Goal: Information Seeking & Learning: Learn about a topic

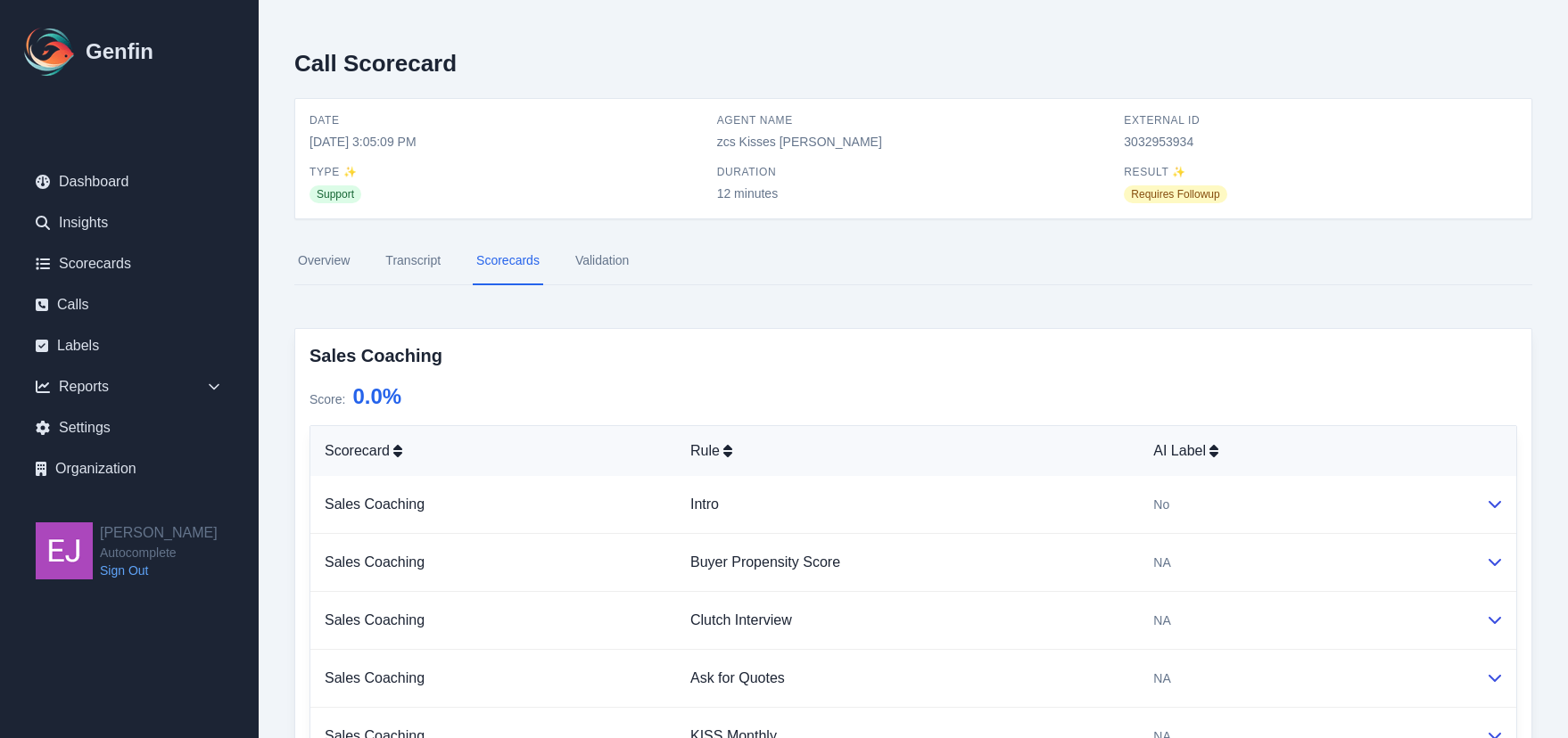
scroll to position [1464, 0]
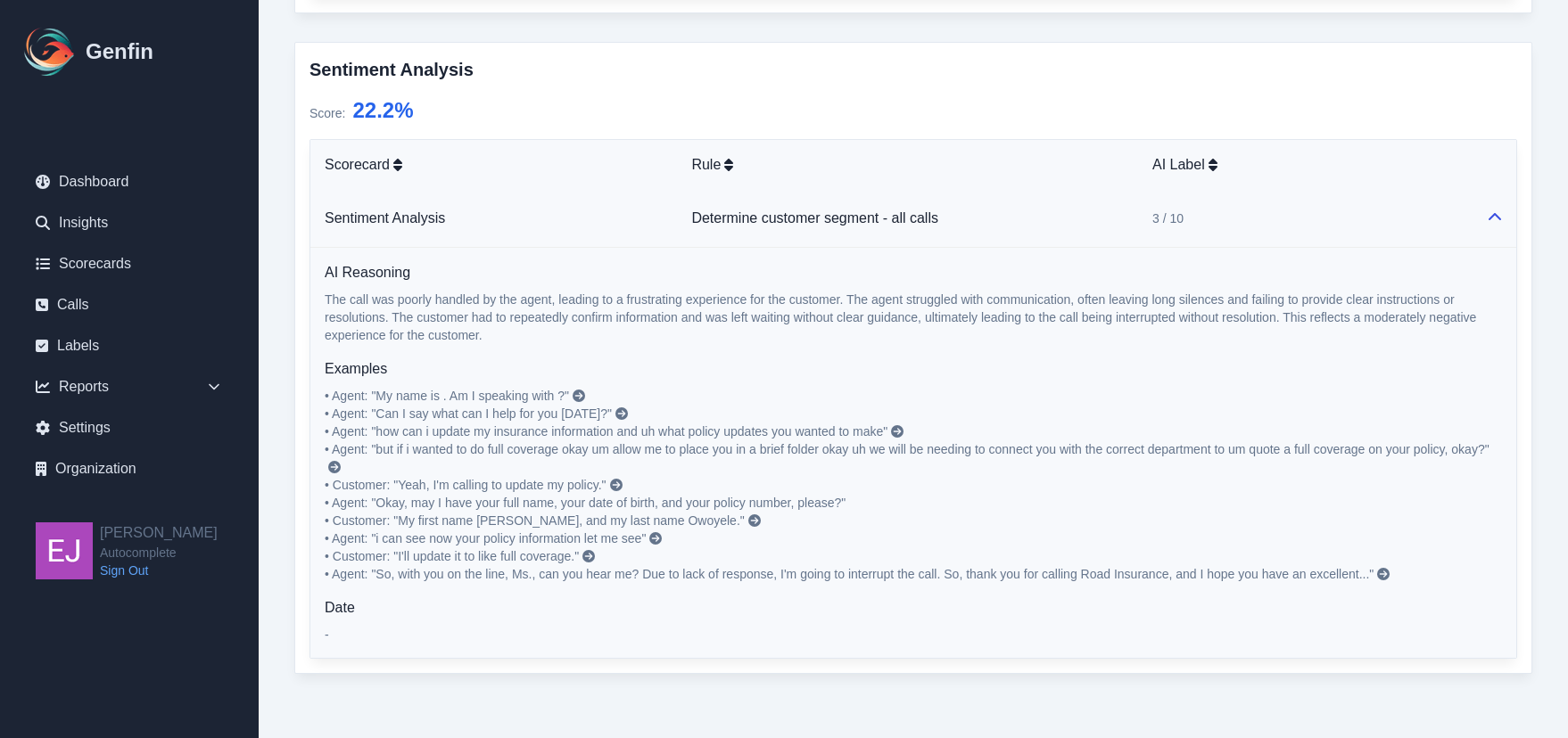
click at [621, 409] on icon at bounding box center [622, 414] width 13 height 13
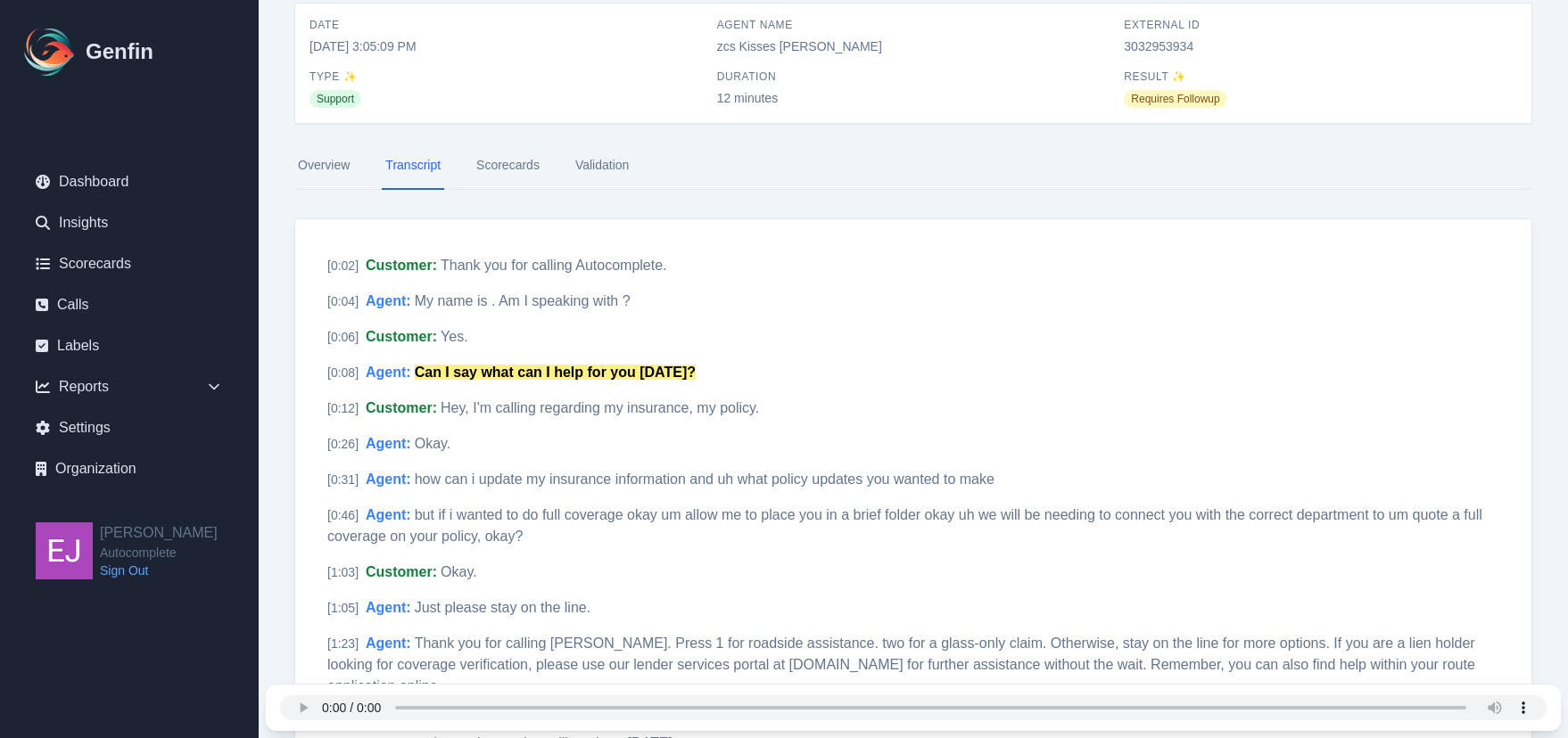
scroll to position [99, 0]
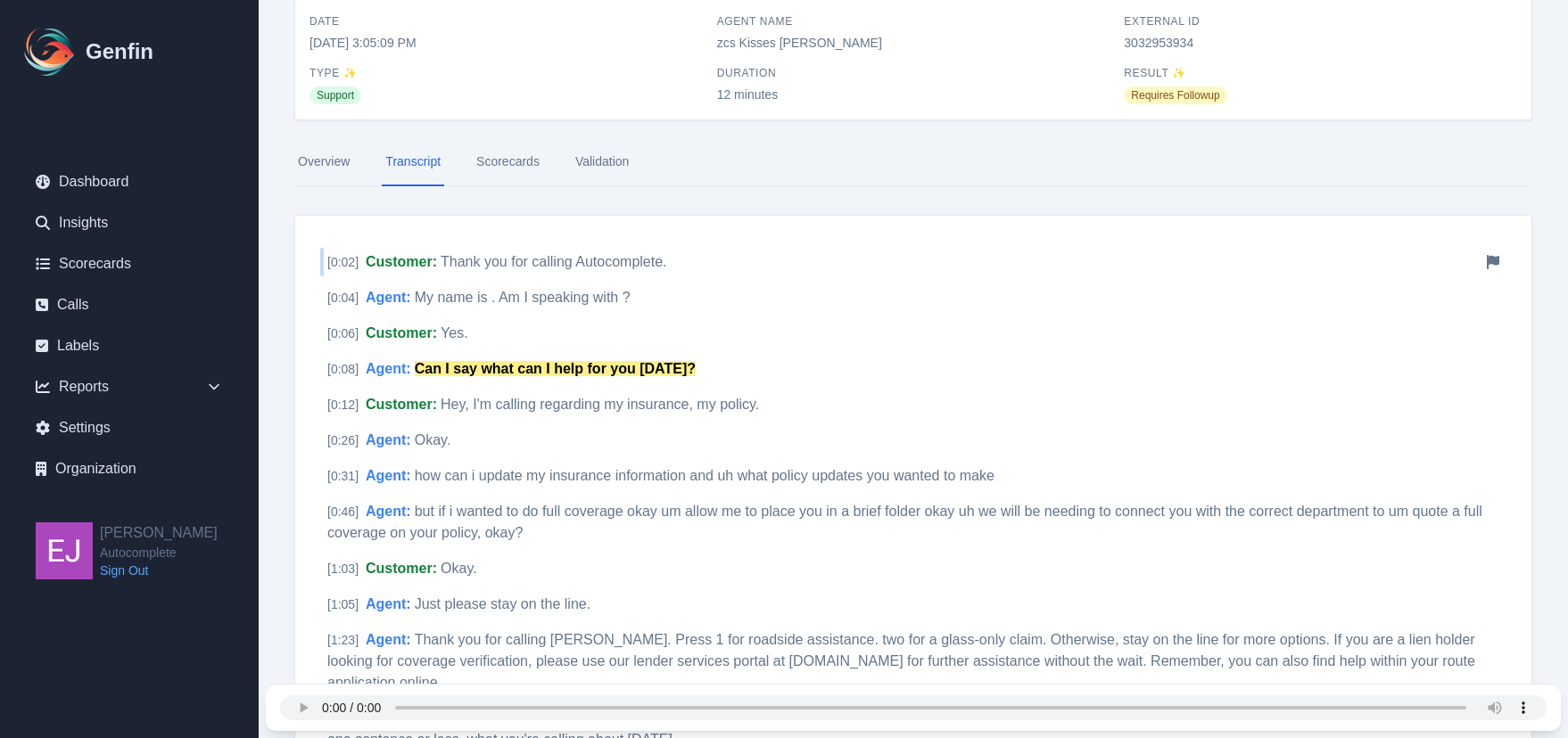
click at [787, 259] on div "[ 0:02 ] Customer : Thank you for calling Autocomplete. Notify Genfin of a tran…" at bounding box center [913, 261] width 1187 height 29
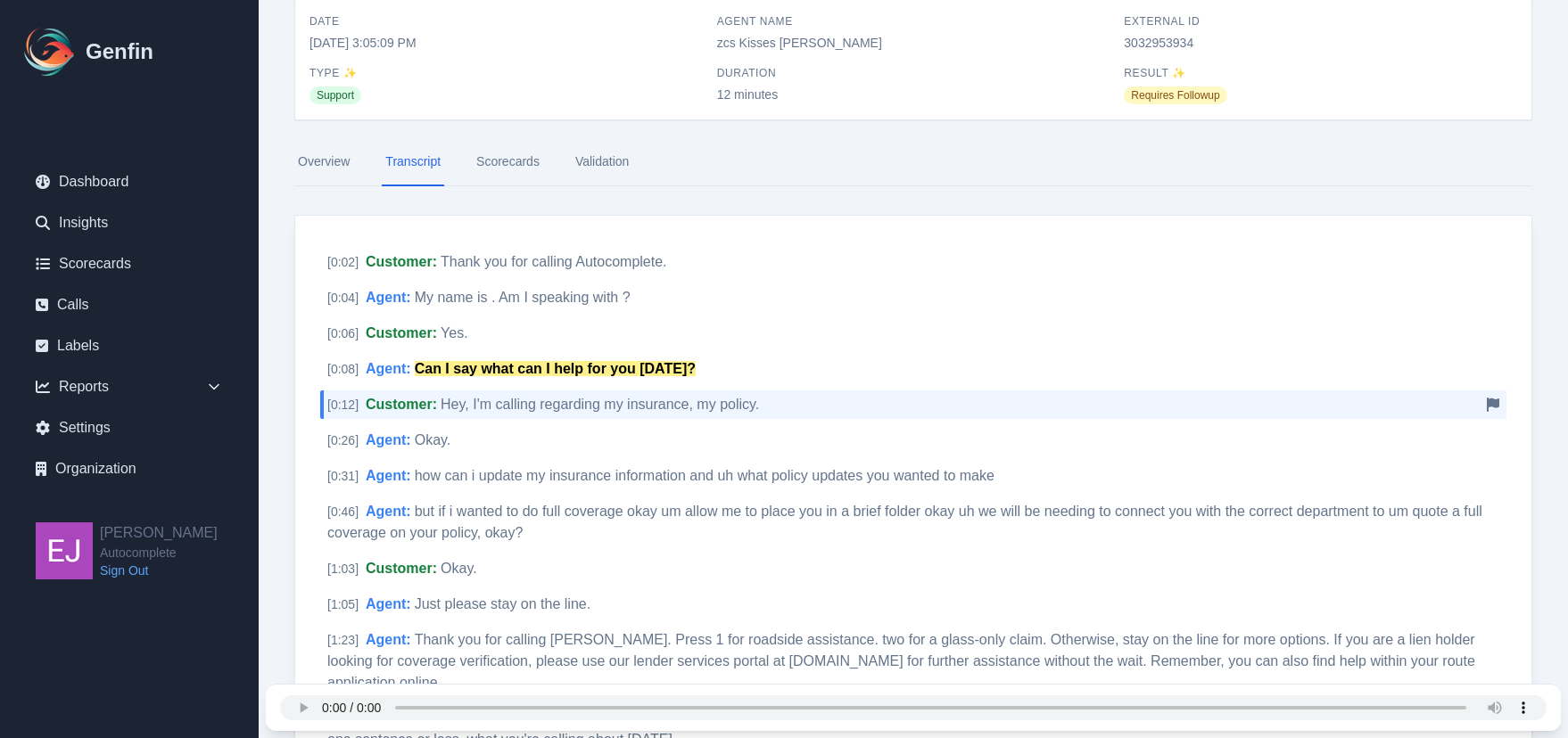
click at [826, 403] on div "[ 0:12 ] Customer : Hey, I'm calling regarding my insurance, my policy. Notify …" at bounding box center [913, 404] width 1187 height 29
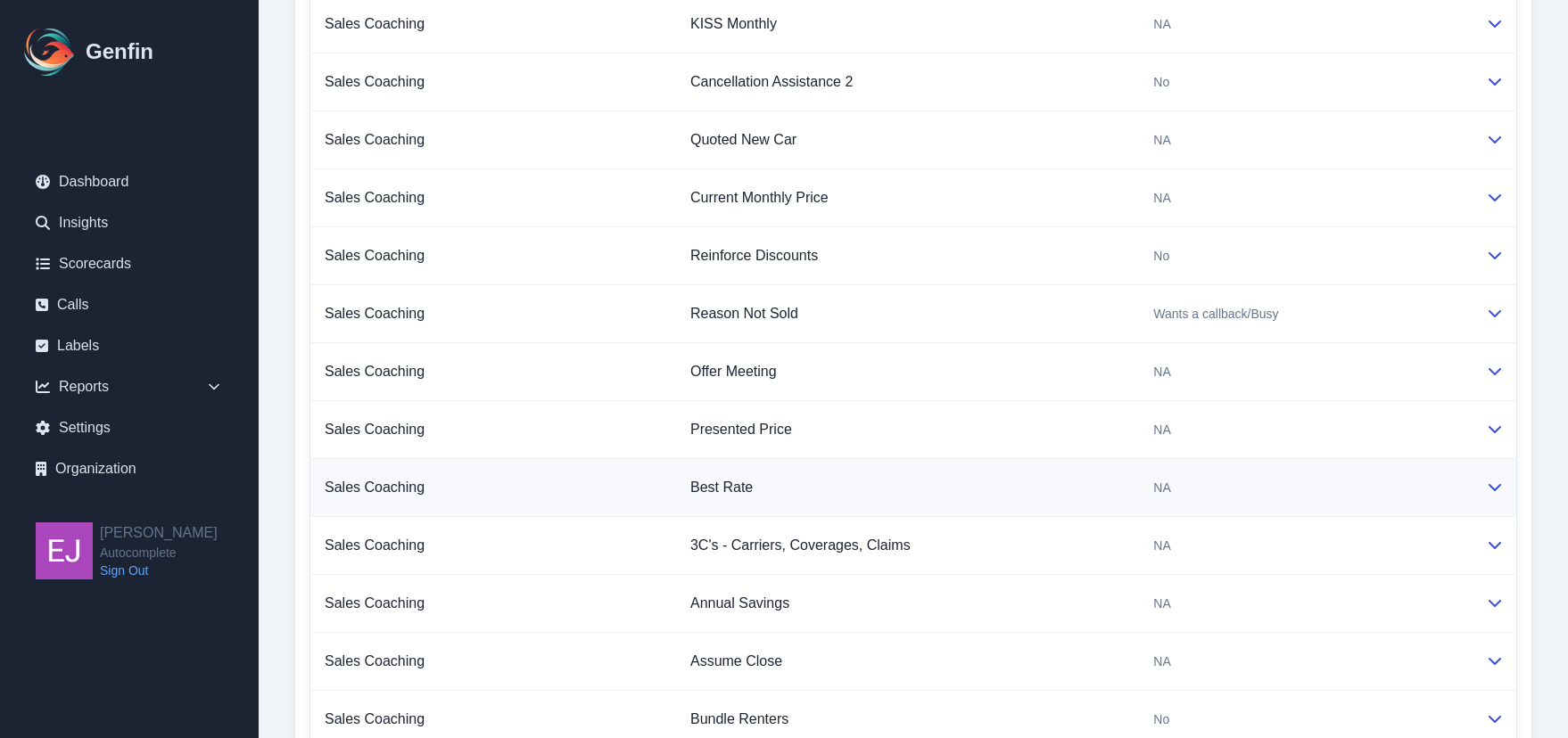
scroll to position [1054, 0]
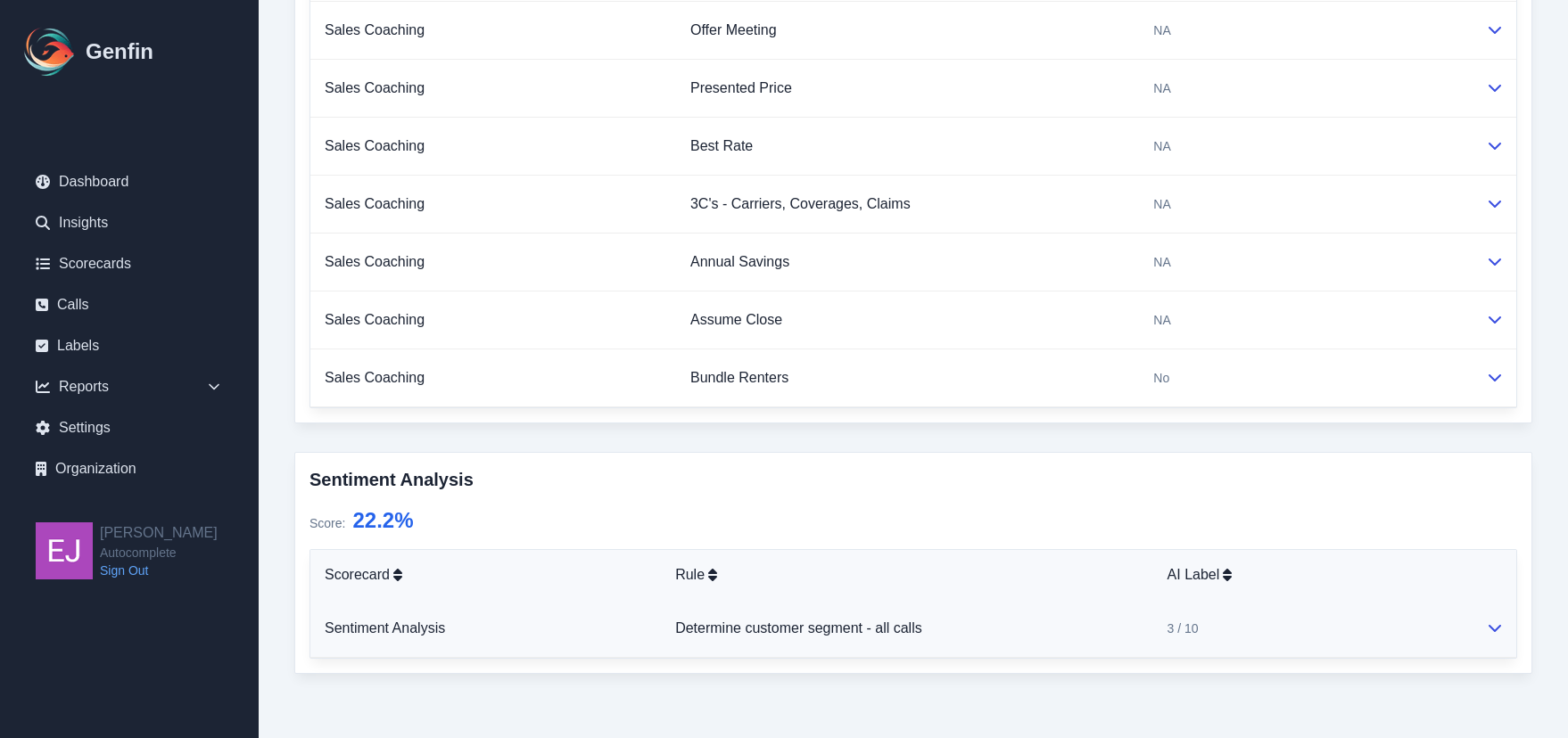
click at [1488, 630] on icon at bounding box center [1495, 628] width 15 height 15
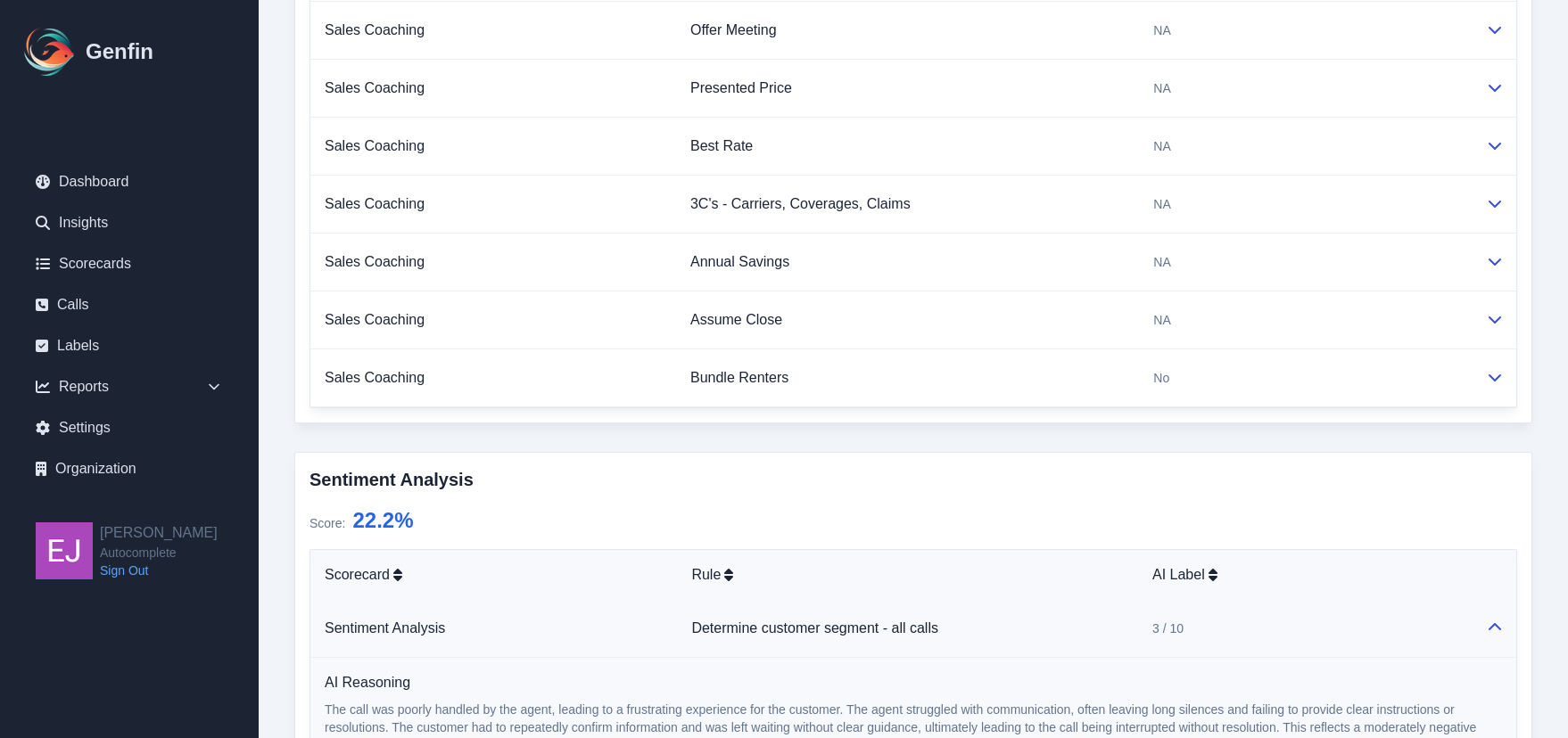
click at [1448, 621] on div "3 / 10" at bounding box center [1305, 628] width 305 height 17
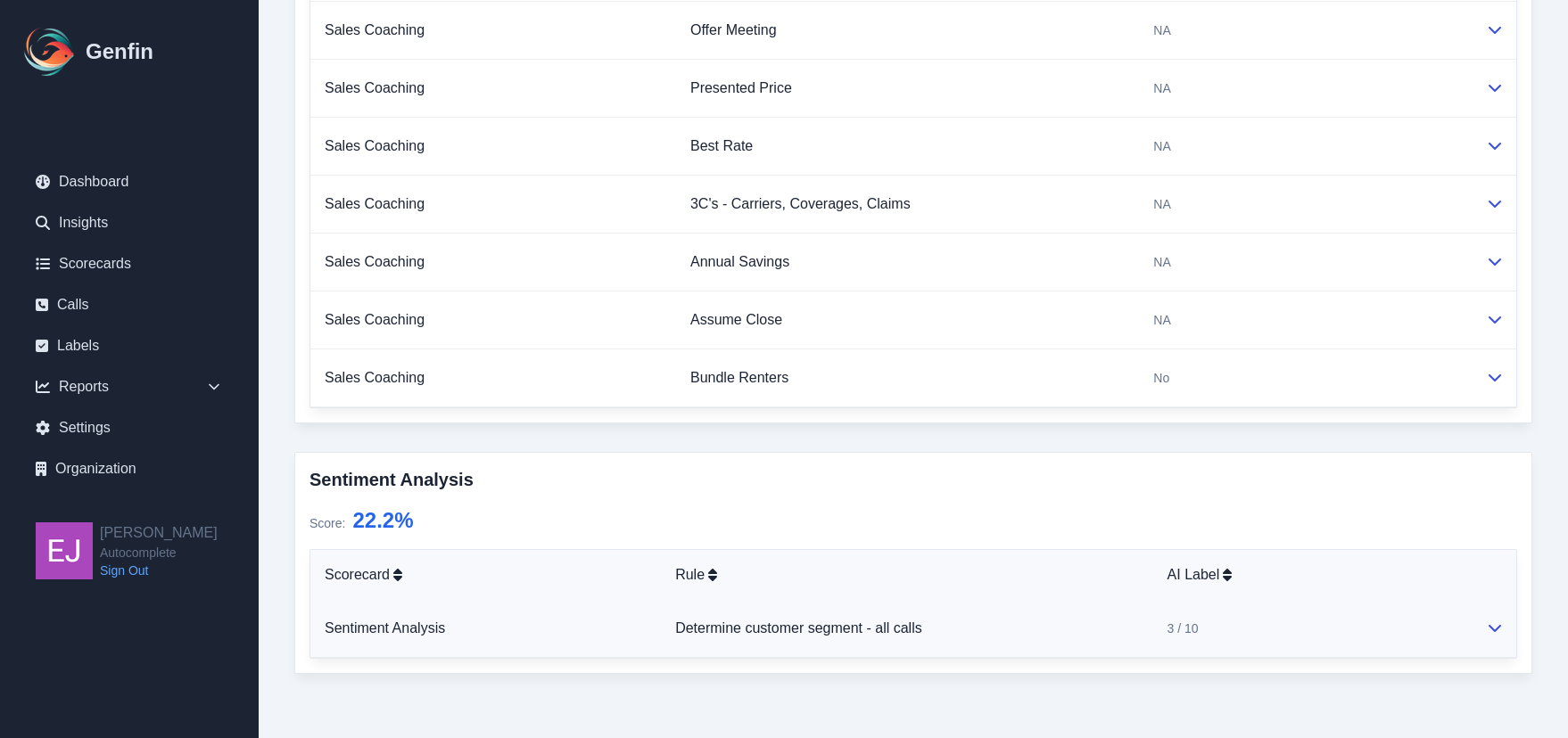
click at [658, 630] on td "Sentiment Analysis" at bounding box center [485, 628] width 351 height 58
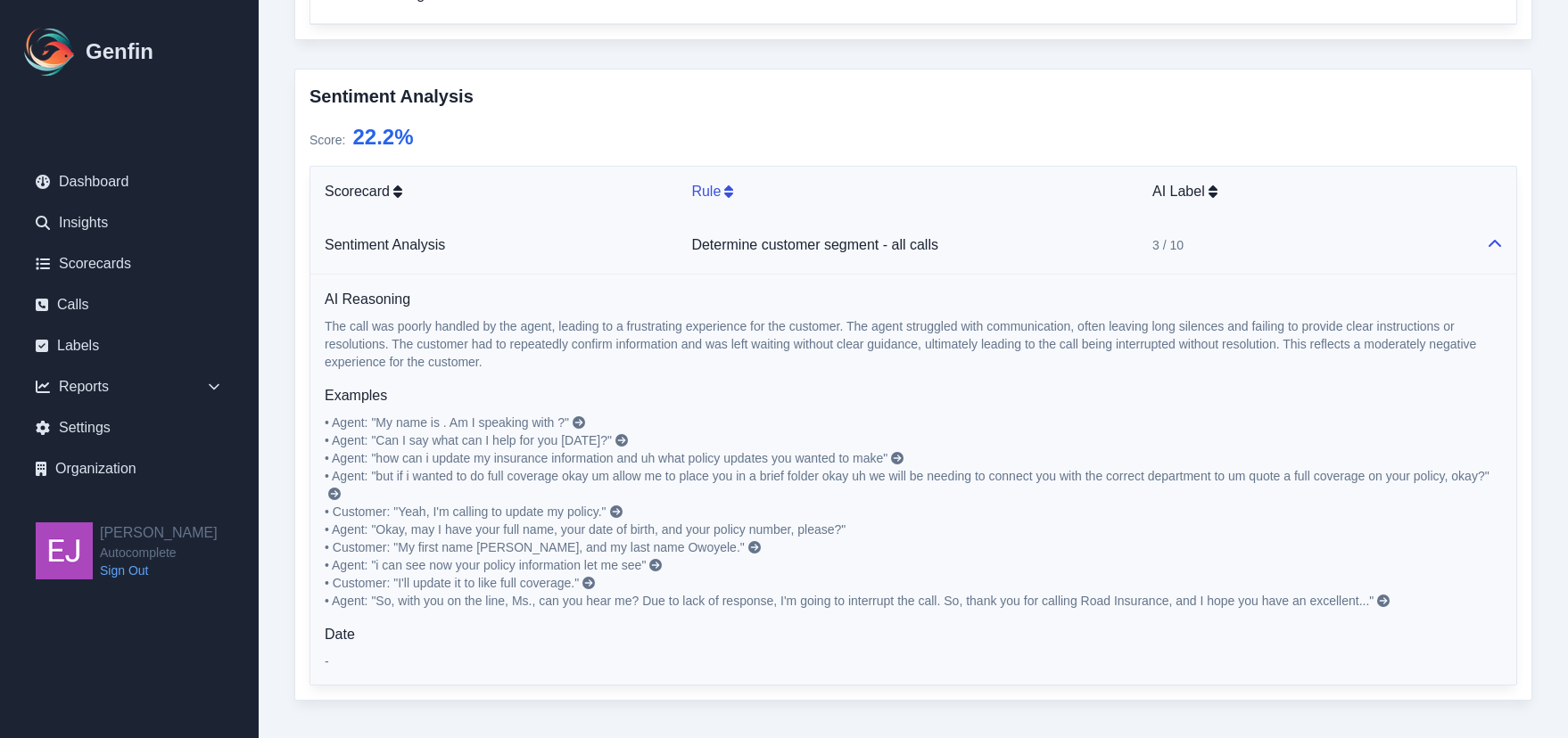
scroll to position [1464, 0]
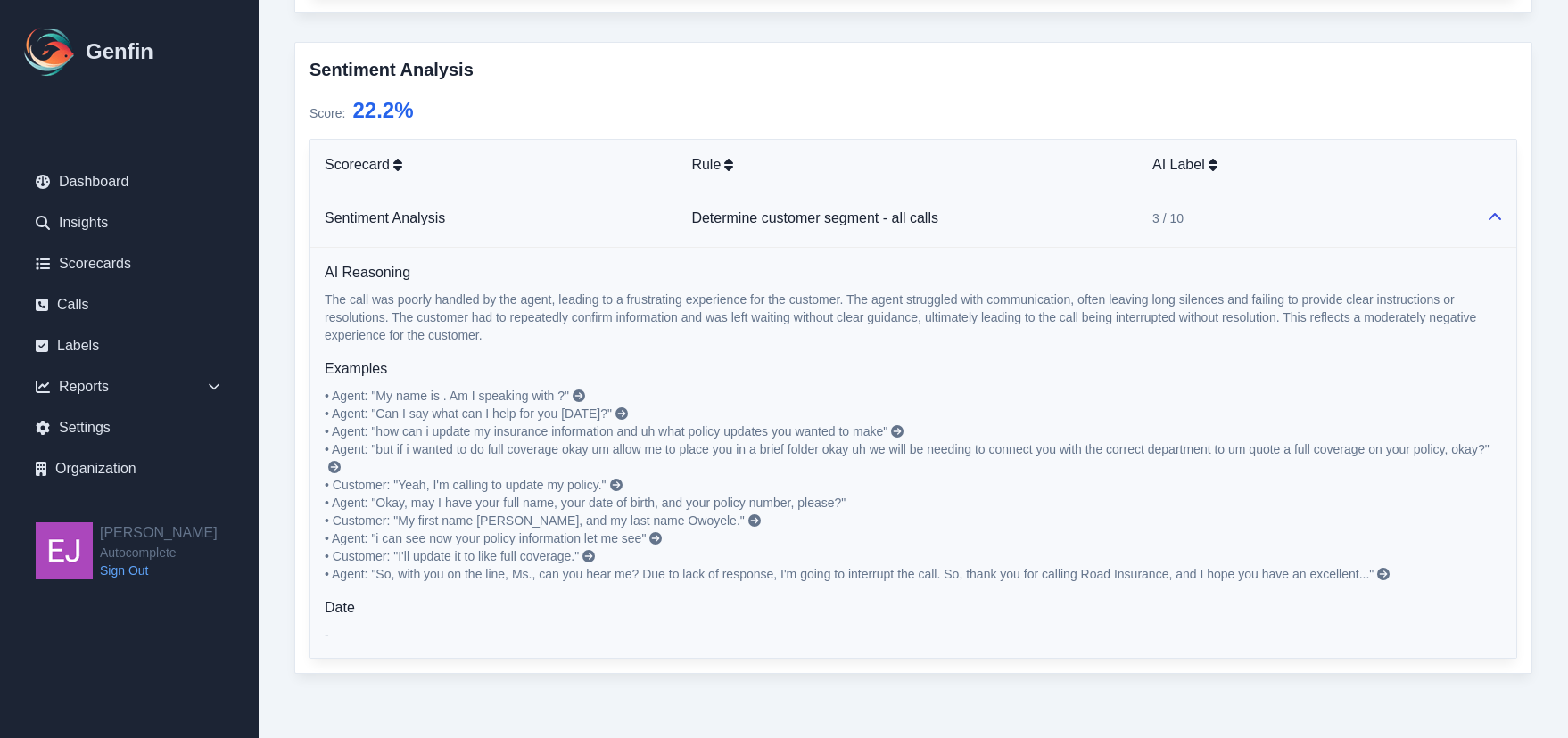
click at [902, 432] on icon at bounding box center [898, 432] width 13 height 13
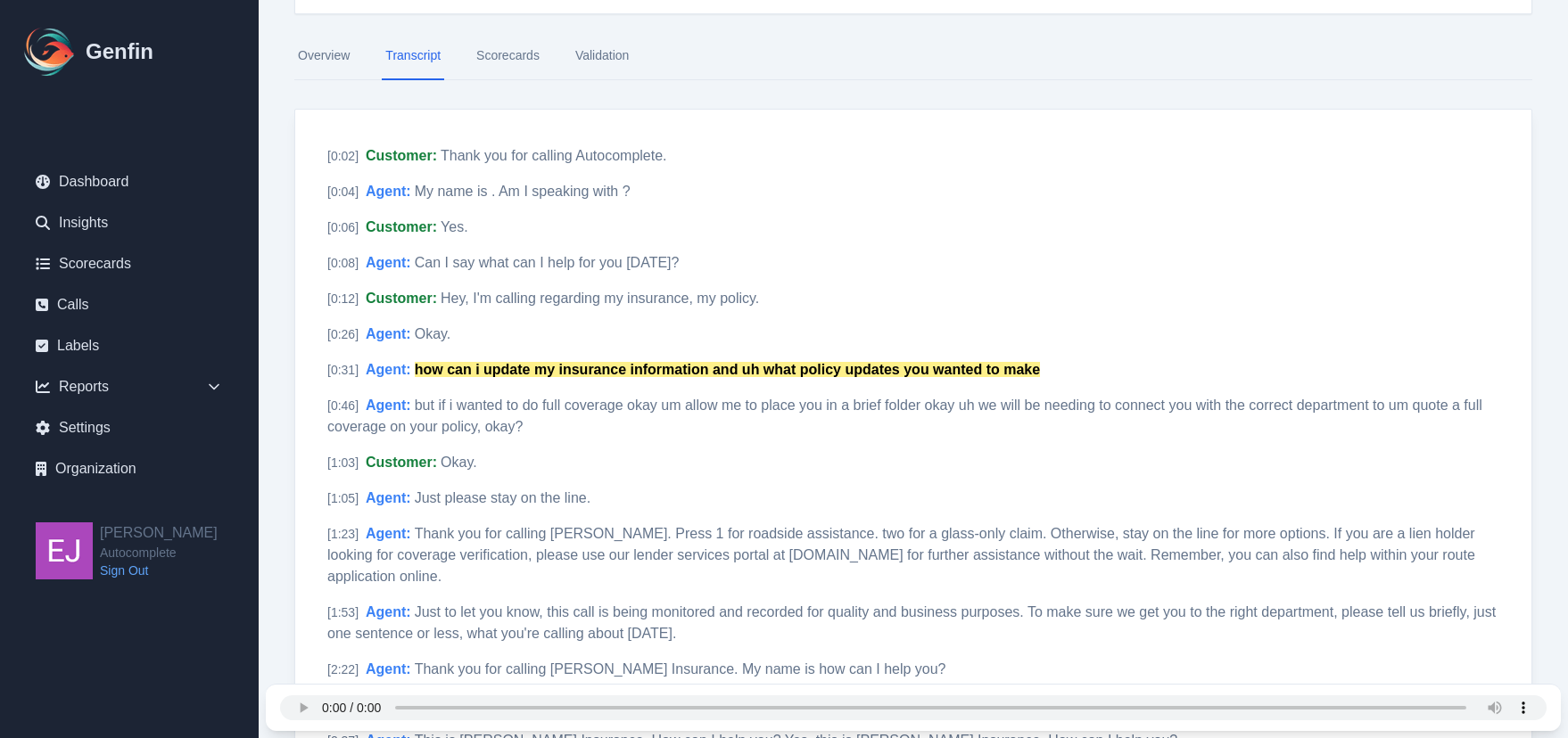
scroll to position [206, 0]
click at [794, 363] on mark "how can i update my insurance information and uh what policy updates you wanted…" at bounding box center [727, 368] width 625 height 15
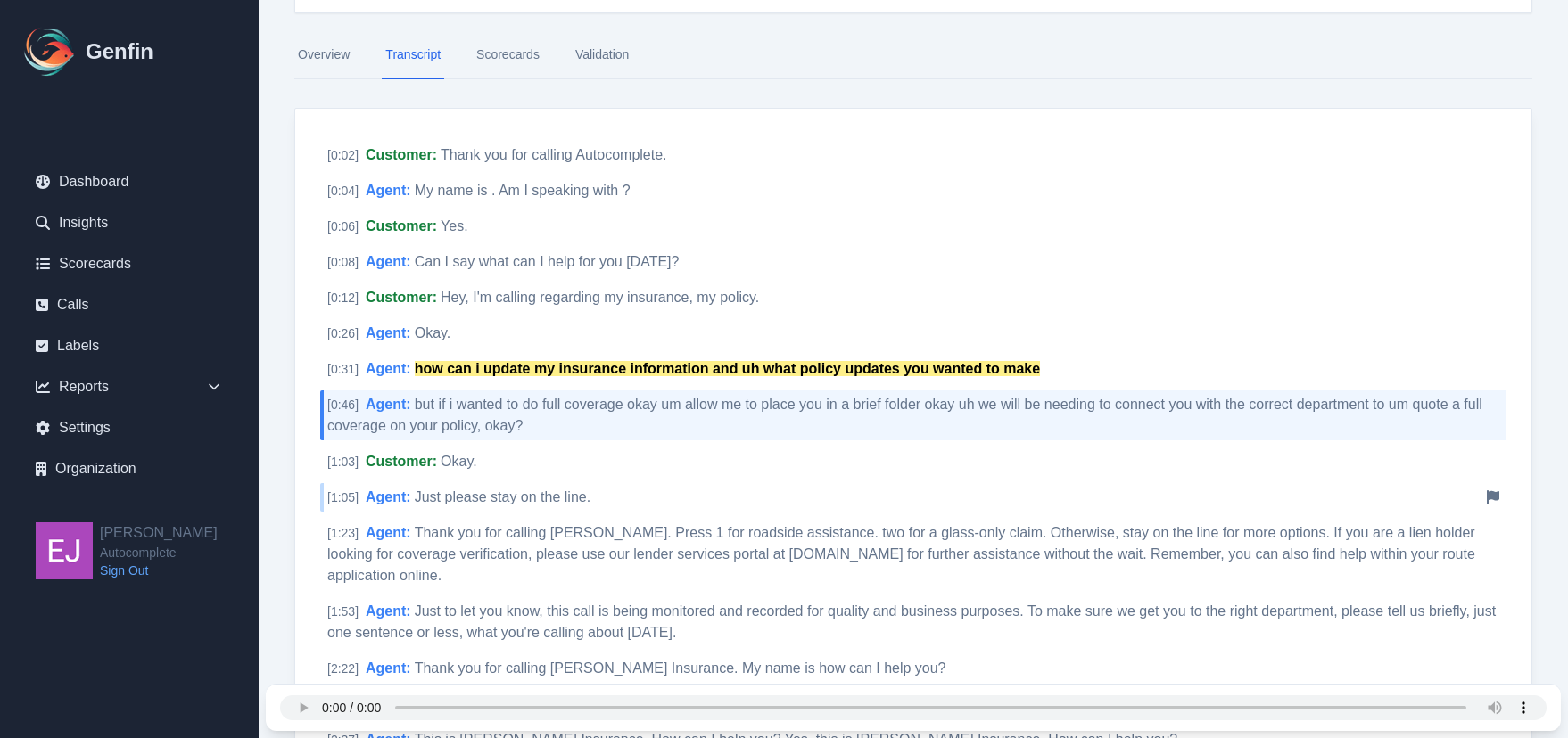
click at [691, 490] on div "[ 1:05 ] Agent : Just please stay on the line. Notify Genfin of a transcript er…" at bounding box center [913, 497] width 1187 height 29
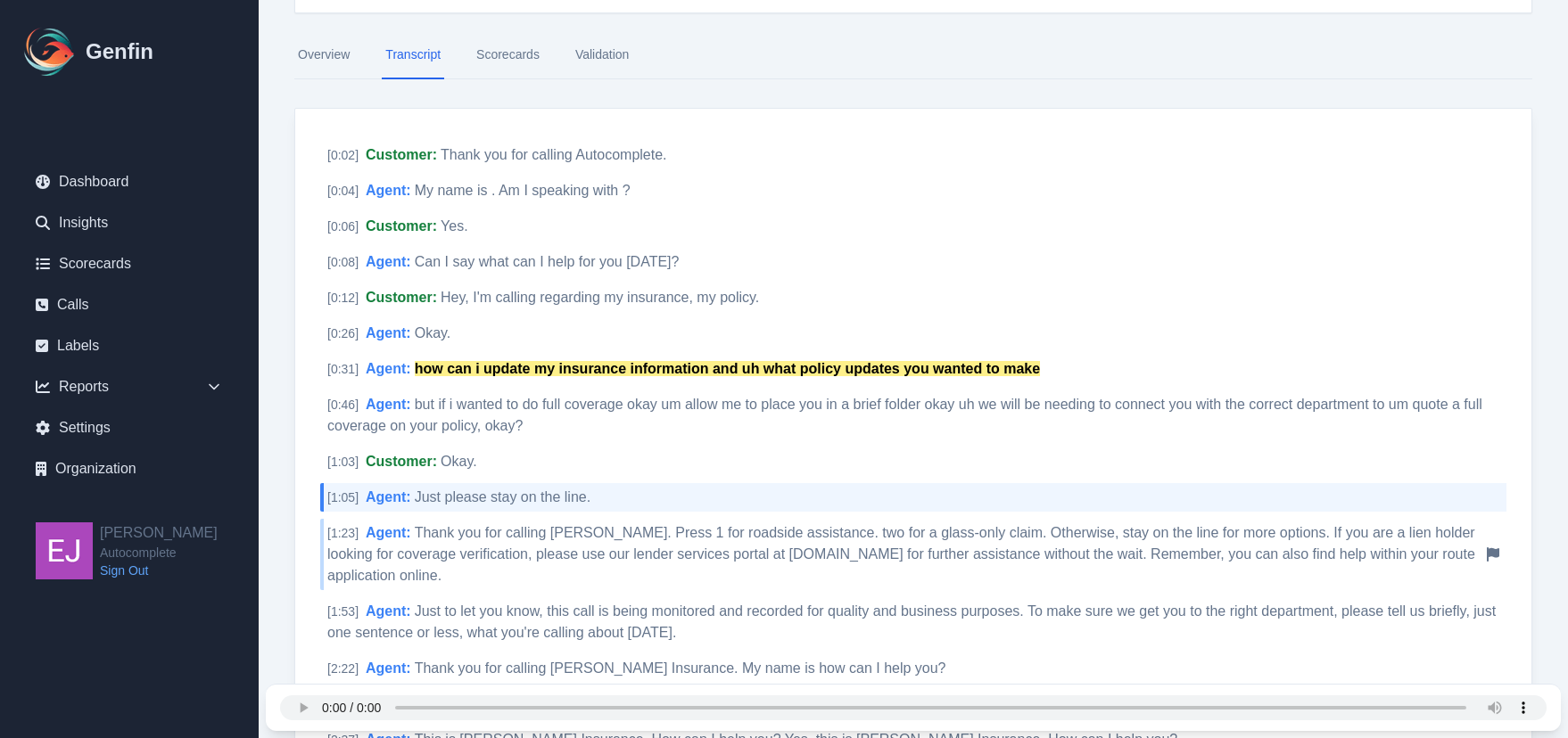
click at [521, 552] on span "Thank you for calling Root. Press 1 for roadside assistance. two for a glass-on…" at bounding box center [901, 554] width 1148 height 58
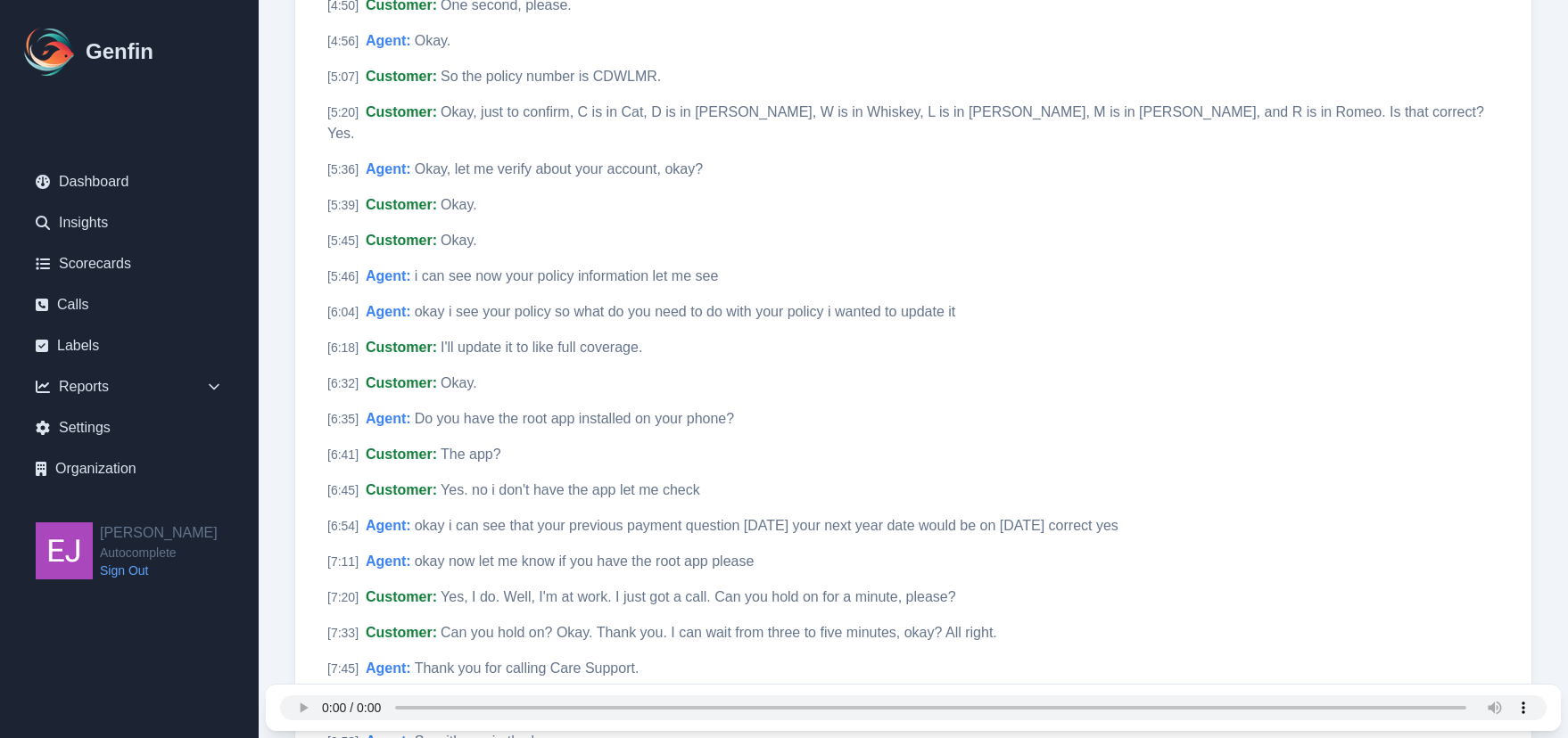
scroll to position [1264, 0]
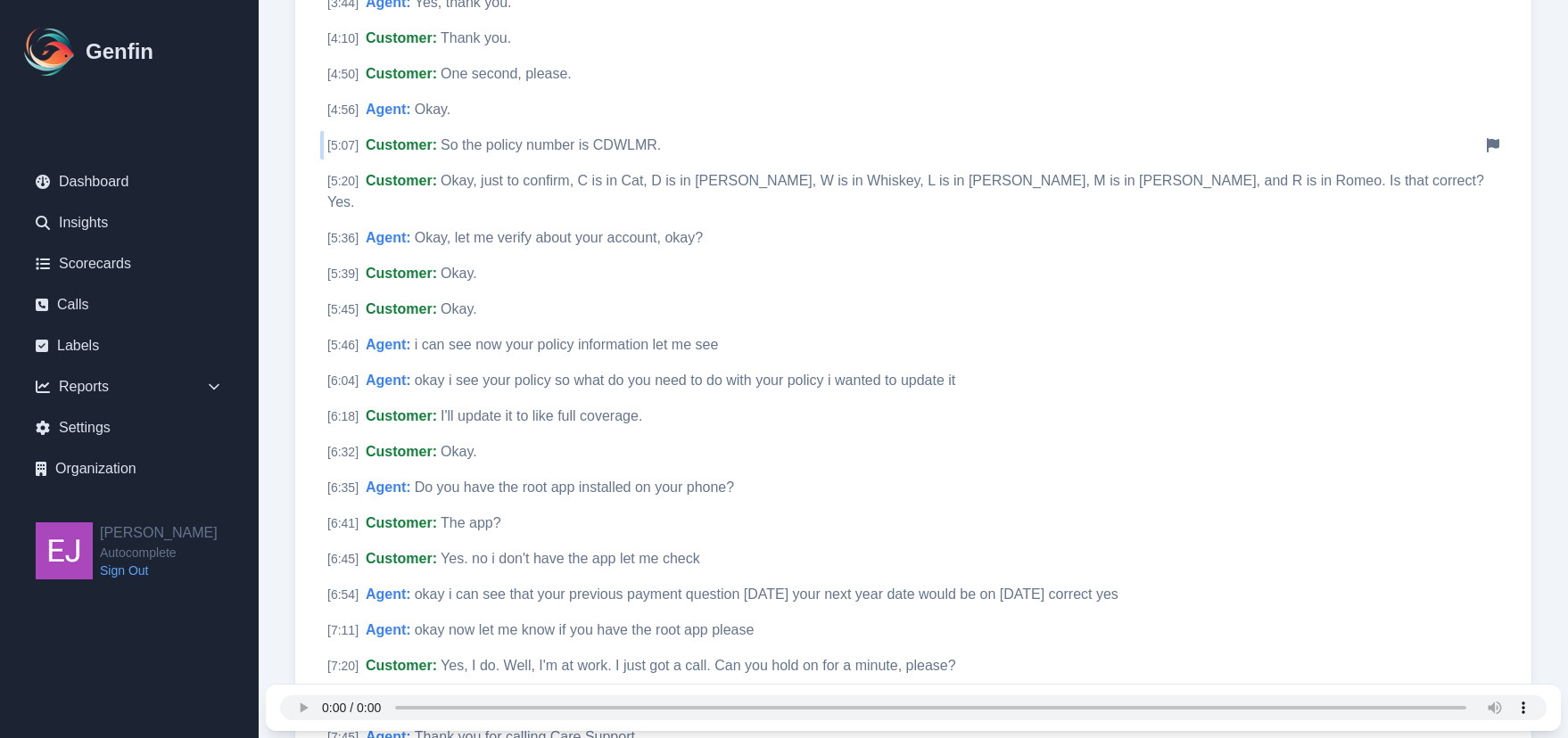
click at [612, 147] on span "So the policy number is CDWLMR." at bounding box center [551, 144] width 220 height 15
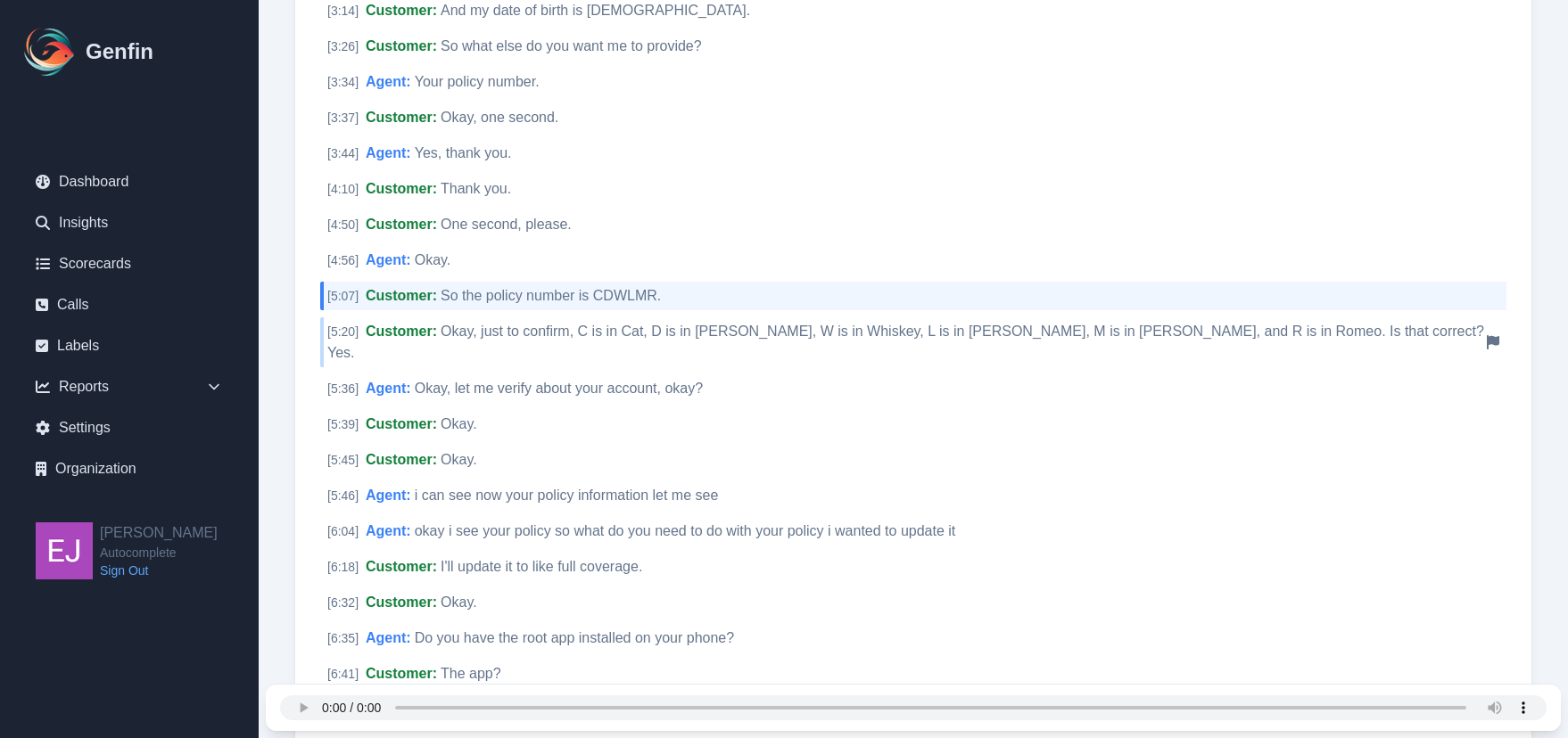
scroll to position [1086, 0]
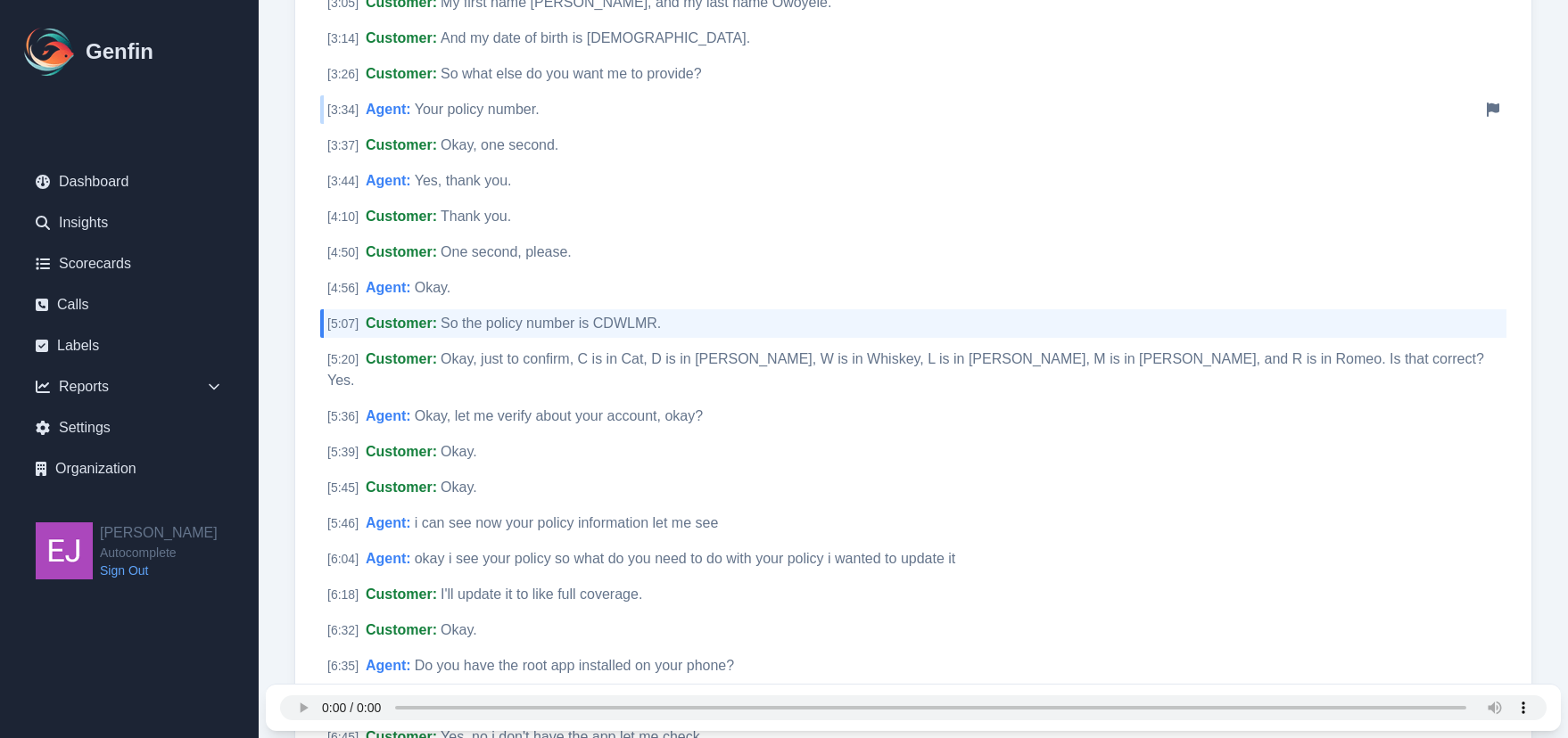
click at [551, 120] on div "[ 3:34 ] Agent : Your policy number. Notify Genfin of a transcript error" at bounding box center [913, 110] width 1187 height 29
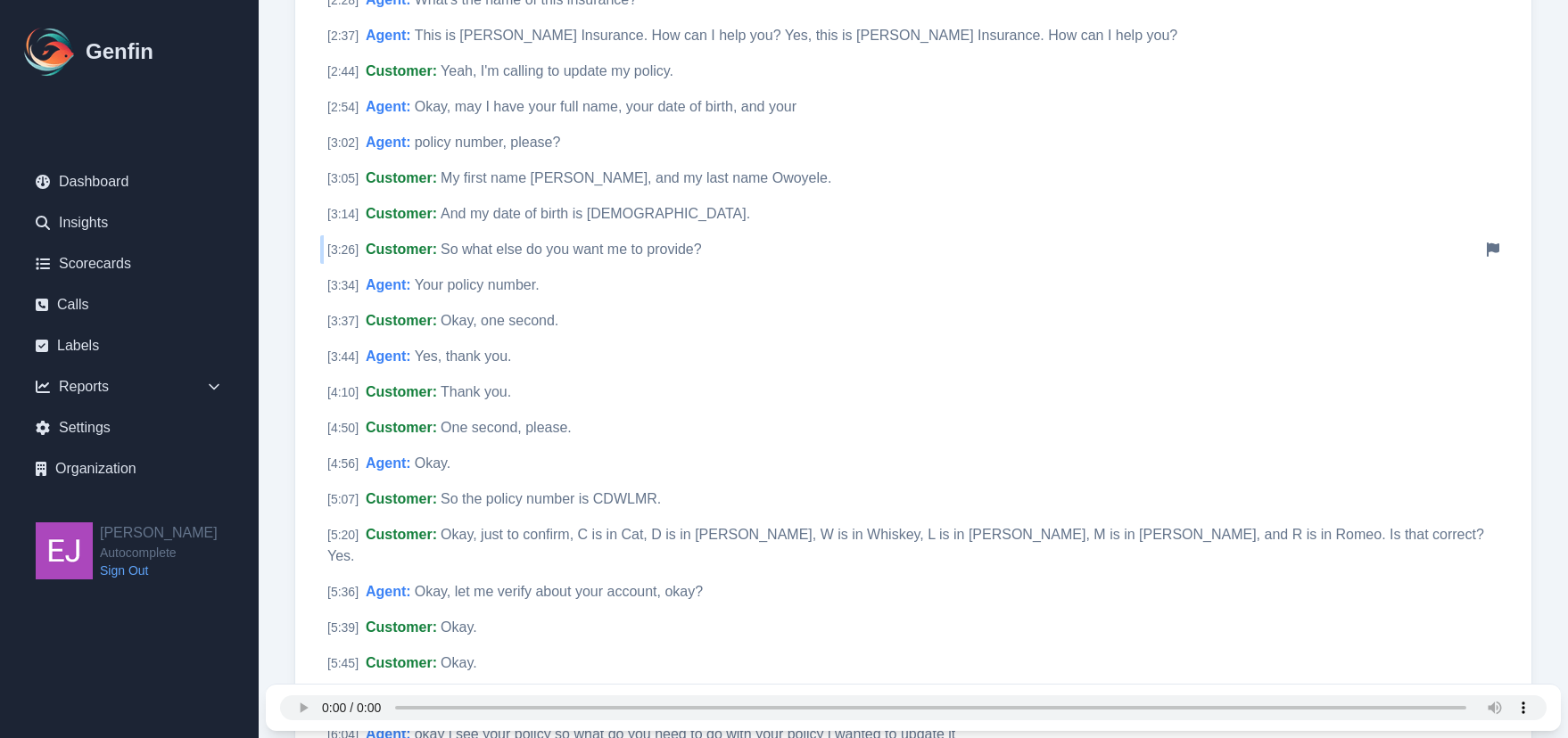
scroll to position [907, 0]
click at [567, 157] on div "[ 3:02 ] Agent : policy number, please? Notify Genfin of a transcript error" at bounding box center [913, 144] width 1187 height 29
click at [579, 178] on span "My first name Oluwaseyi, and my last name Owoyele." at bounding box center [636, 180] width 390 height 15
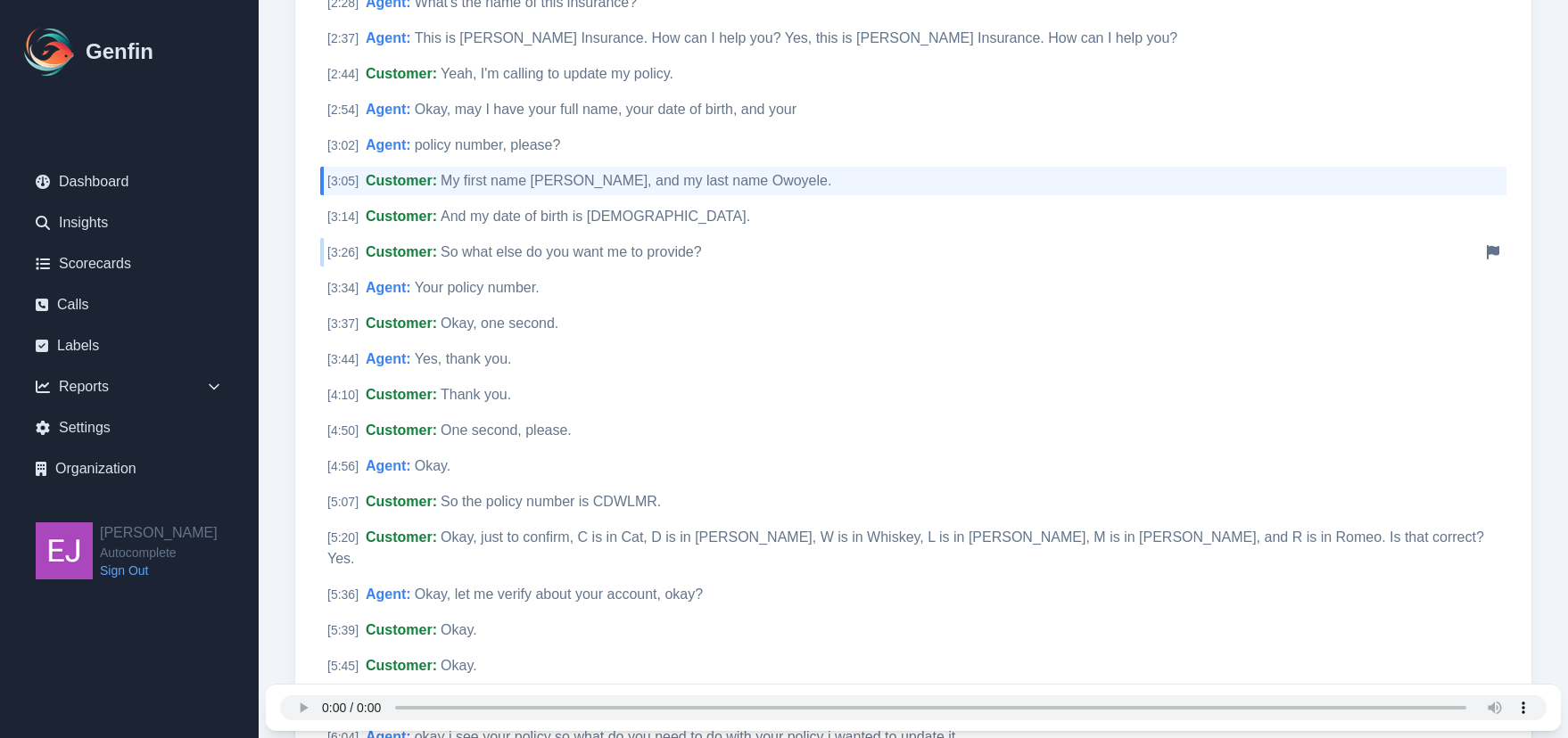
click at [540, 250] on span "So what else do you want me to provide?" at bounding box center [572, 251] width 261 height 15
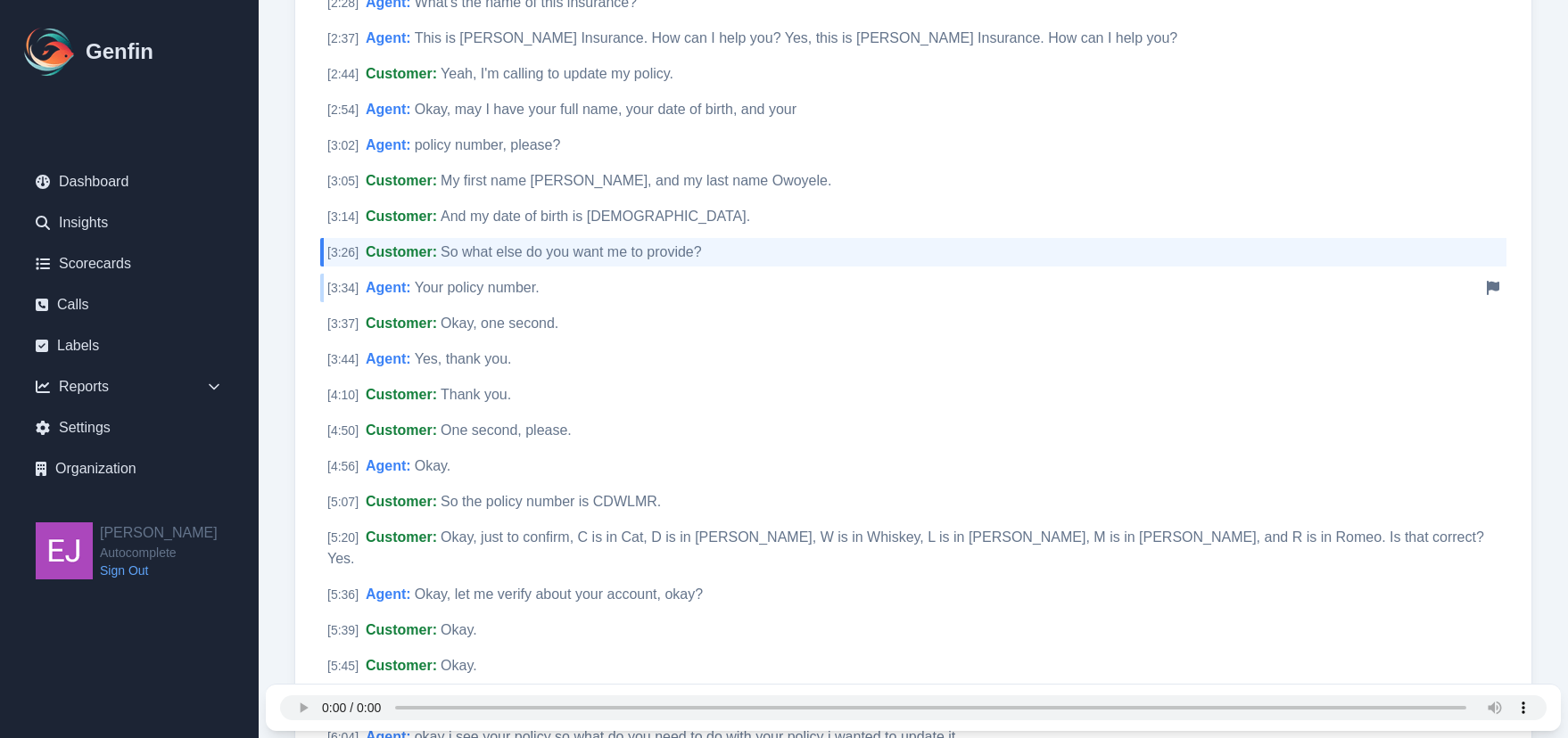
click at [507, 291] on span "Your policy number." at bounding box center [478, 287] width 125 height 15
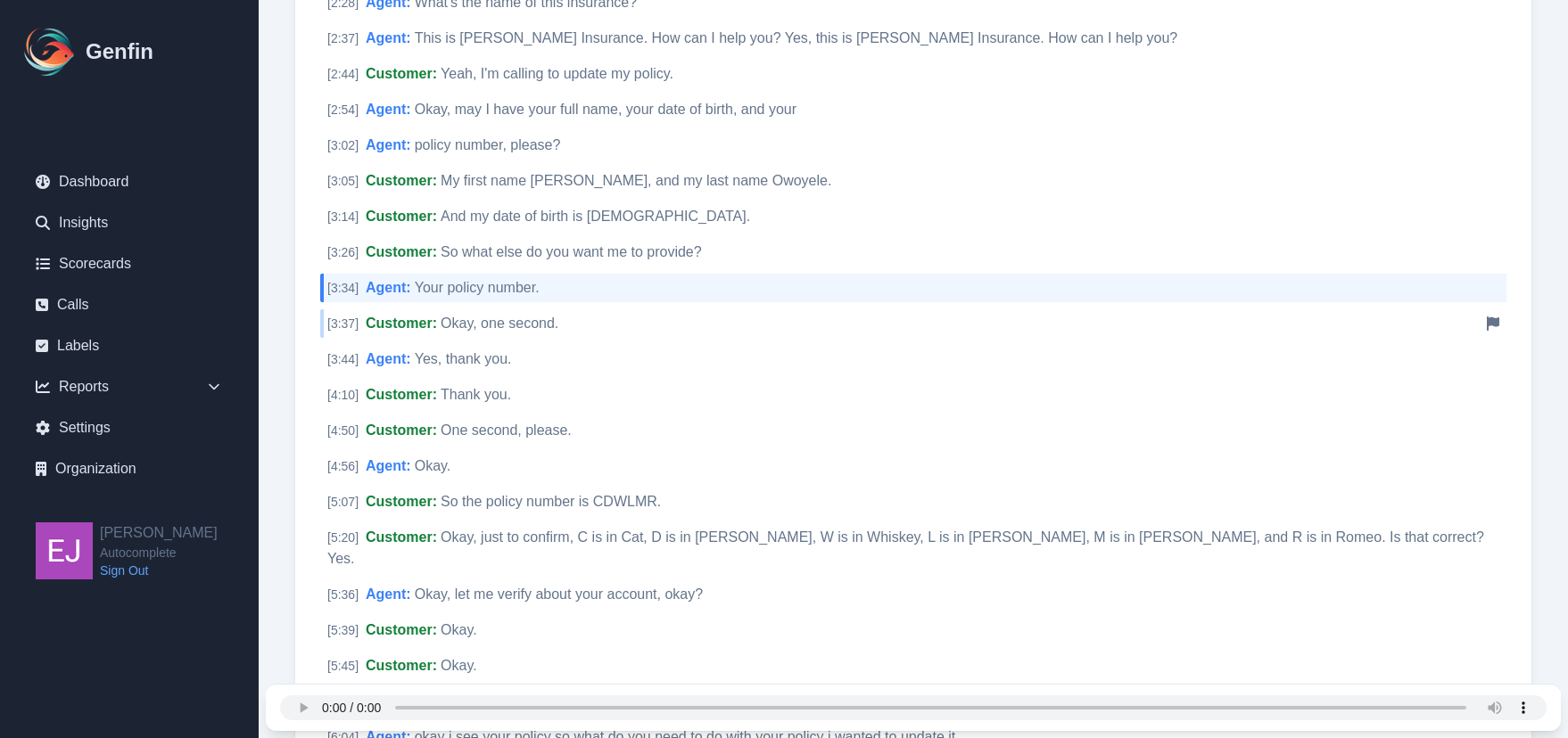
click at [514, 315] on div "[ 3:37 ] Customer : Okay, one second. Notify Genfin of a transcript error" at bounding box center [913, 323] width 1187 height 29
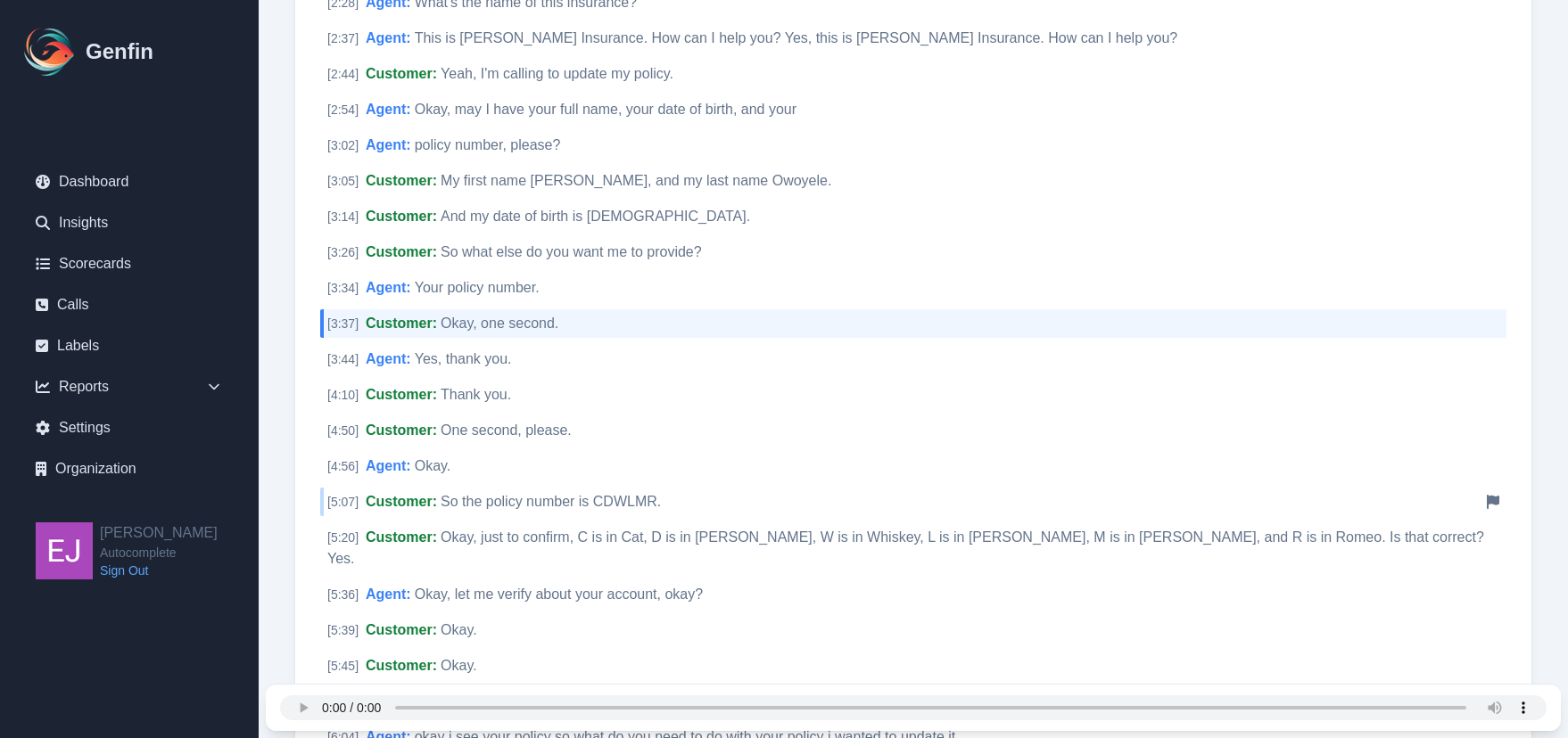
click at [531, 493] on div "[ 5:07 ] Customer : So the policy number is CDWLMR. Notify Genfin of a transcri…" at bounding box center [913, 502] width 1187 height 29
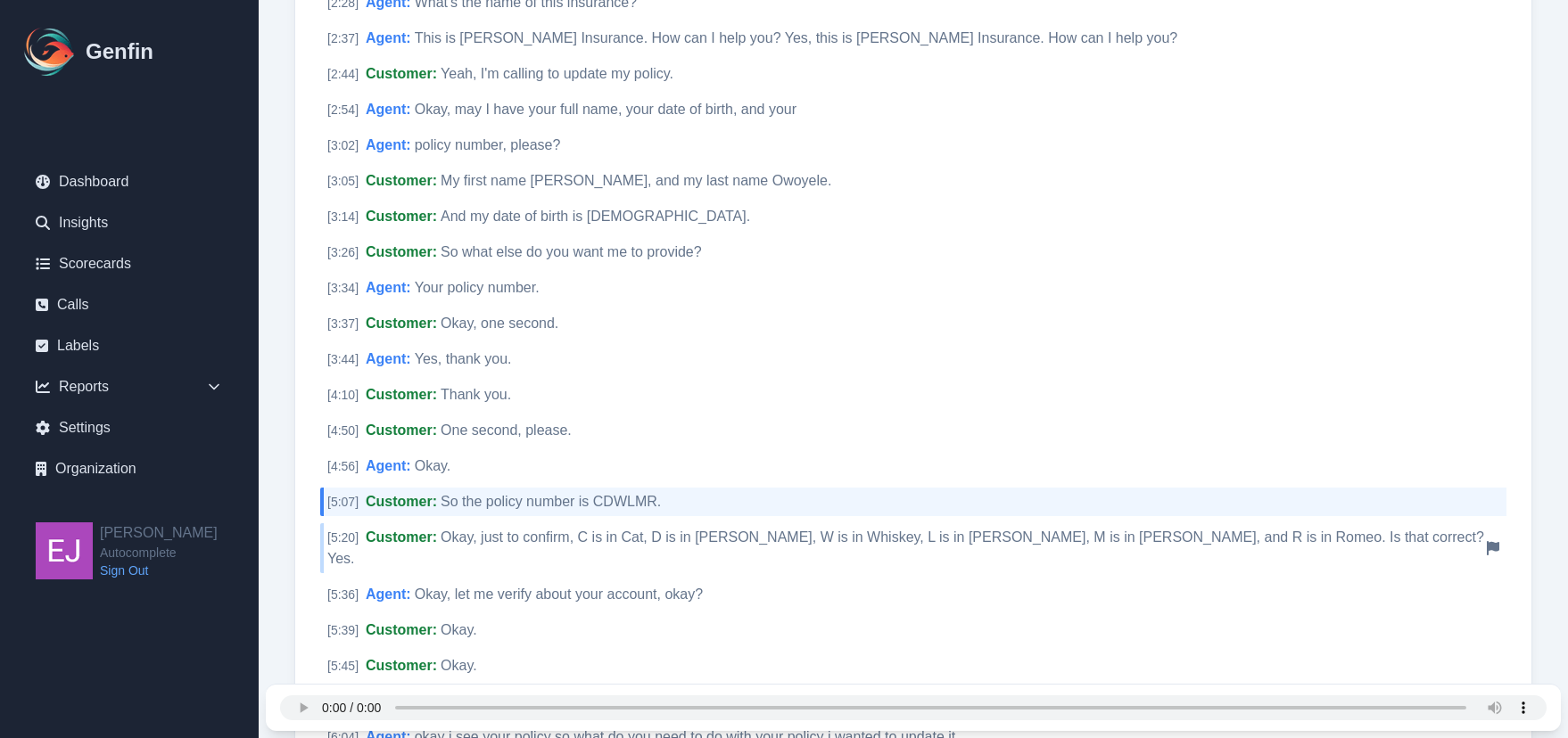
click at [541, 536] on span "Okay, just to confirm, C is in Cat, D is in David, W is in Whiskey, L is in Lar…" at bounding box center [906, 548] width 1157 height 37
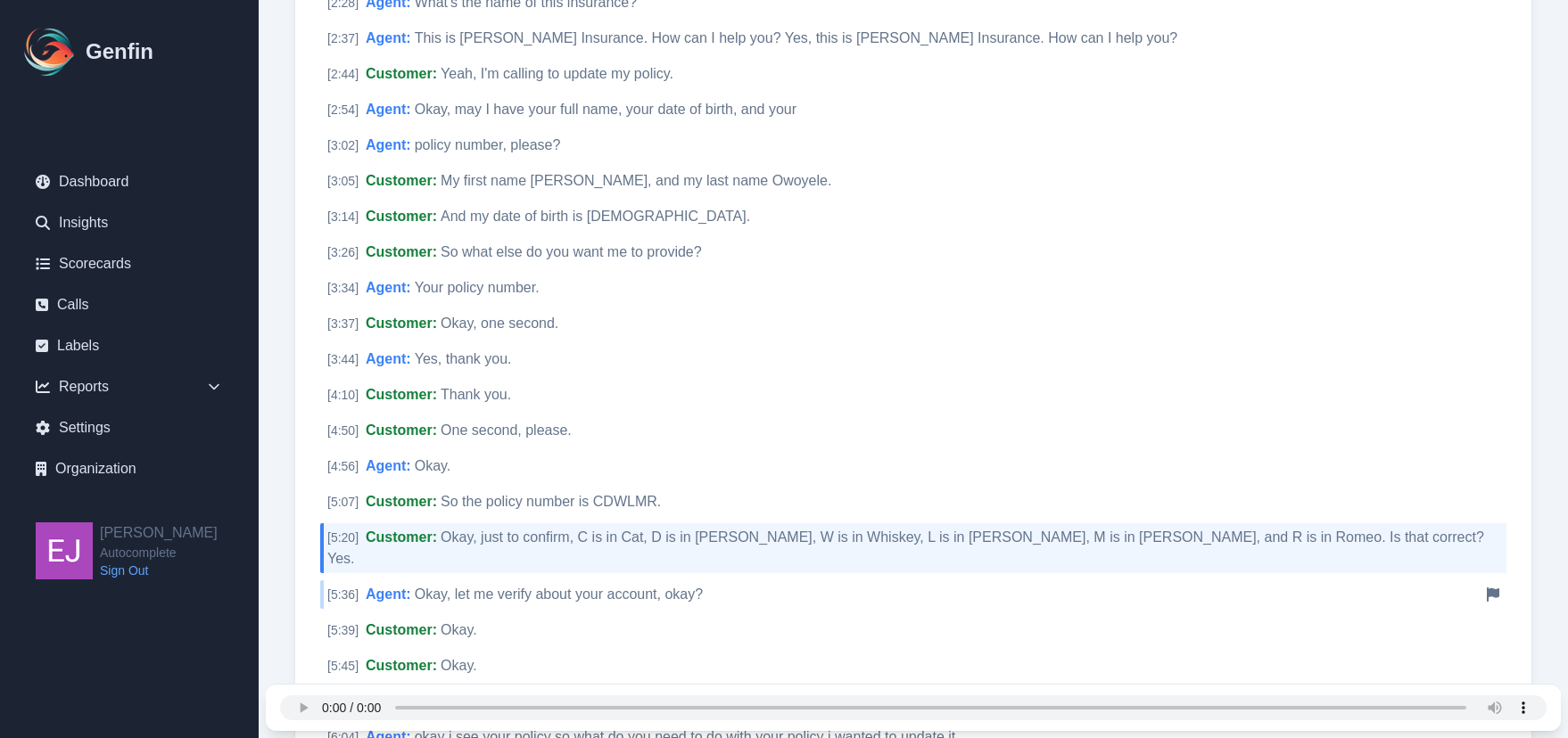
click at [553, 587] on span "Okay, let me verify about your account, okay?" at bounding box center [559, 594] width 288 height 15
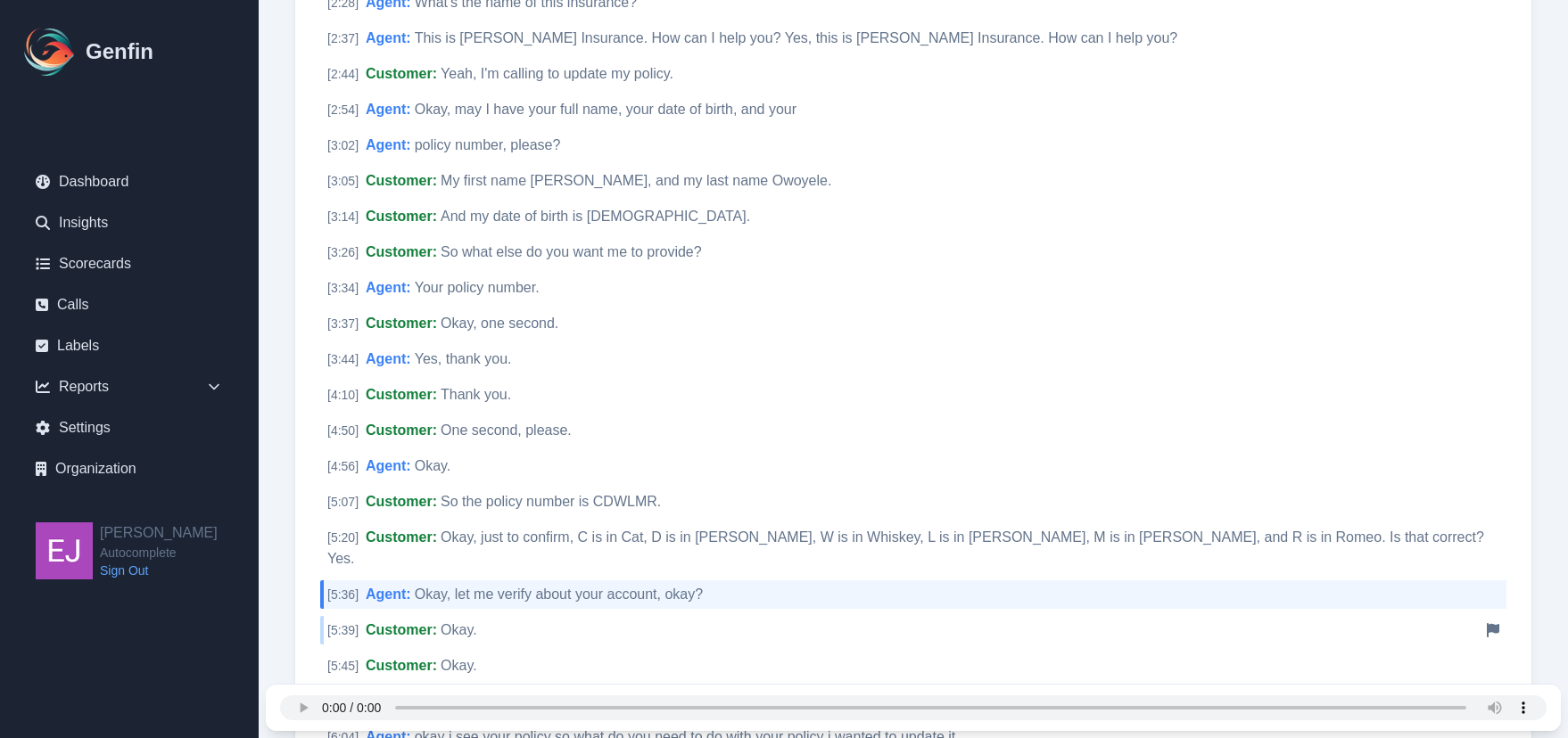
click at [444, 617] on div "[ 5:39 ] Customer : Okay. Notify Genfin of a transcript error" at bounding box center [913, 630] width 1187 height 29
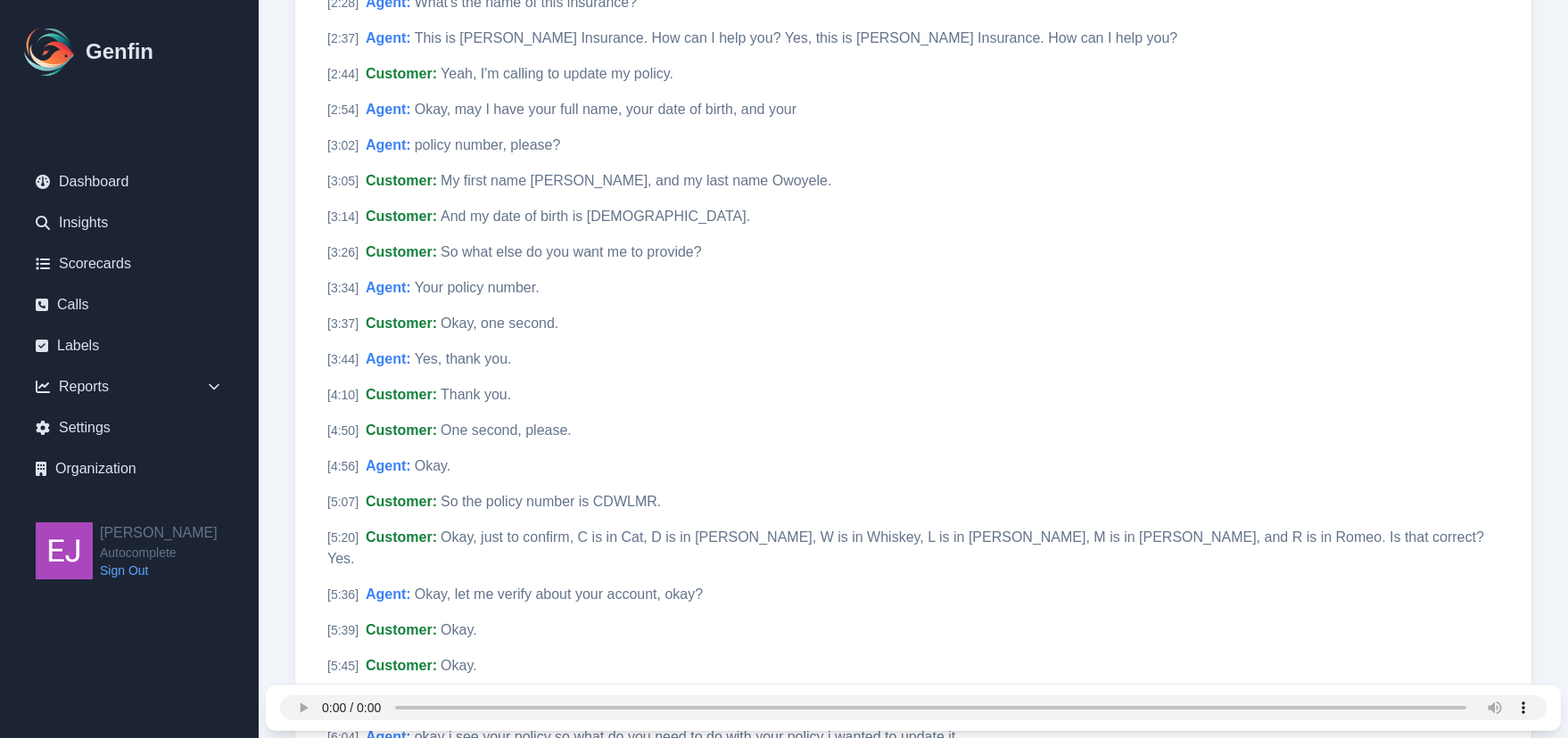
click at [476, 663] on div "[ 0:02 ] Customer : Thank you for calling Autocomplete. Notify Genfin of a tran…" at bounding box center [913, 393] width 1187 height 1907
click at [526, 694] on span "i can see now your policy information let me see" at bounding box center [567, 701] width 304 height 15
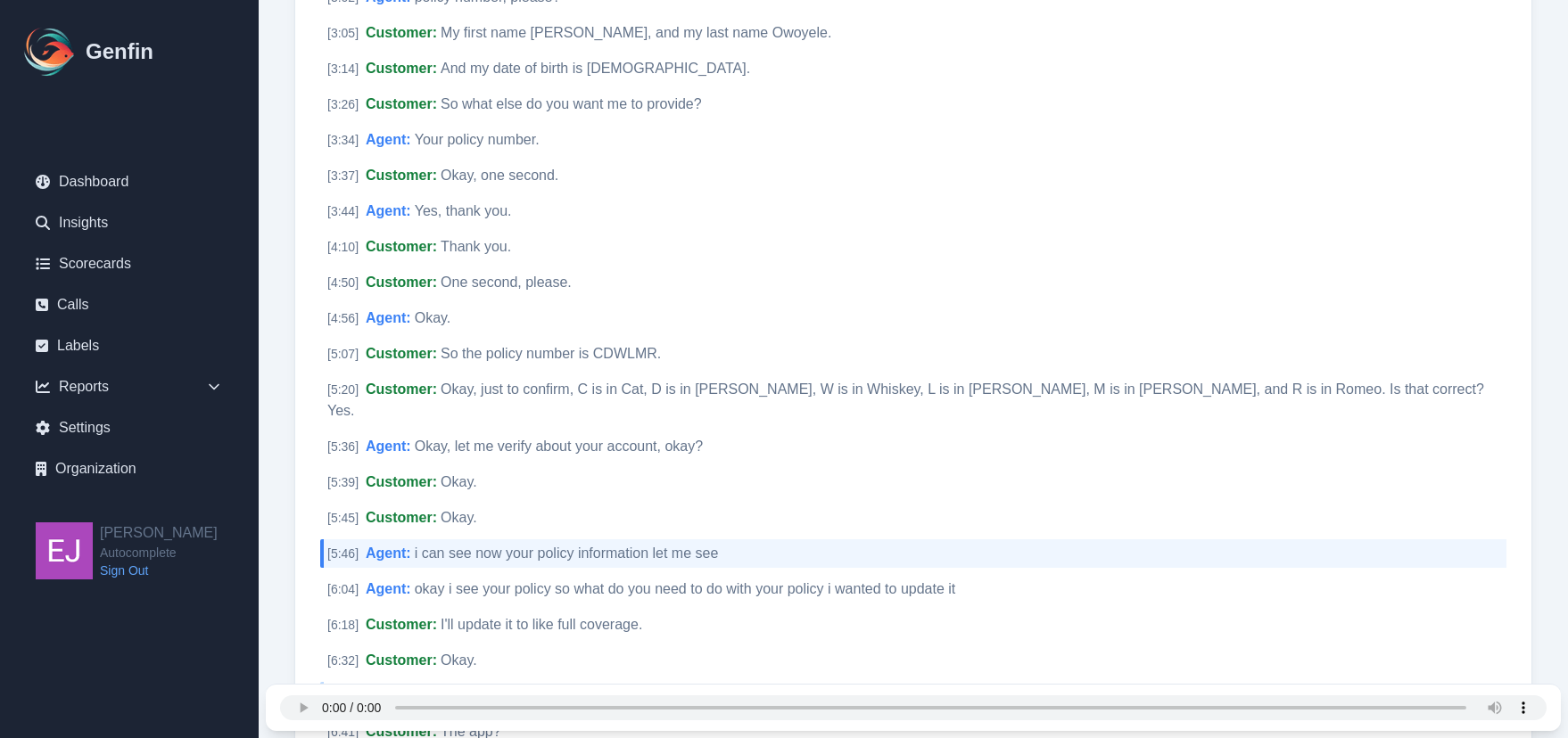
scroll to position [1086, 0]
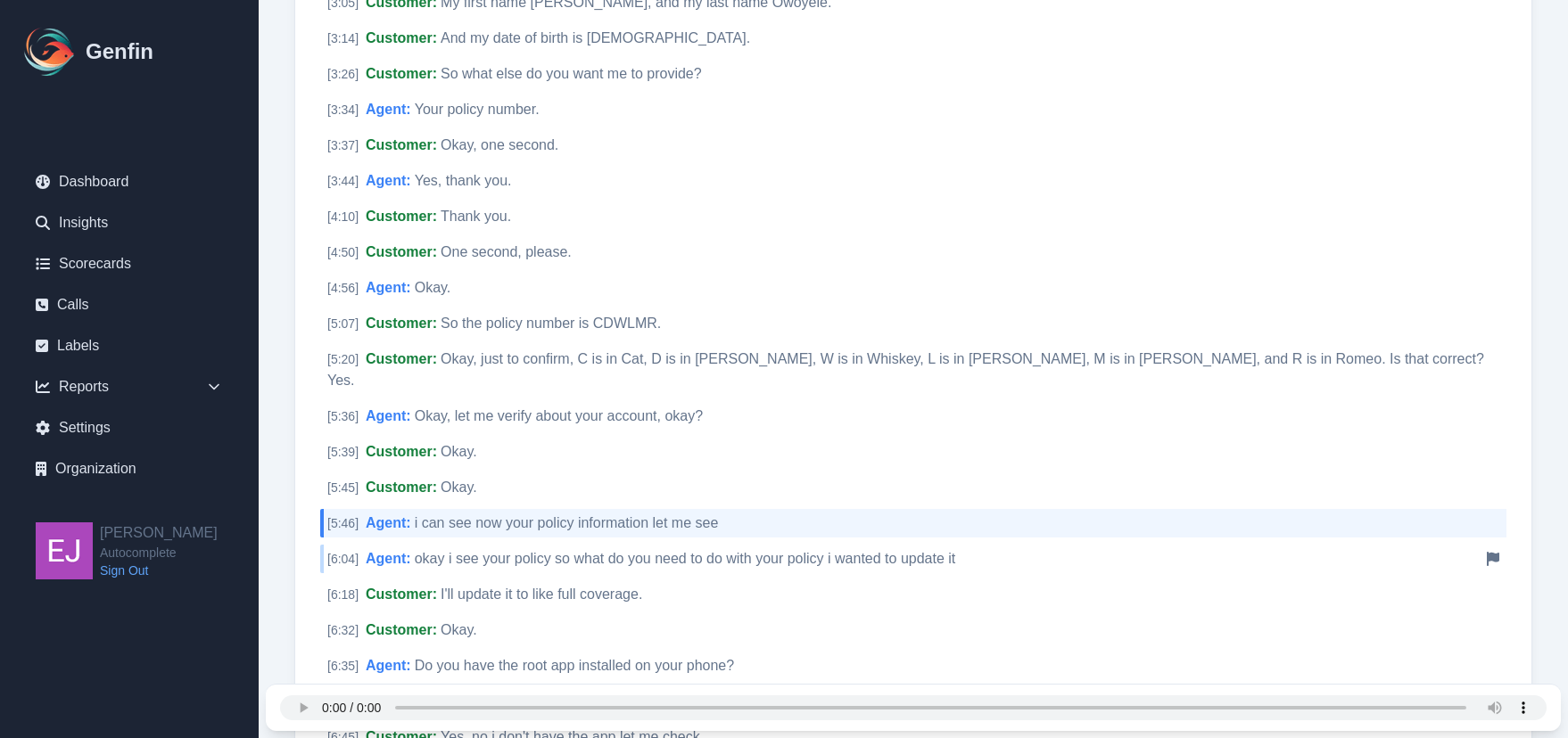
click at [630, 551] on span "okay i see your policy so what do you need to do with your policy i wanted to u…" at bounding box center [686, 559] width 541 height 15
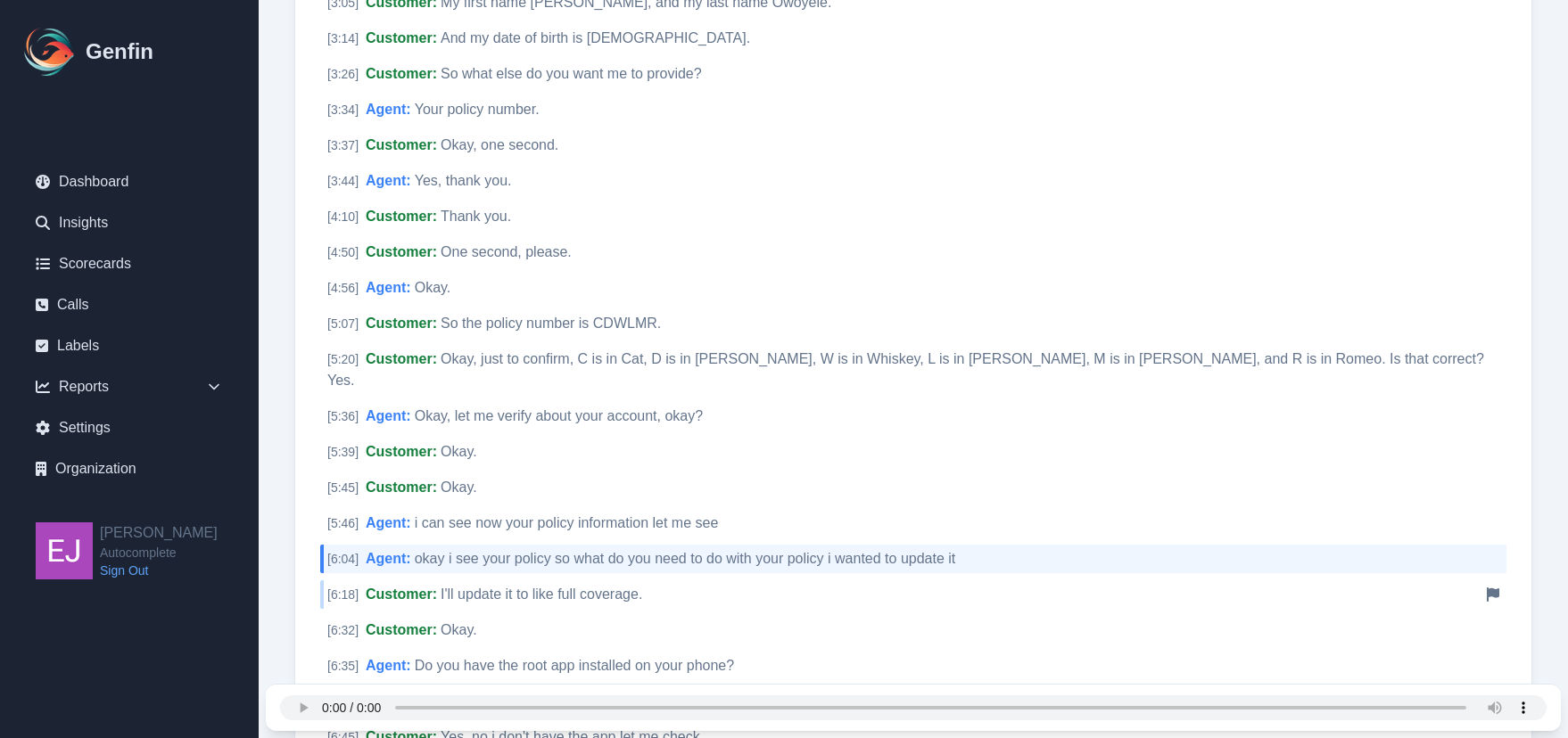
click at [574, 587] on span "I'll update it to like full coverage." at bounding box center [541, 594] width 202 height 15
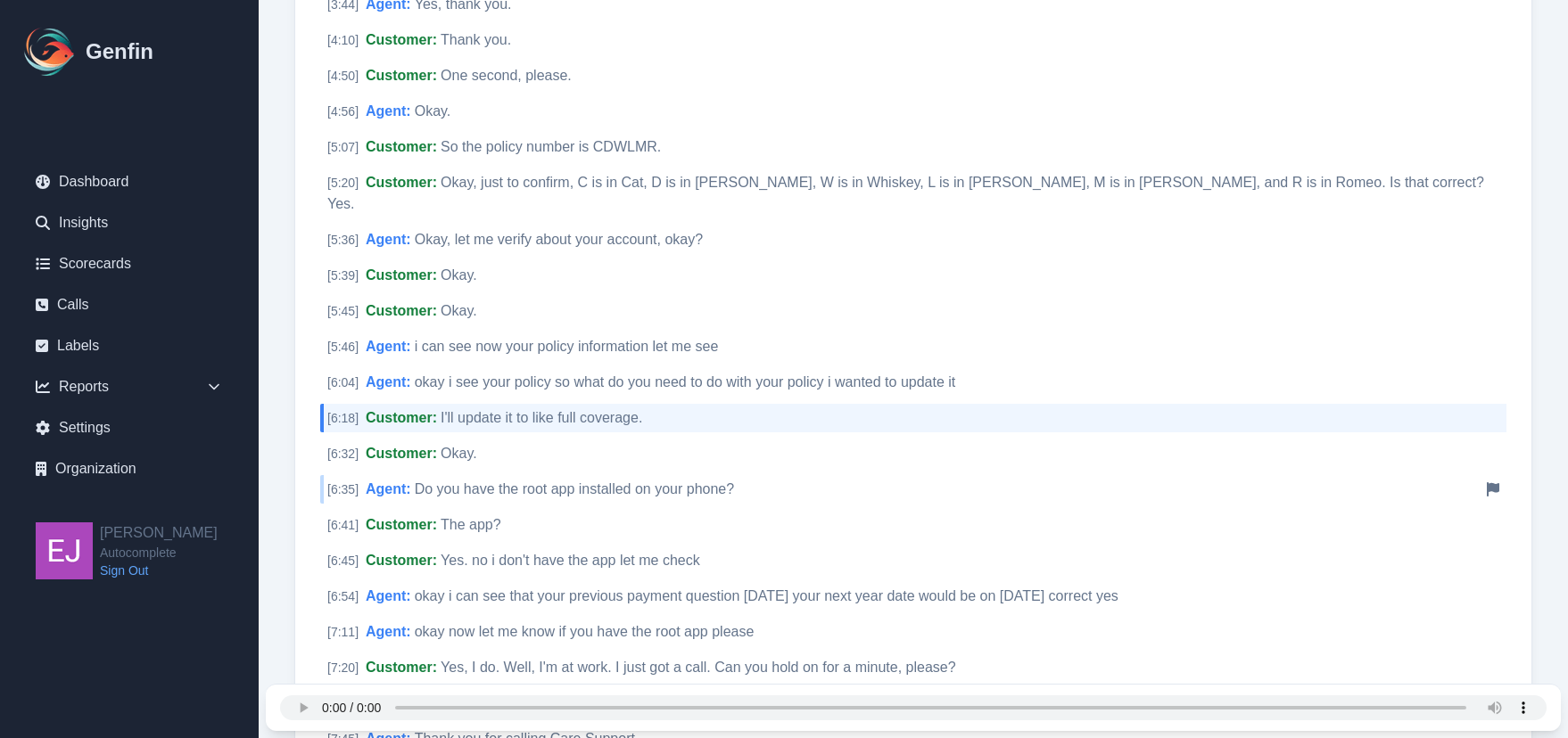
scroll to position [1264, 0]
click at [553, 473] on div "[ 6:35 ] Agent : Do you have the root app installed on your phone? Notify Genfi…" at bounding box center [913, 487] width 1187 height 29
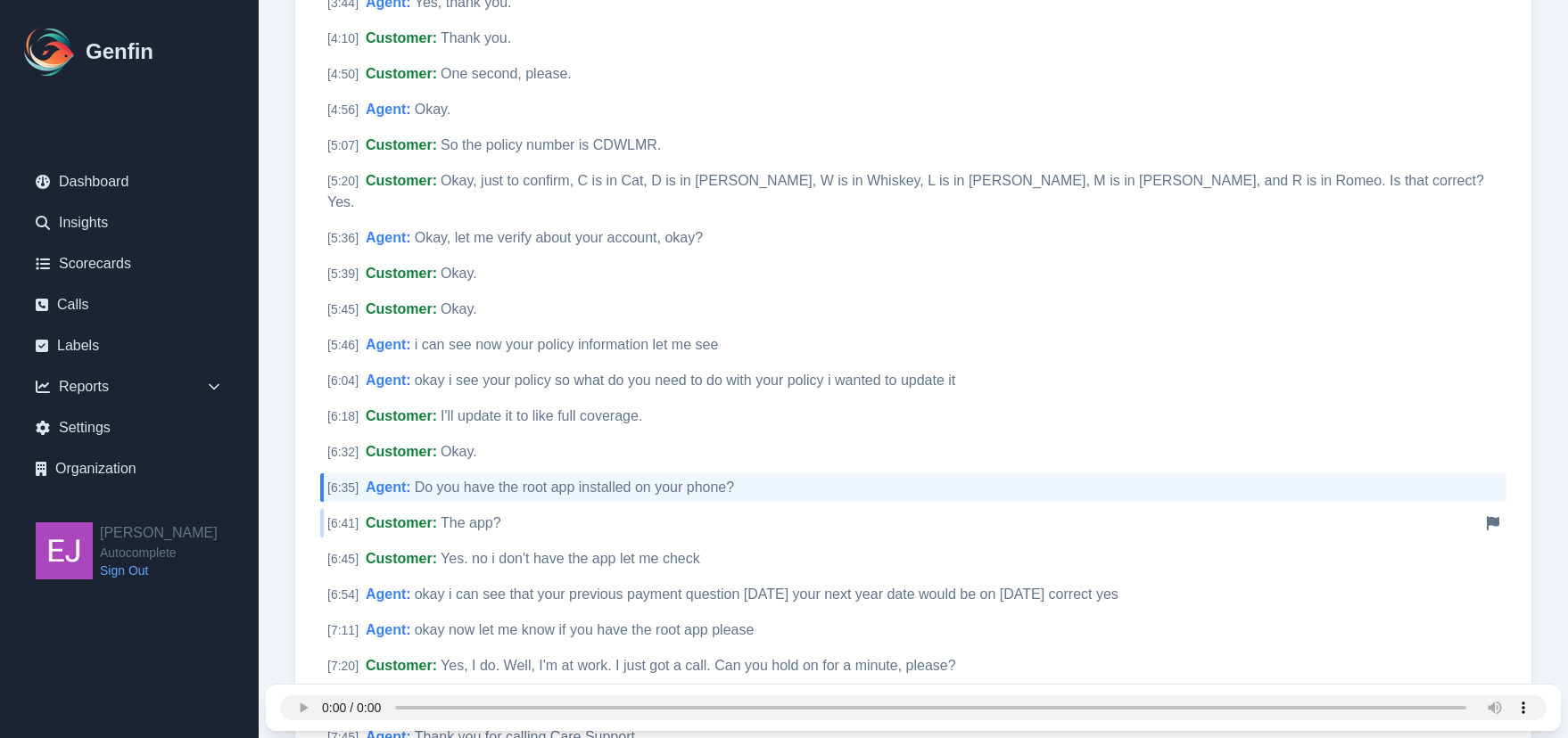
click at [482, 515] on span "The app?" at bounding box center [471, 523] width 61 height 15
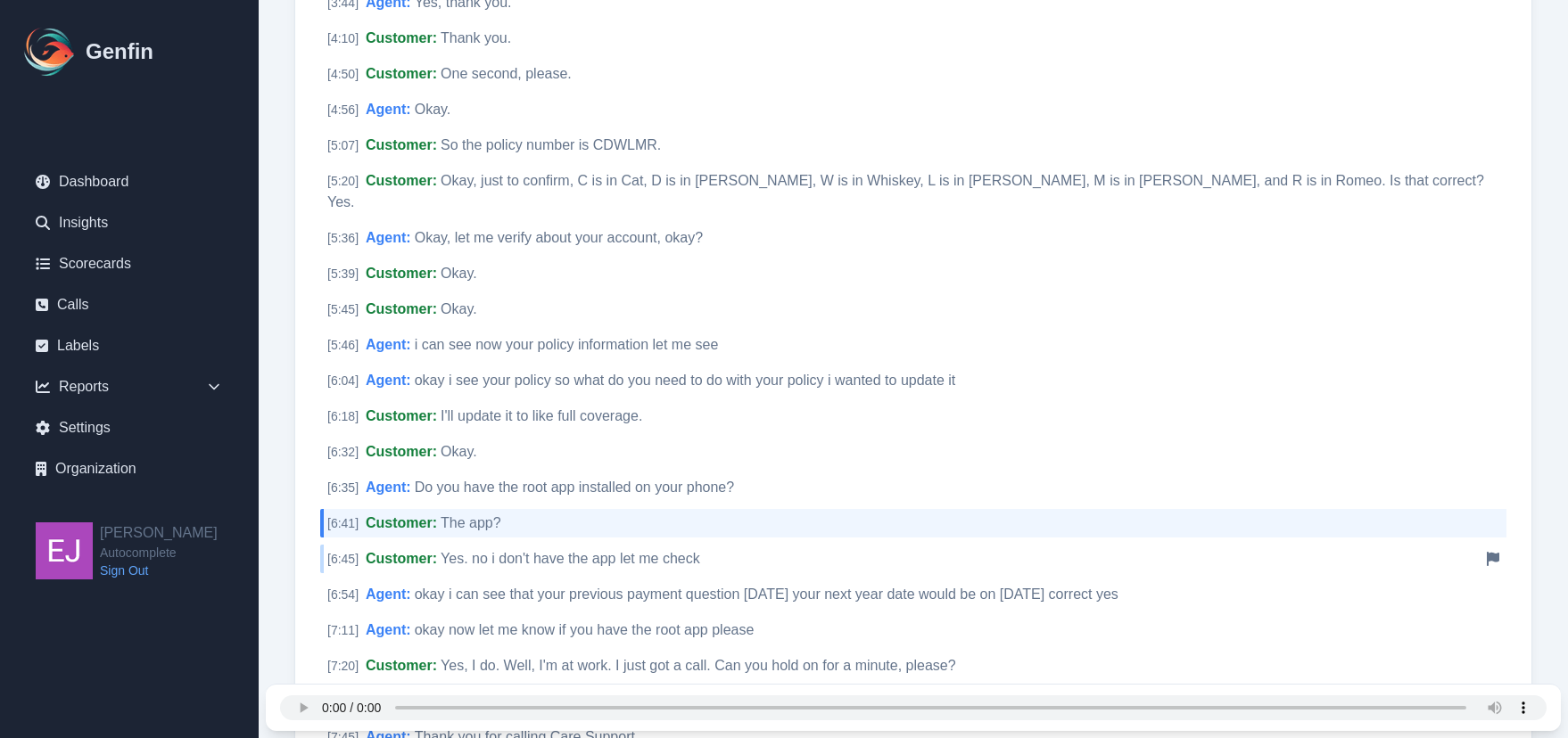
click at [531, 548] on div "[ 6:45 ] Customer : Yes. no i don't have the app let me check Notify Genfin of …" at bounding box center [913, 559] width 1187 height 29
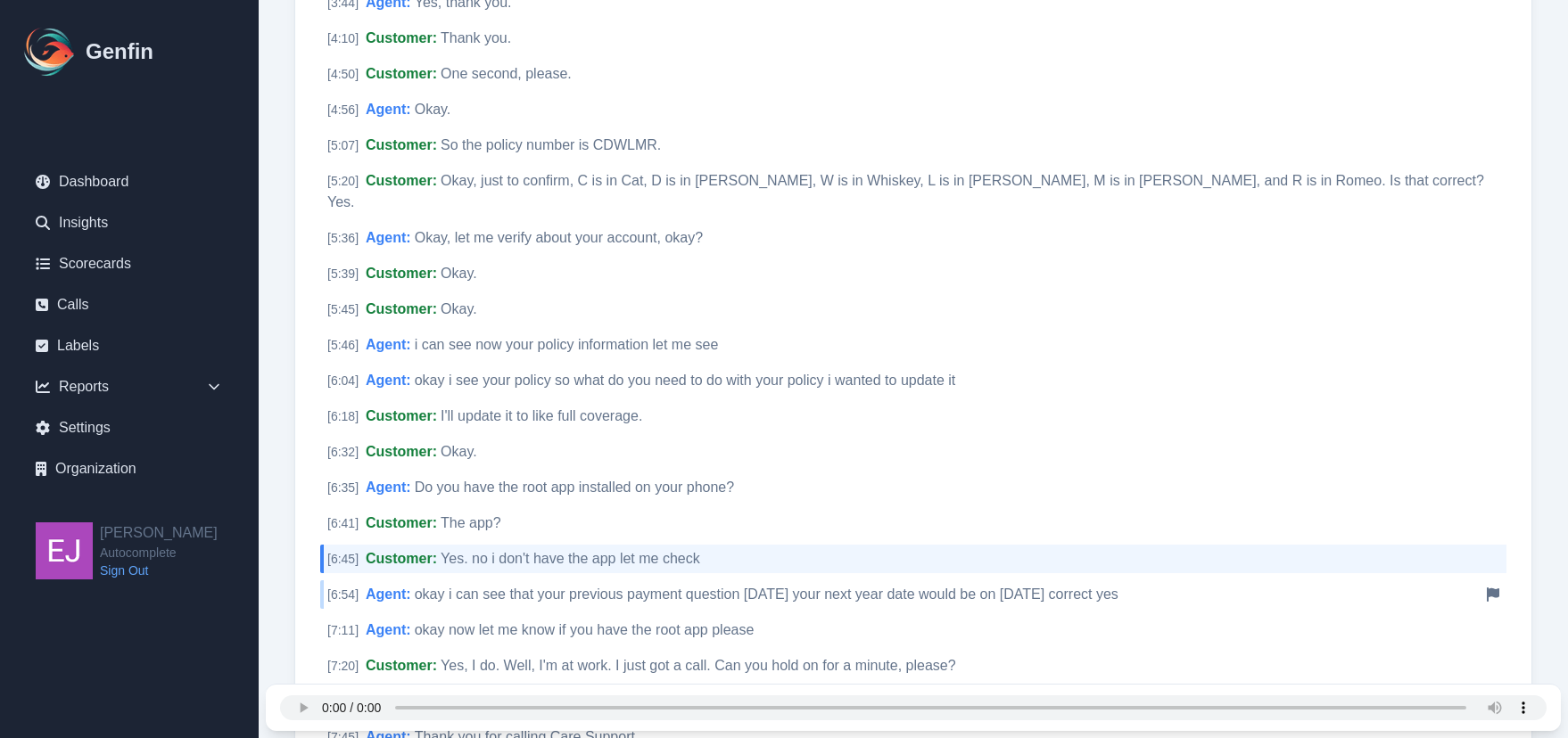
click at [589, 587] on span "okay i can see that your previous payment question august 7 of 2025 your next y…" at bounding box center [767, 594] width 703 height 15
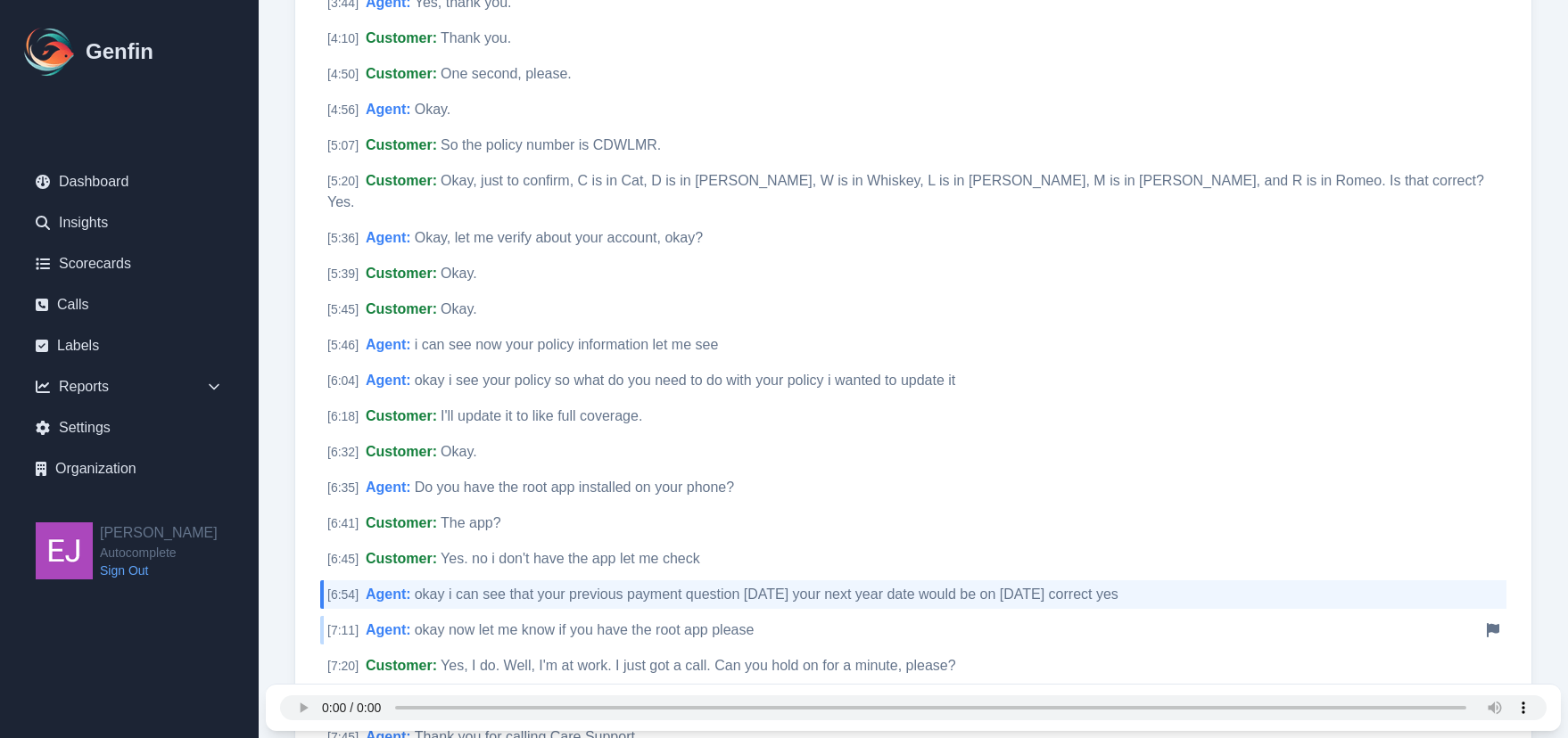
click at [614, 622] on span "okay now let me know if you have the root app please" at bounding box center [585, 629] width 340 height 15
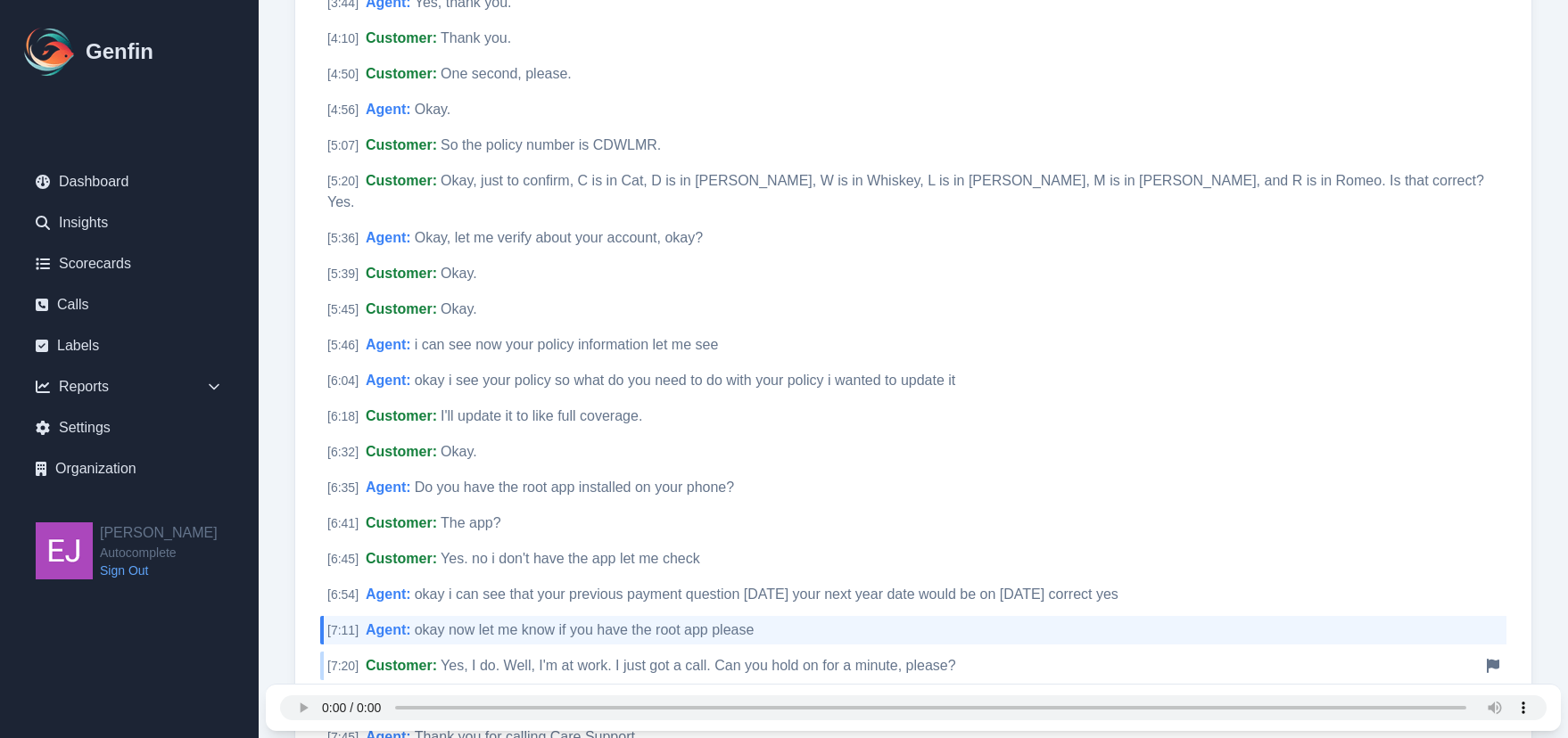
click at [664, 658] on span "Yes, I do. Well, I'm at work. I just got a call. Can you hold on for a minute, …" at bounding box center [699, 665] width 516 height 15
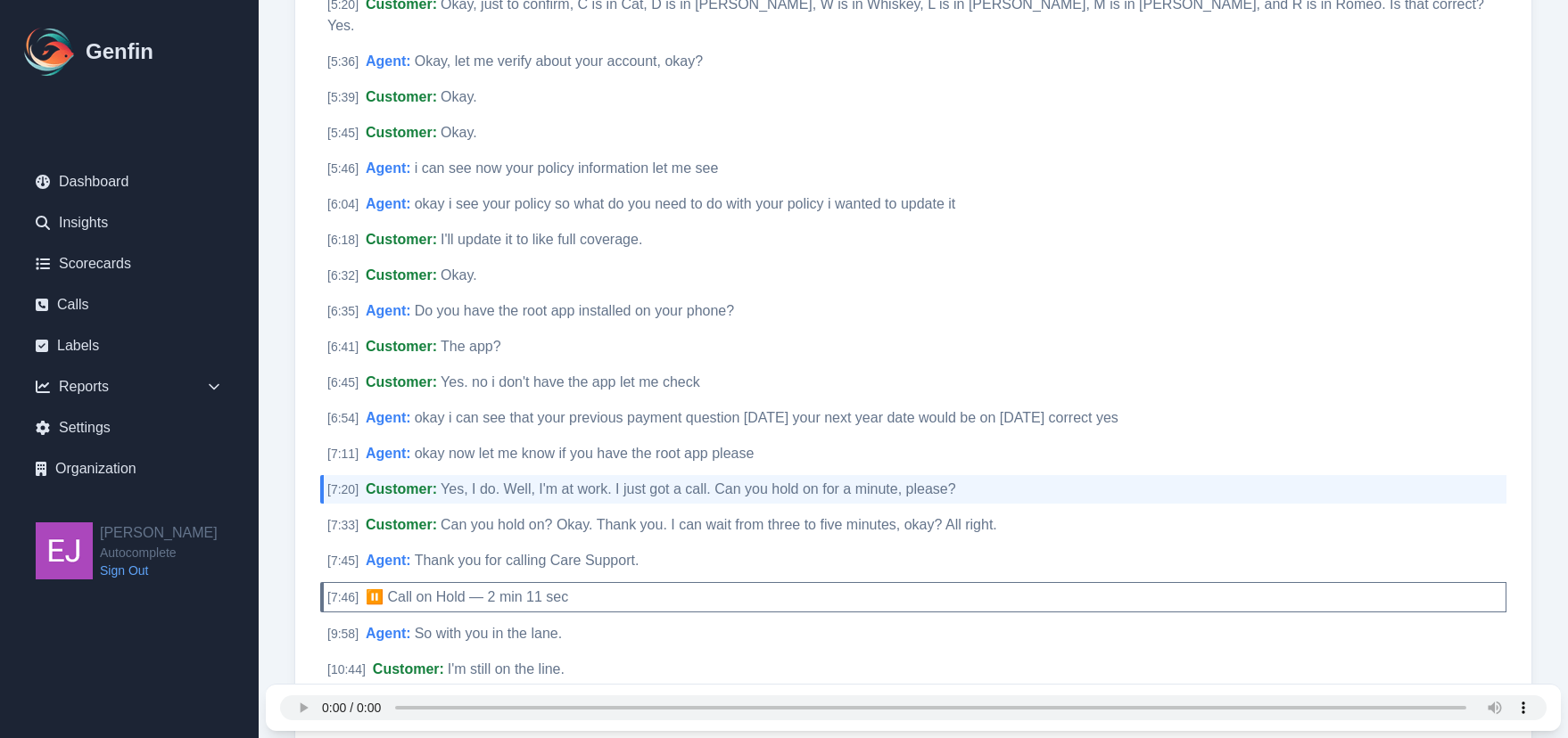
scroll to position [1443, 0]
click at [714, 515] on span "Can you hold on? Okay. Thank you. I can wait from three to five minutes, okay? …" at bounding box center [719, 523] width 557 height 15
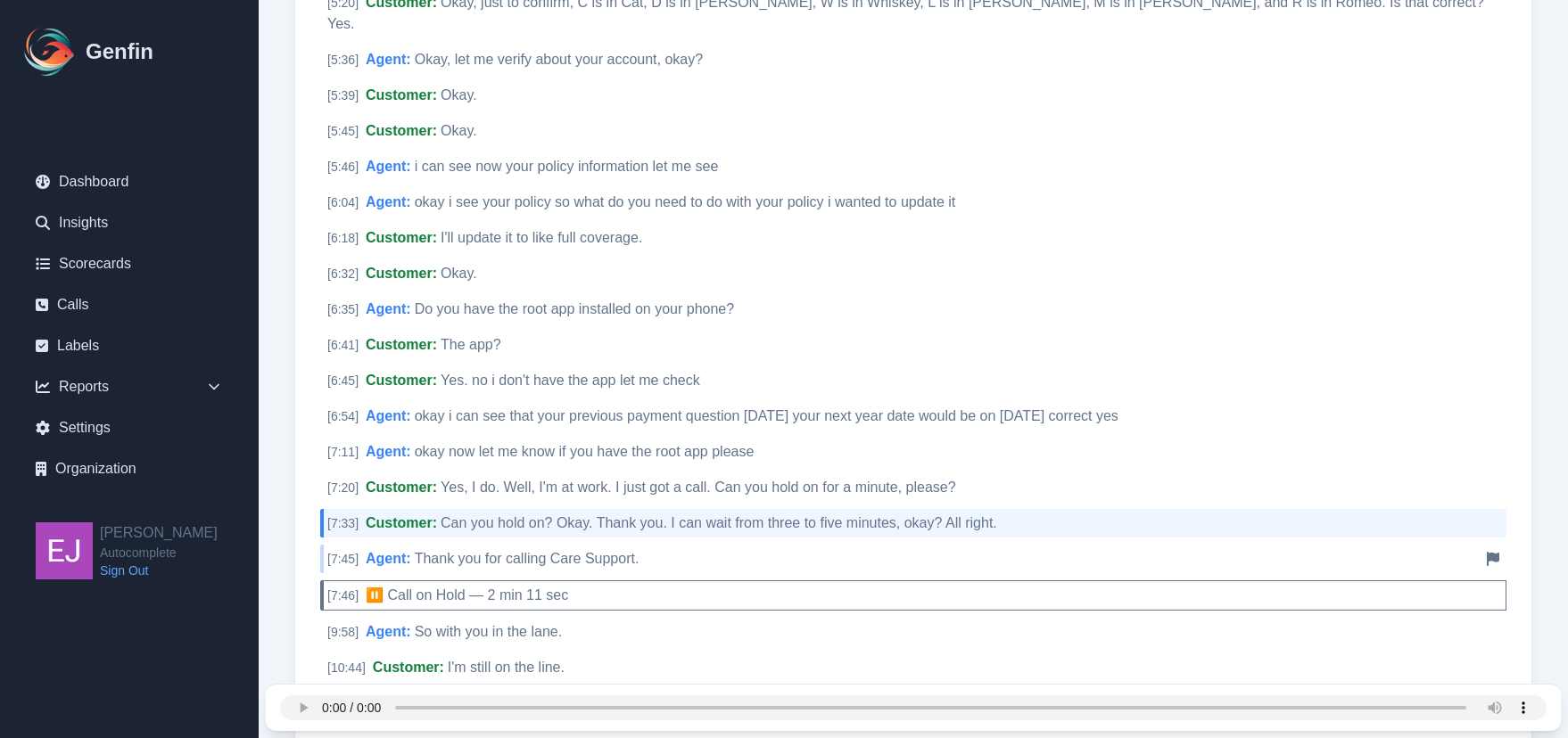
click at [656, 545] on div "[ 7:45 ] Agent : Thank you for calling Care Support. Notify Genfin of a transcr…" at bounding box center [913, 559] width 1187 height 29
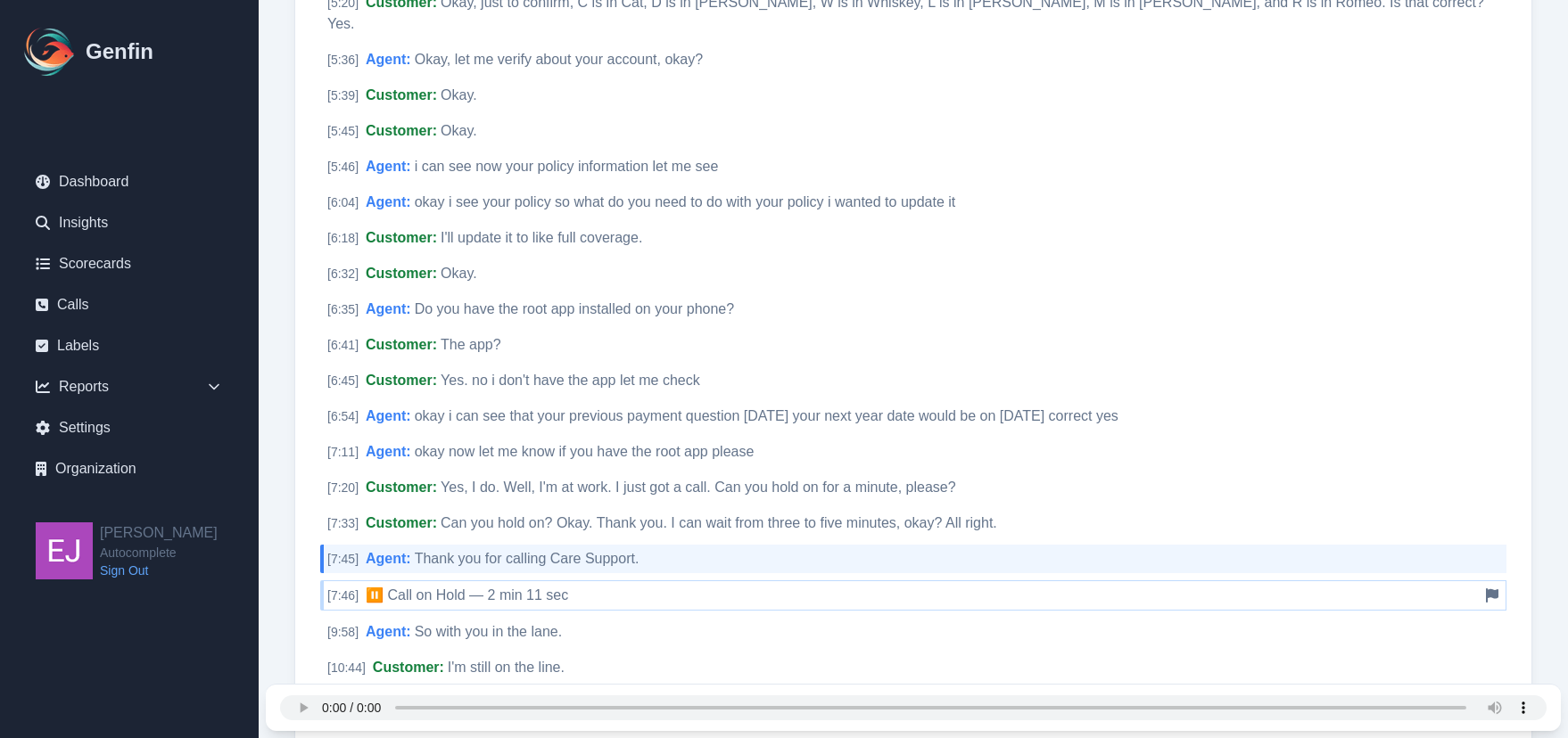
click at [615, 581] on div "[ 7:46 ] ⏸️ Call on Hold — 2 min 11 sec Notify Genfin of a transcript error" at bounding box center [913, 595] width 1187 height 30
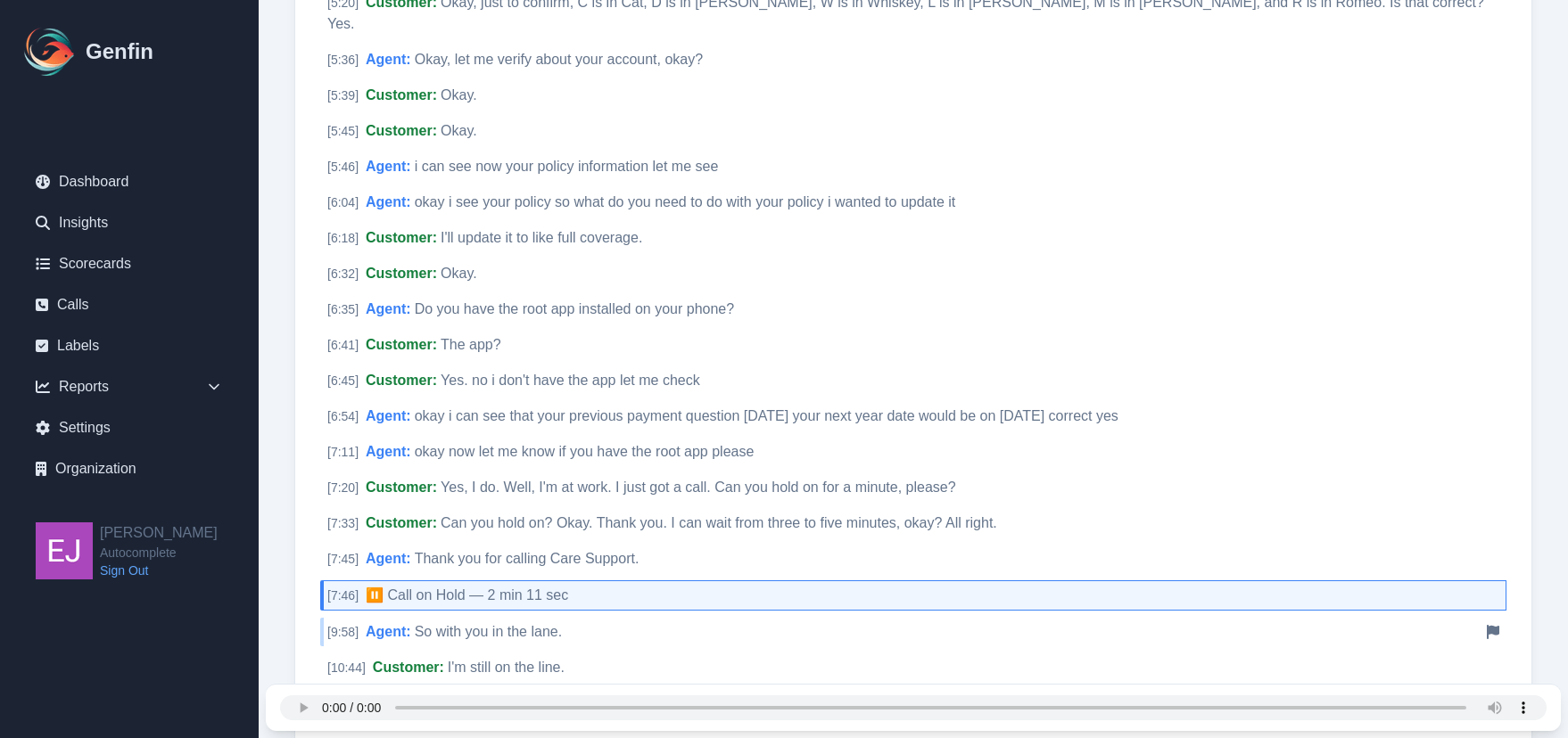
click at [600, 617] on div "[ 9:58 ] Agent : So with you in the lane. Notify Genfin of a transcript error" at bounding box center [913, 631] width 1187 height 29
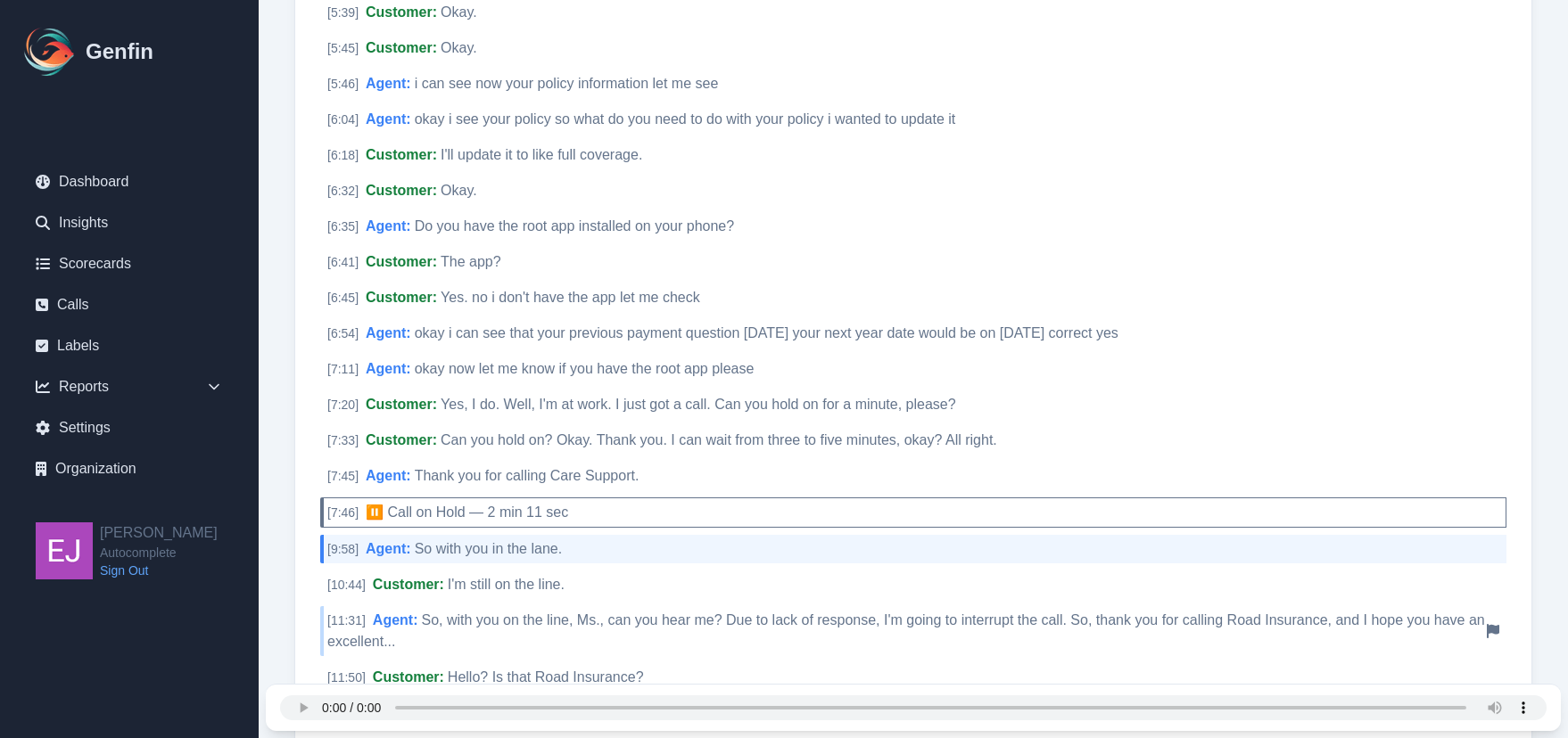
scroll to position [1532, 0]
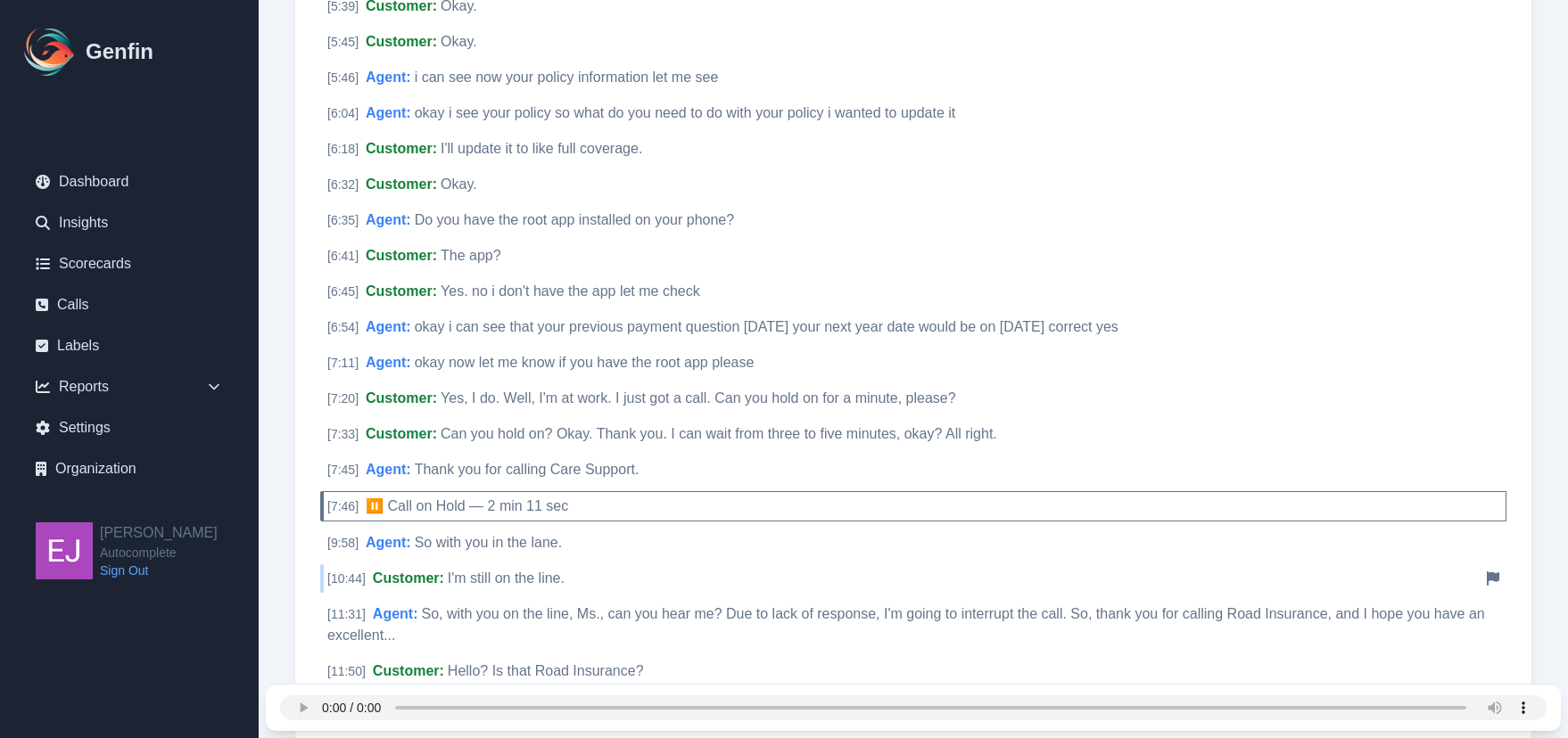
click at [595, 569] on div "[ 10:44 ] Customer : I'm still on the line. Notify Genfin of a transcript error" at bounding box center [913, 578] width 1187 height 29
click at [598, 601] on div "[ 11:31 ] Agent : So, with you on the line, Ms., can you hear me? Due to lack o…" at bounding box center [913, 625] width 1187 height 50
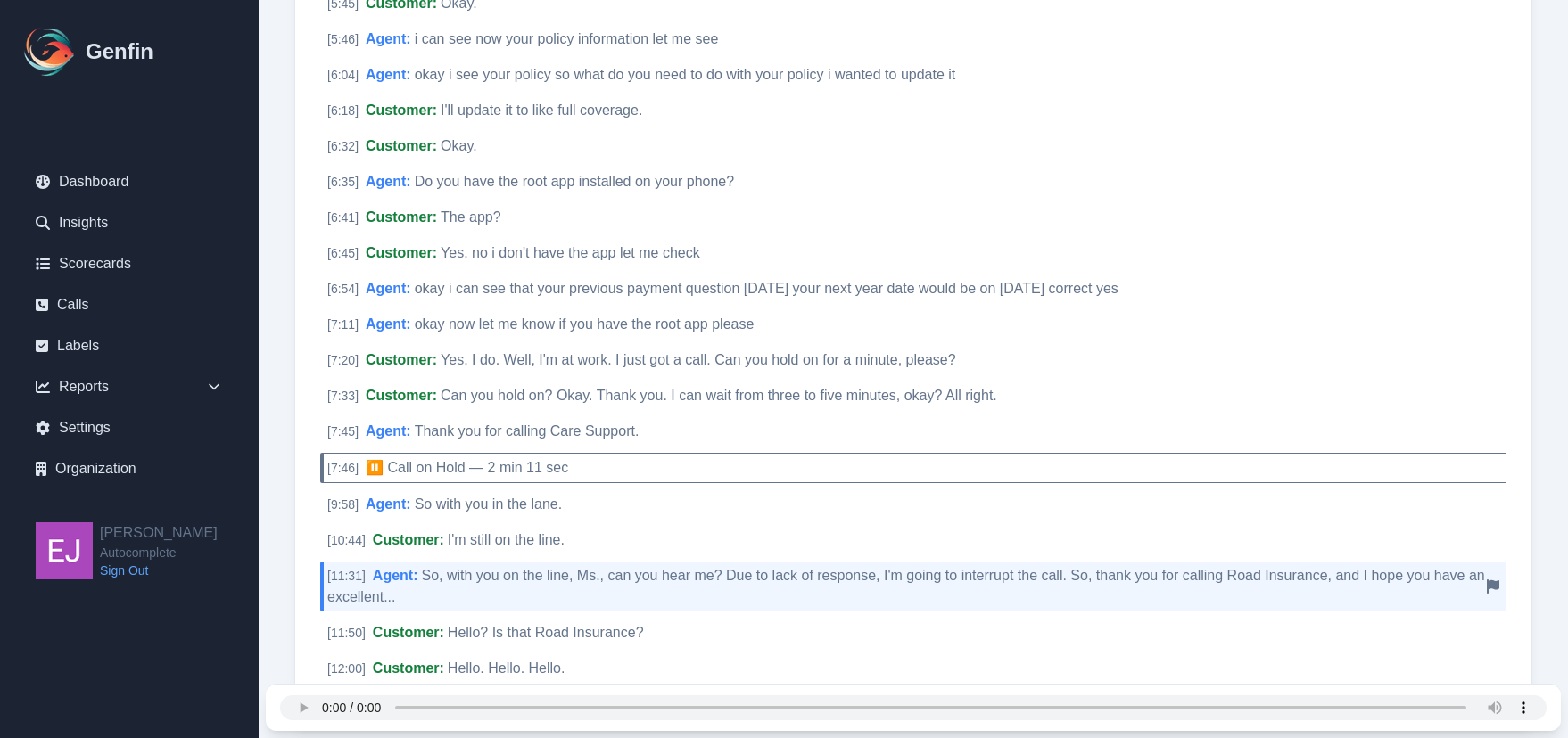
scroll to position [1620, 0]
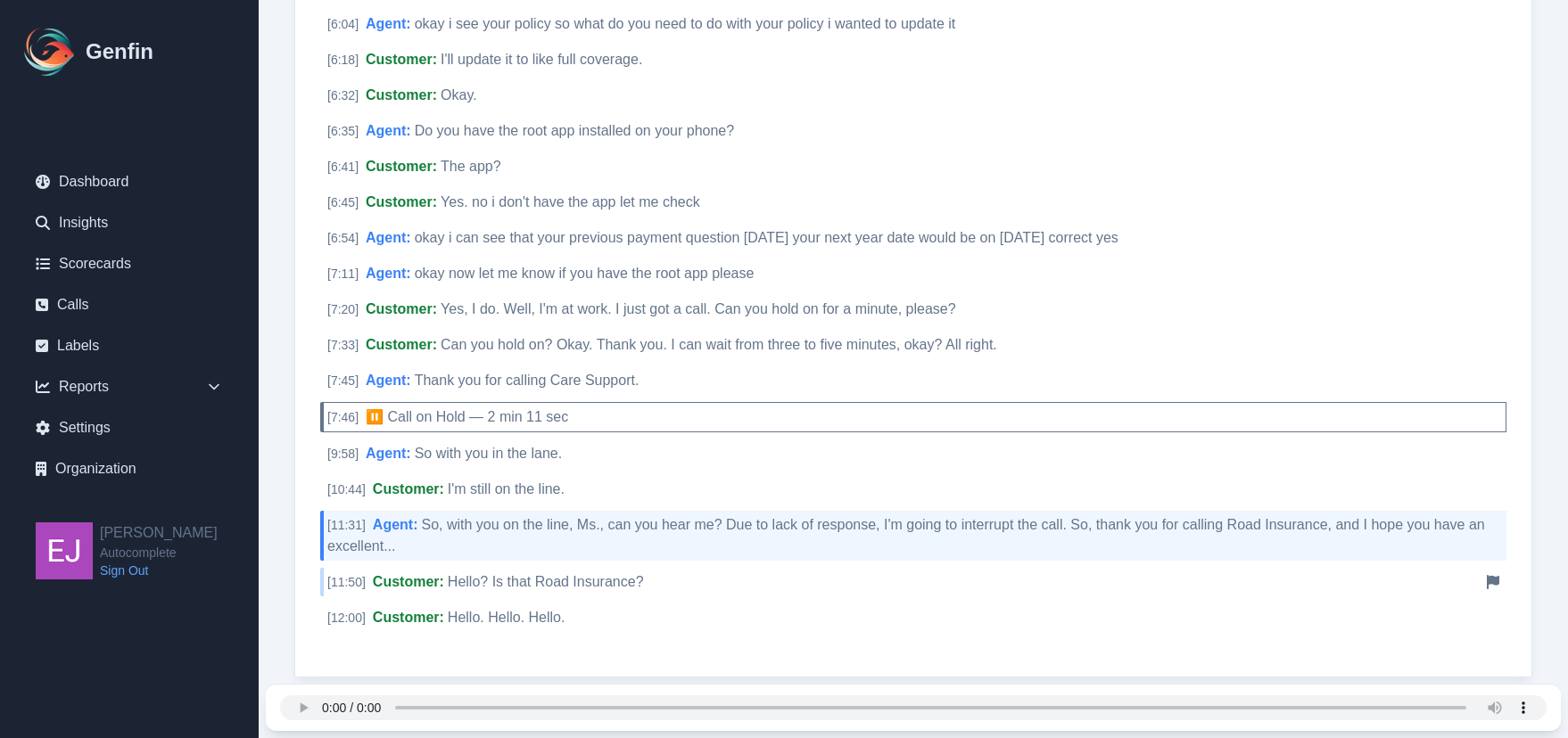
click at [627, 570] on div "[ 11:50 ] Customer : Hello? Is that Road Insurance? Notify Genfin of a transcri…" at bounding box center [913, 582] width 1187 height 29
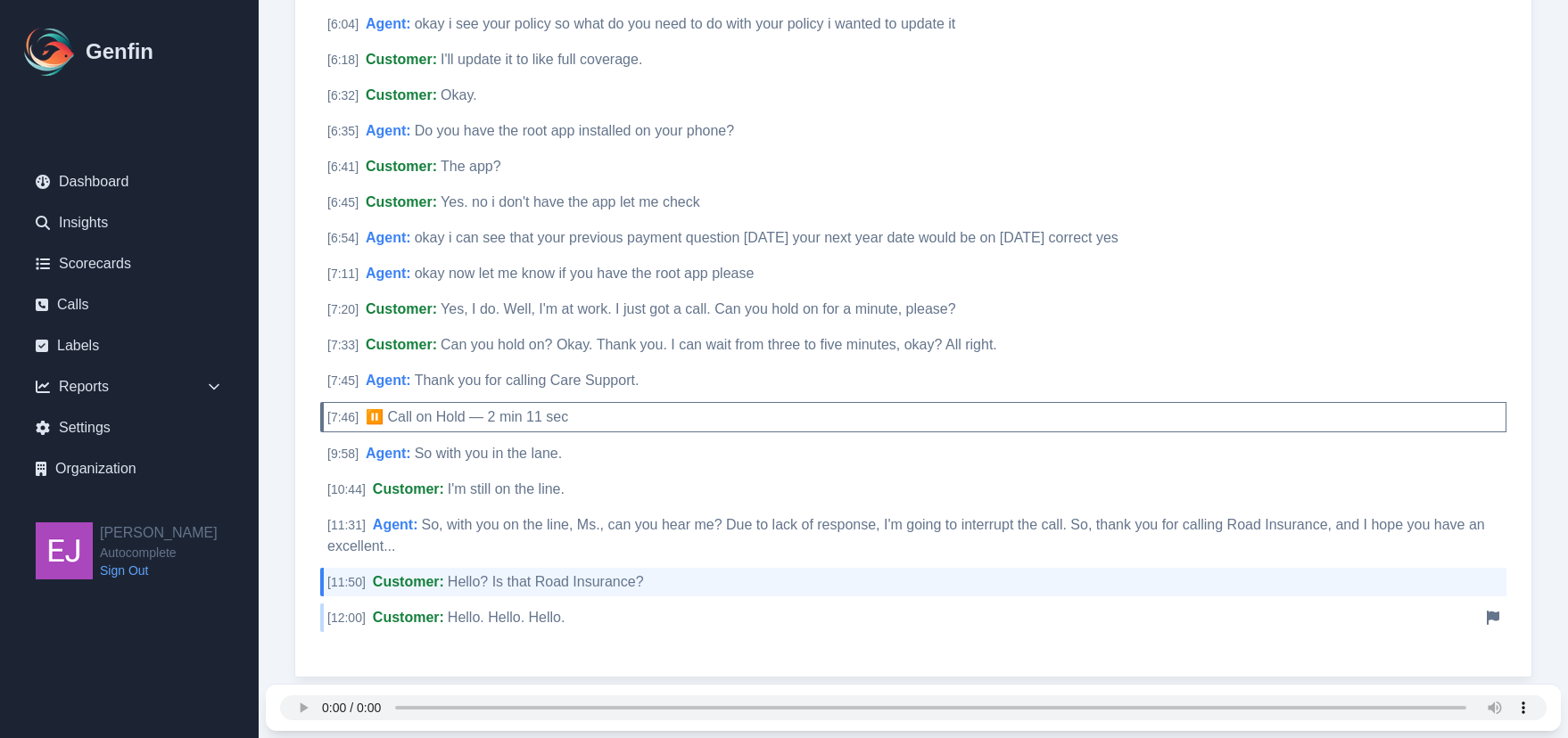
click at [621, 604] on div "[ 12:00 ] Customer : Hello. Hello. Hello. Notify Genfin of a transcript error" at bounding box center [913, 617] width 1187 height 29
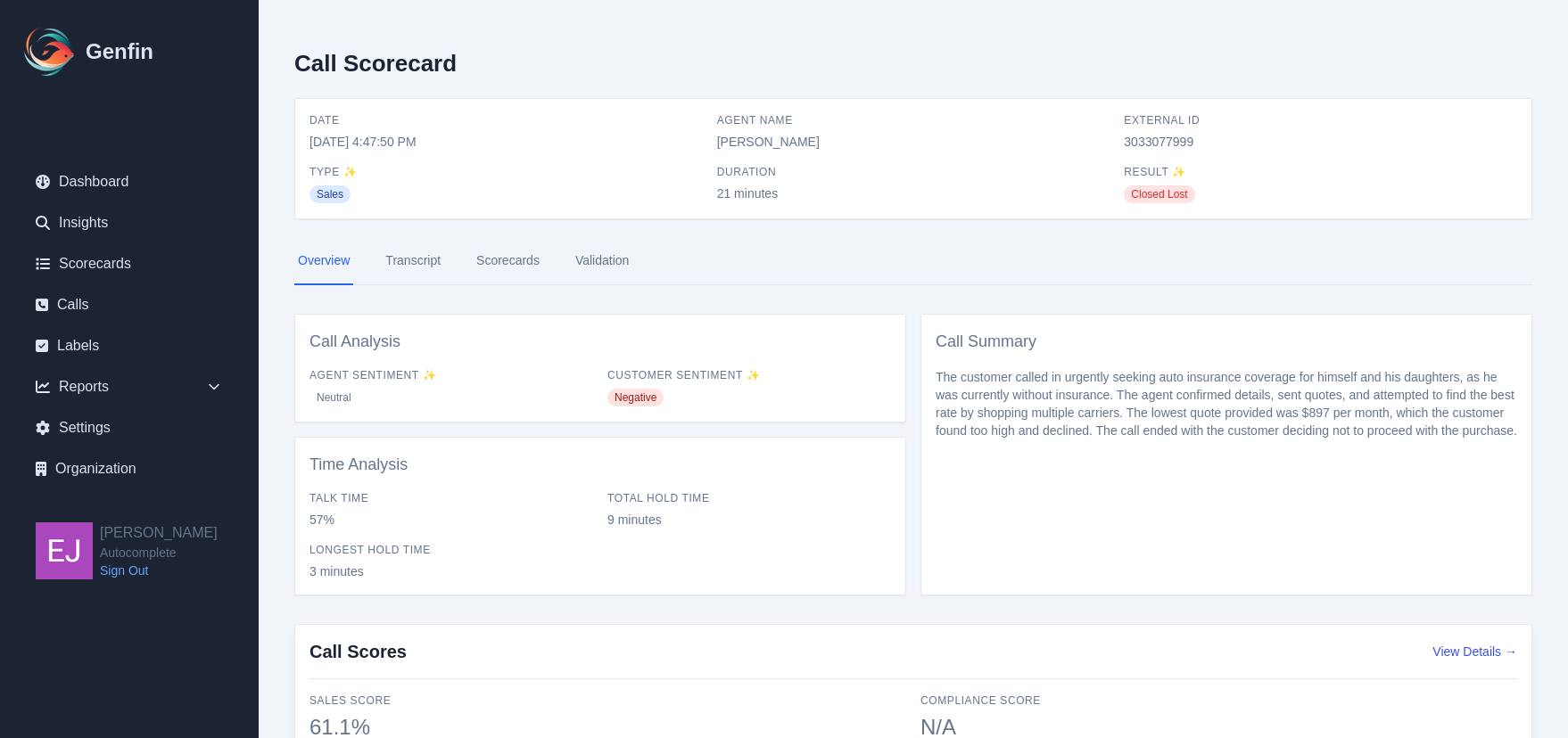
click at [517, 244] on link "Scorecards" at bounding box center [508, 261] width 71 height 48
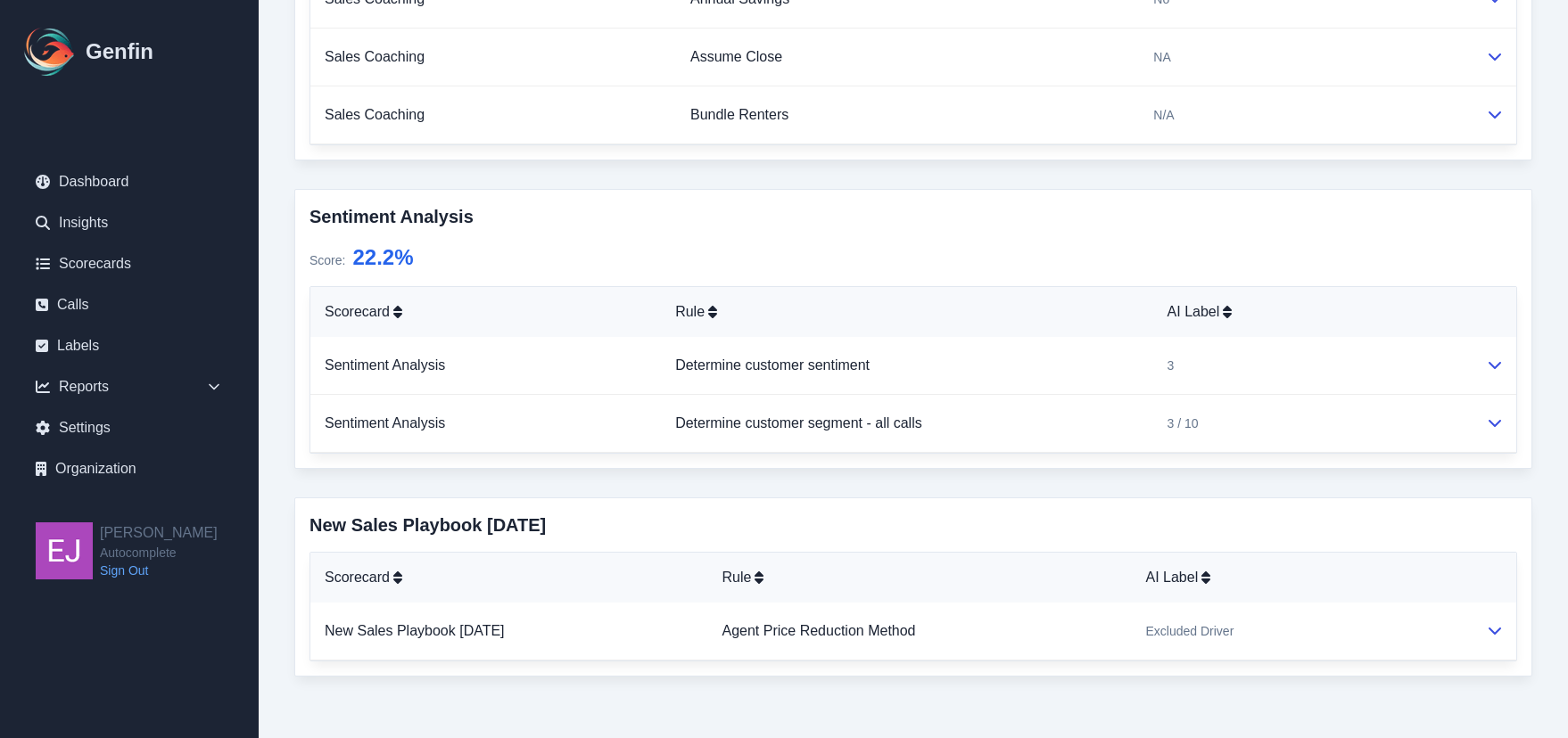
scroll to position [1320, 0]
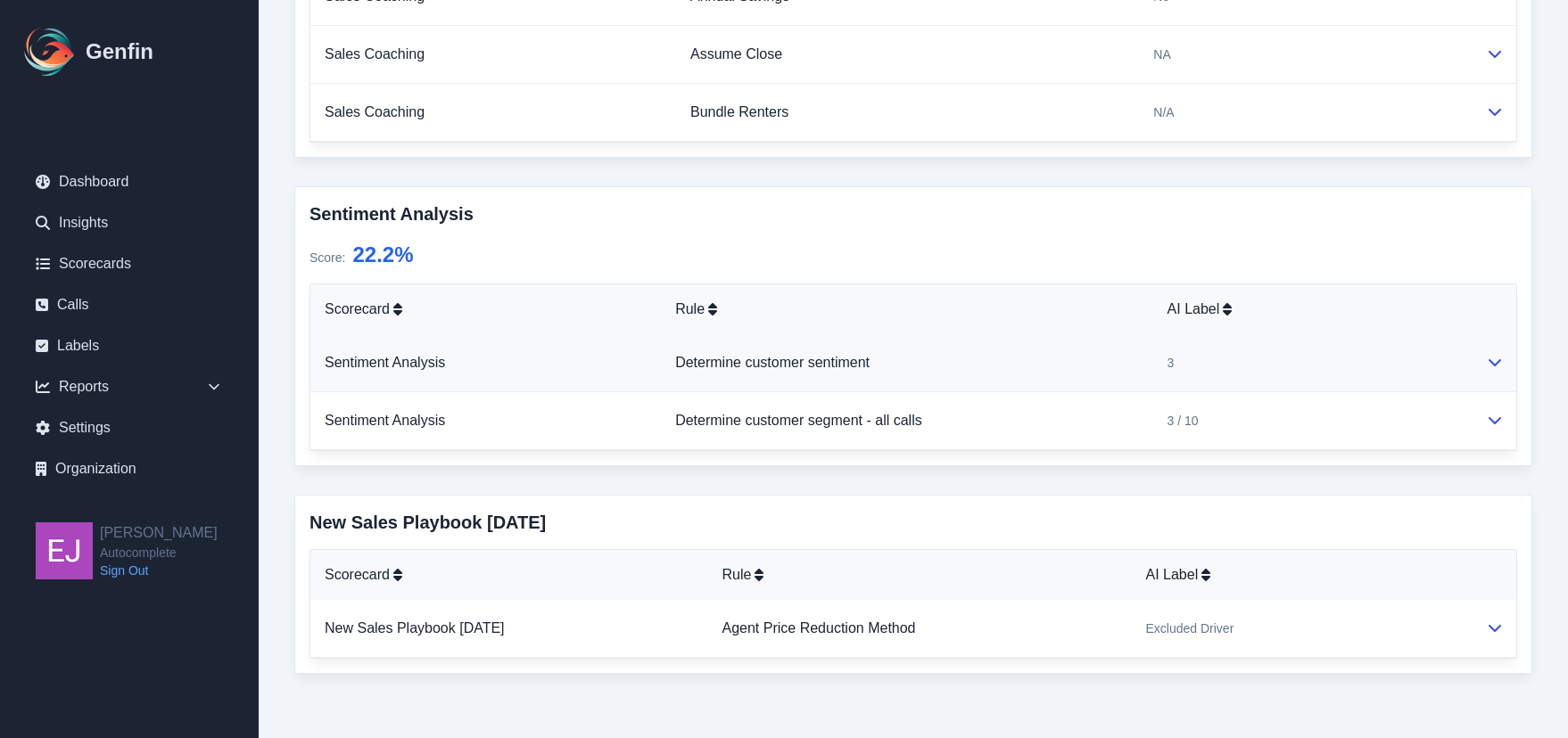
click at [1496, 383] on td at bounding box center [1494, 363] width 44 height 58
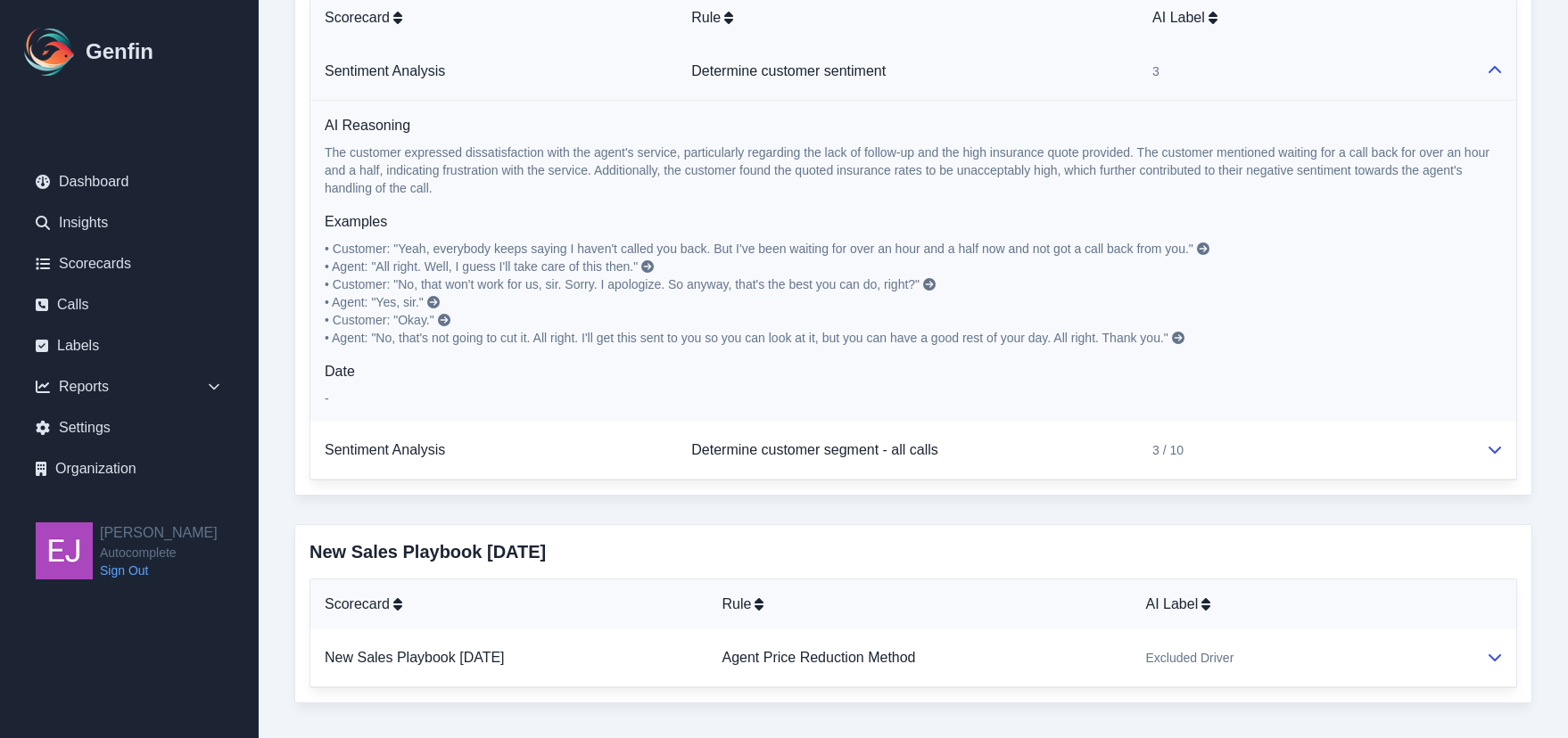
scroll to position [1641, 0]
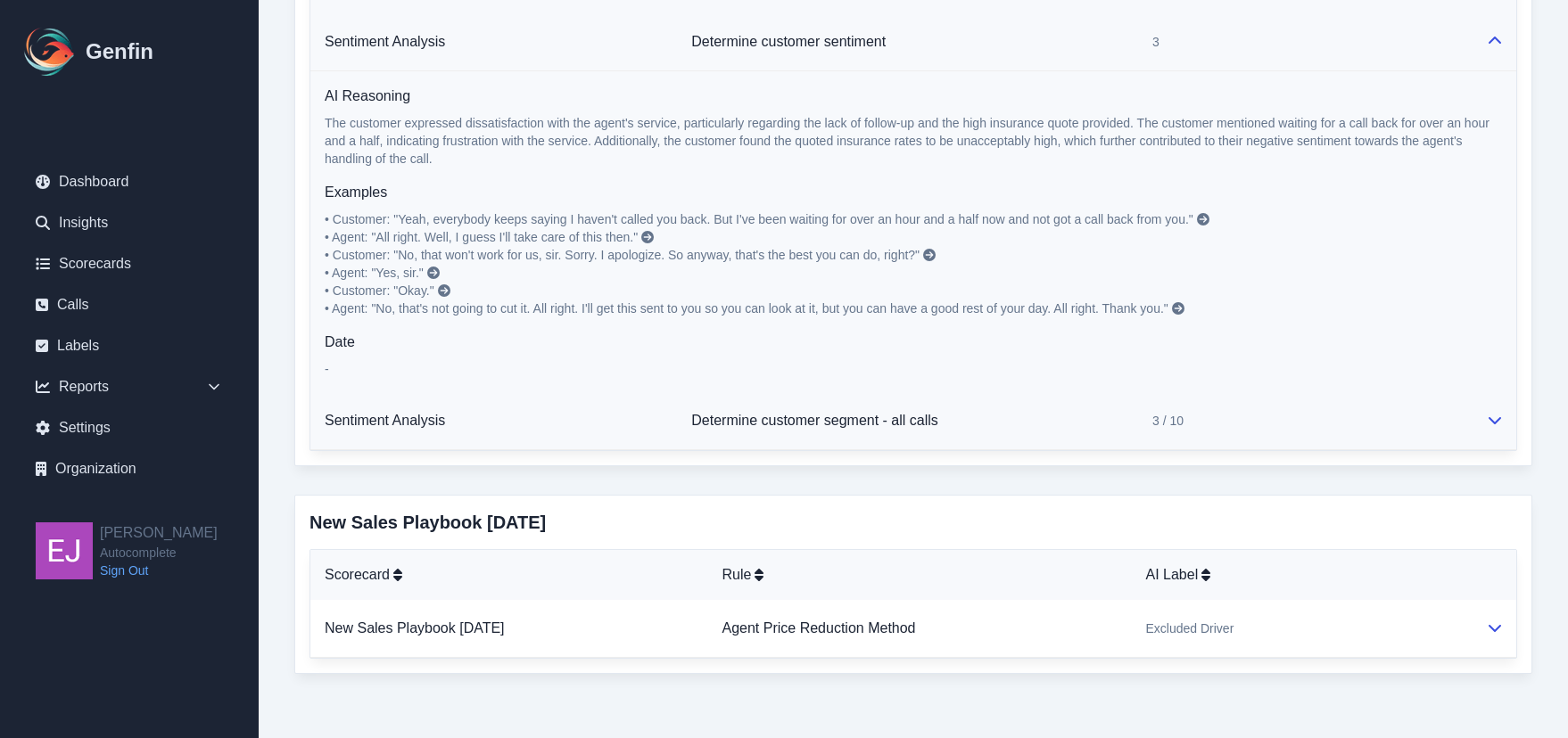
click at [1486, 419] on div at bounding box center [1493, 421] width 16 height 21
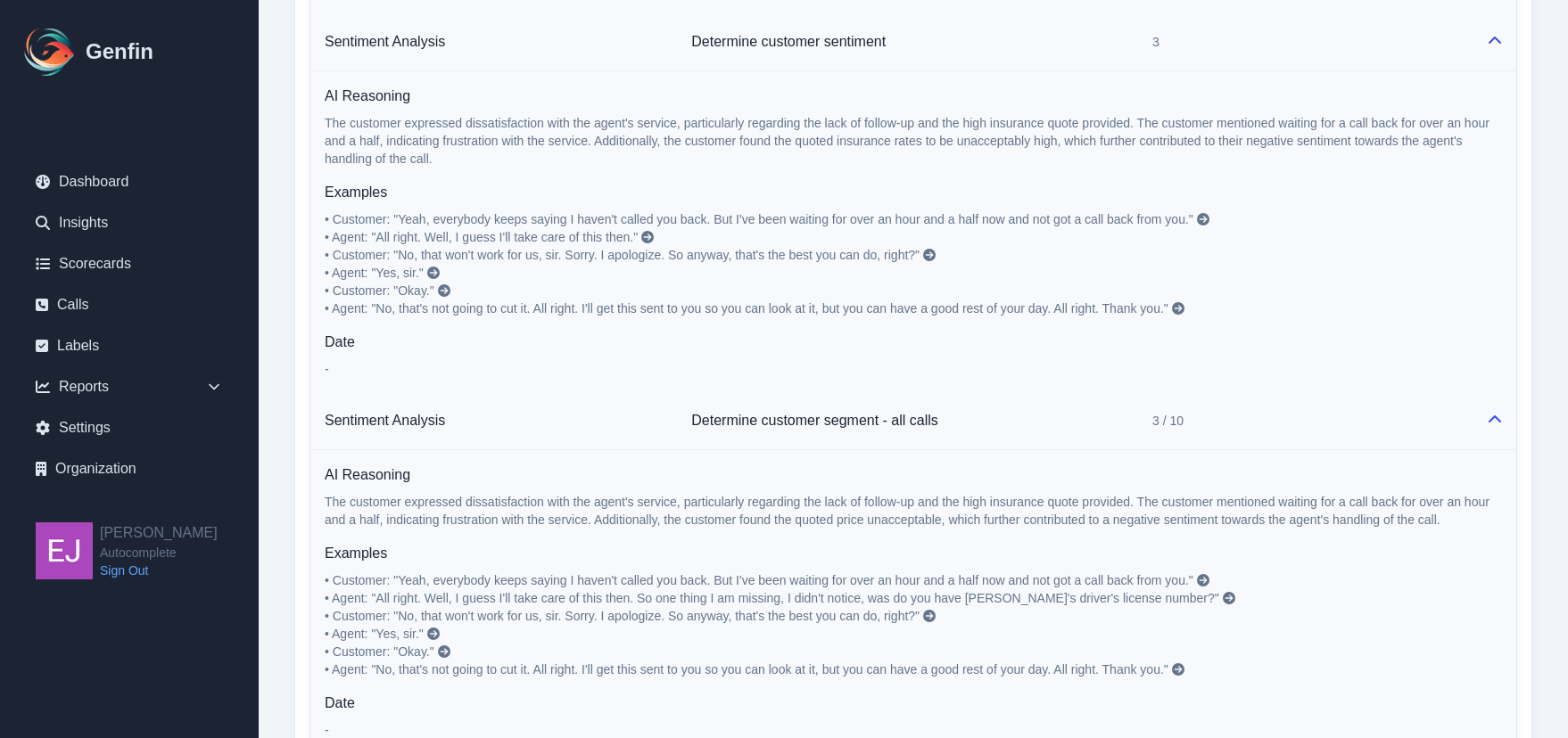
click at [1203, 211] on p "• Customer: "Yeah, everybody keeps saying I haven't called you back. But I've b…" at bounding box center [913, 264] width 1178 height 107
click at [1204, 215] on icon at bounding box center [1203, 220] width 13 height 13
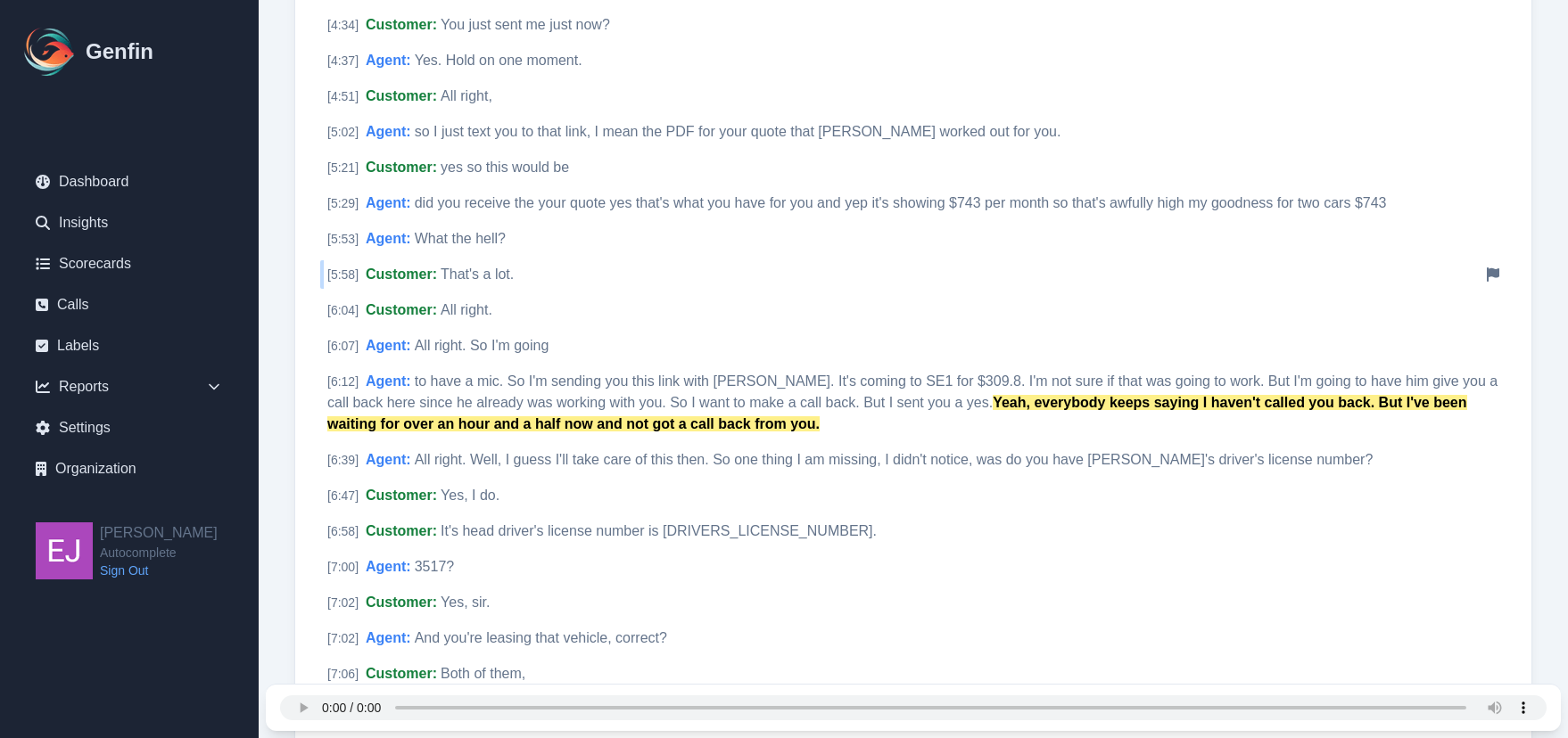
scroll to position [1115, 0]
click at [517, 365] on div "[ 6:12 ] Agent : to have a mic. So I'm sending you this link with [PERSON_NAME]…" at bounding box center [913, 401] width 1187 height 72
click at [412, 365] on div "[ 6:12 ] Agent : to have a mic. So I'm sending you this link with Geico. It's c…" at bounding box center [913, 401] width 1187 height 72
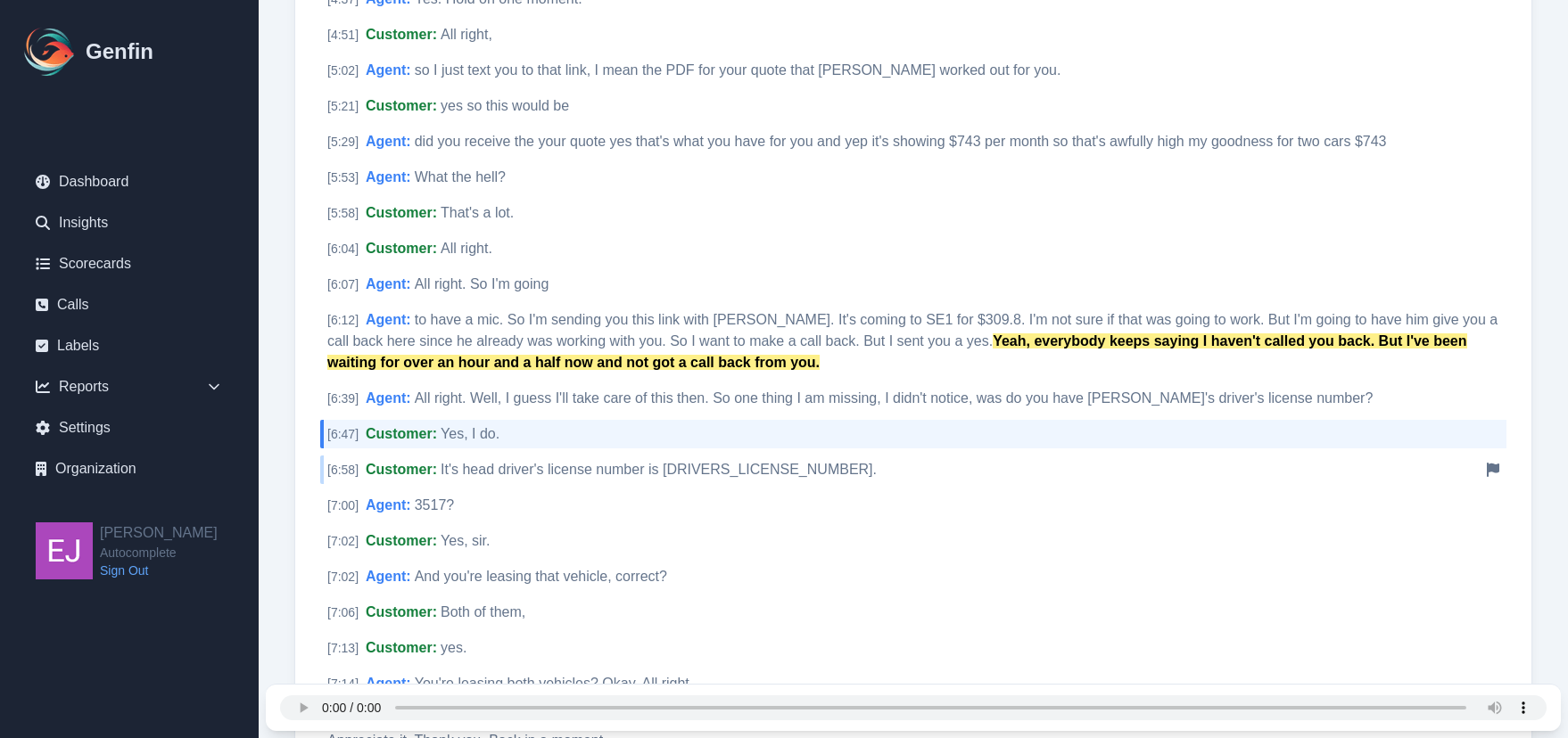
scroll to position [1294, 0]
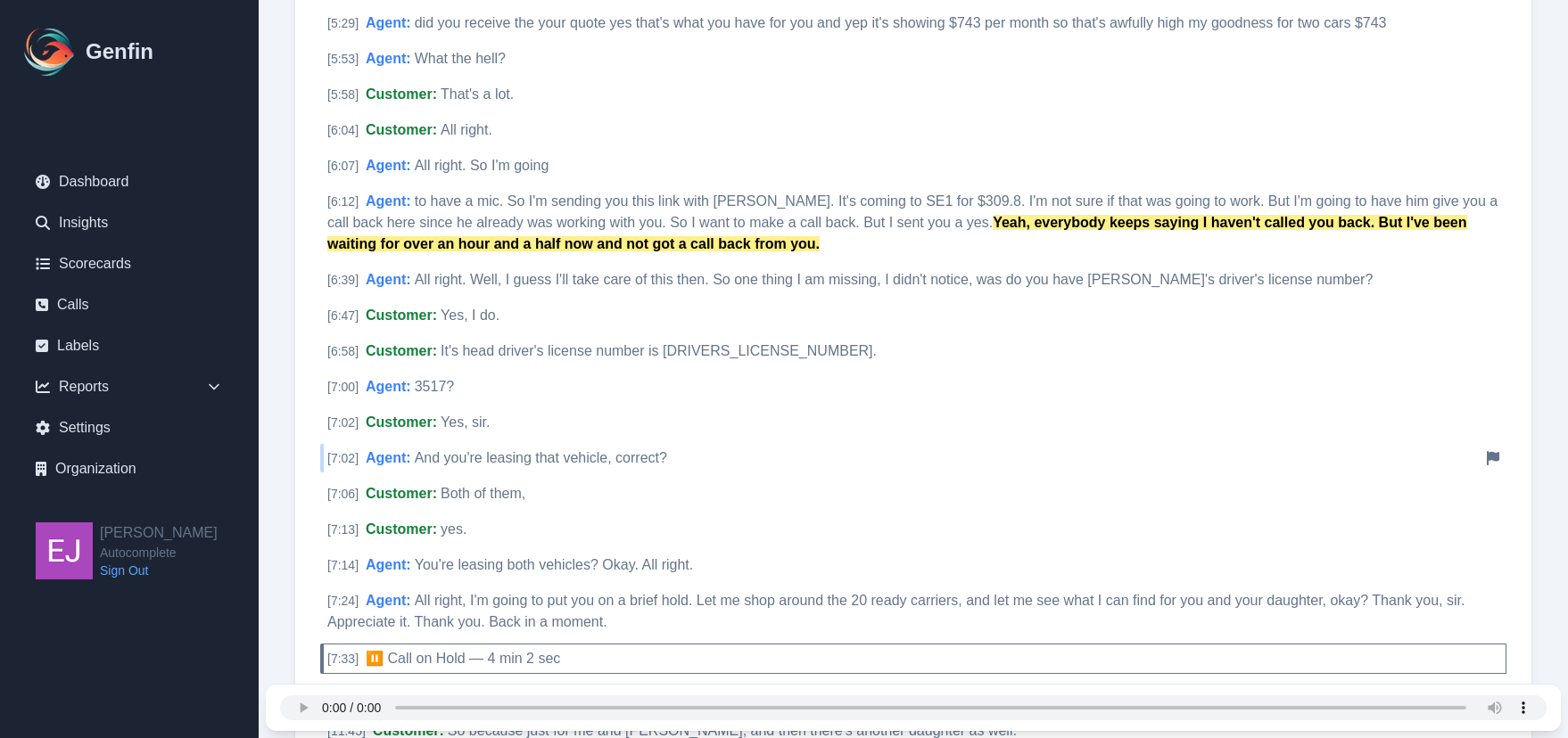
click at [772, 444] on div "[ 7:02 ] Agent : And you're leasing that vehicle, correct? Notify Genfin of a t…" at bounding box center [913, 458] width 1187 height 29
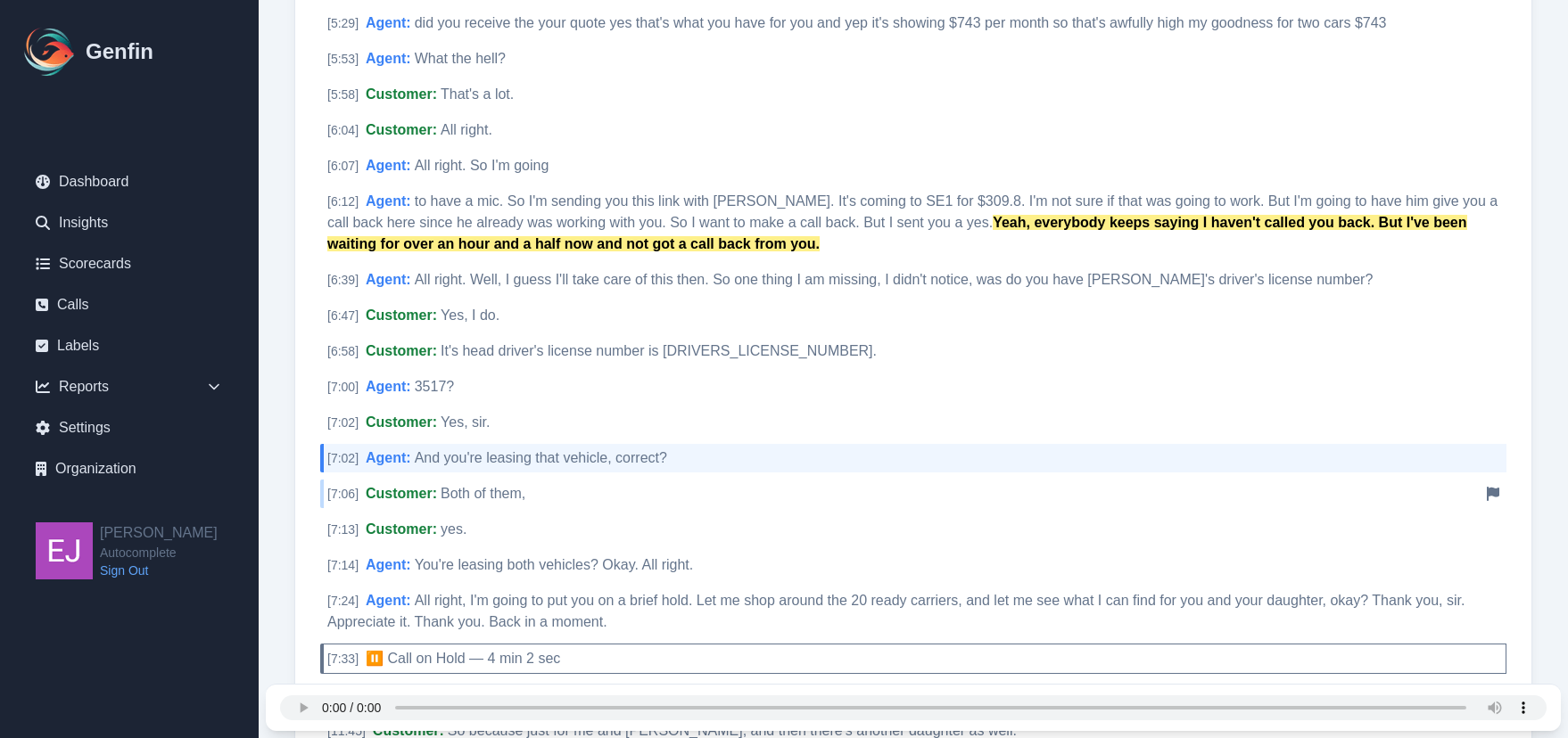
click at [763, 479] on div "[ 7:06 ] Customer : Both of them, Notify Genfin of a transcript error" at bounding box center [913, 493] width 1187 height 29
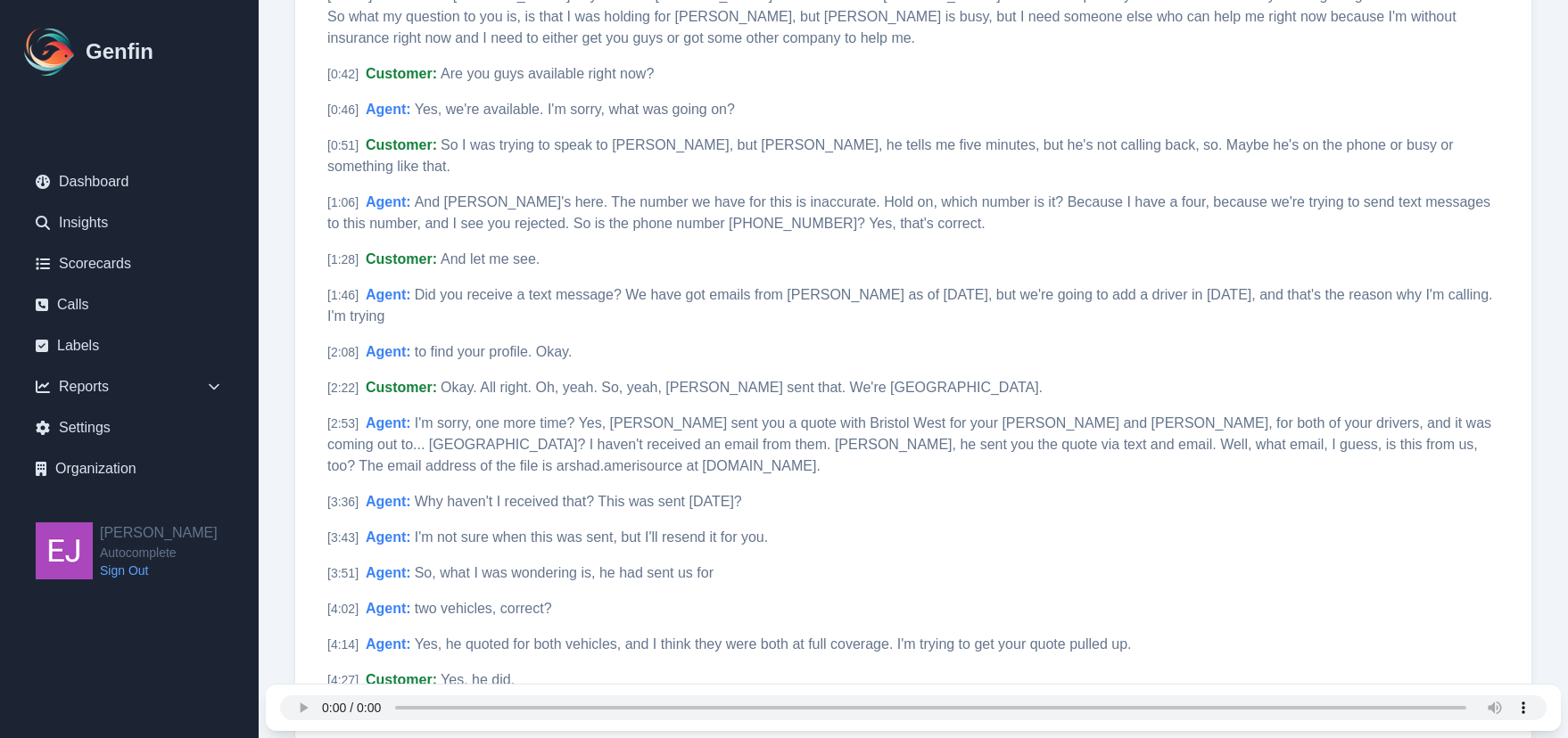
scroll to position [0, 0]
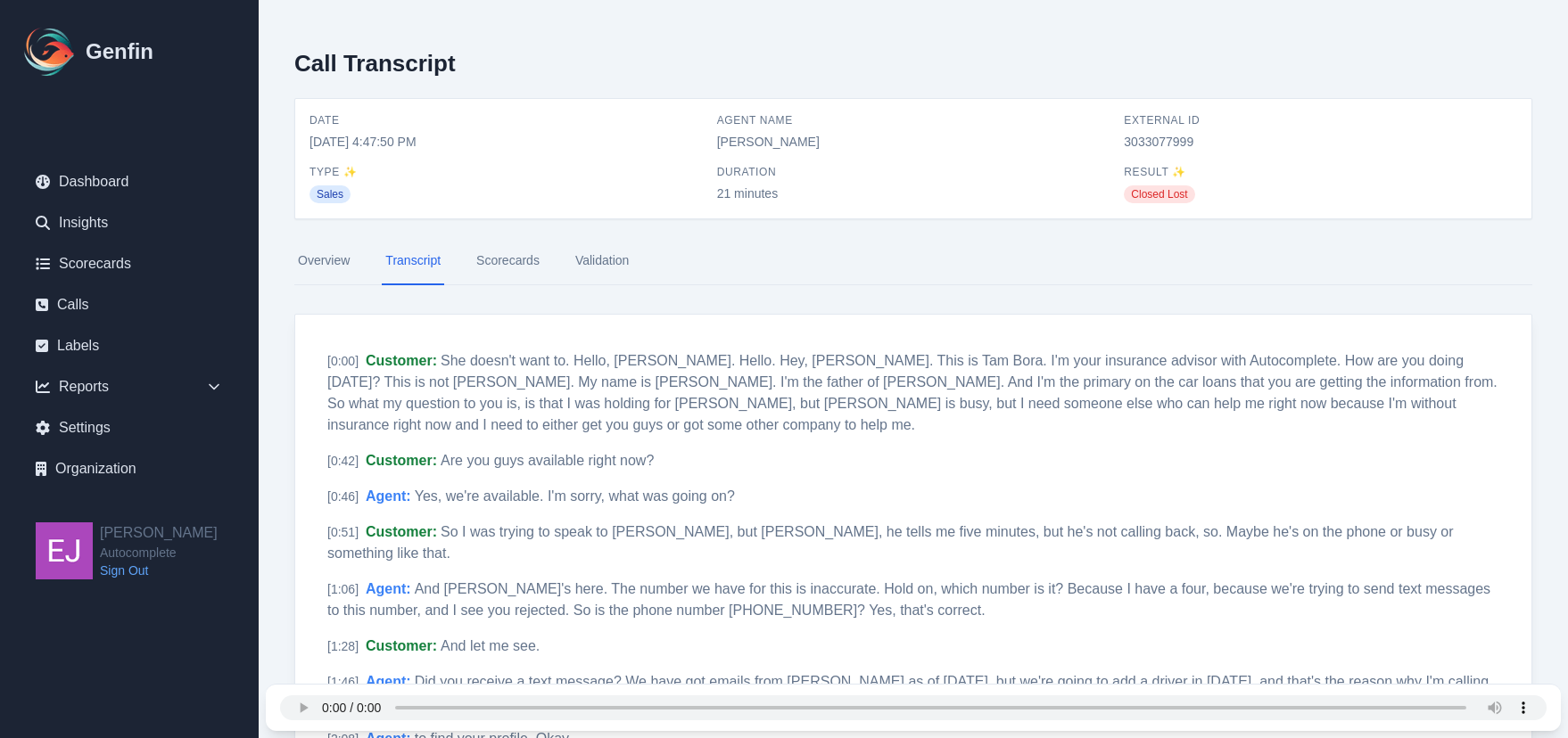
click at [443, 259] on link "Transcript" at bounding box center [413, 261] width 63 height 48
click at [525, 262] on link "Scorecards" at bounding box center [508, 261] width 71 height 48
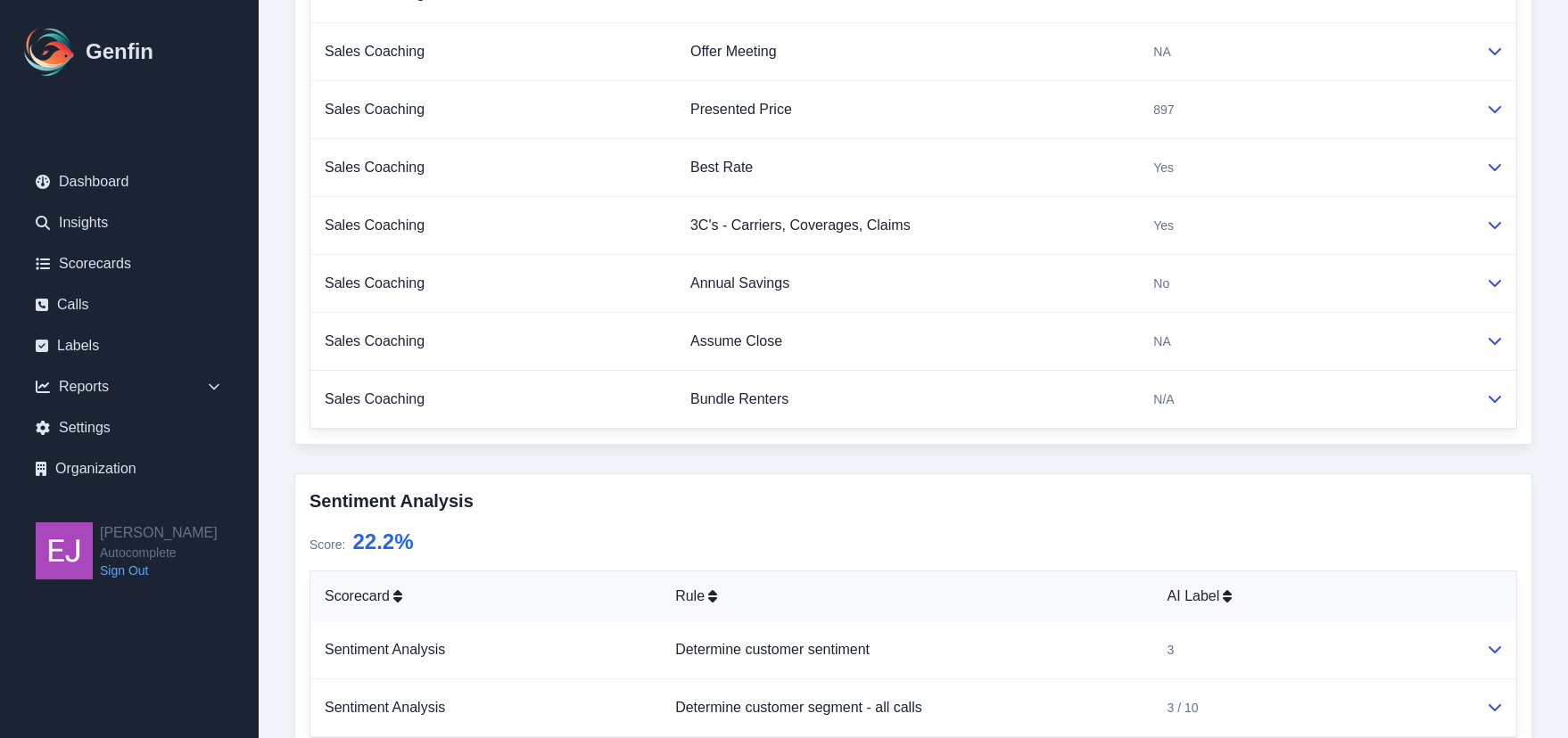
scroll to position [1248, 0]
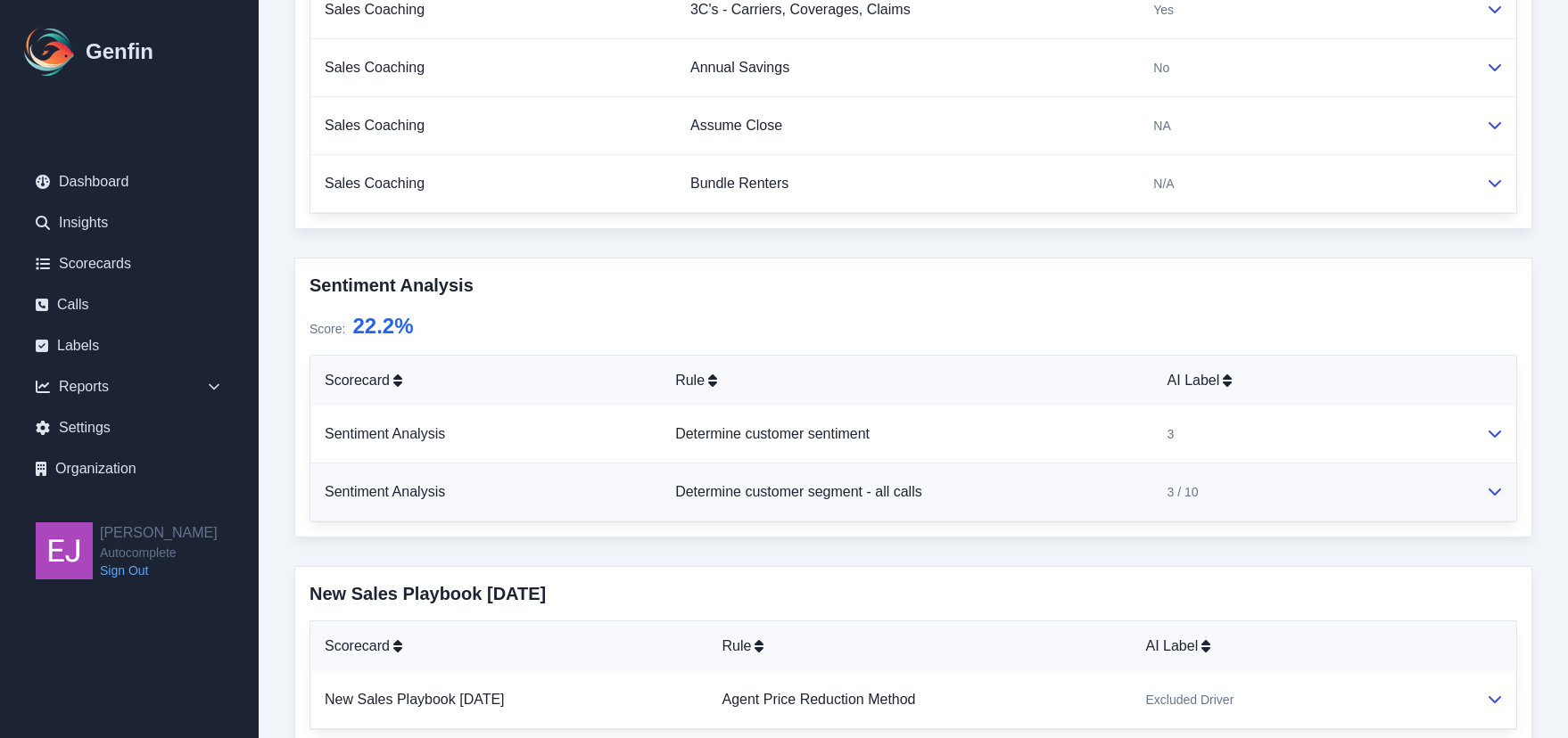
click at [1388, 502] on td "3 / 10" at bounding box center [1313, 492] width 319 height 58
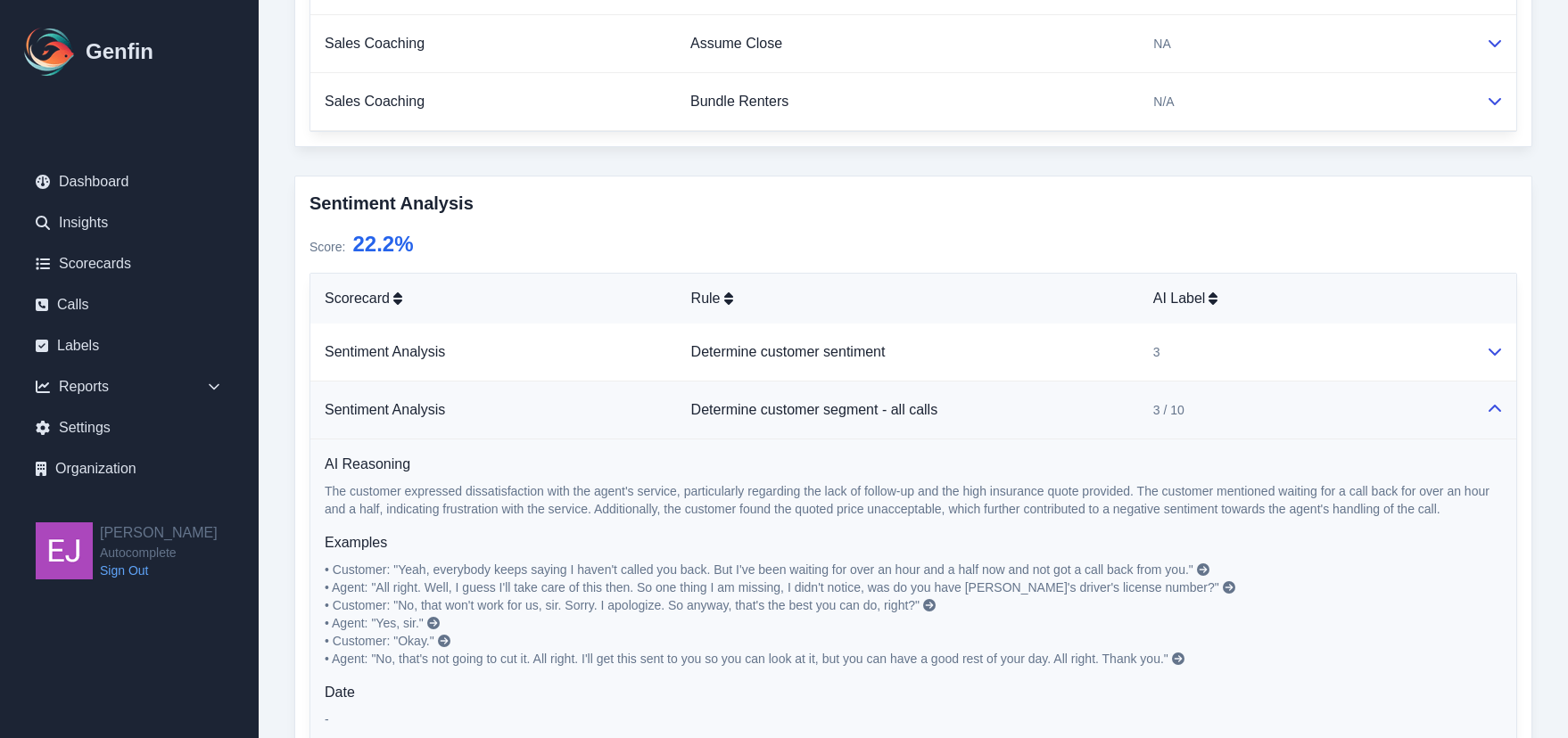
scroll to position [1337, 0]
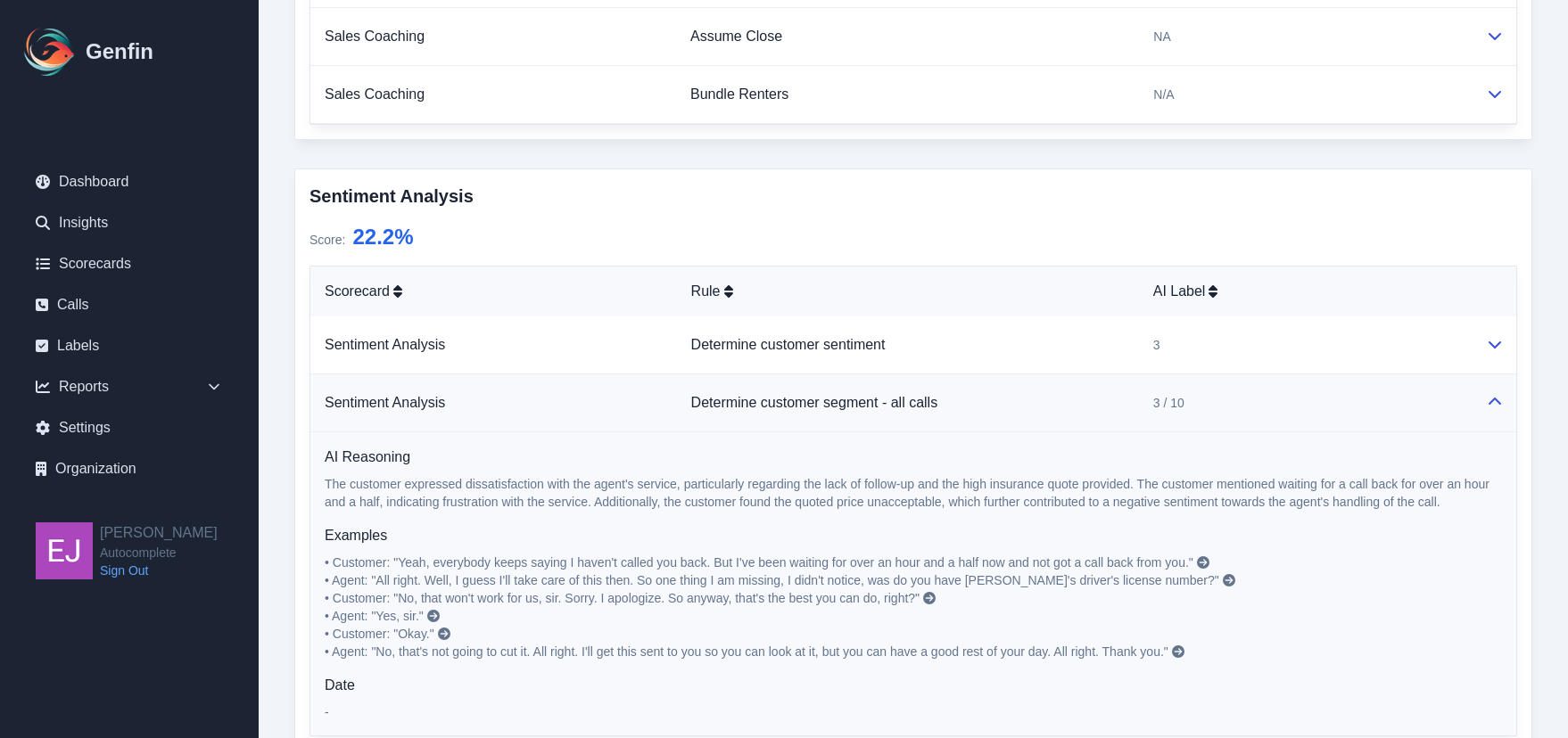
click at [933, 597] on icon at bounding box center [930, 598] width 13 height 13
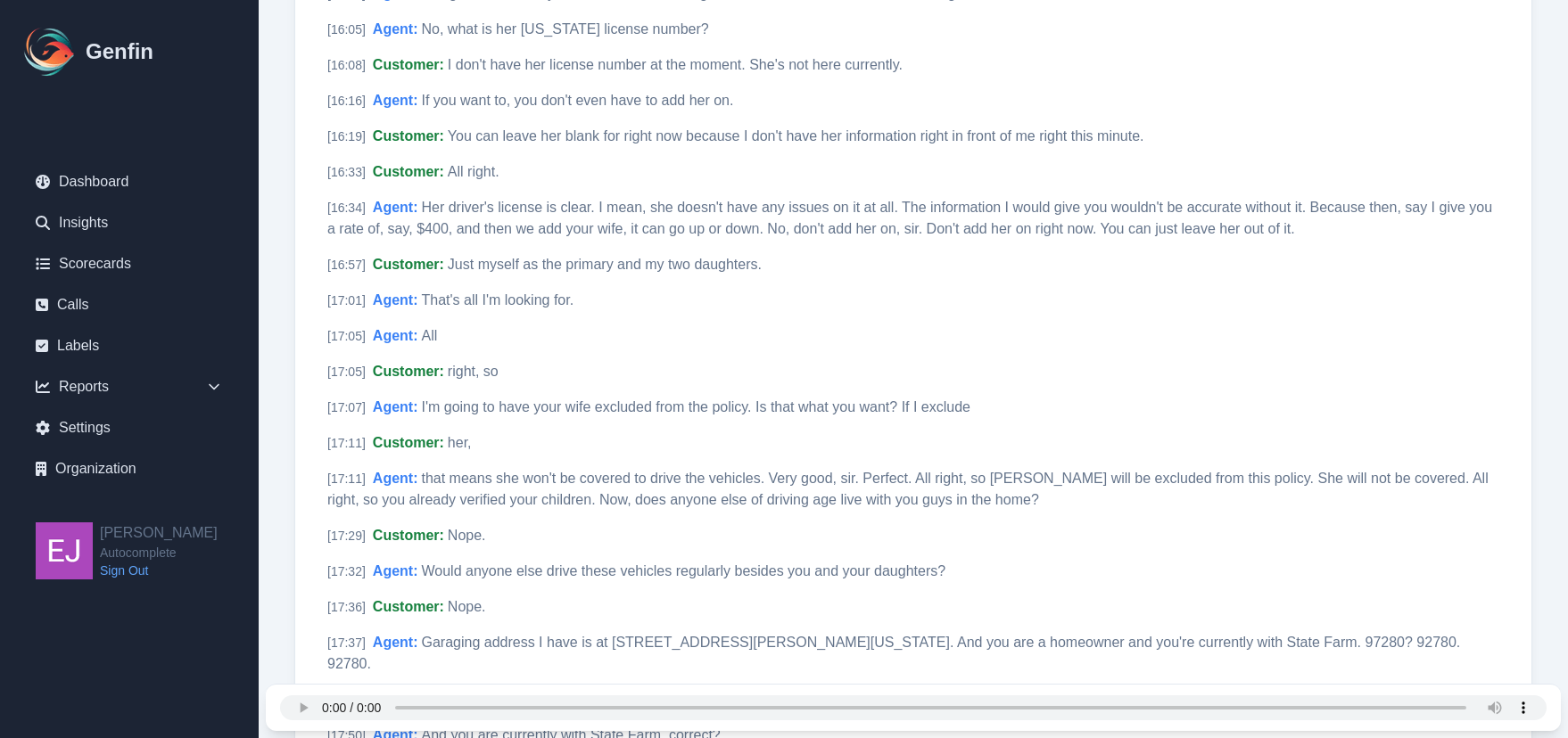
scroll to position [3020, 0]
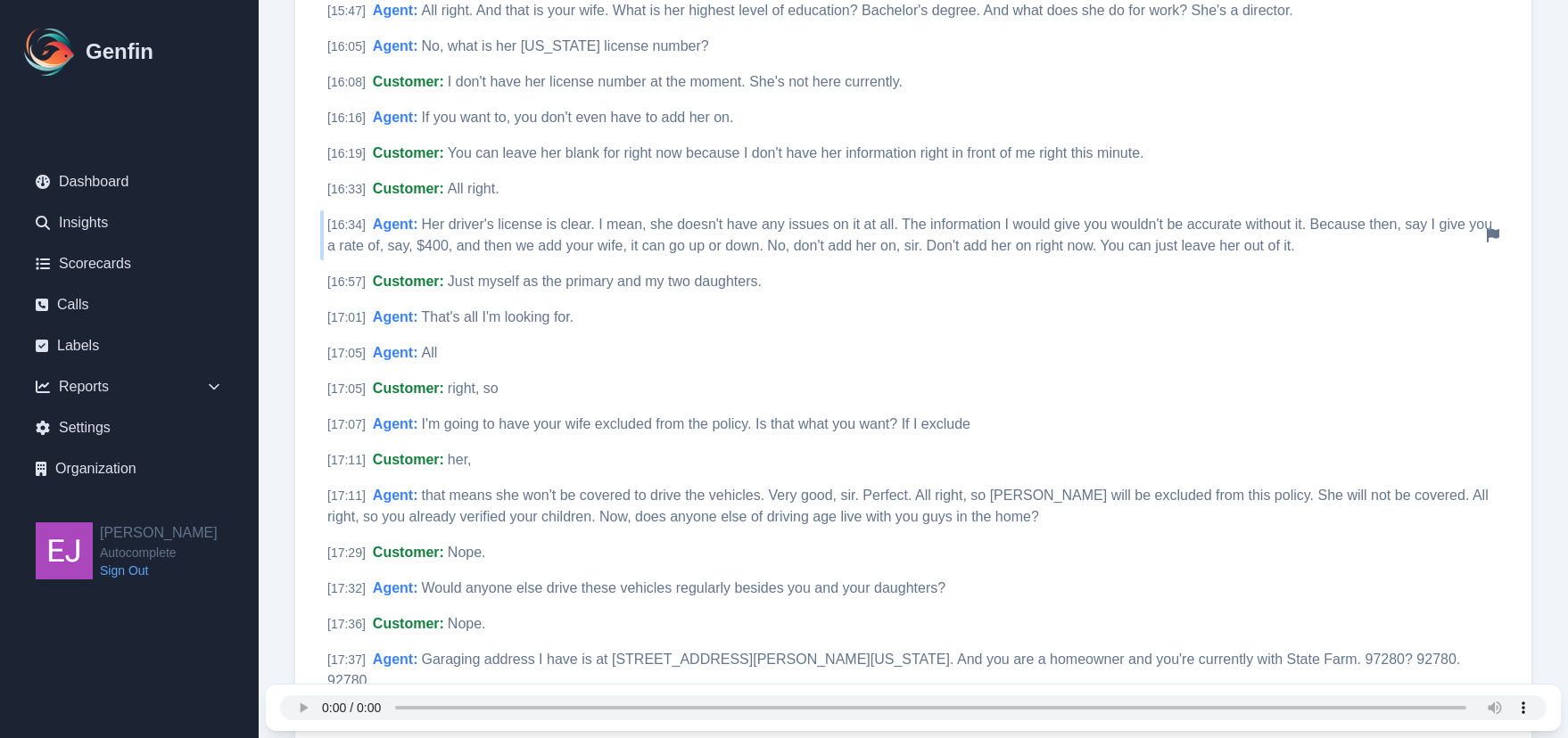
click at [1058, 211] on div "[ 16:34 ] Agent : Her driver's license is clear. I mean, she doesn't have any i…" at bounding box center [913, 236] width 1187 height 50
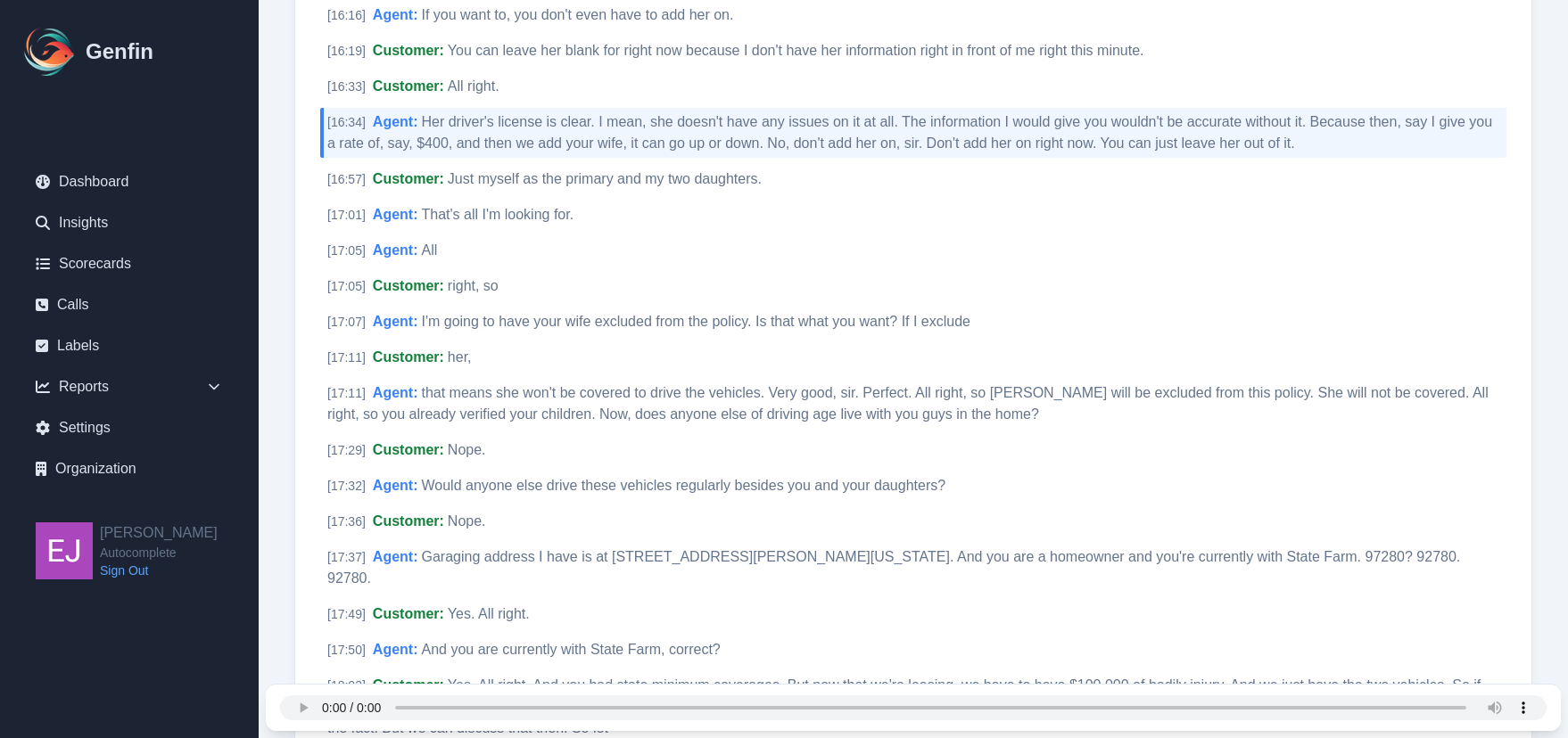
scroll to position [3465, 0]
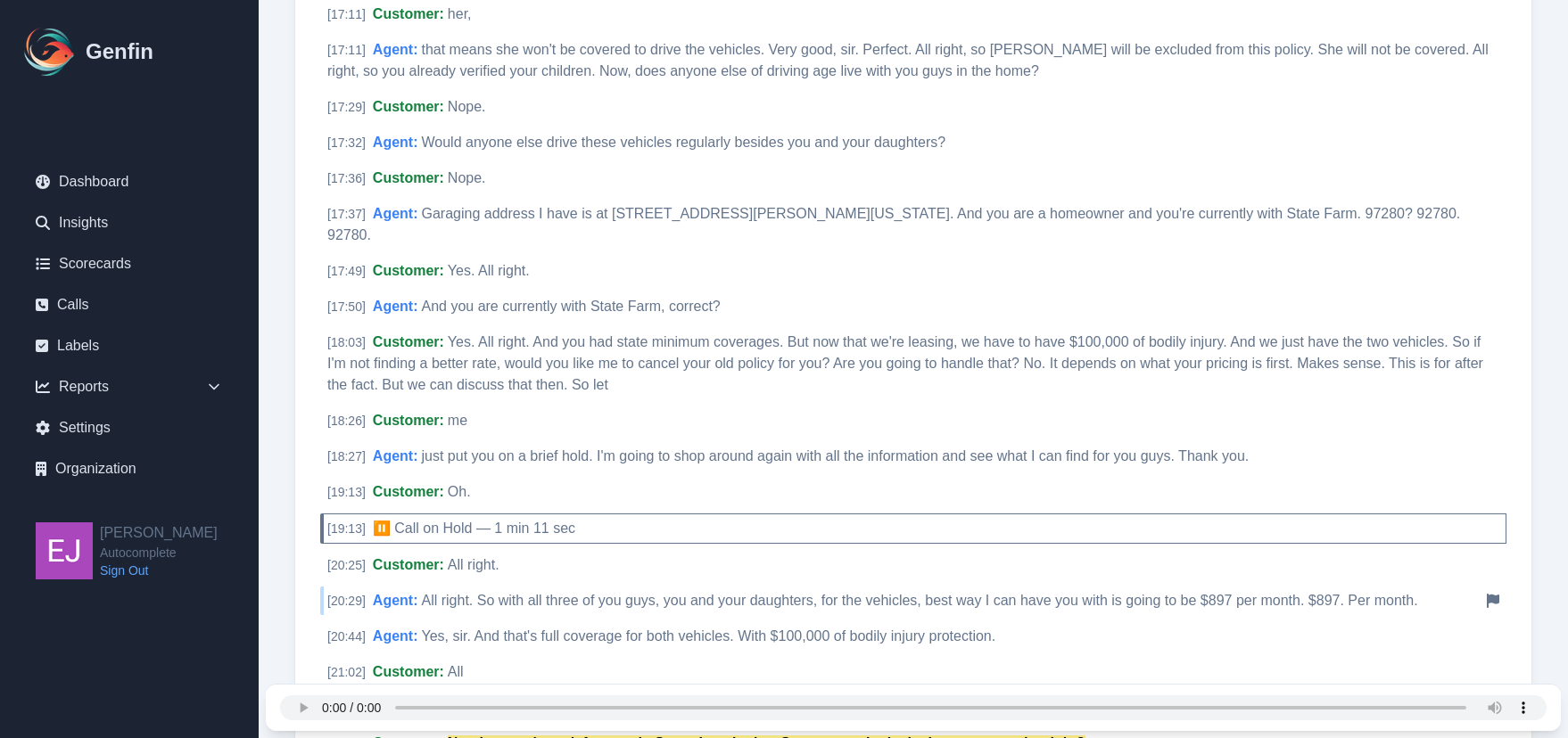
click at [1113, 593] on span "All right. So with all three of you guys, you and your daughters, for the vehic…" at bounding box center [919, 600] width 996 height 15
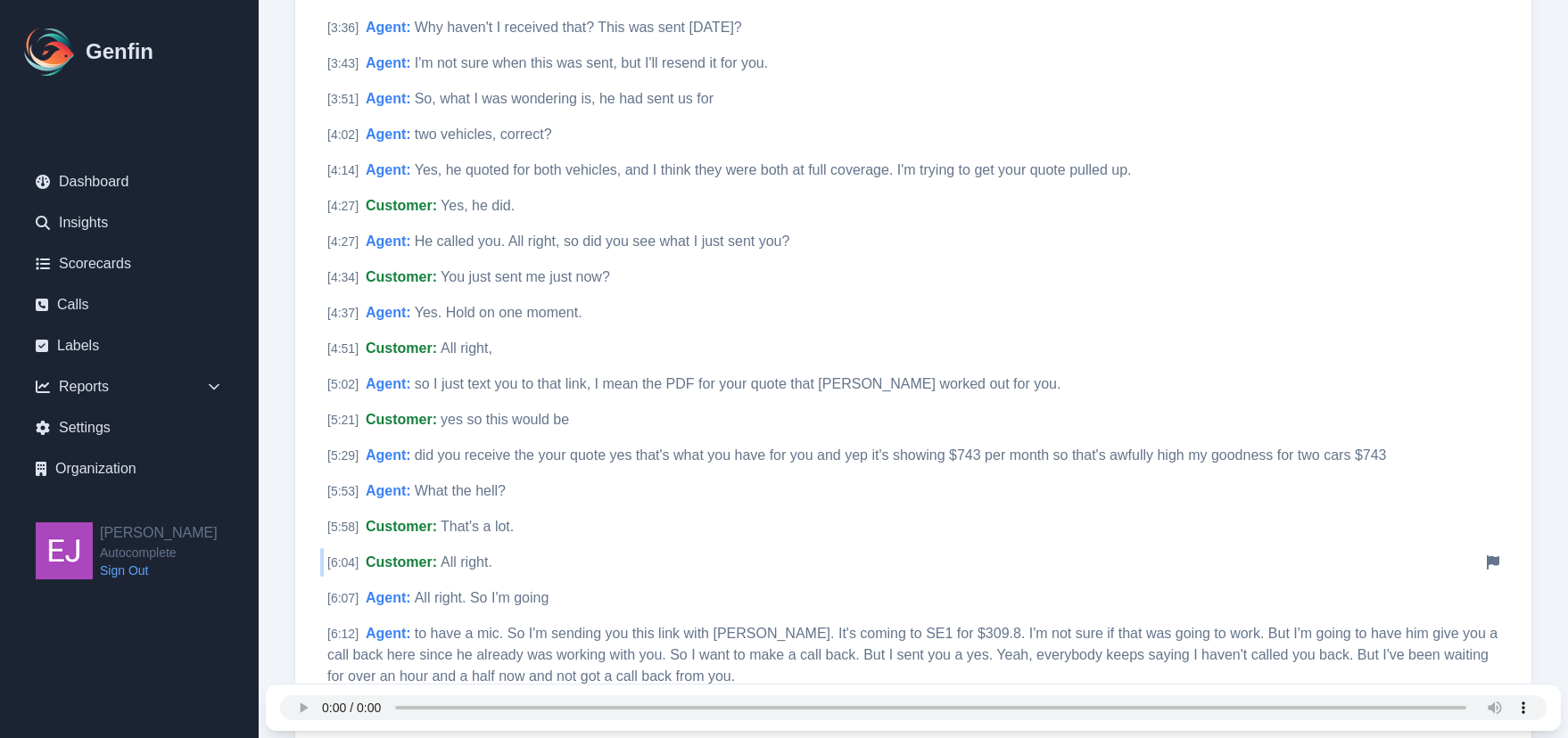
scroll to position [892, 0]
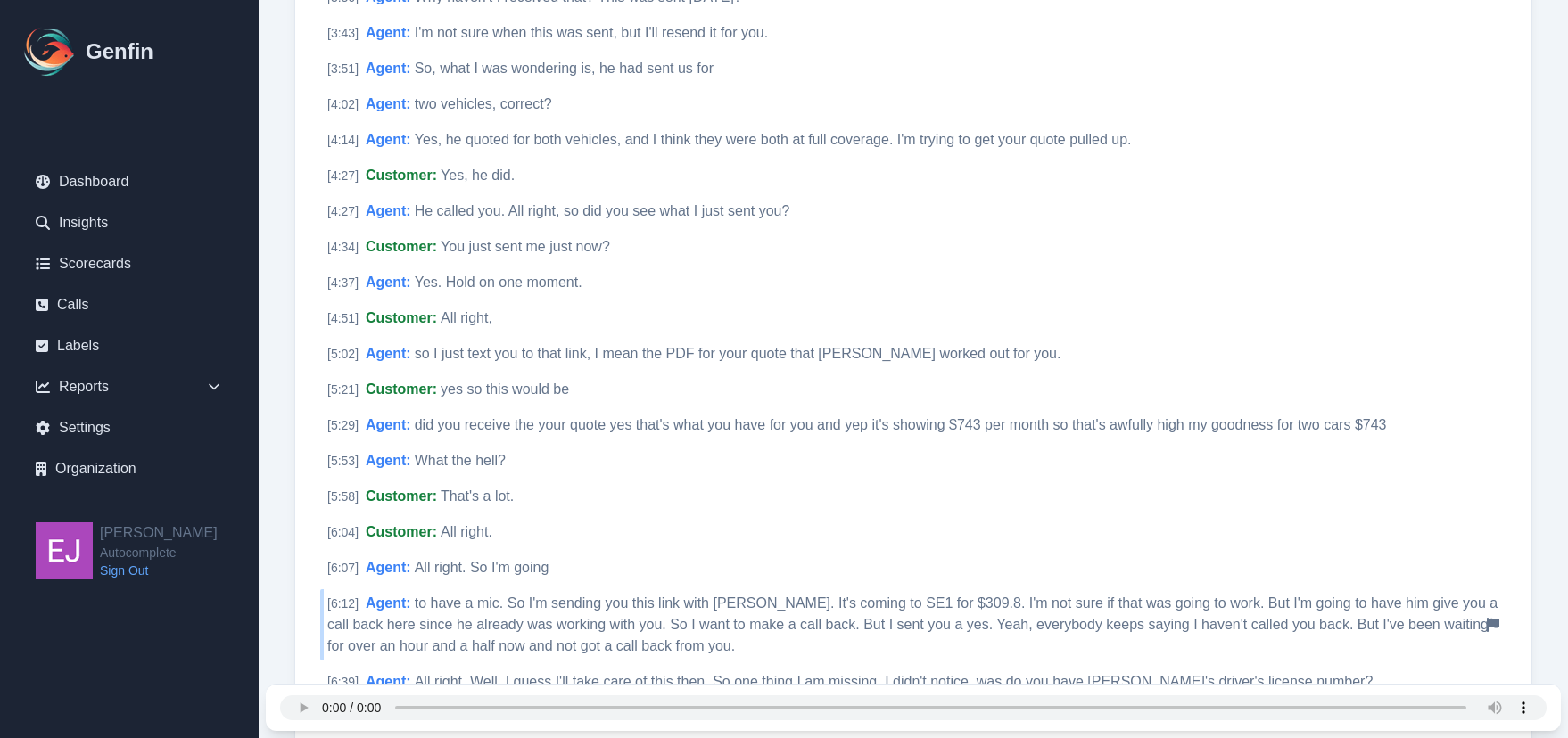
click at [1002, 589] on div "[ 6:12 ] Agent : to have a mic. So I'm sending you this link with Geico. It's c…" at bounding box center [913, 625] width 1187 height 72
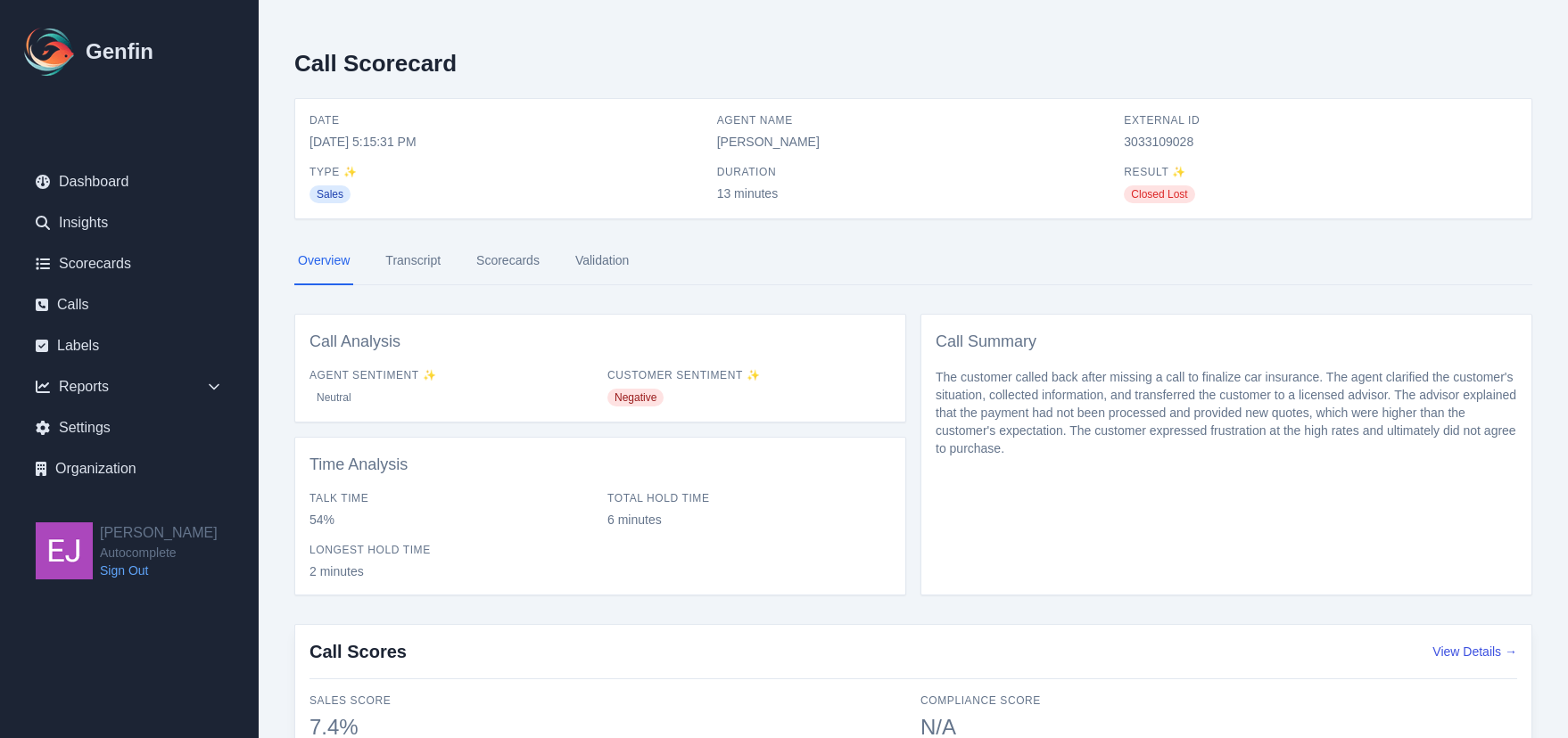
click at [485, 259] on link "Scorecards" at bounding box center [508, 261] width 71 height 48
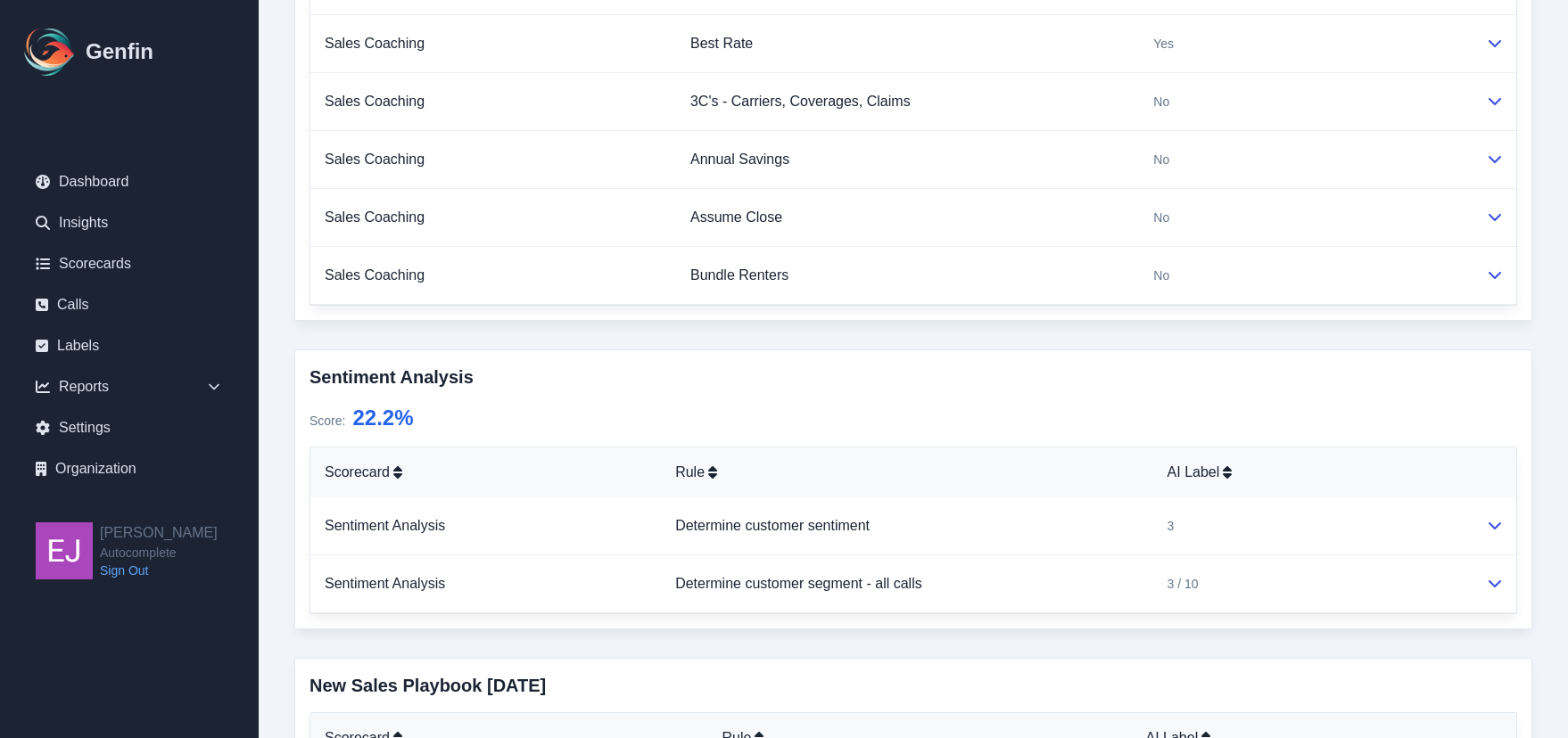
scroll to position [1248, 0]
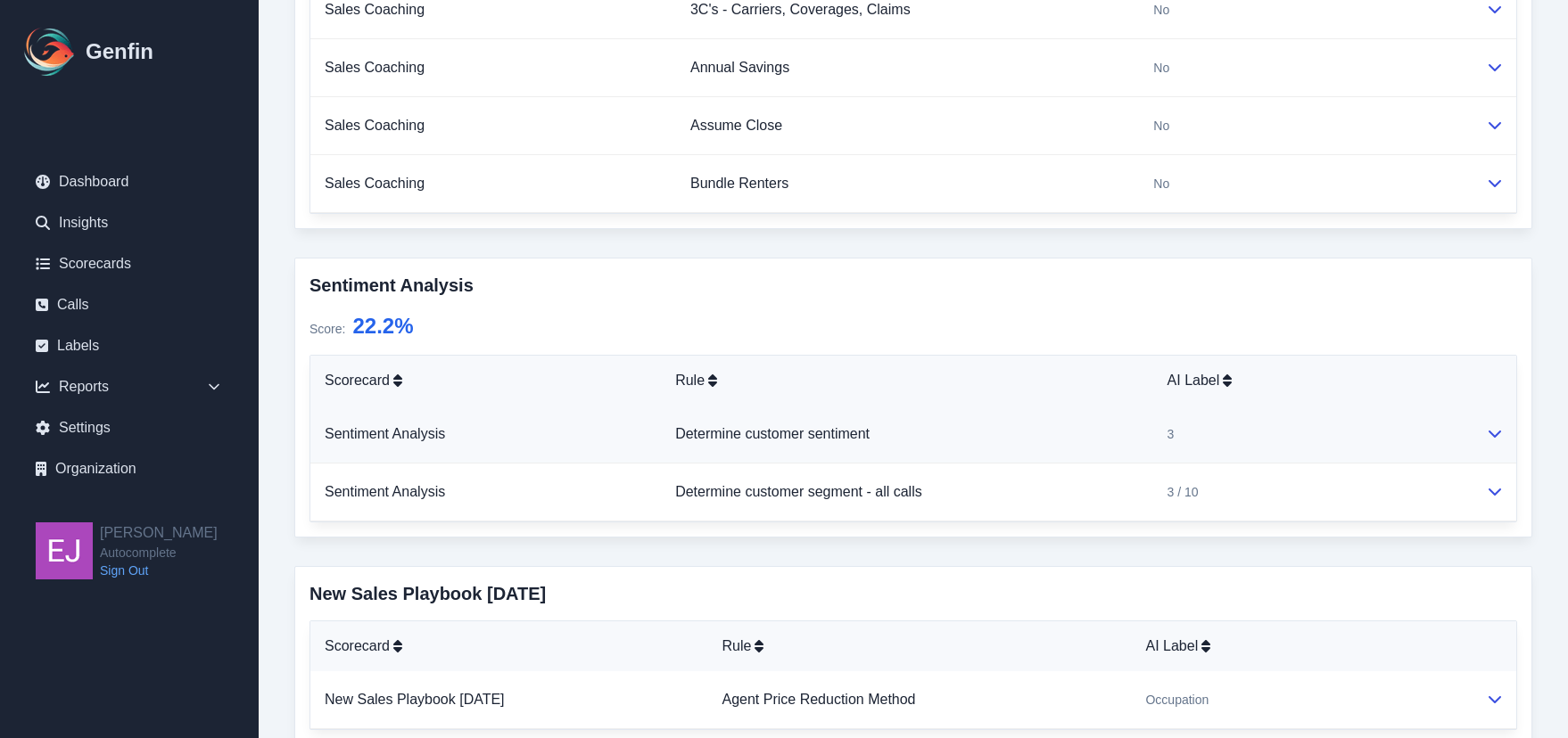
click at [1498, 430] on icon at bounding box center [1495, 433] width 15 height 15
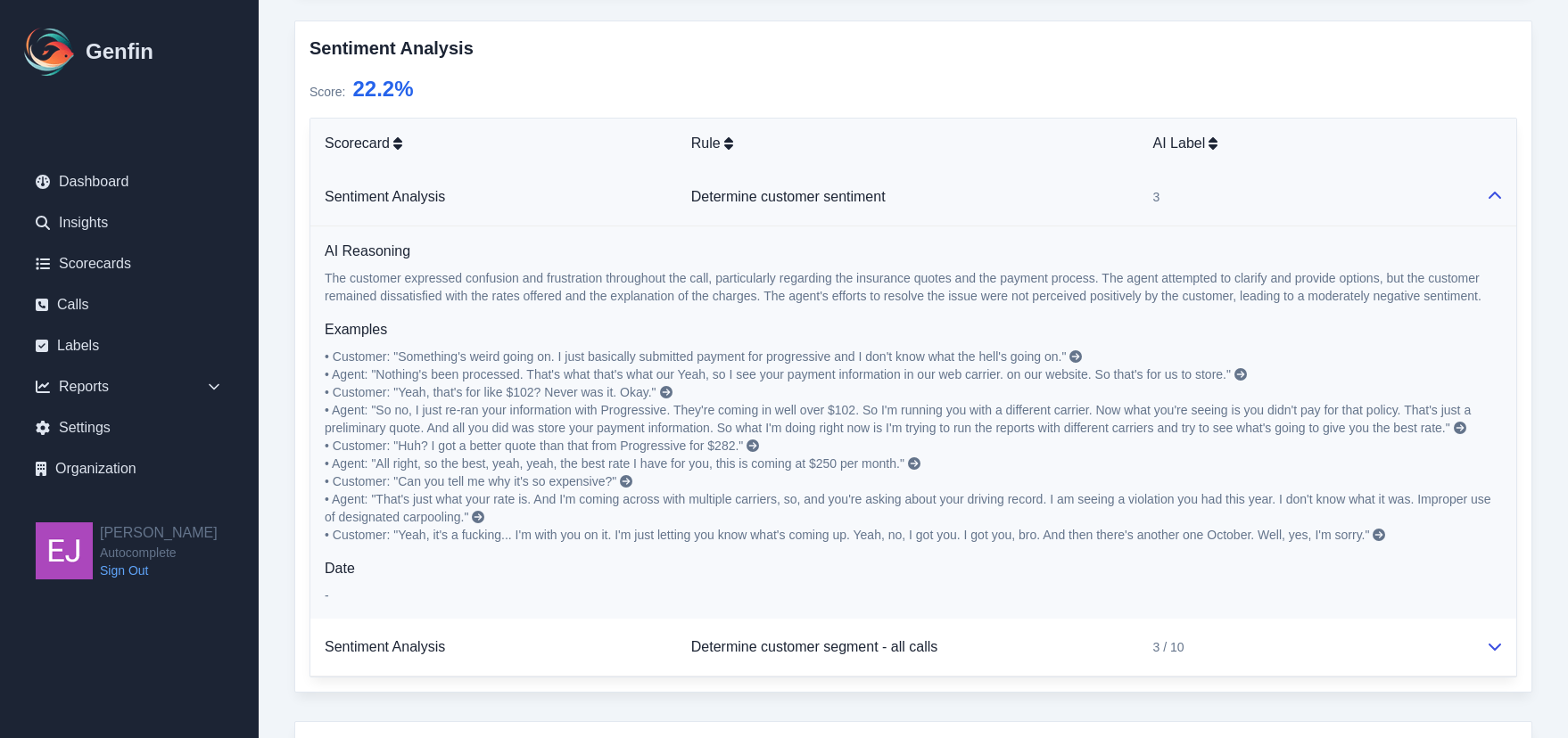
scroll to position [1516, 0]
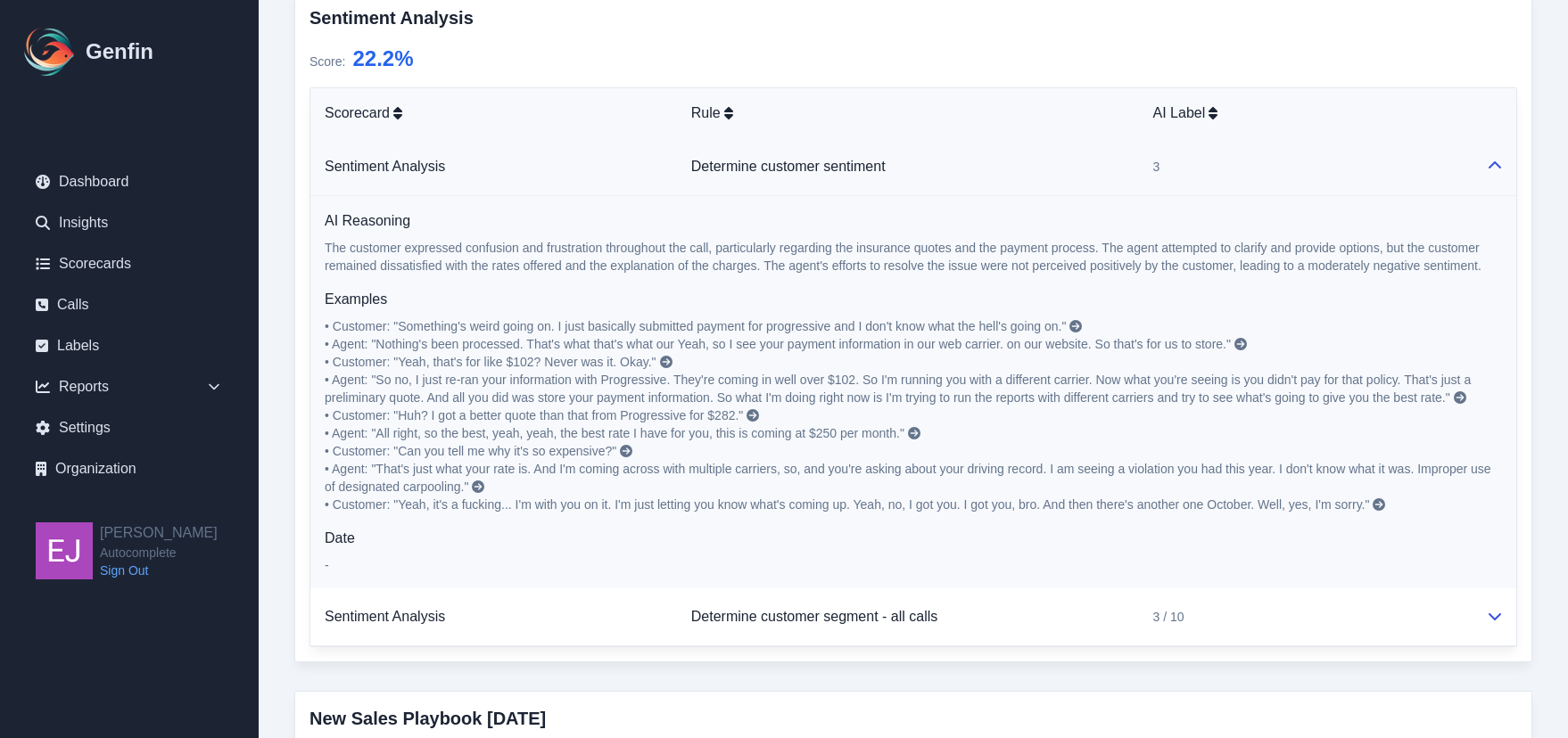
click at [1082, 327] on icon at bounding box center [1076, 327] width 13 height 13
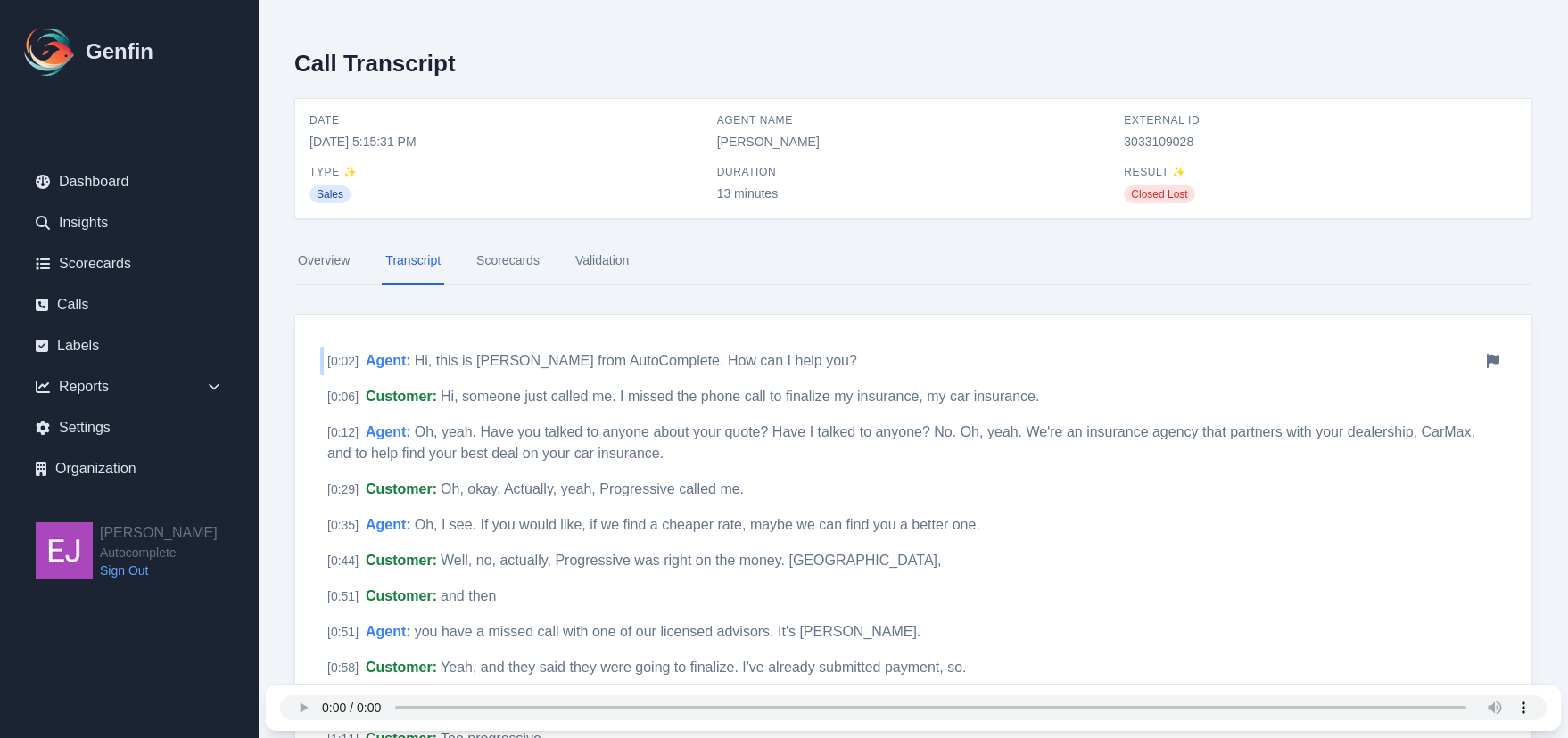
click at [733, 360] on span "Hi, this is Raven from AutoComplete. How can I help you?" at bounding box center [636, 361] width 443 height 15
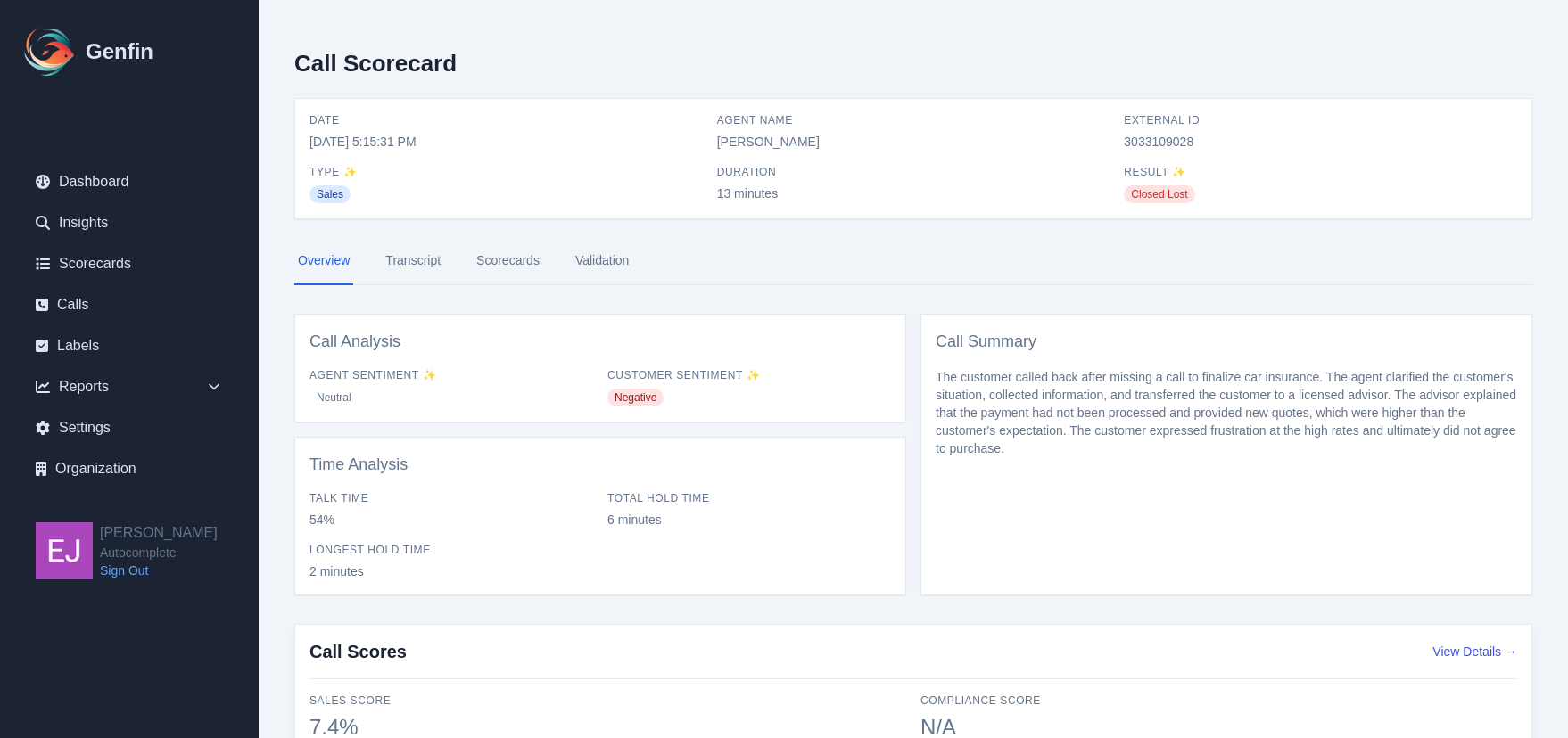
click at [1171, 135] on span "3033109028" at bounding box center [1320, 141] width 393 height 17
copy span "3033109028"
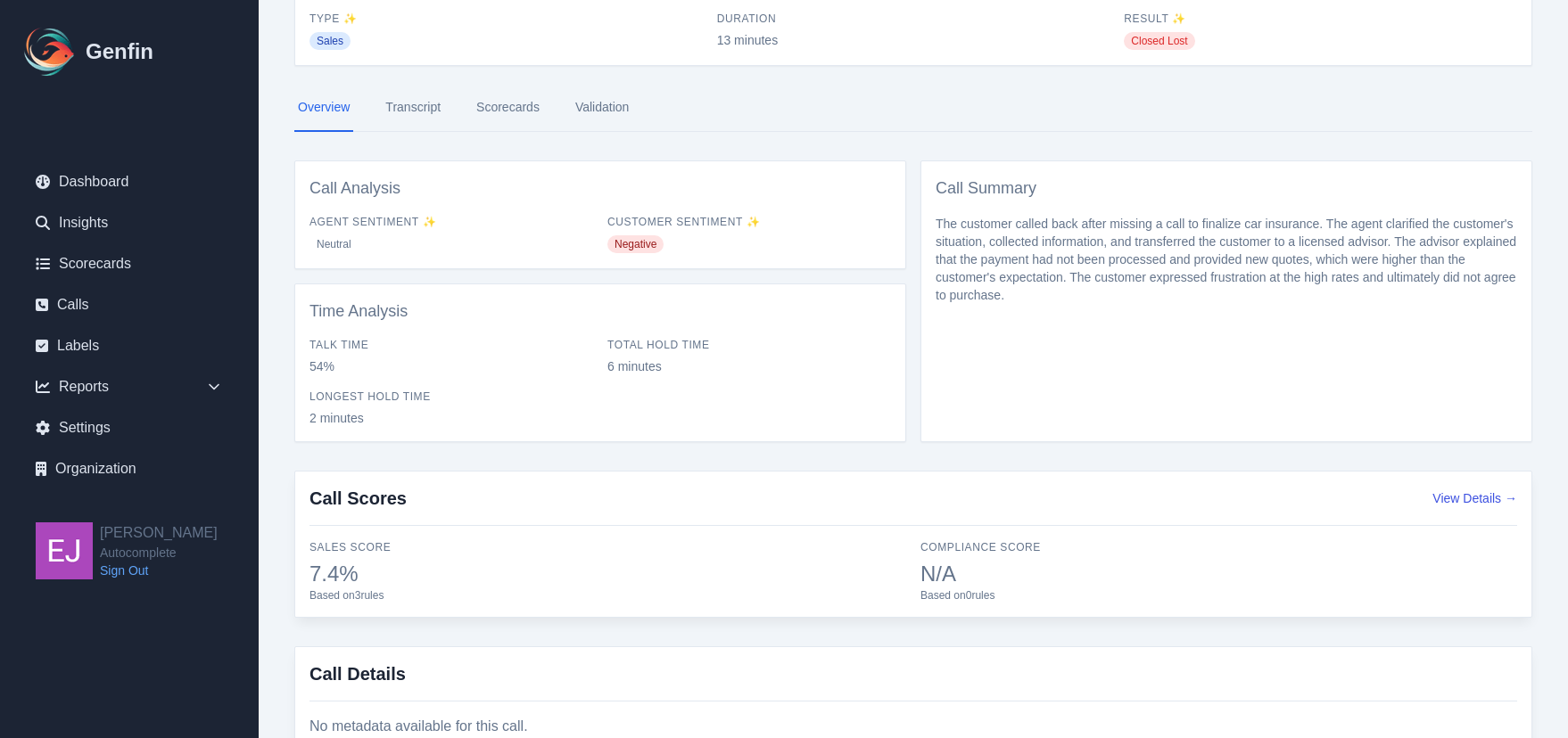
scroll to position [179, 0]
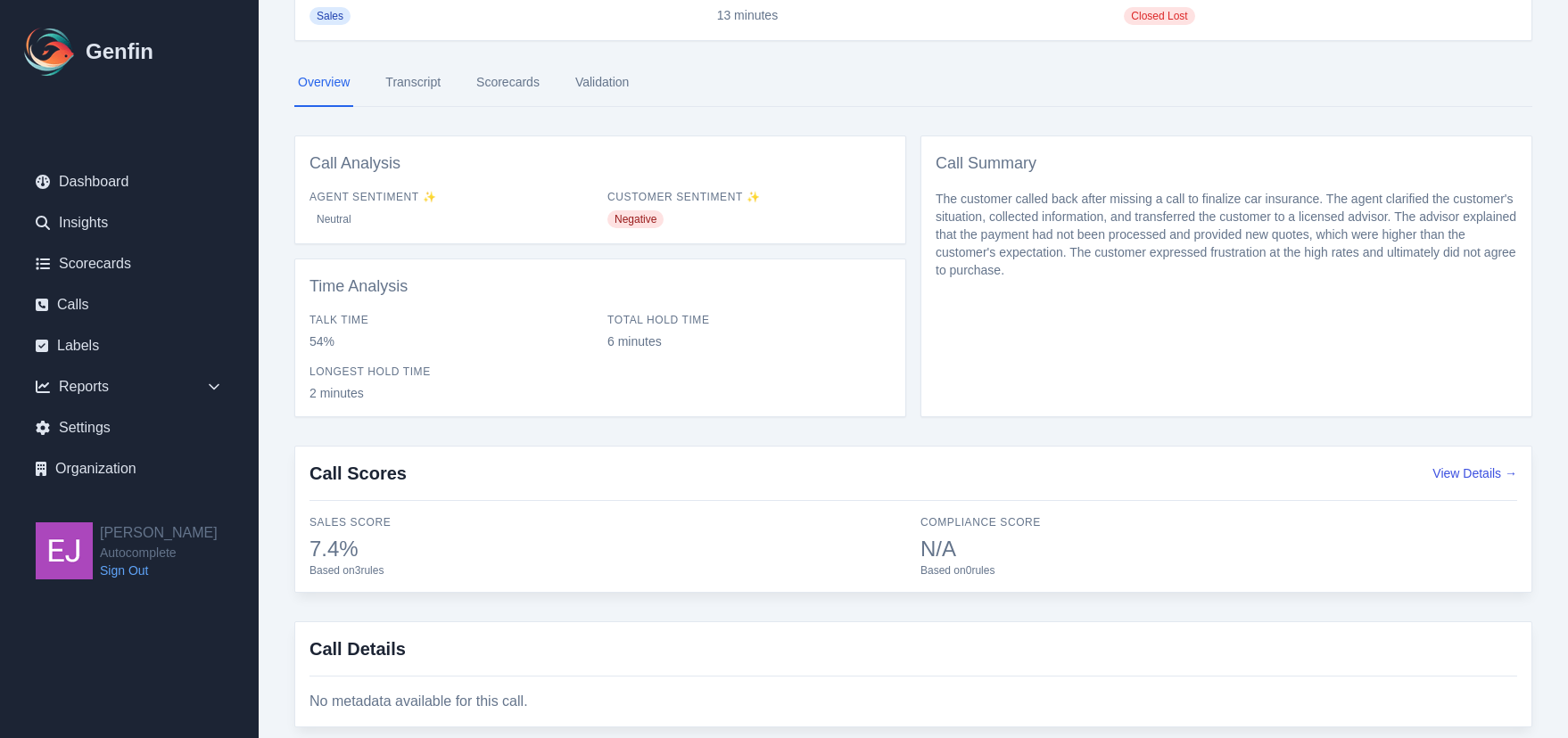
click at [504, 94] on link "Scorecards" at bounding box center [508, 83] width 71 height 48
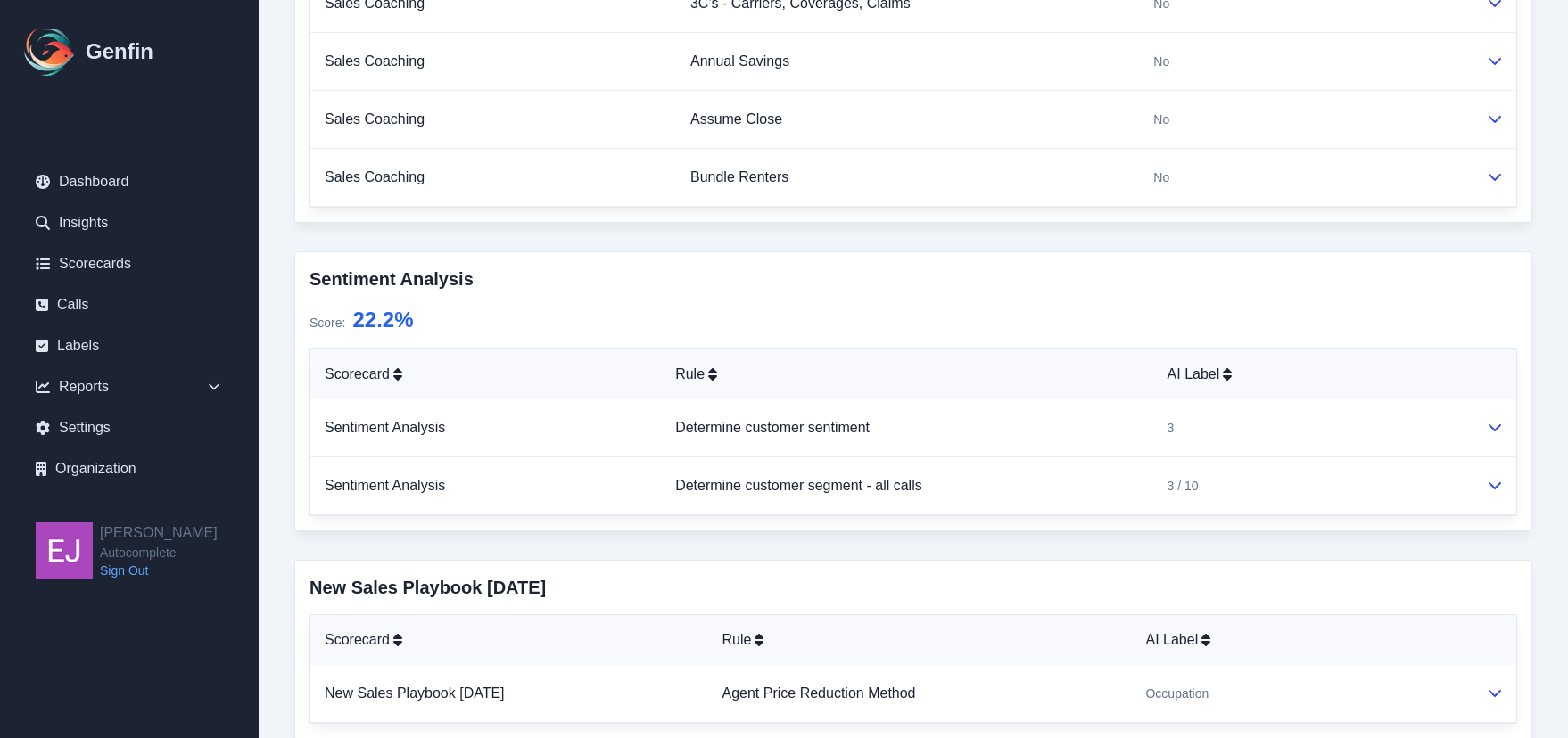
scroll to position [1320, 0]
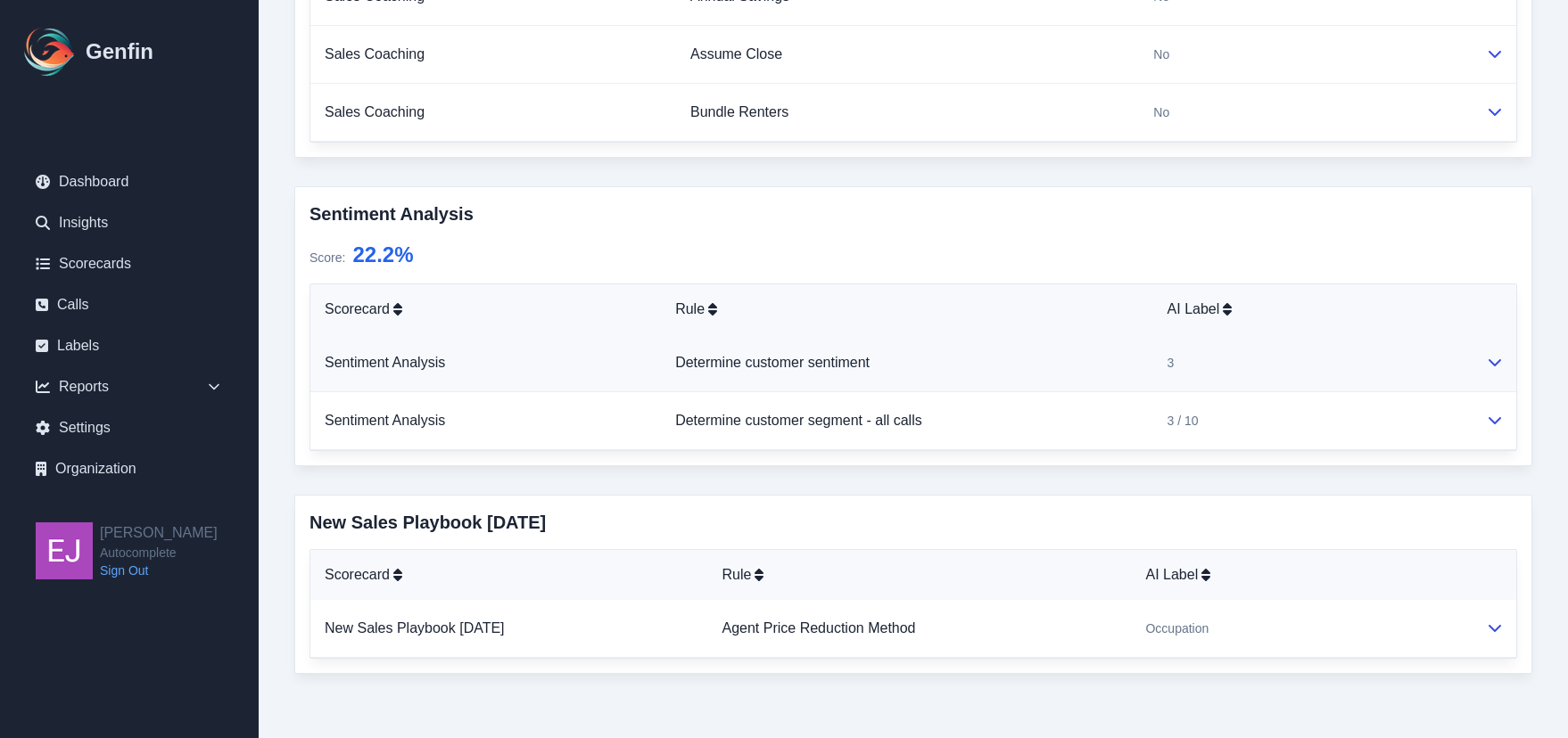
click at [1497, 379] on td at bounding box center [1494, 363] width 44 height 58
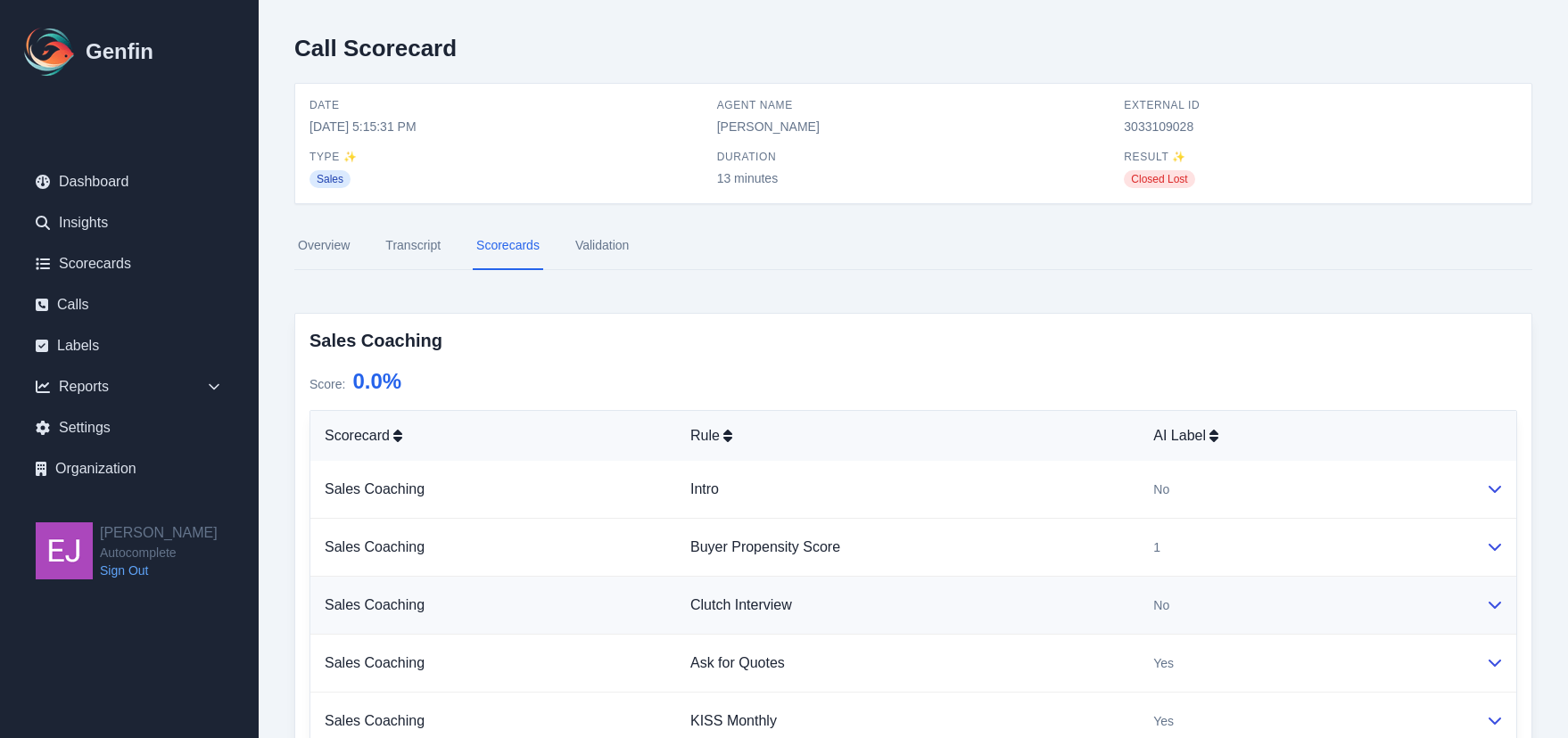
scroll to position [0, 0]
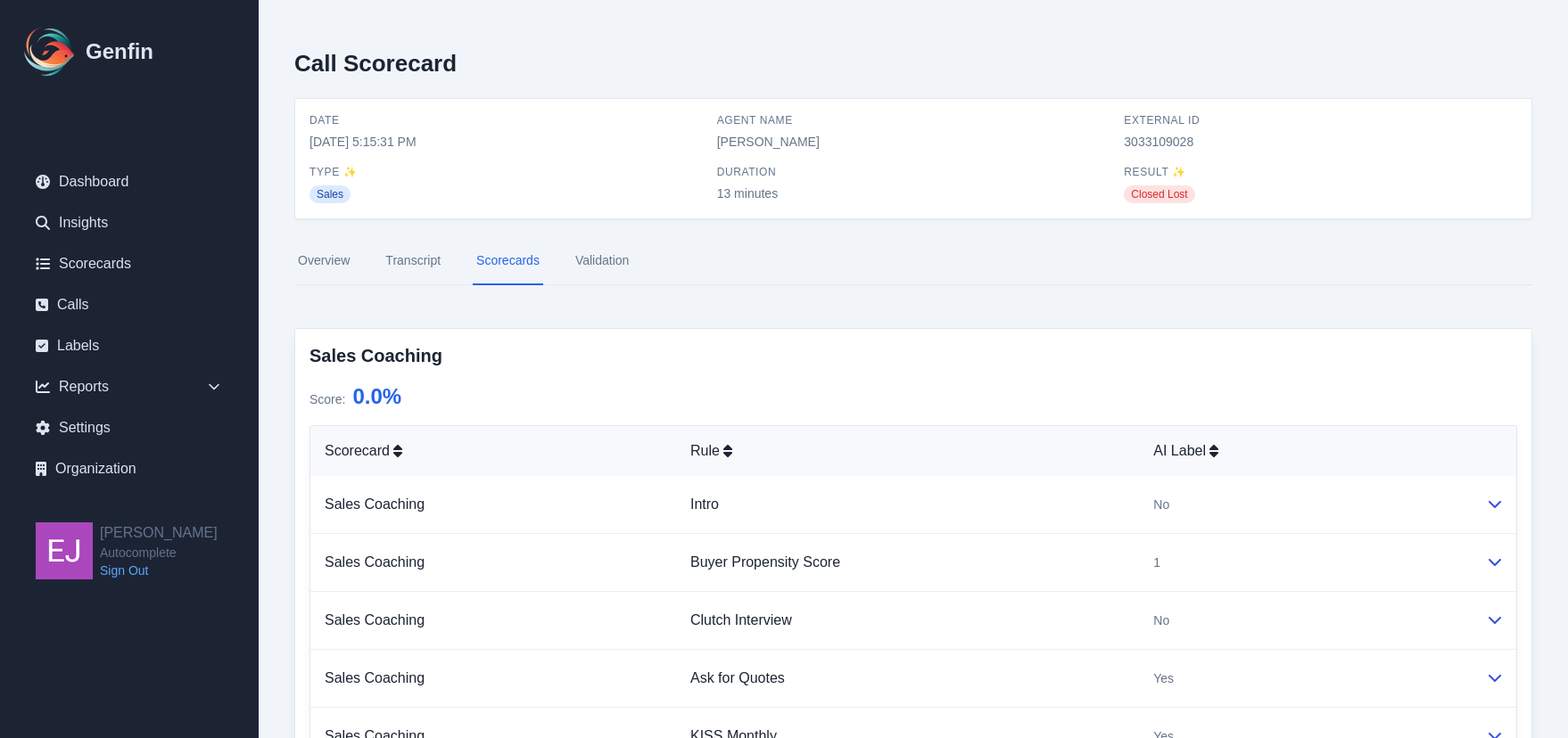
click at [1178, 140] on span "3033109028" at bounding box center [1320, 141] width 393 height 17
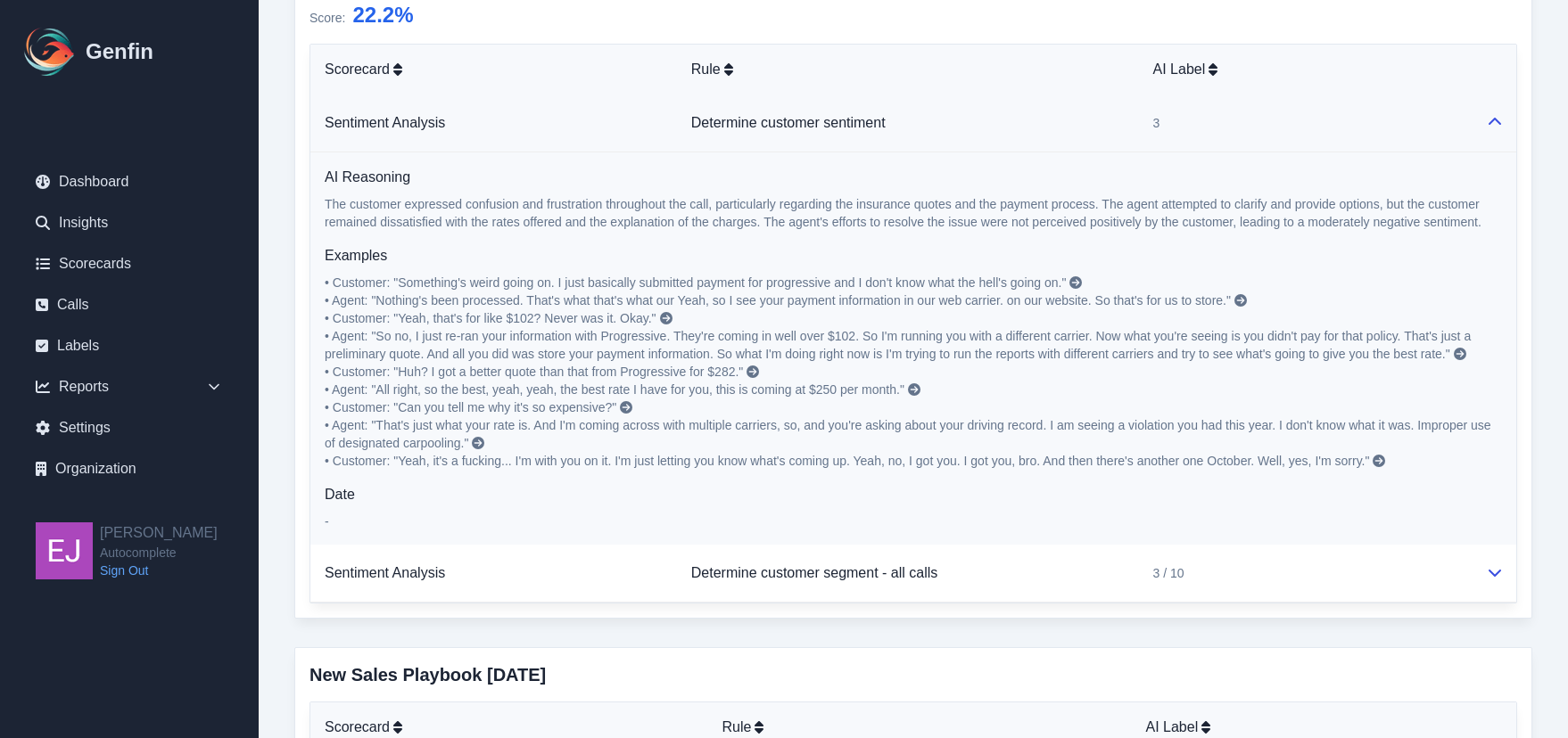
scroll to position [1694, 0]
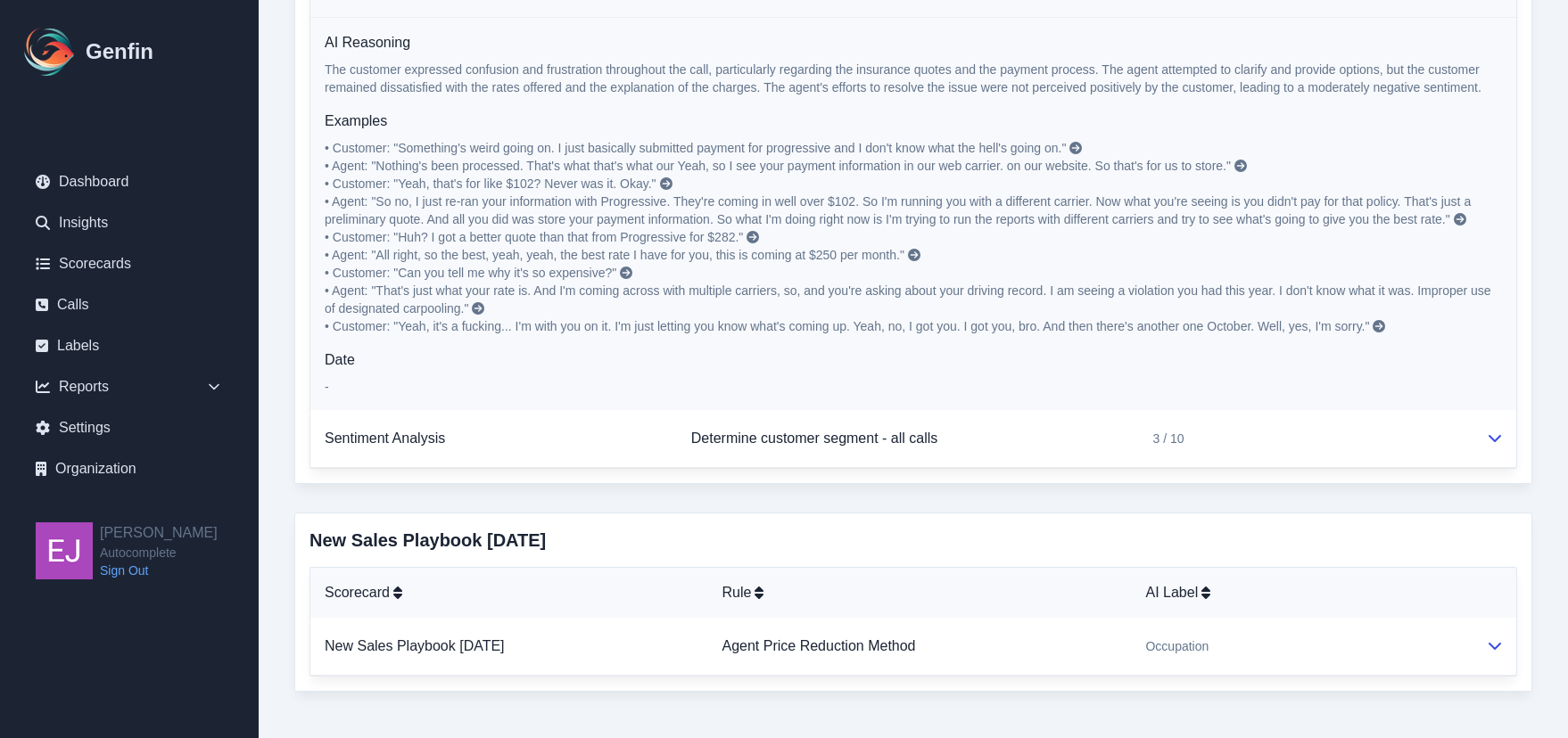
click at [1082, 151] on icon at bounding box center [1076, 148] width 13 height 13
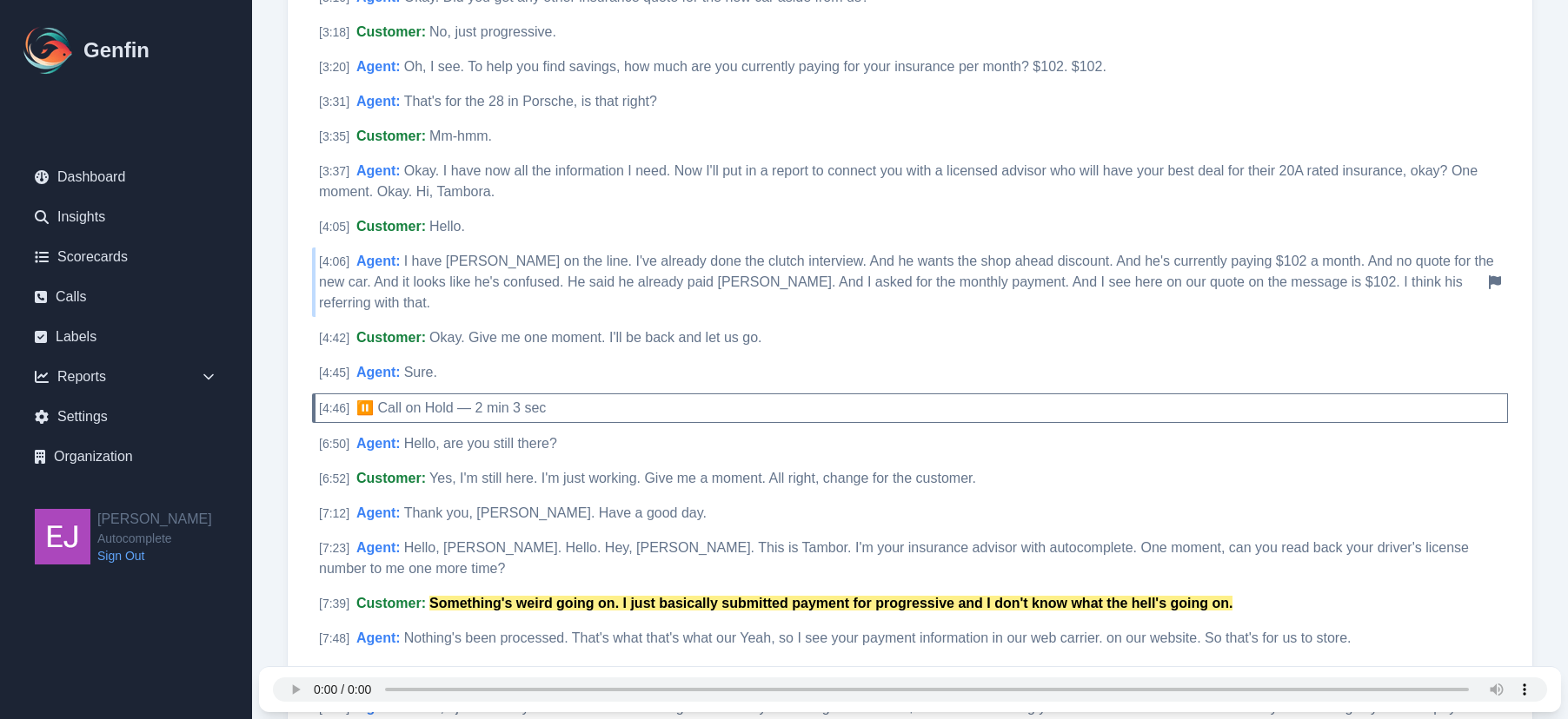
scroll to position [1824, 0]
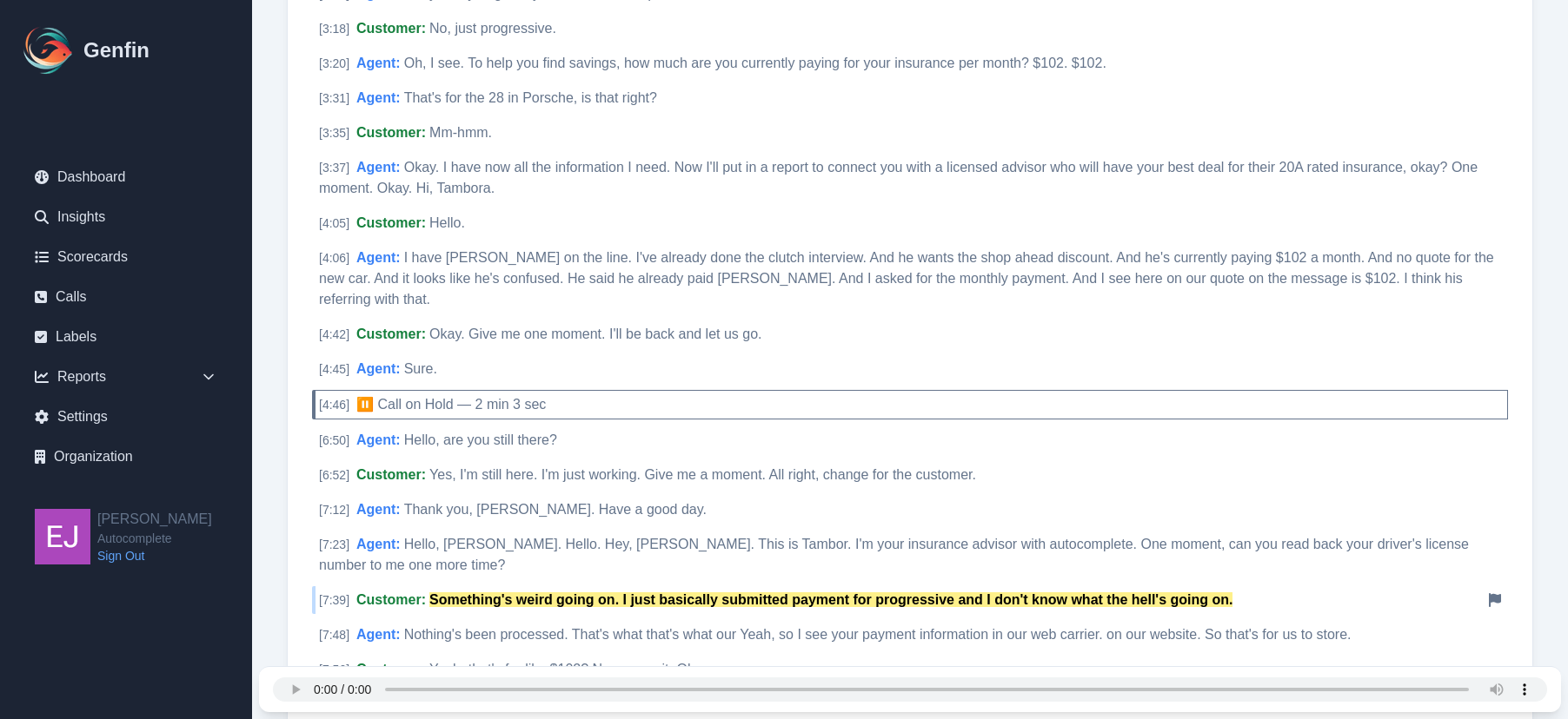
click at [599, 593] on mark "Something's weird going on. I just basically submitted payment for progressive …" at bounding box center [831, 600] width 803 height 14
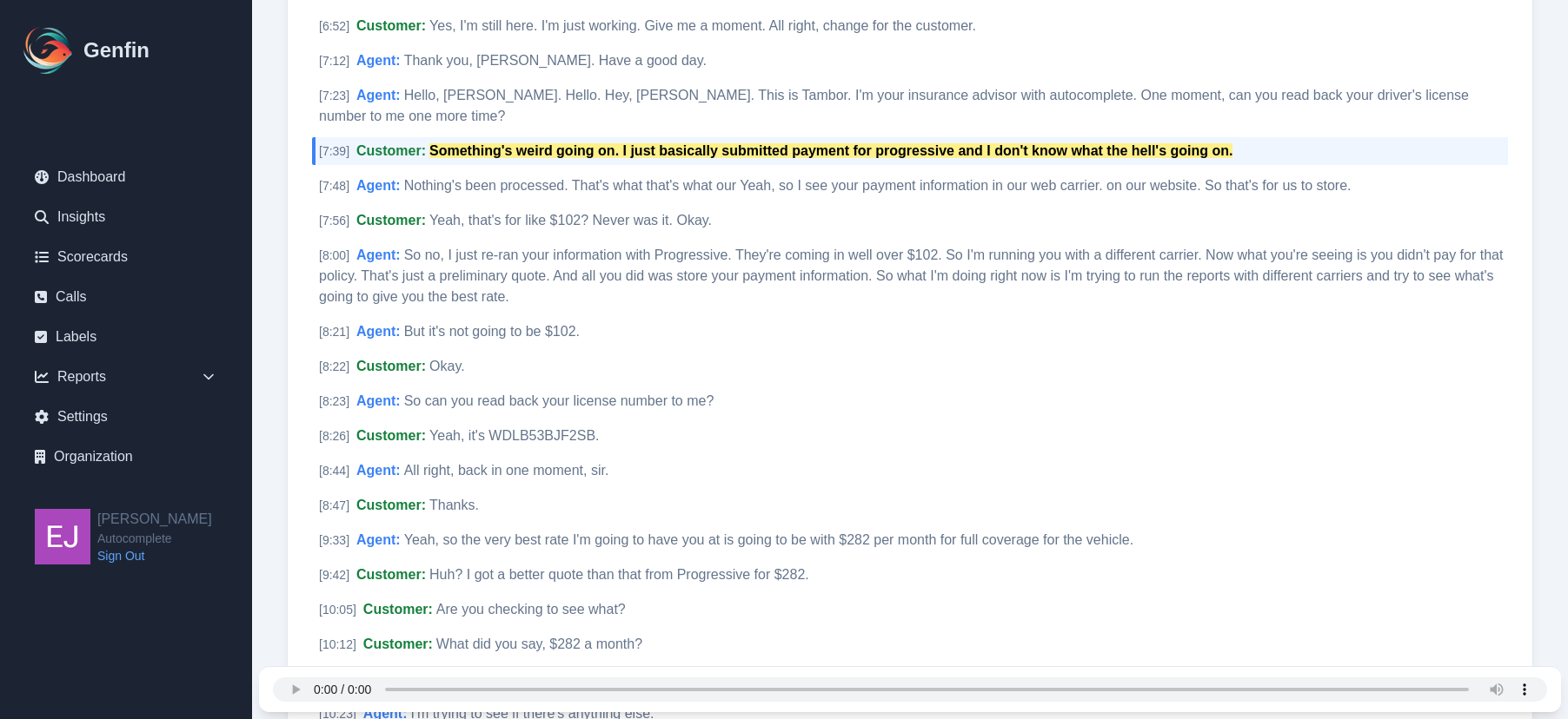
scroll to position [2203, 0]
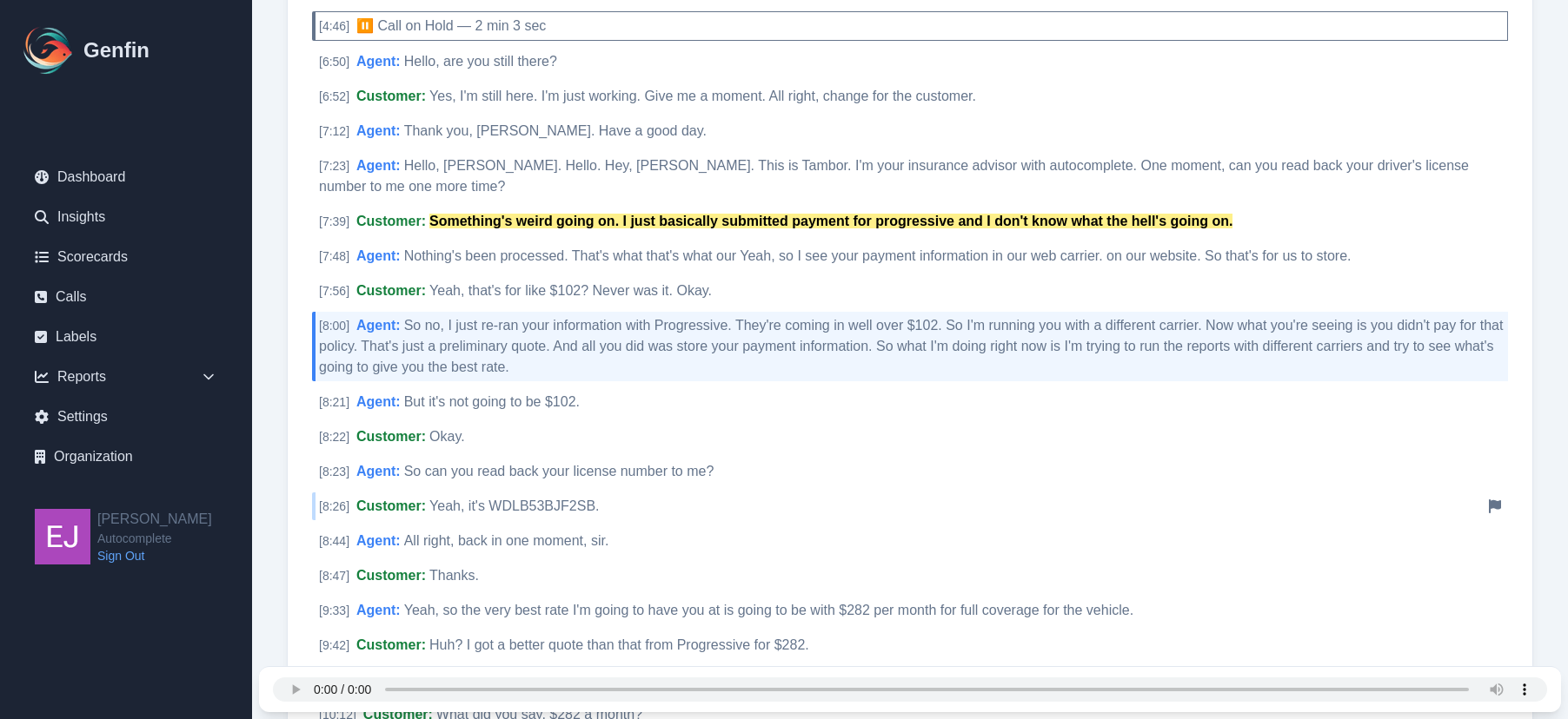
click at [1480, 492] on div "[ 8:26 ] Customer : Yeah, it's WDLB53BJF2SB. Notify Genfin of a transcript error" at bounding box center [910, 506] width 1196 height 28
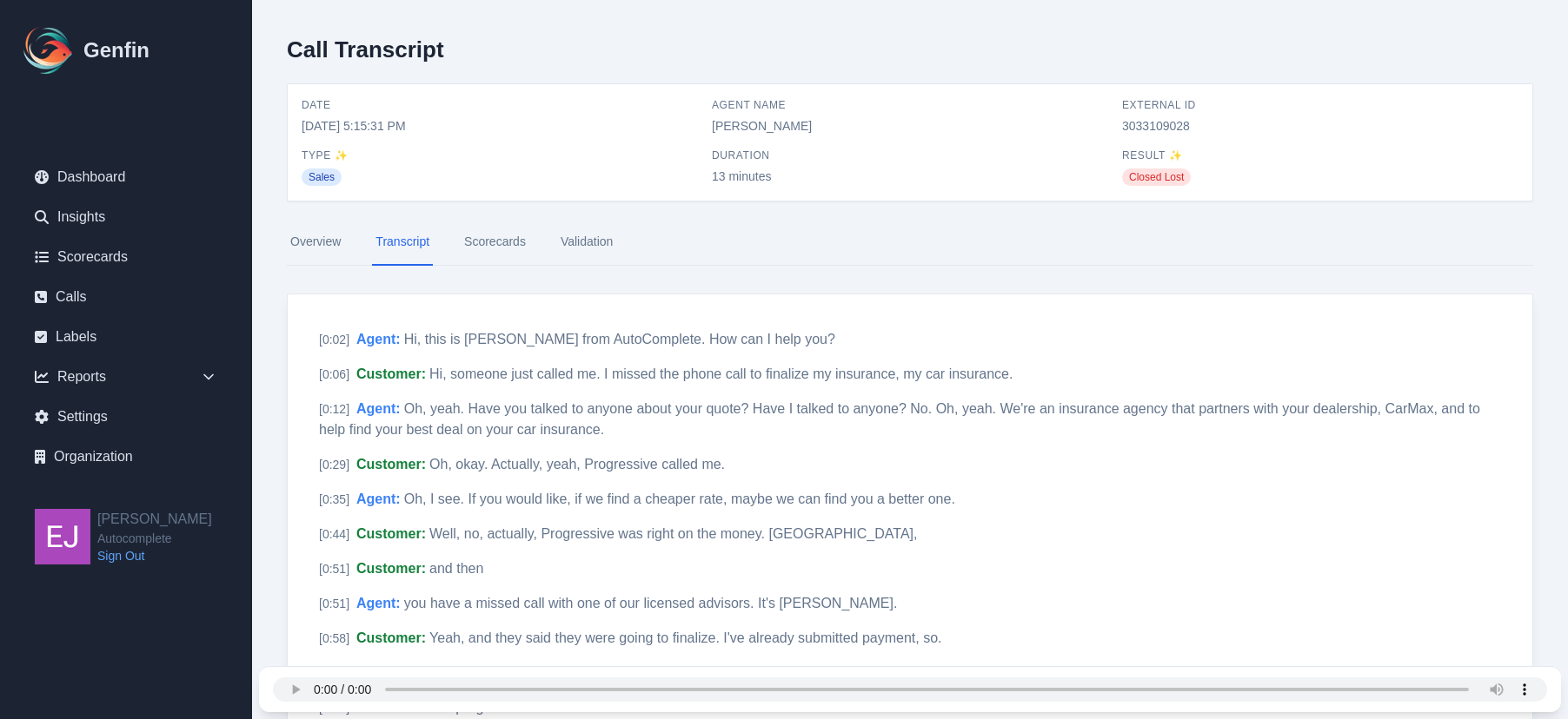
scroll to position [0, 0]
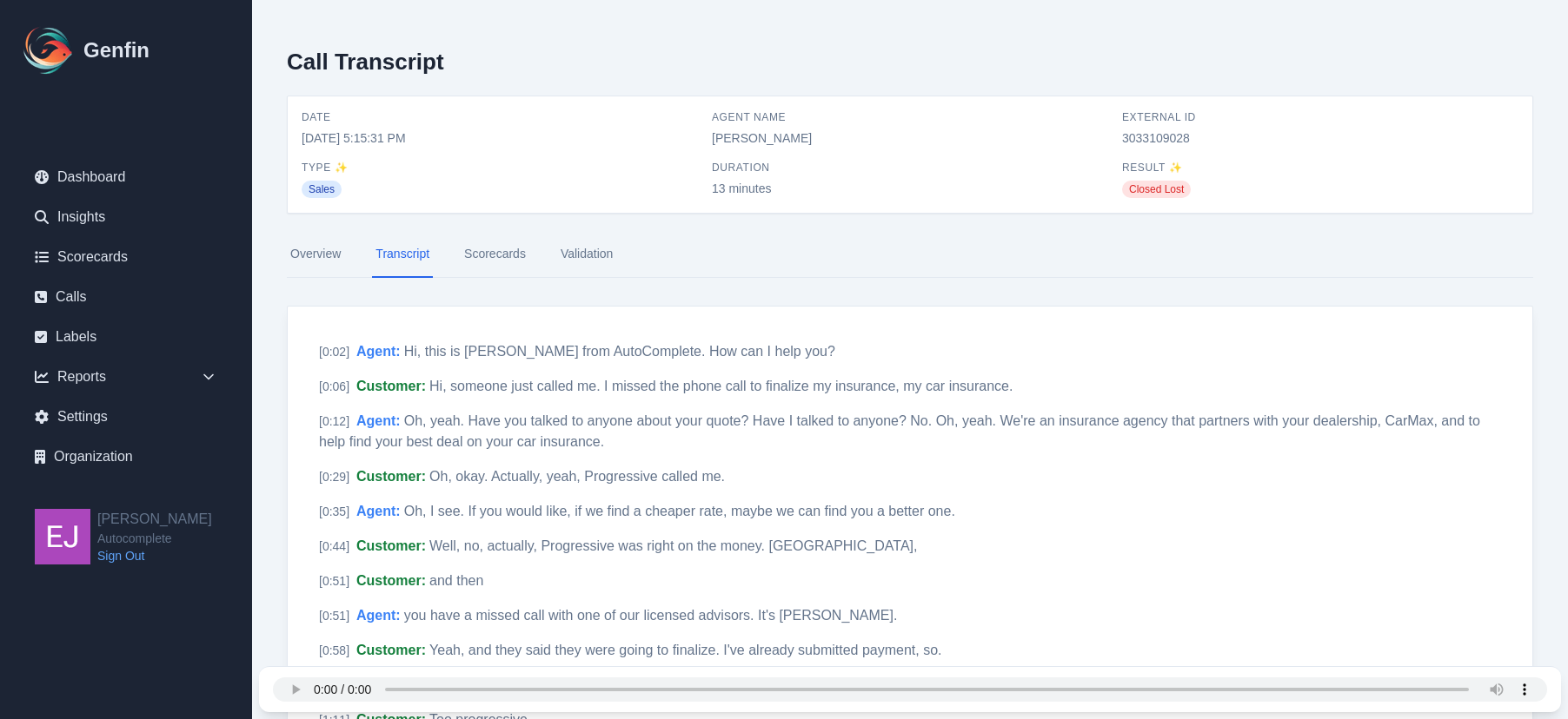
click at [464, 248] on link "Scorecards" at bounding box center [495, 255] width 69 height 47
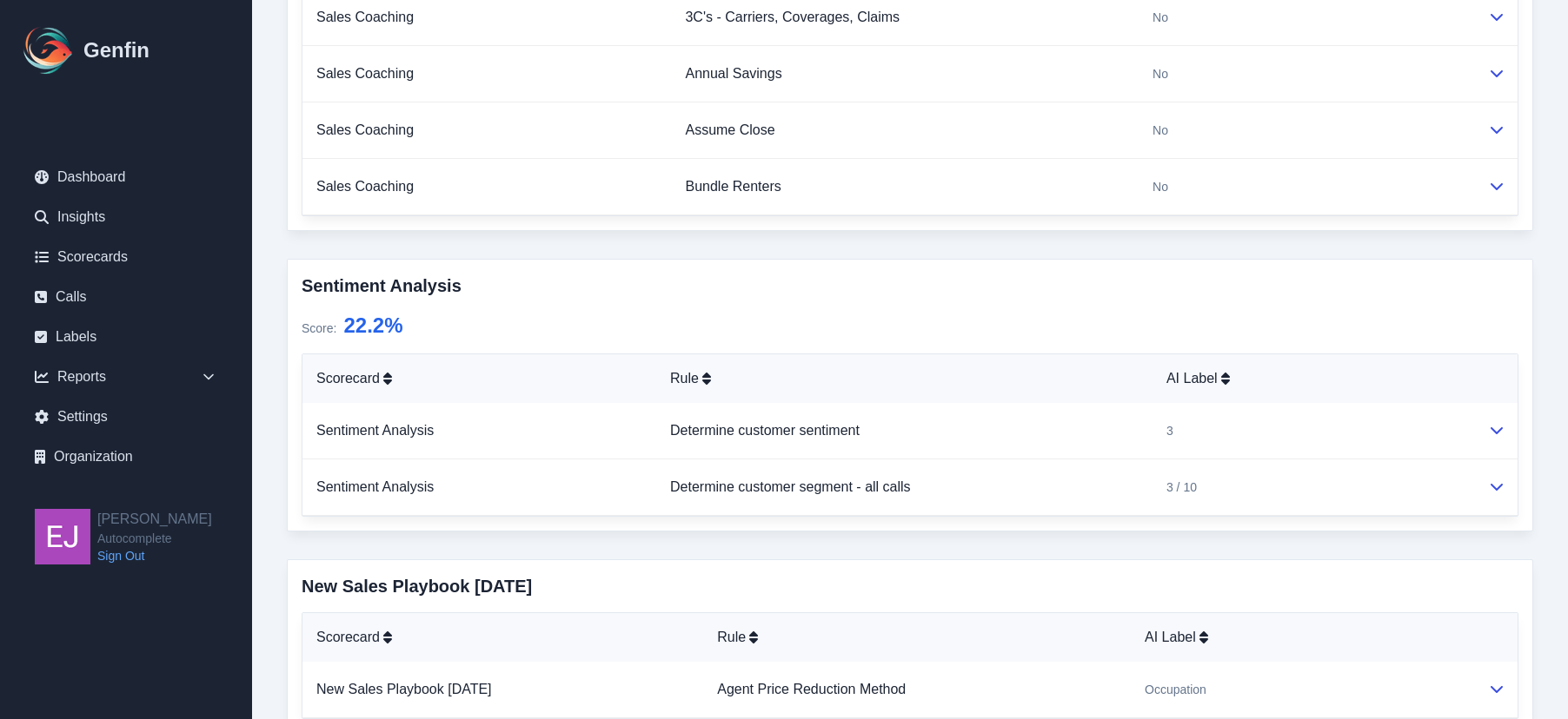
scroll to position [1286, 0]
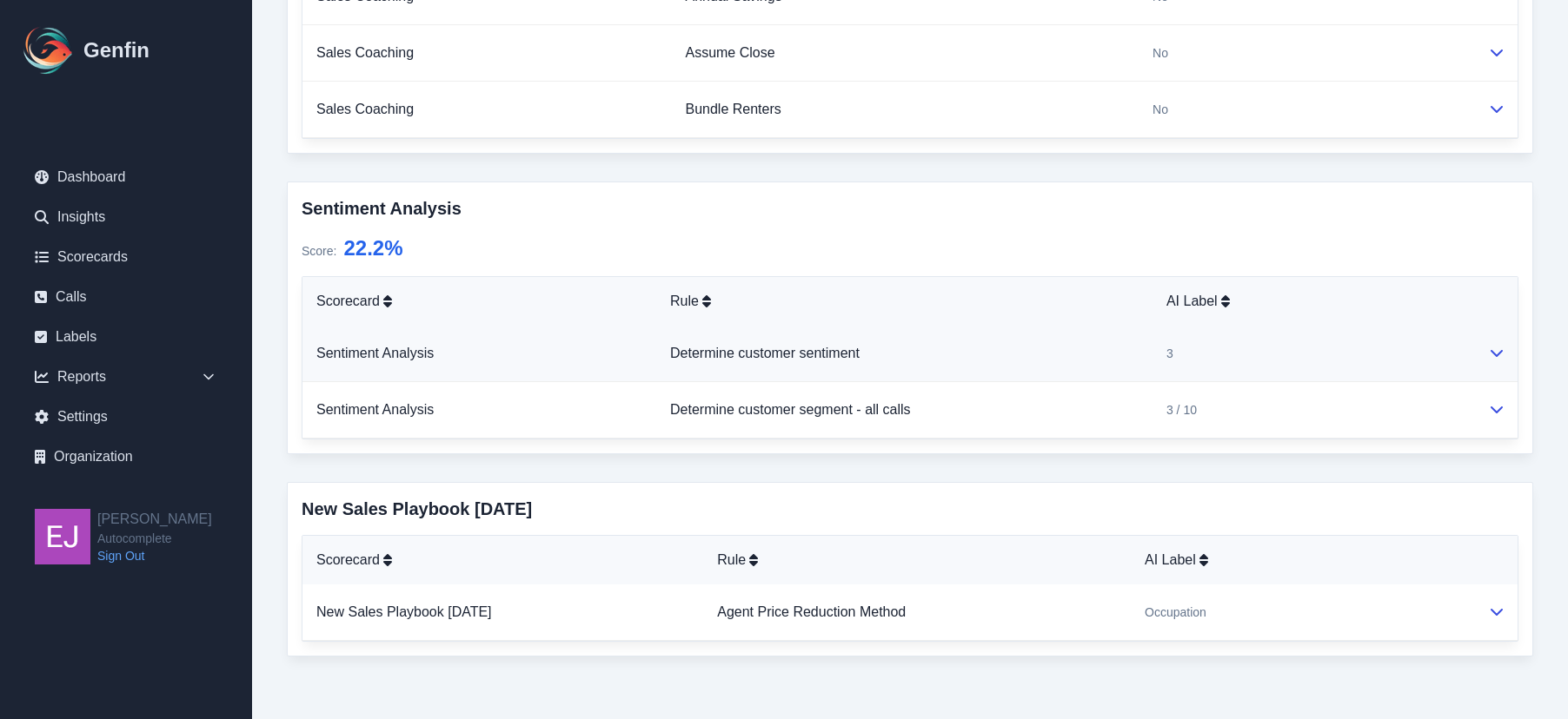
click at [1499, 362] on button at bounding box center [1497, 353] width 14 height 21
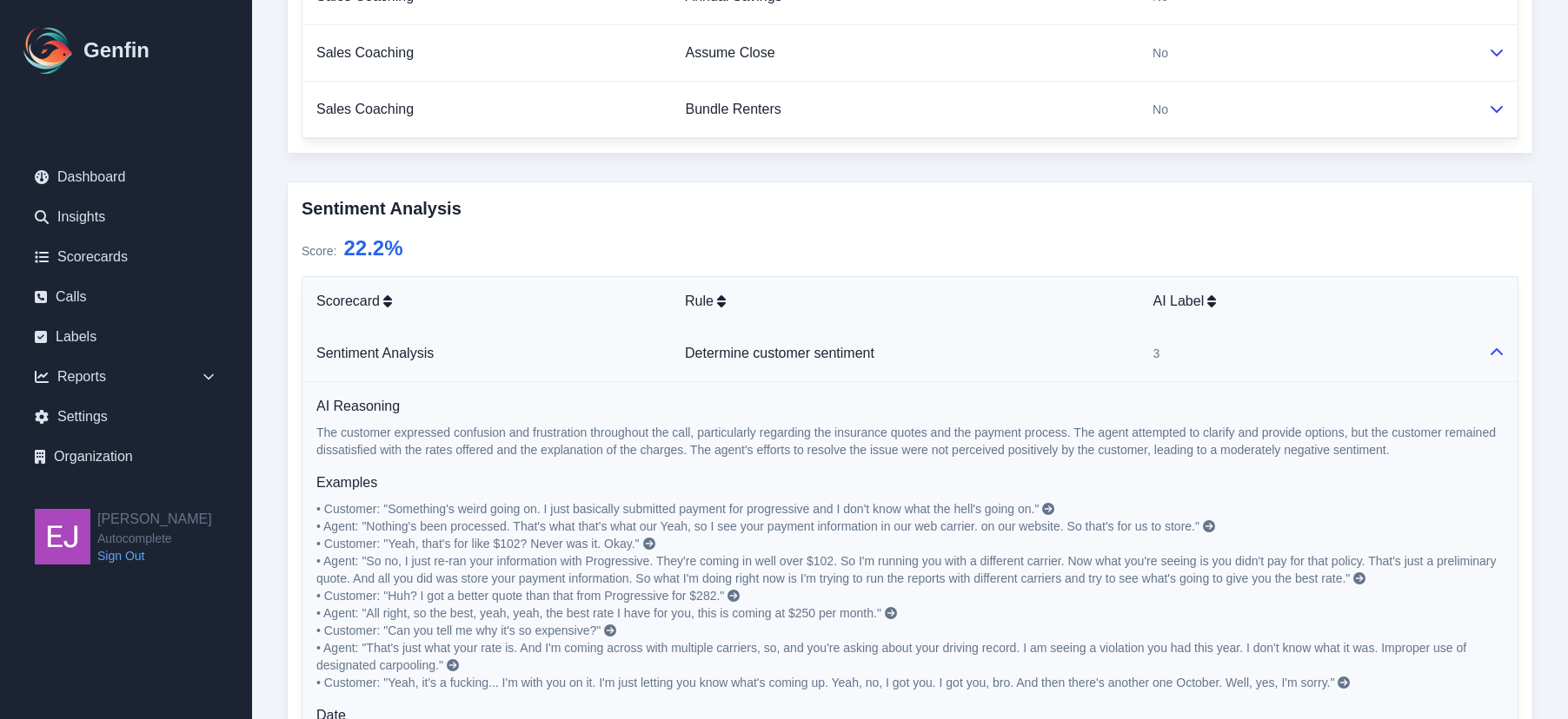
click at [1499, 362] on button at bounding box center [1497, 353] width 14 height 21
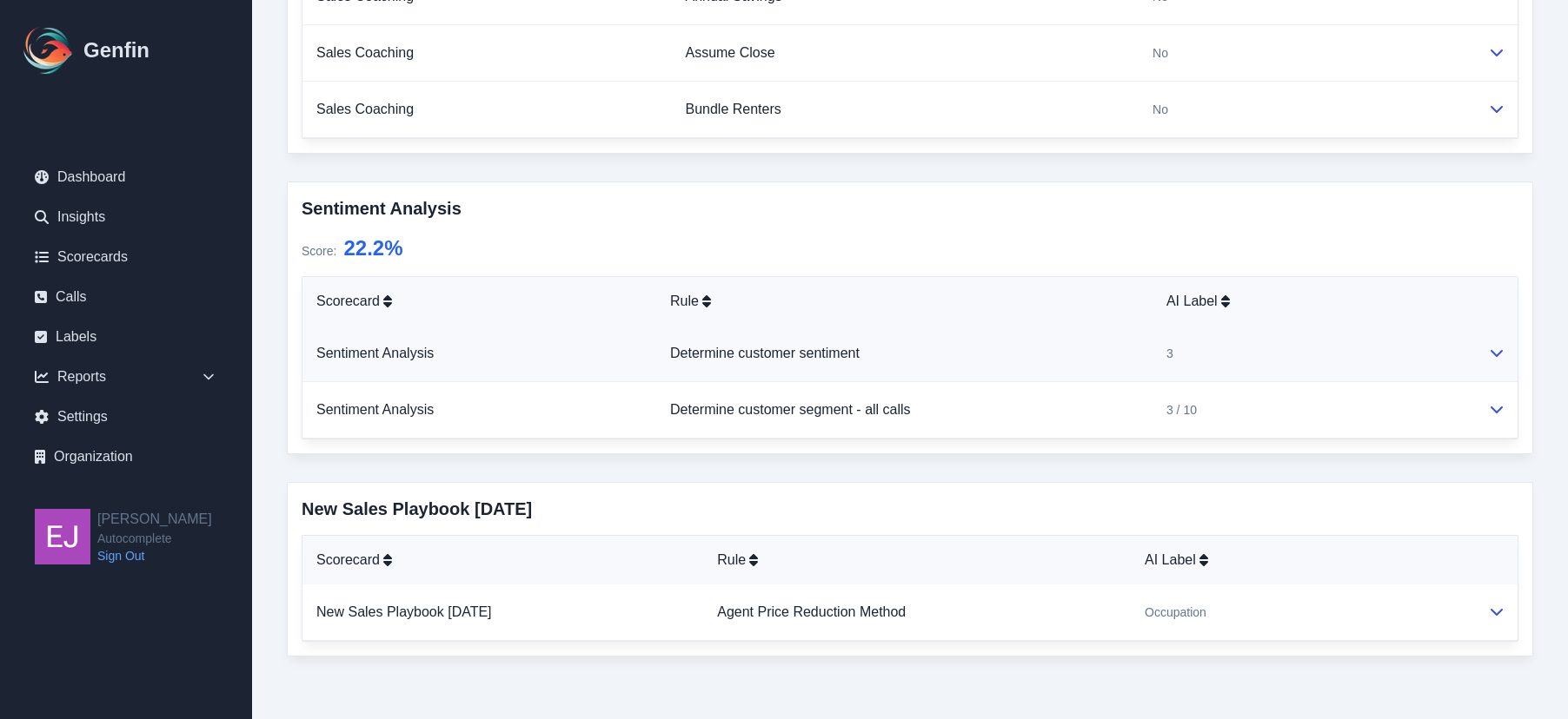
click at [1496, 358] on icon at bounding box center [1497, 353] width 14 height 14
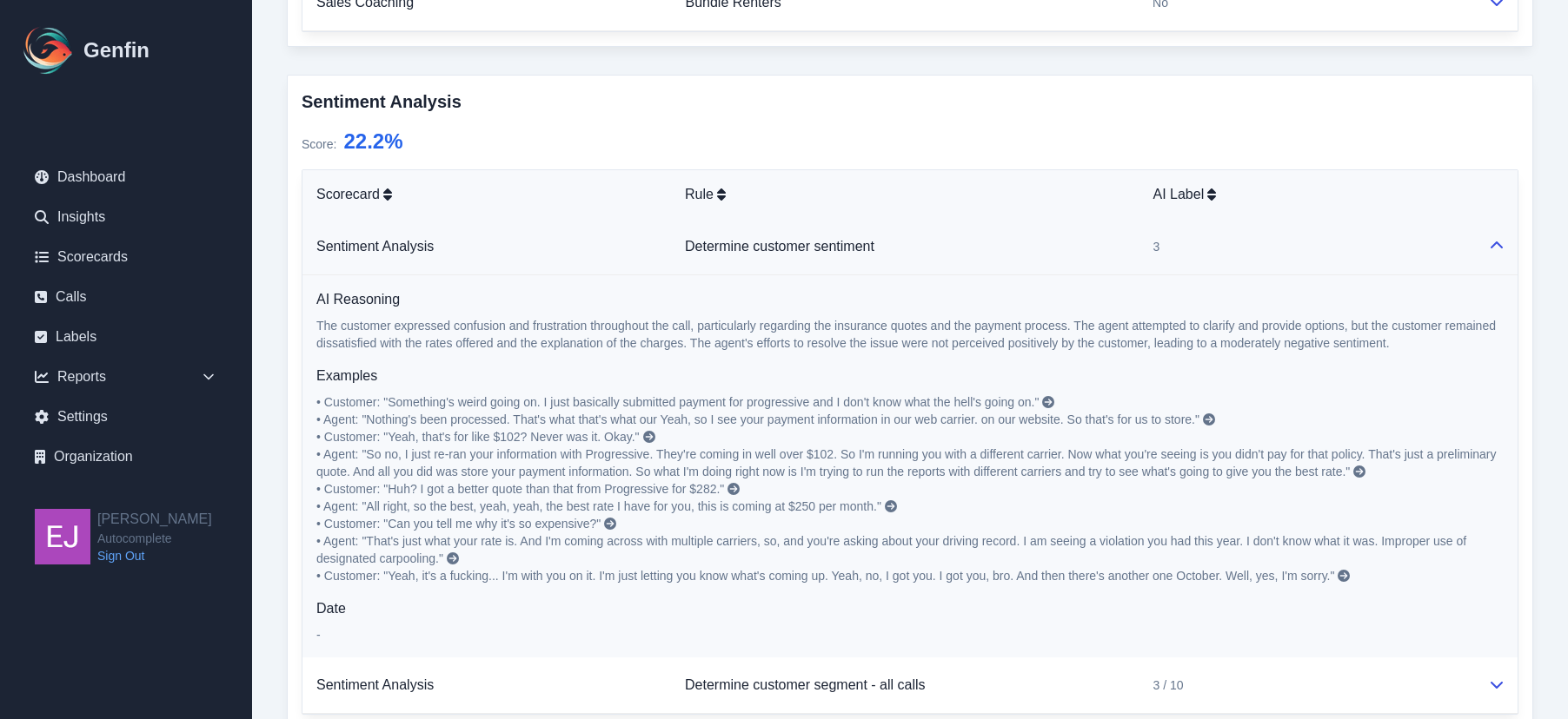
scroll to position [1460, 0]
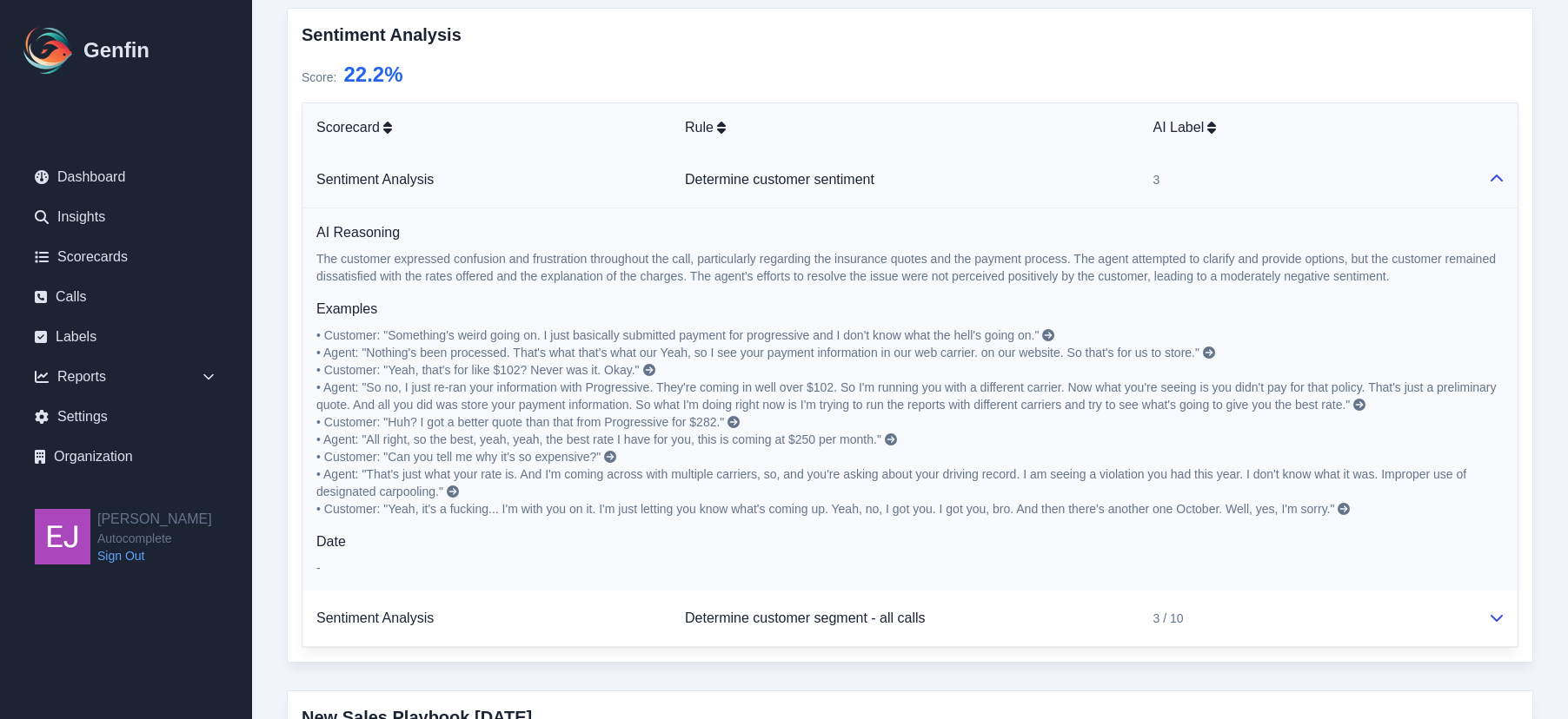
click at [1350, 509] on icon at bounding box center [1344, 509] width 13 height 13
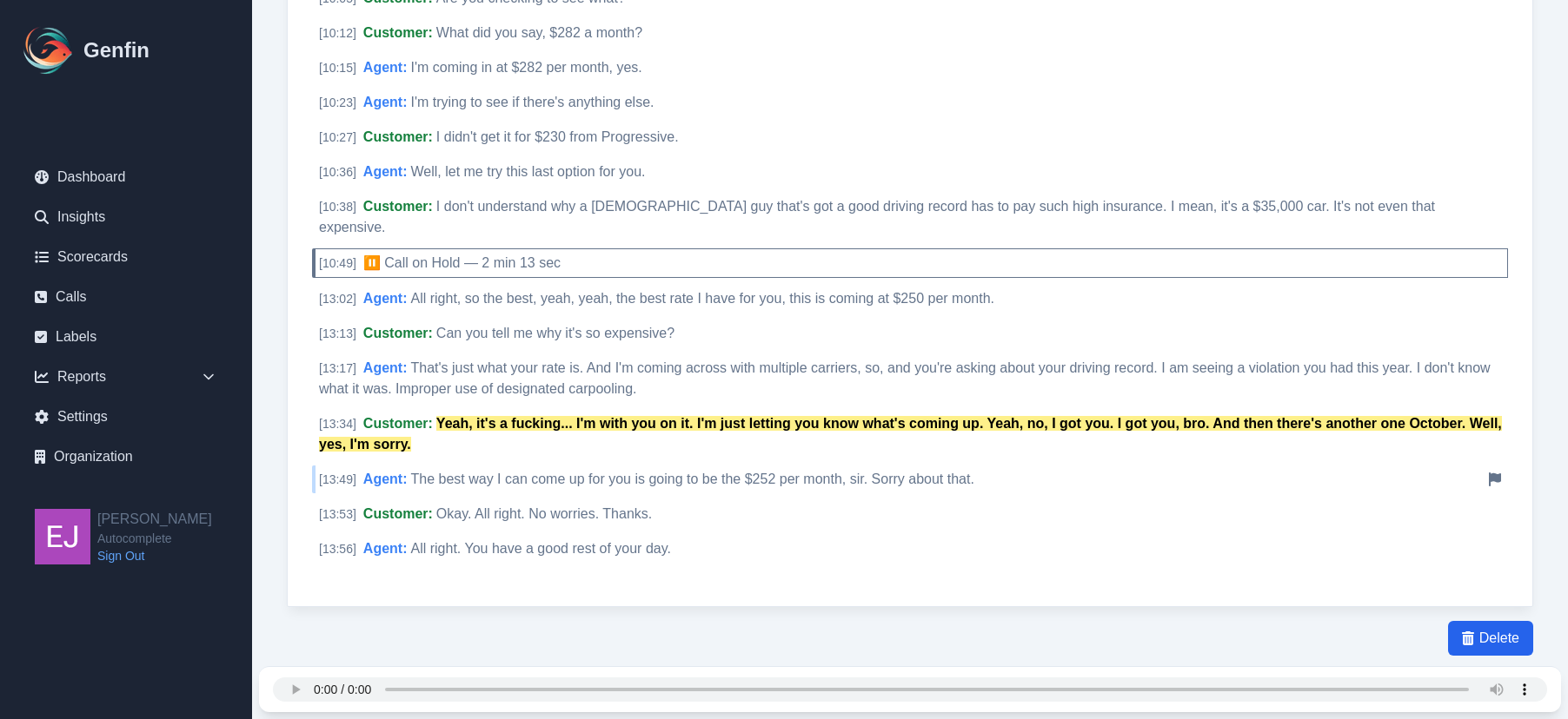
scroll to position [2898, 0]
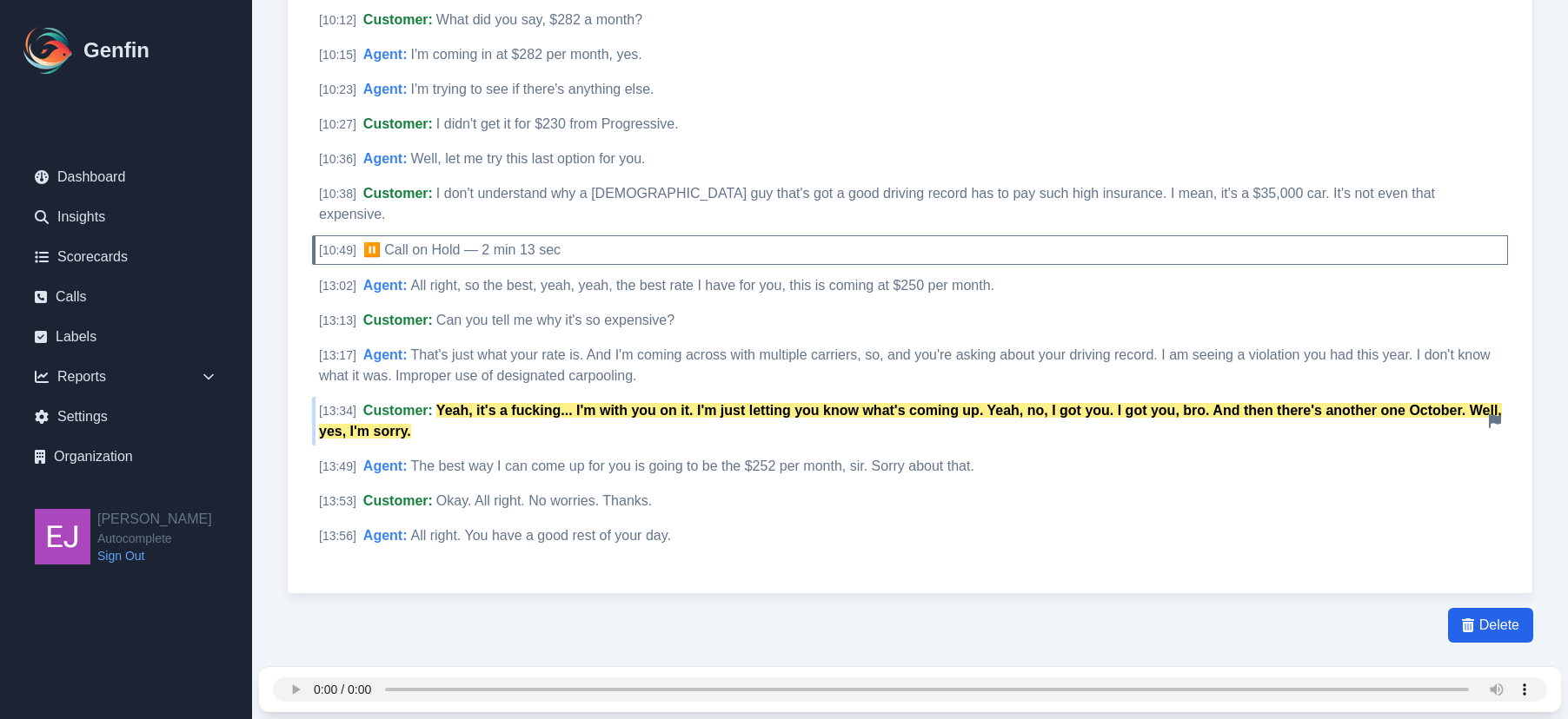
click at [443, 403] on mark "Yeah, it's a fucking... I'm with you on it. I'm just letting you know what's co…" at bounding box center [910, 421] width 1183 height 36
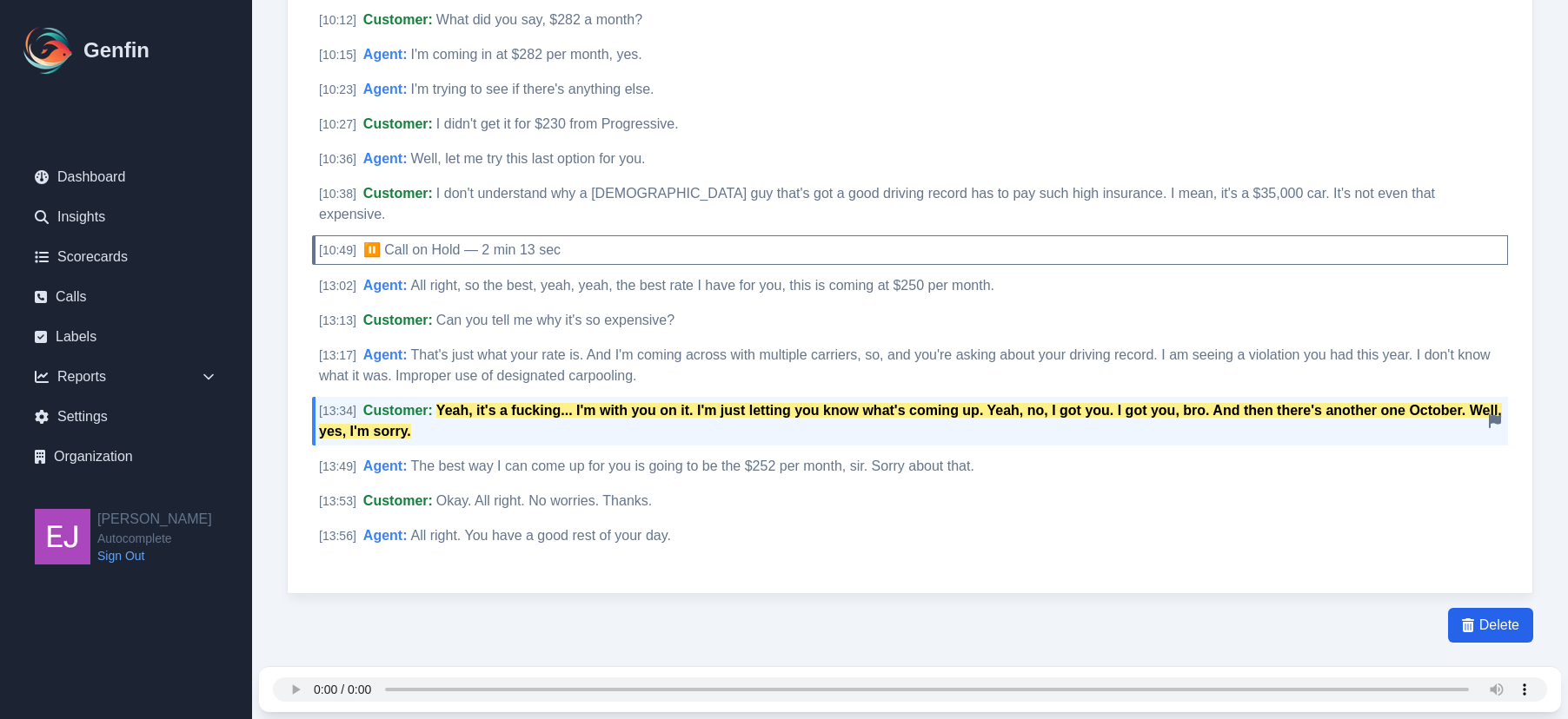
click at [519, 403] on mark "Yeah, it's a fucking... I'm with you on it. I'm just letting you know what's co…" at bounding box center [910, 421] width 1183 height 36
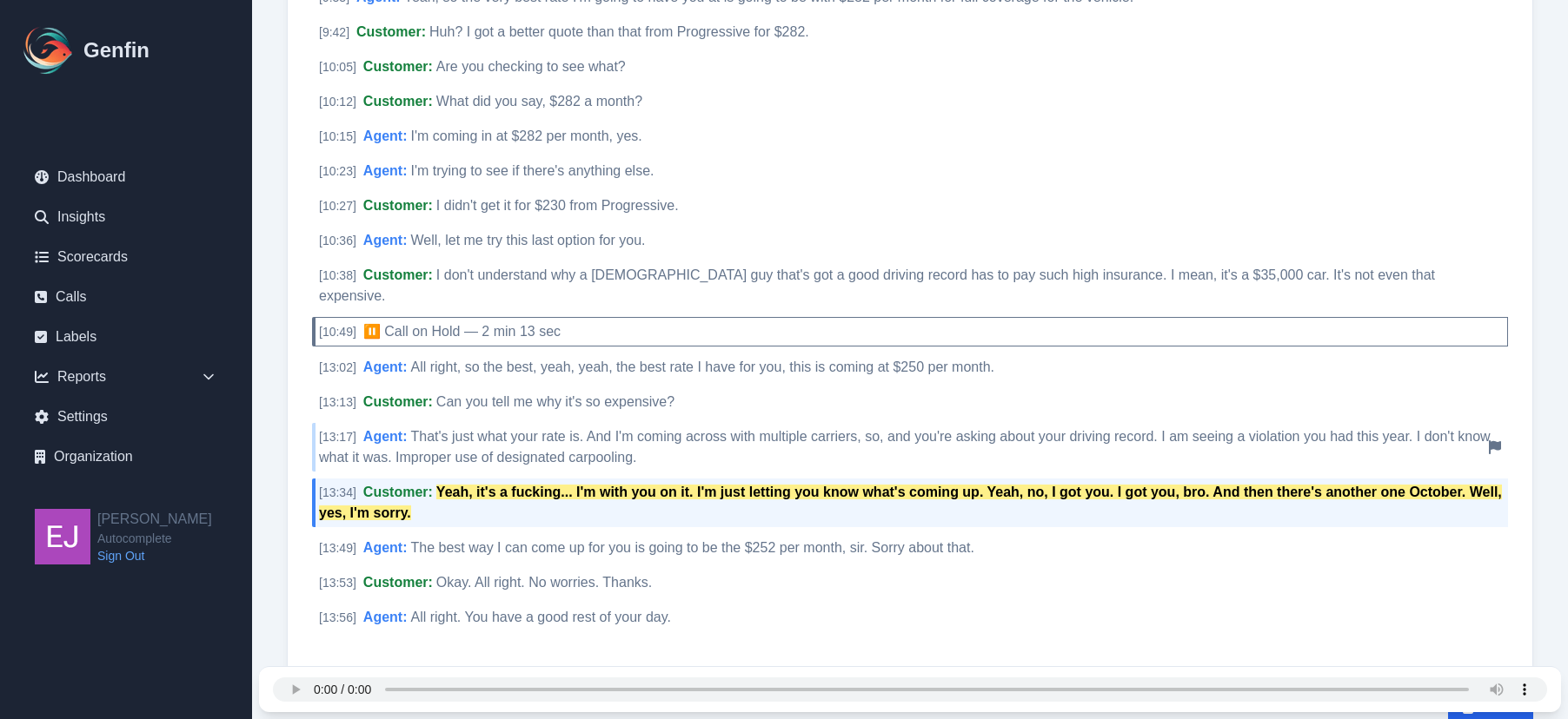
scroll to position [2811, 0]
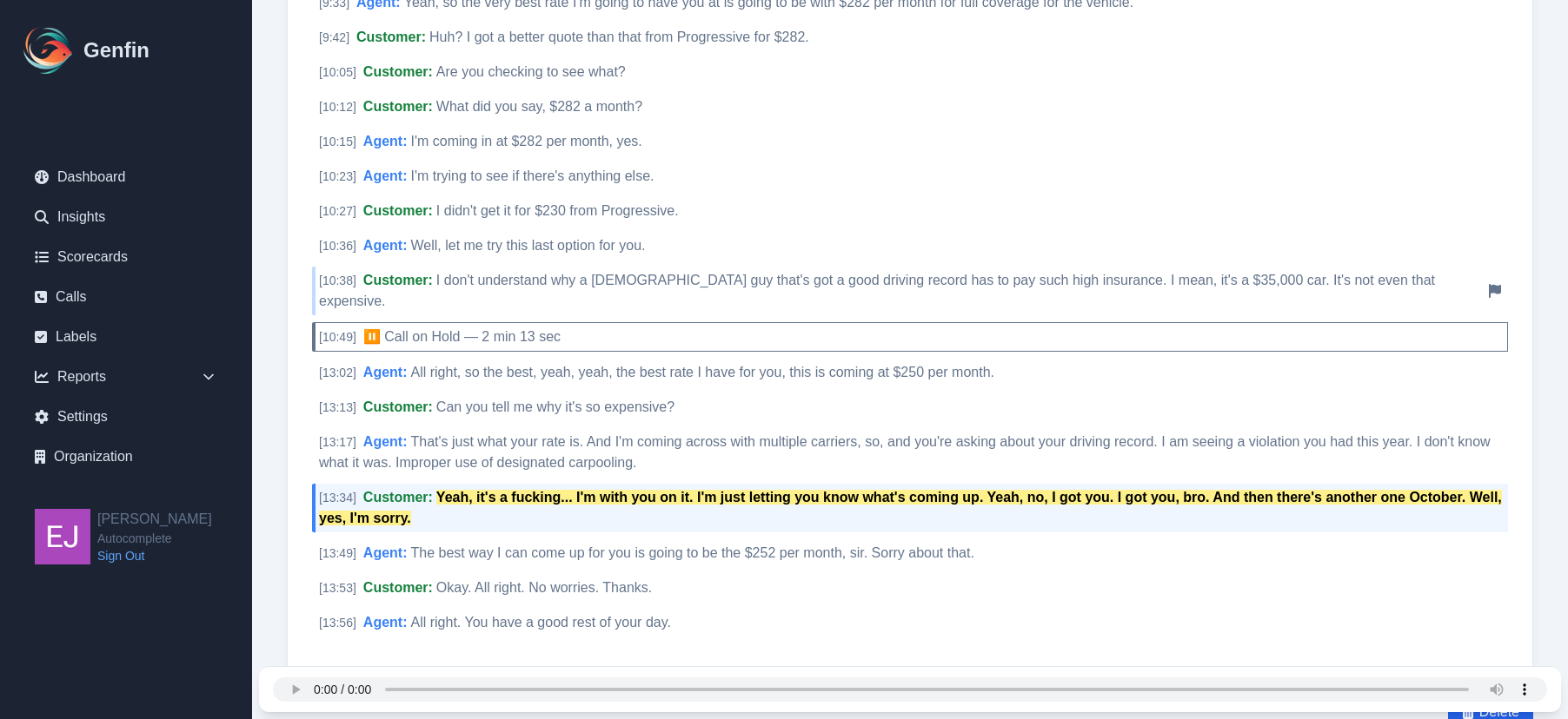
click at [534, 266] on div "[ 10:38 ] Customer : I don't understand why a 57-year-old guy that's got a good…" at bounding box center [910, 290] width 1196 height 48
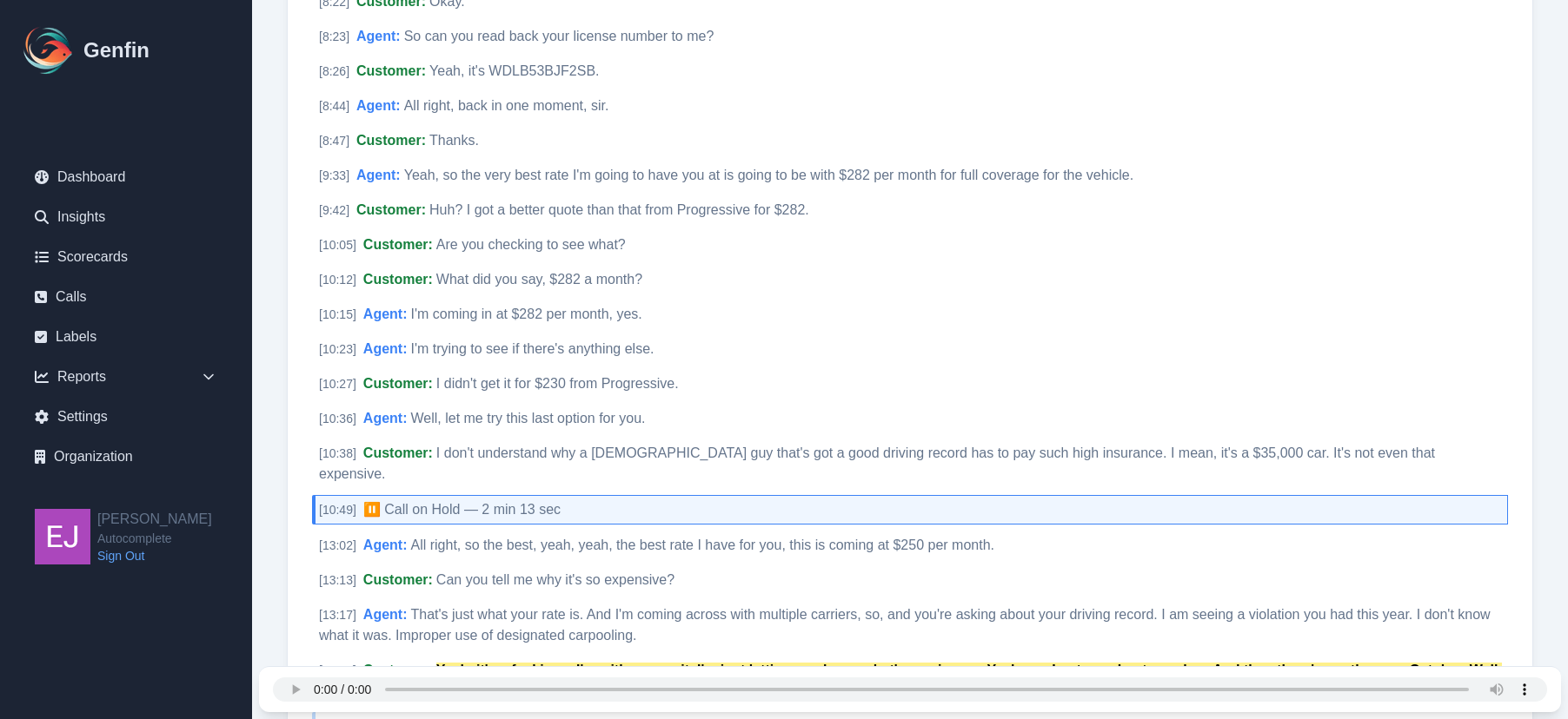
scroll to position [2638, 0]
click at [687, 266] on div "[ 10:12 ] Customer : What did you say, $282 a month? Notify Genfin of a transcr…" at bounding box center [910, 280] width 1196 height 28
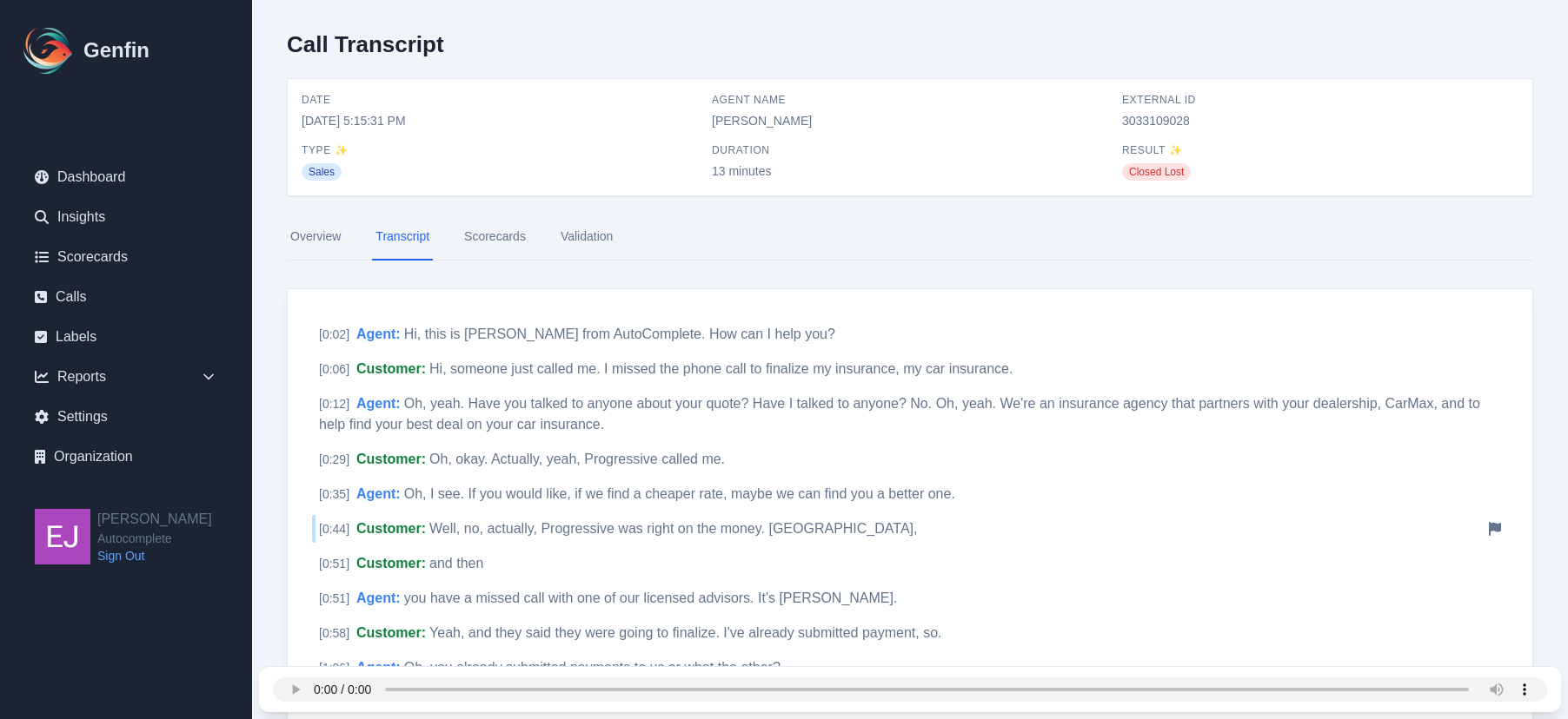
scroll to position [0, 0]
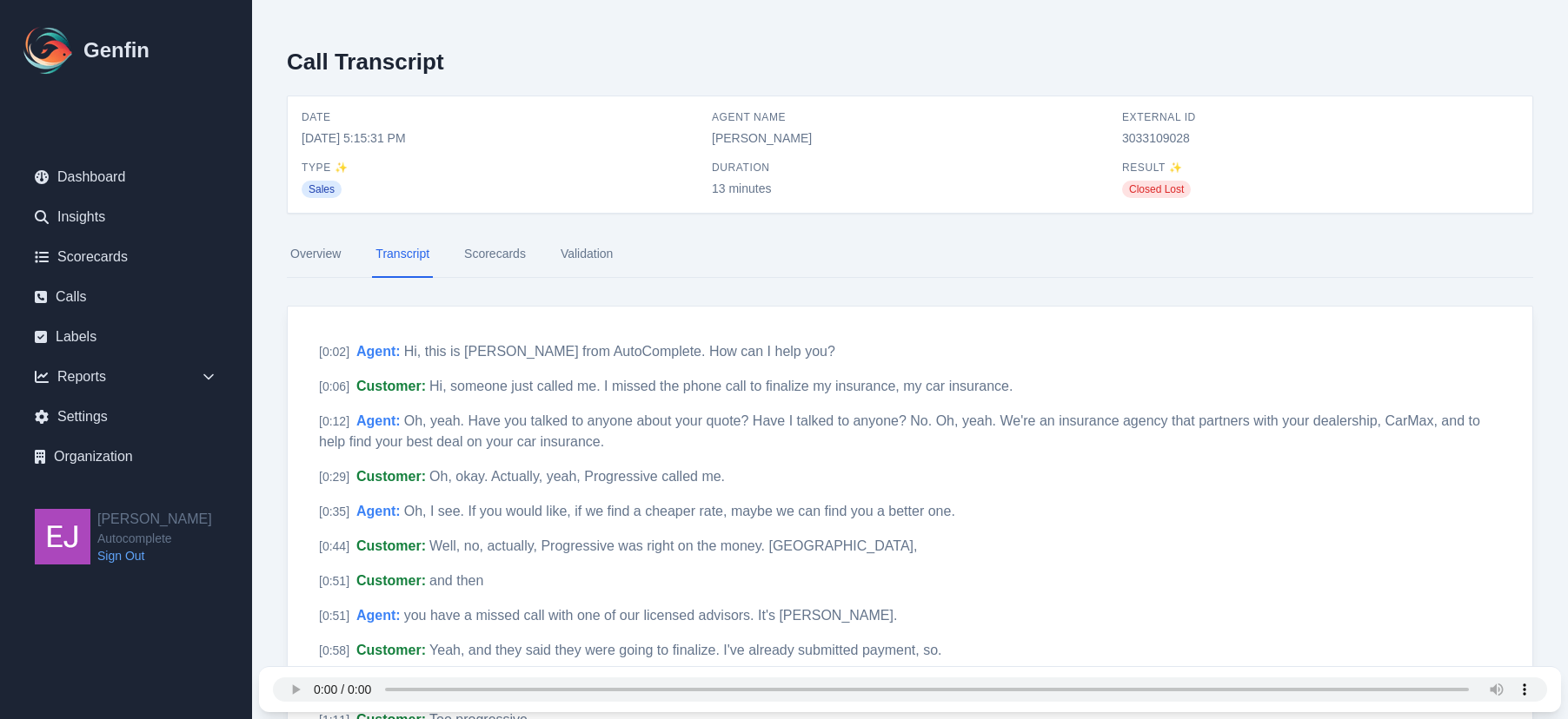
click at [513, 260] on link "Scorecards" at bounding box center [495, 255] width 69 height 47
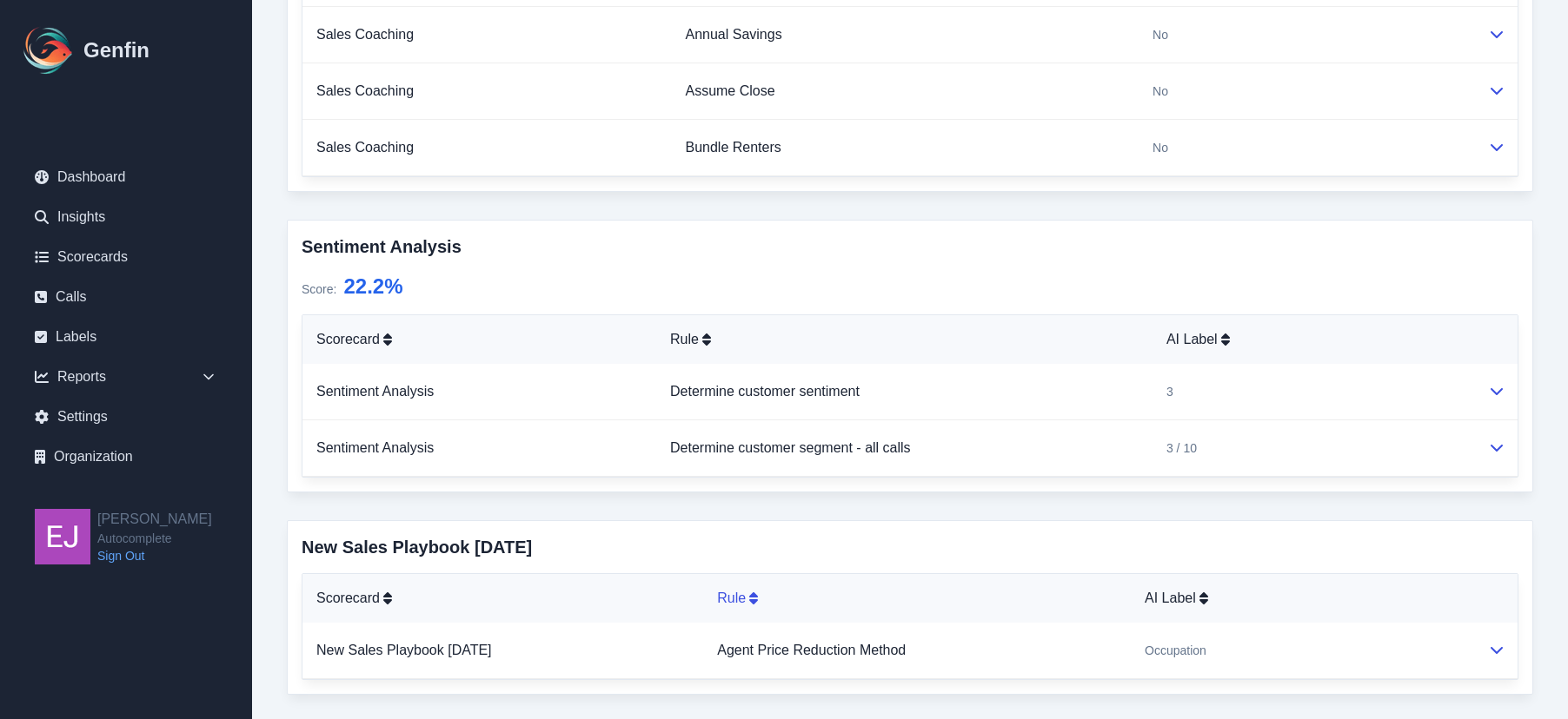
scroll to position [1286, 0]
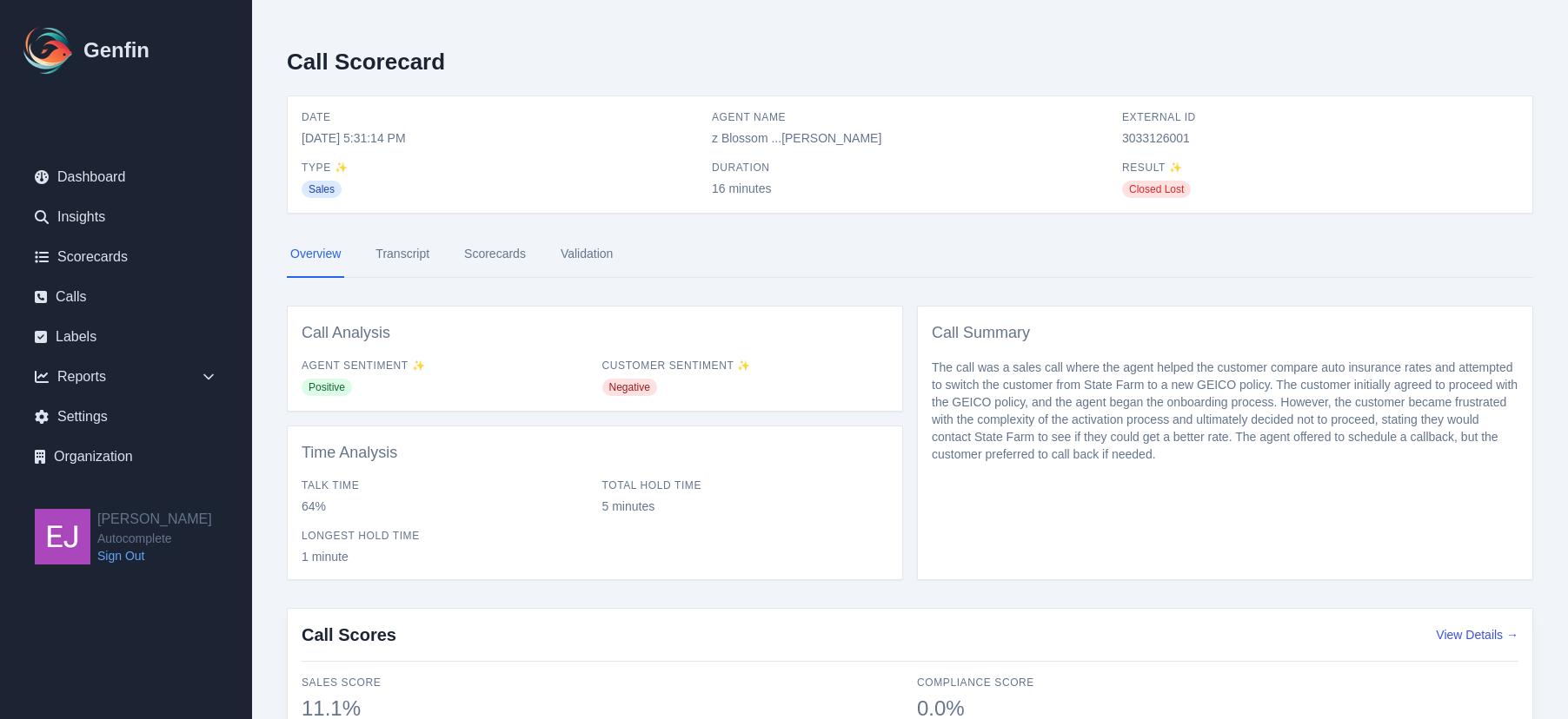
click at [479, 260] on link "Scorecards" at bounding box center [495, 255] width 69 height 47
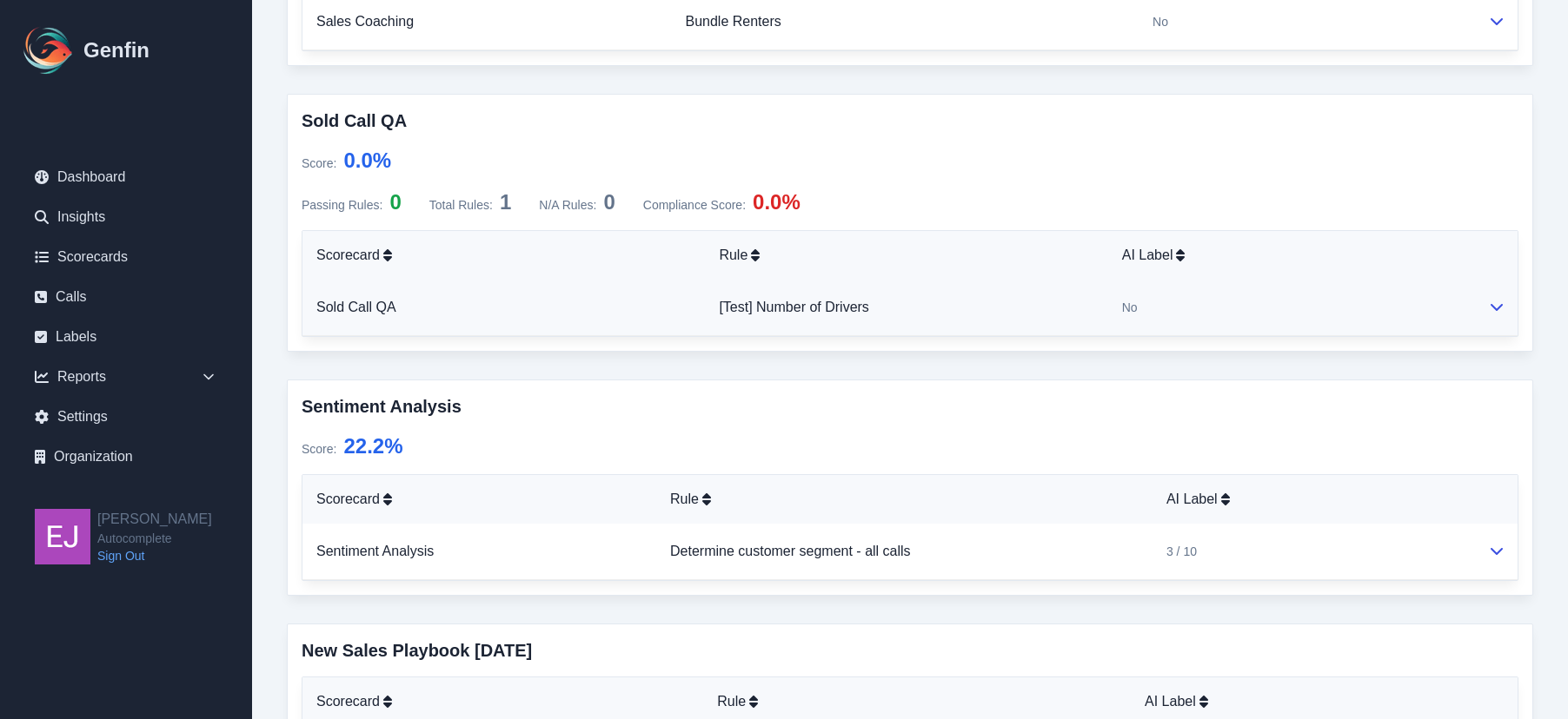
scroll to position [1477, 0]
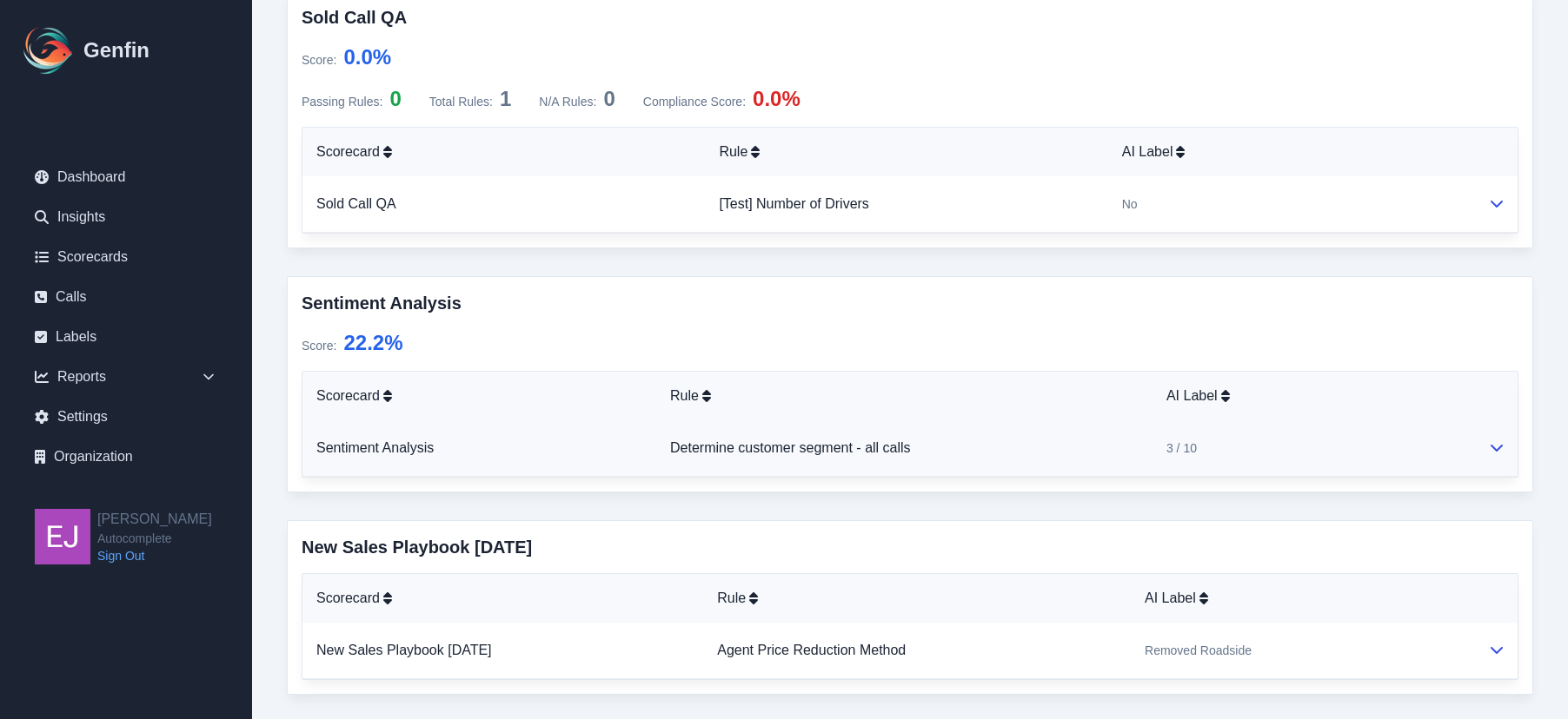
click at [1495, 442] on icon at bounding box center [1497, 447] width 14 height 14
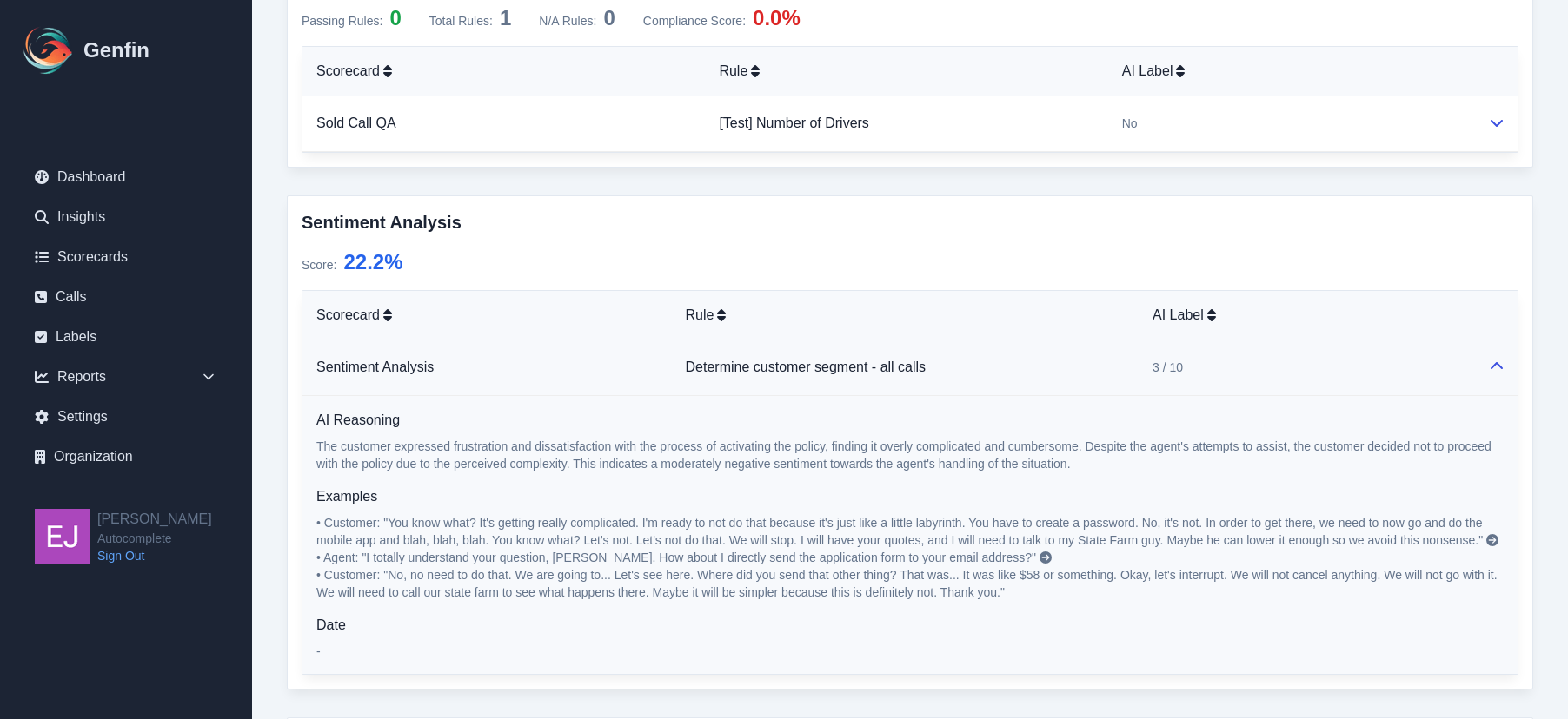
scroll to position [1564, 0]
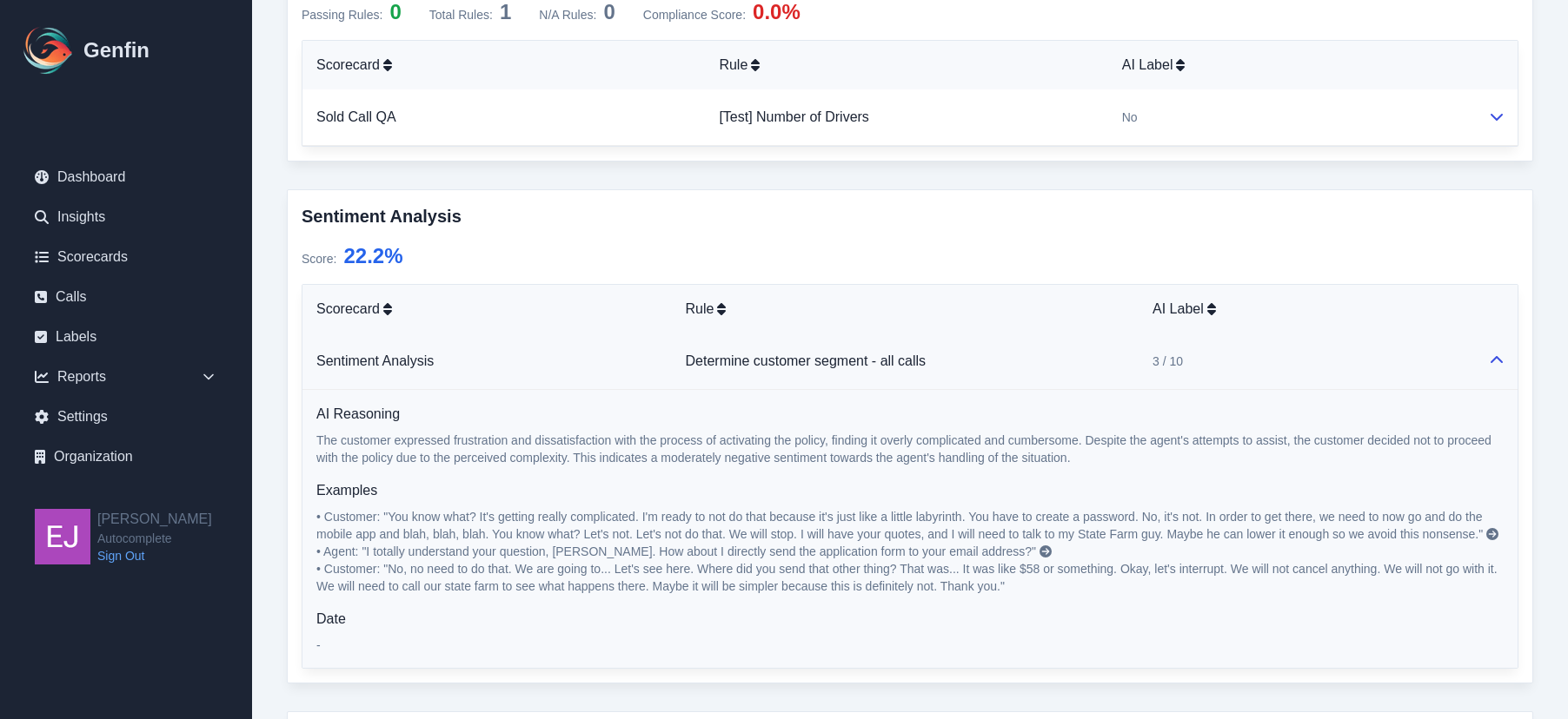
click at [1491, 531] on icon at bounding box center [1493, 534] width 13 height 13
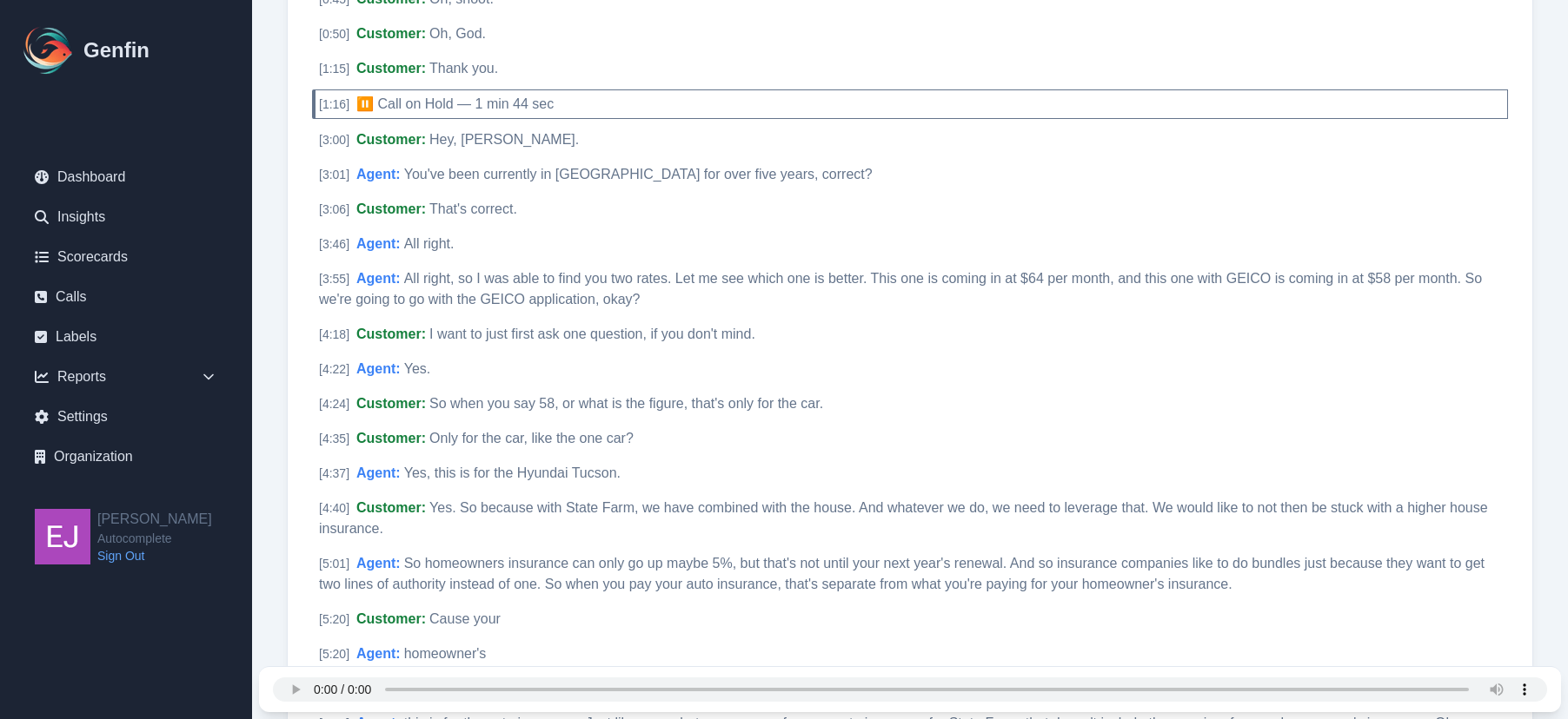
scroll to position [3658, 0]
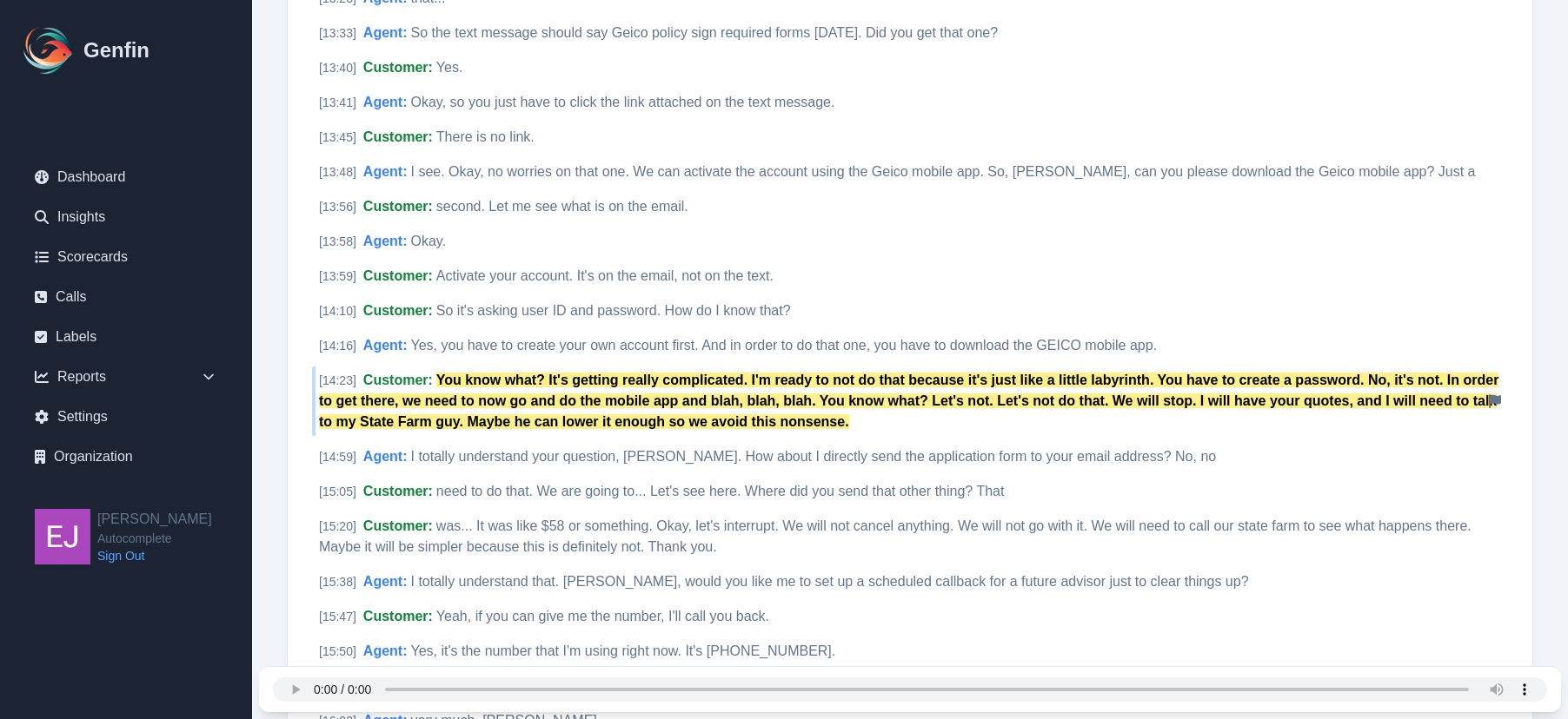
click at [1494, 394] on icon at bounding box center [1495, 402] width 13 height 14
click at [1486, 373] on mark "You know what? It's getting really complicated. I'm ready to not do that becaus…" at bounding box center [909, 401] width 1180 height 56
click at [1493, 394] on icon at bounding box center [1495, 402] width 13 height 14
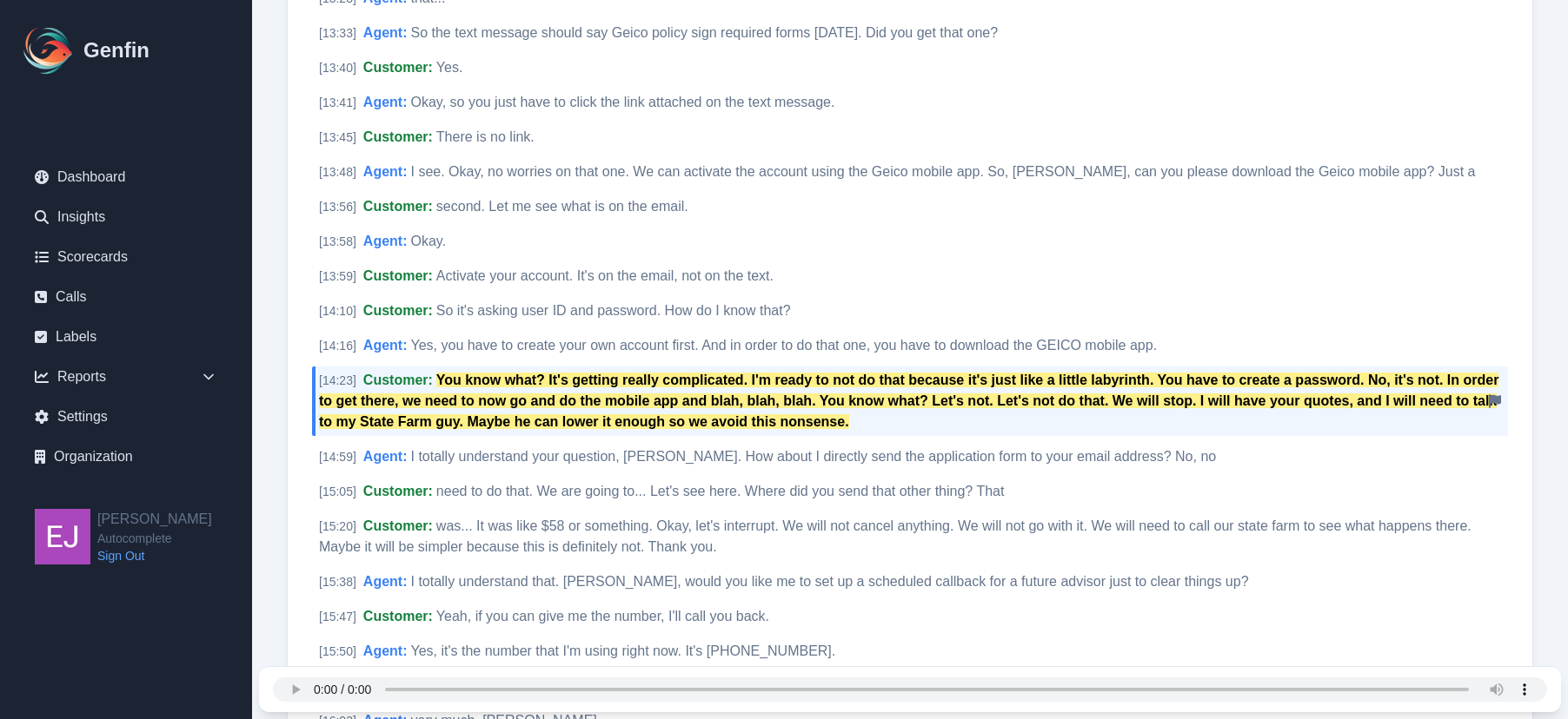
click at [806, 369] on div "[ 14:23 ] Customer : You know what? It's getting really complicated. I'm ready …" at bounding box center [910, 402] width 1196 height 70
click at [729, 367] on div "[ 14:23 ] Customer : You know what? It's getting really complicated. I'm ready …" at bounding box center [910, 402] width 1196 height 70
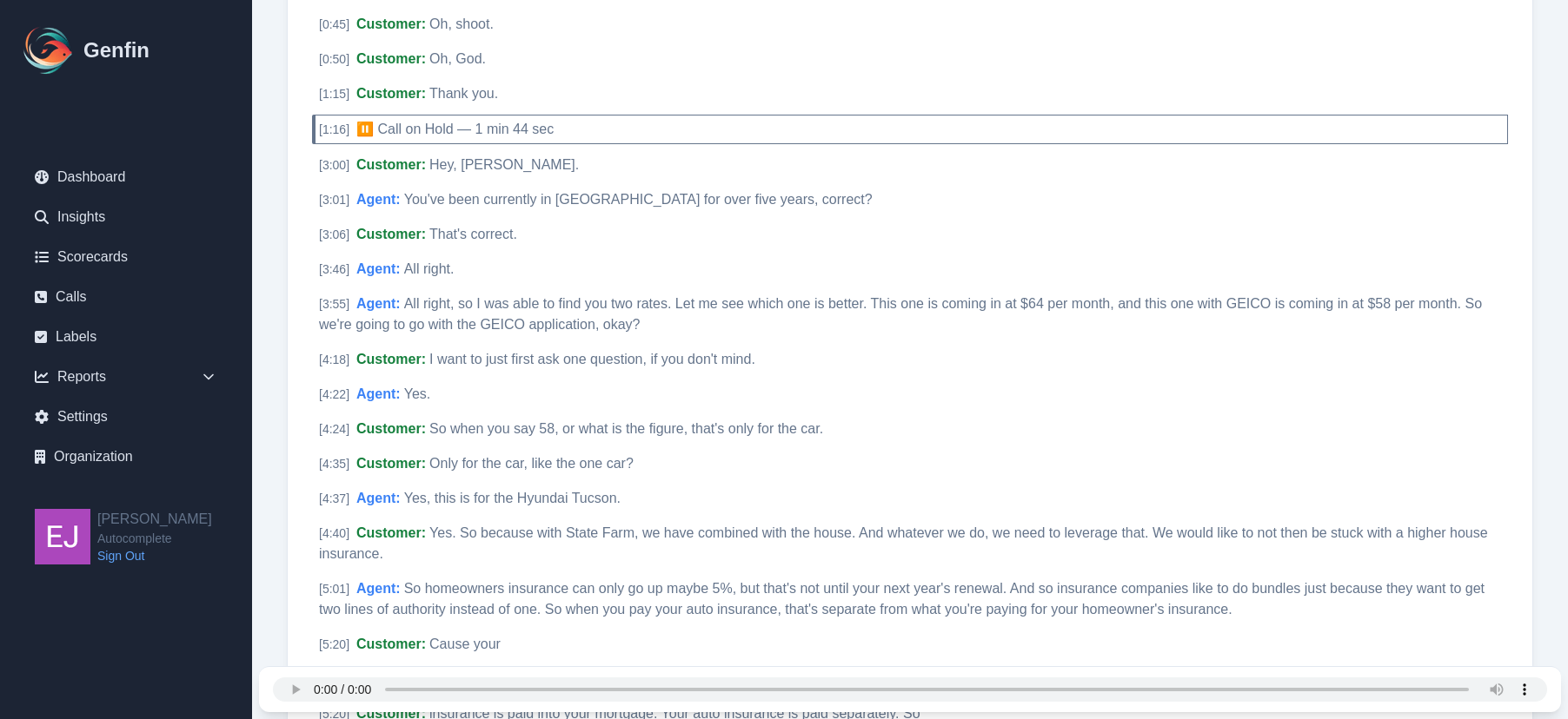
scroll to position [0, 0]
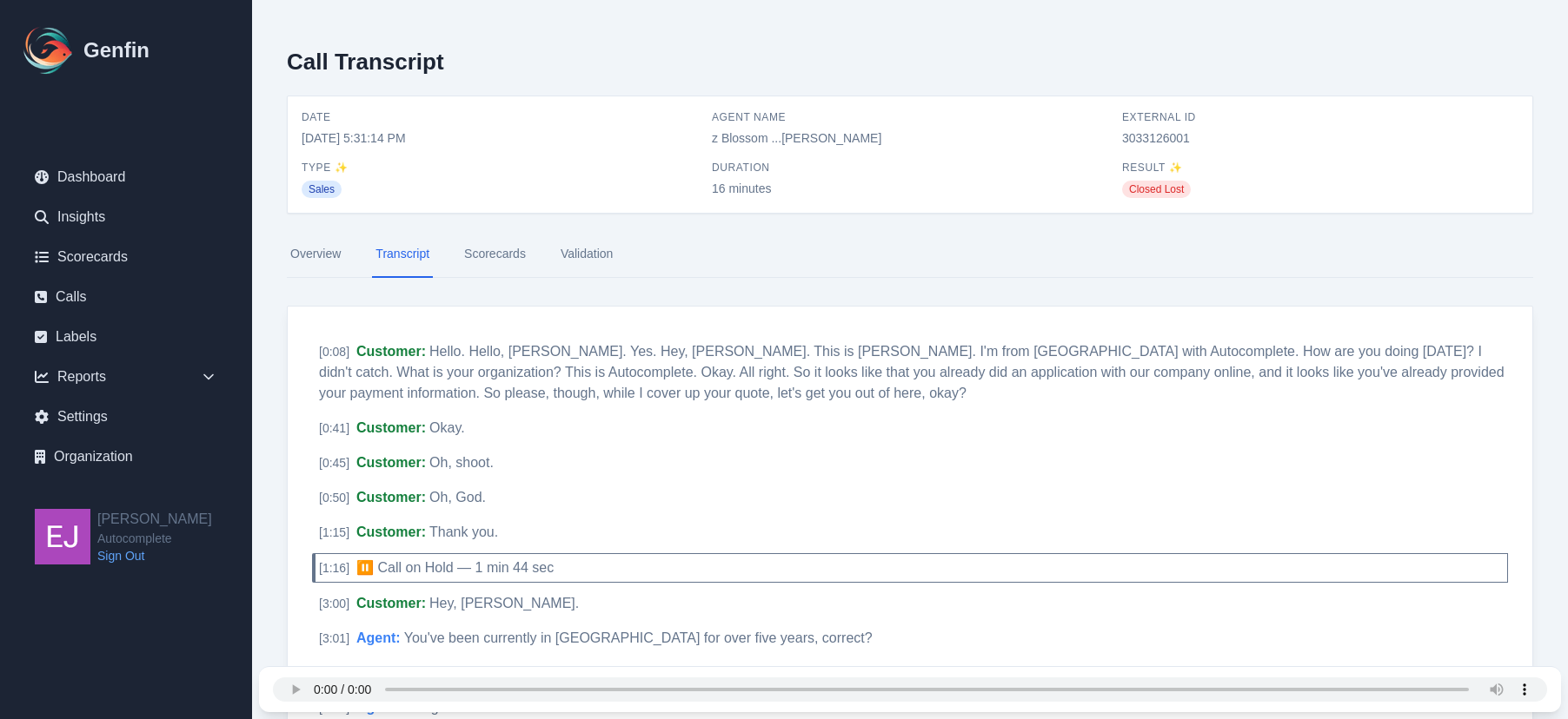
click at [496, 264] on link "Scorecards" at bounding box center [495, 255] width 69 height 47
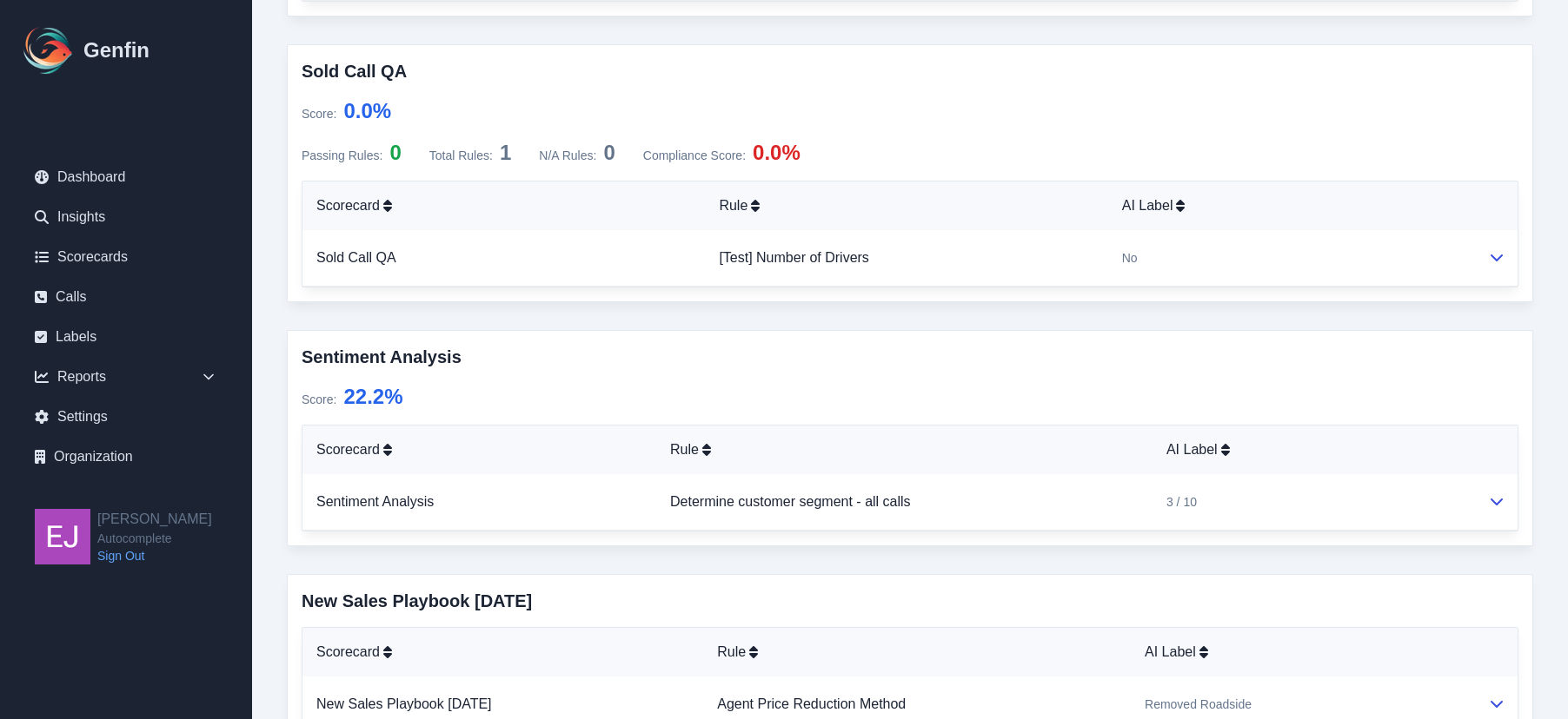
scroll to position [1477, 0]
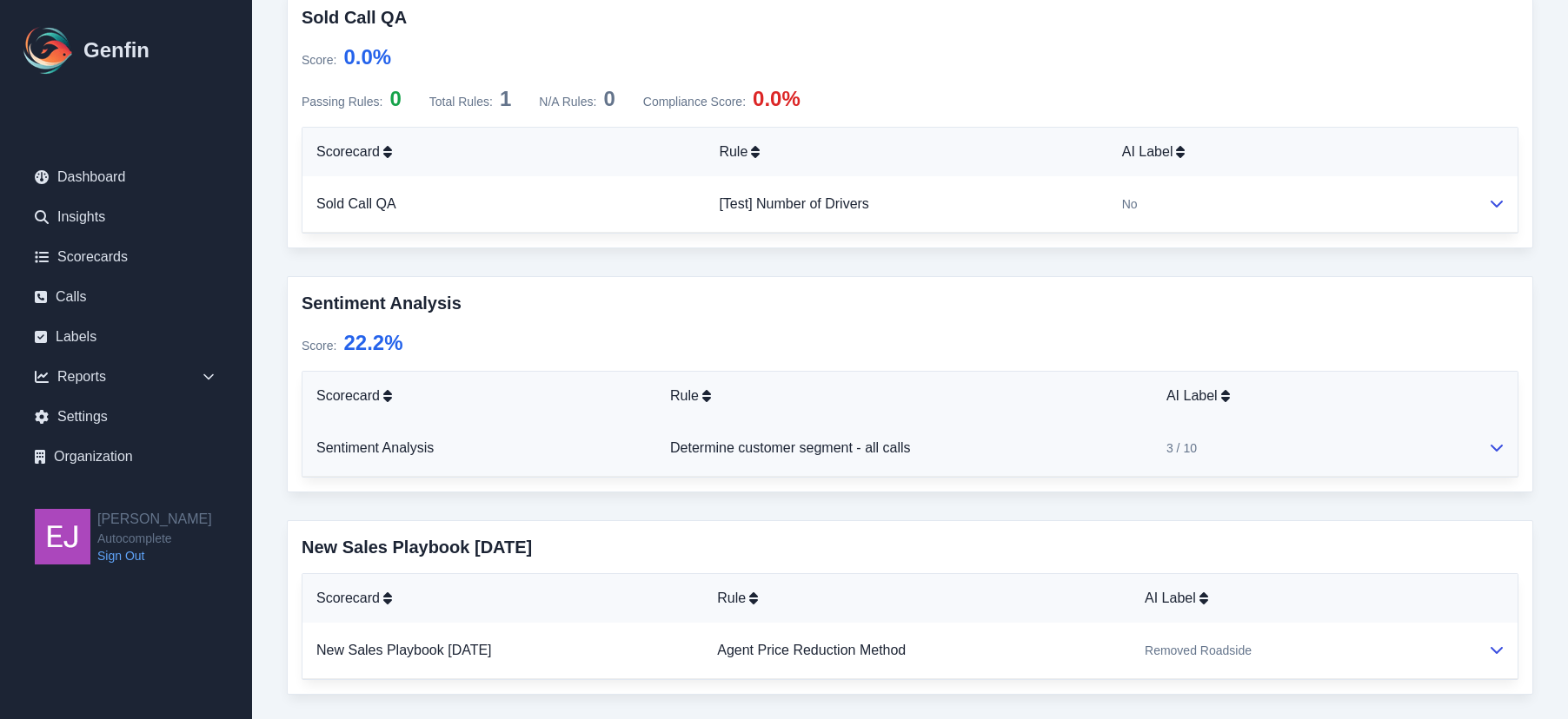
click at [1503, 438] on td at bounding box center [1495, 448] width 43 height 56
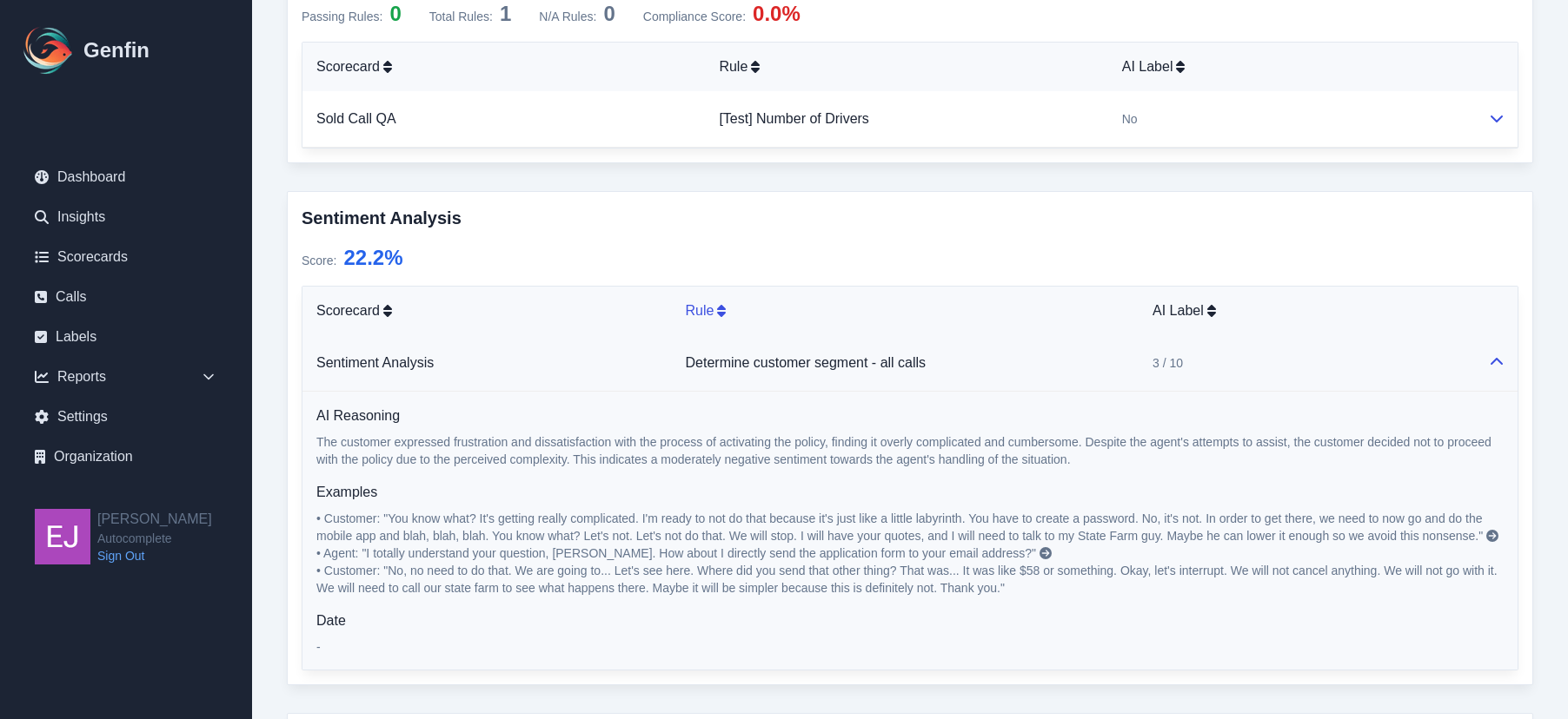
scroll to position [1564, 0]
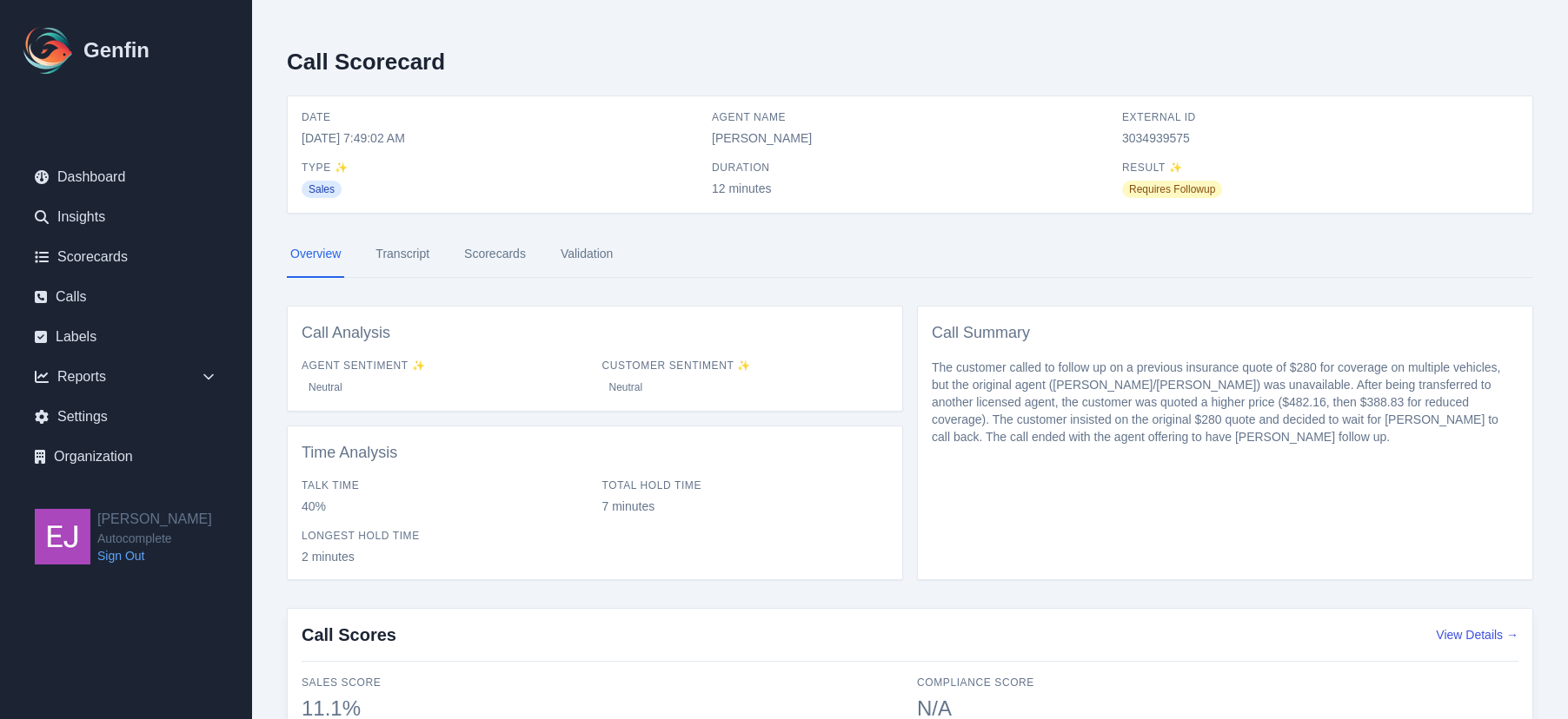
click at [473, 256] on link "Scorecards" at bounding box center [495, 255] width 69 height 47
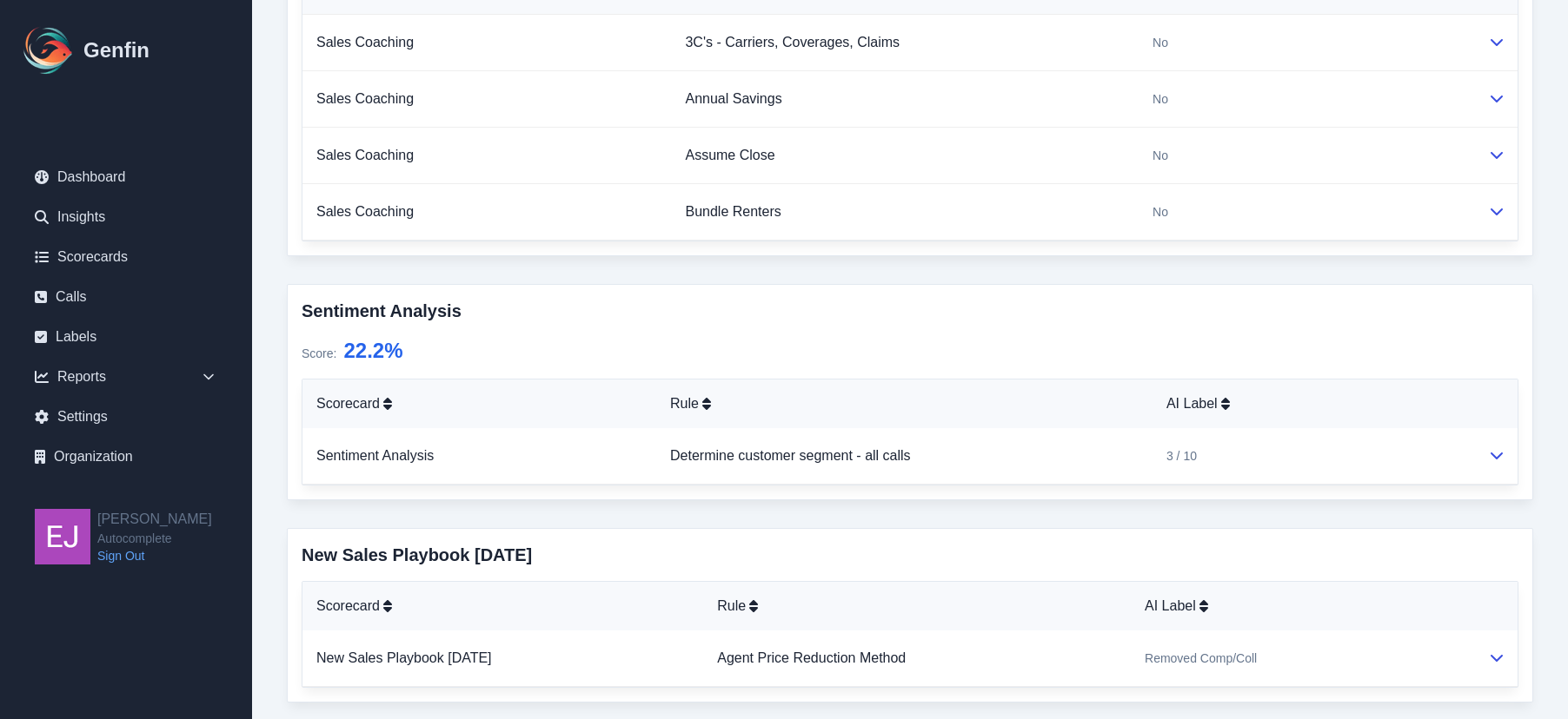
scroll to position [1229, 0]
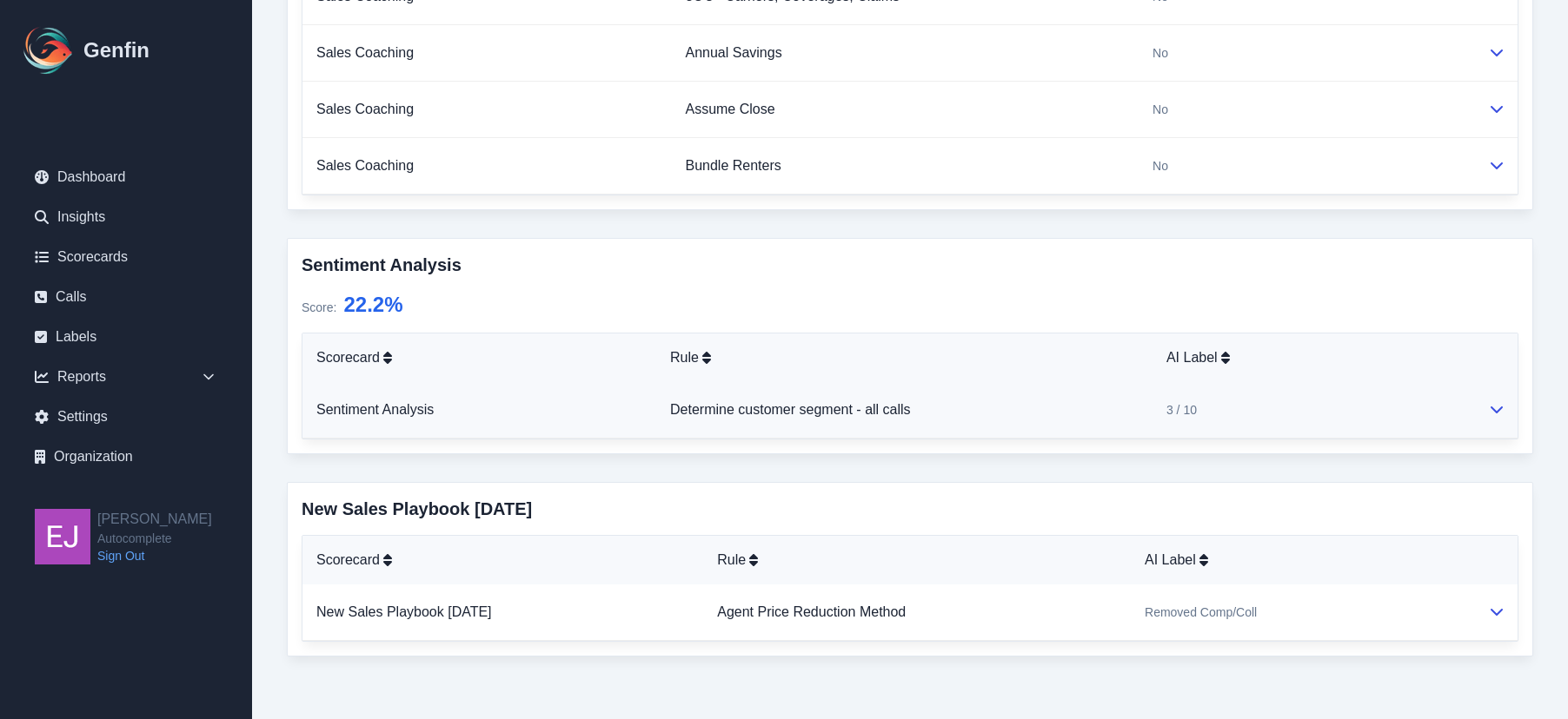
click at [1490, 406] on icon at bounding box center [1497, 410] width 14 height 14
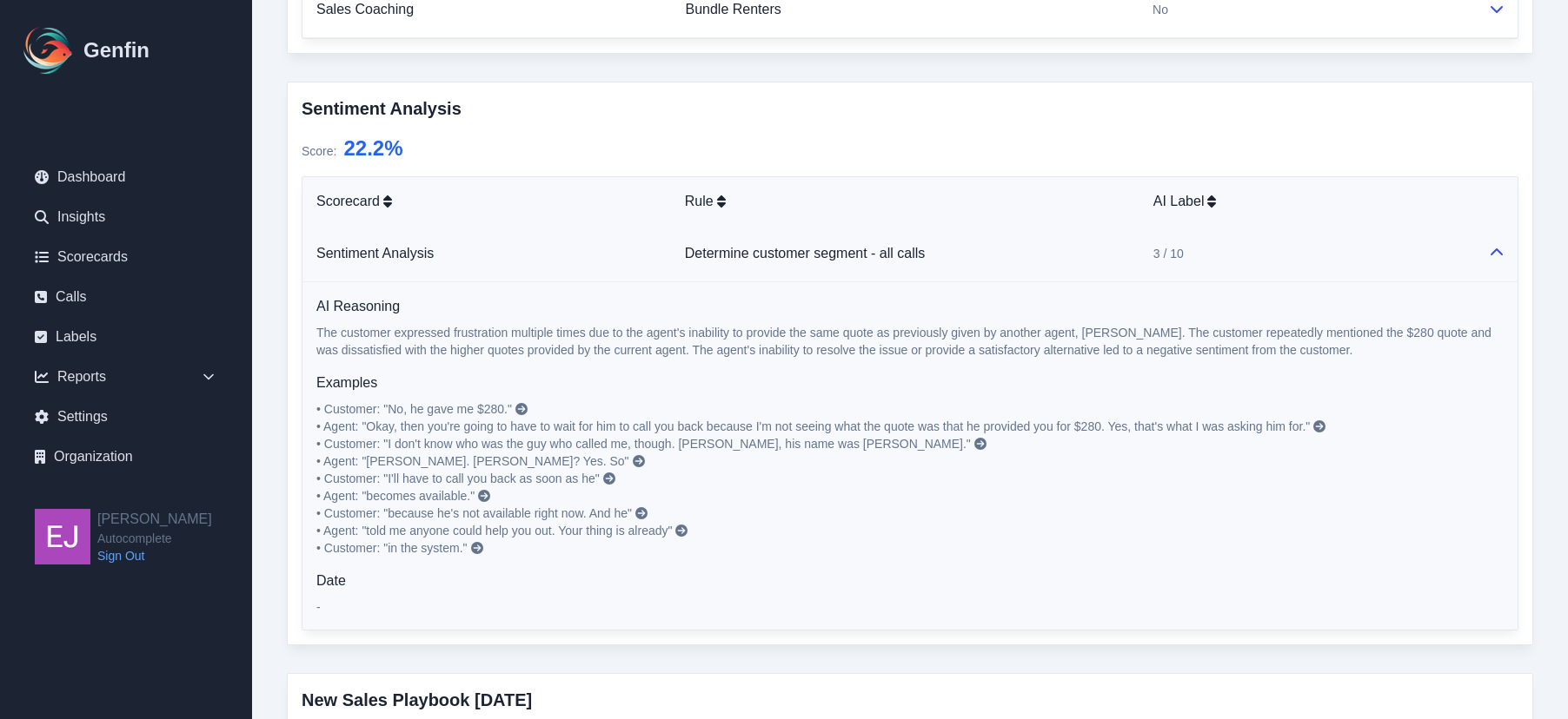
scroll to position [1403, 0]
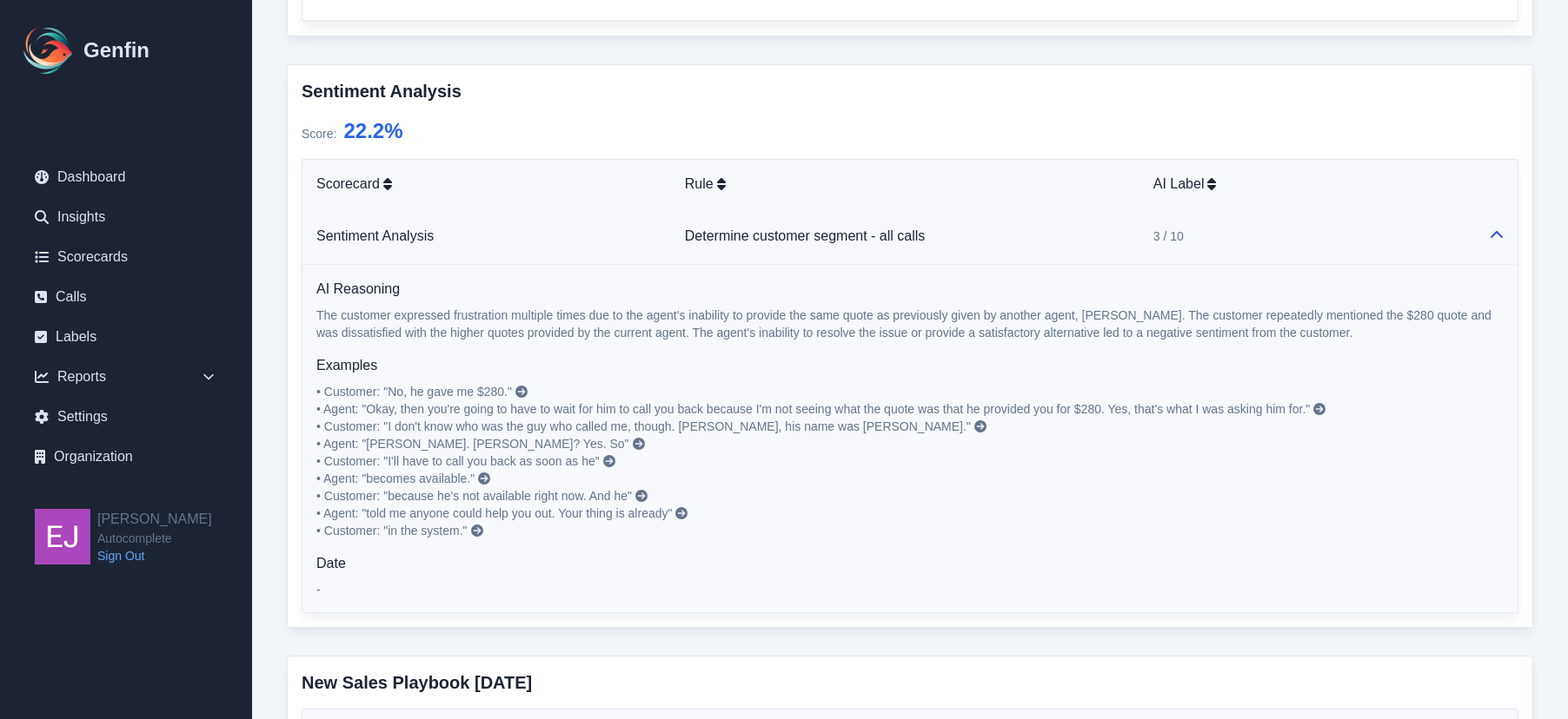
click at [687, 515] on icon at bounding box center [682, 514] width 13 height 13
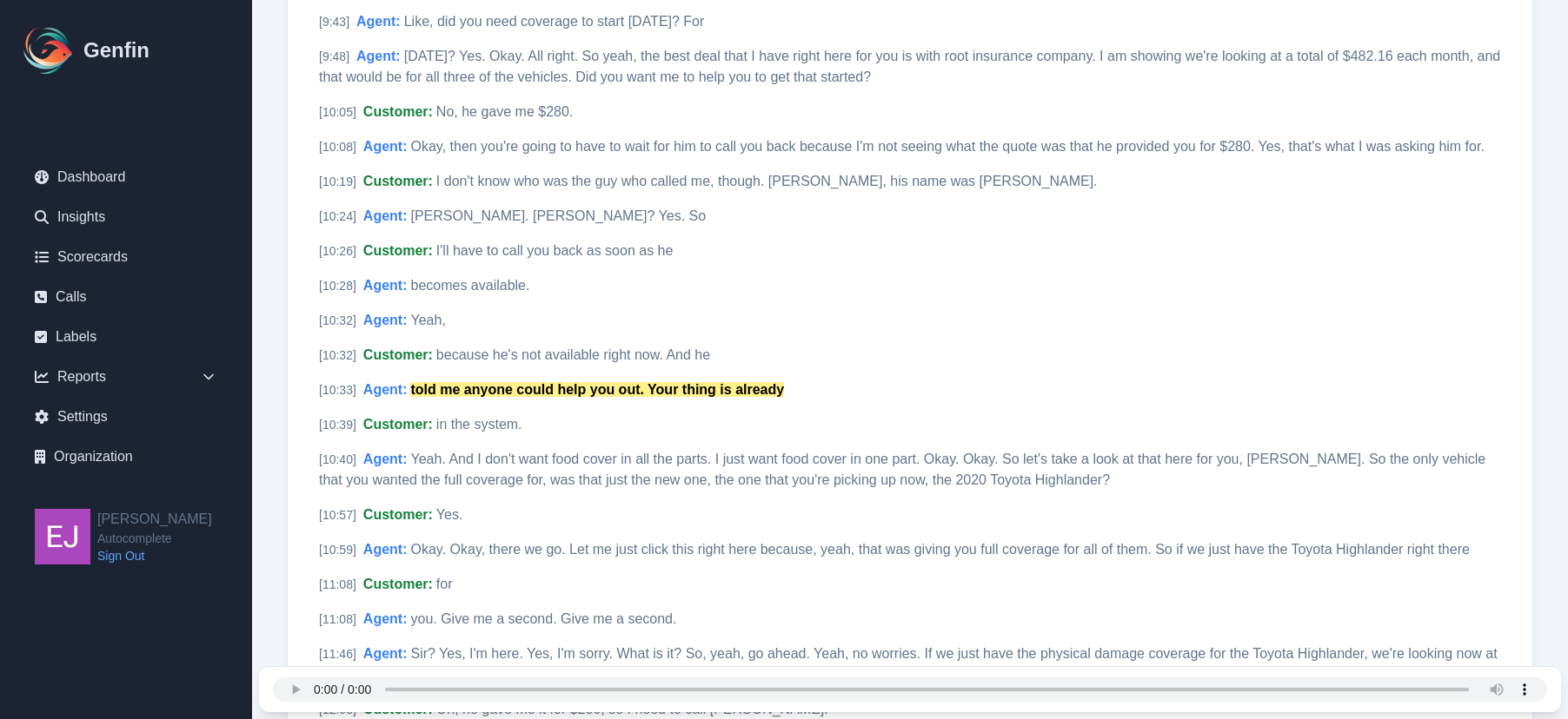
scroll to position [1979, 0]
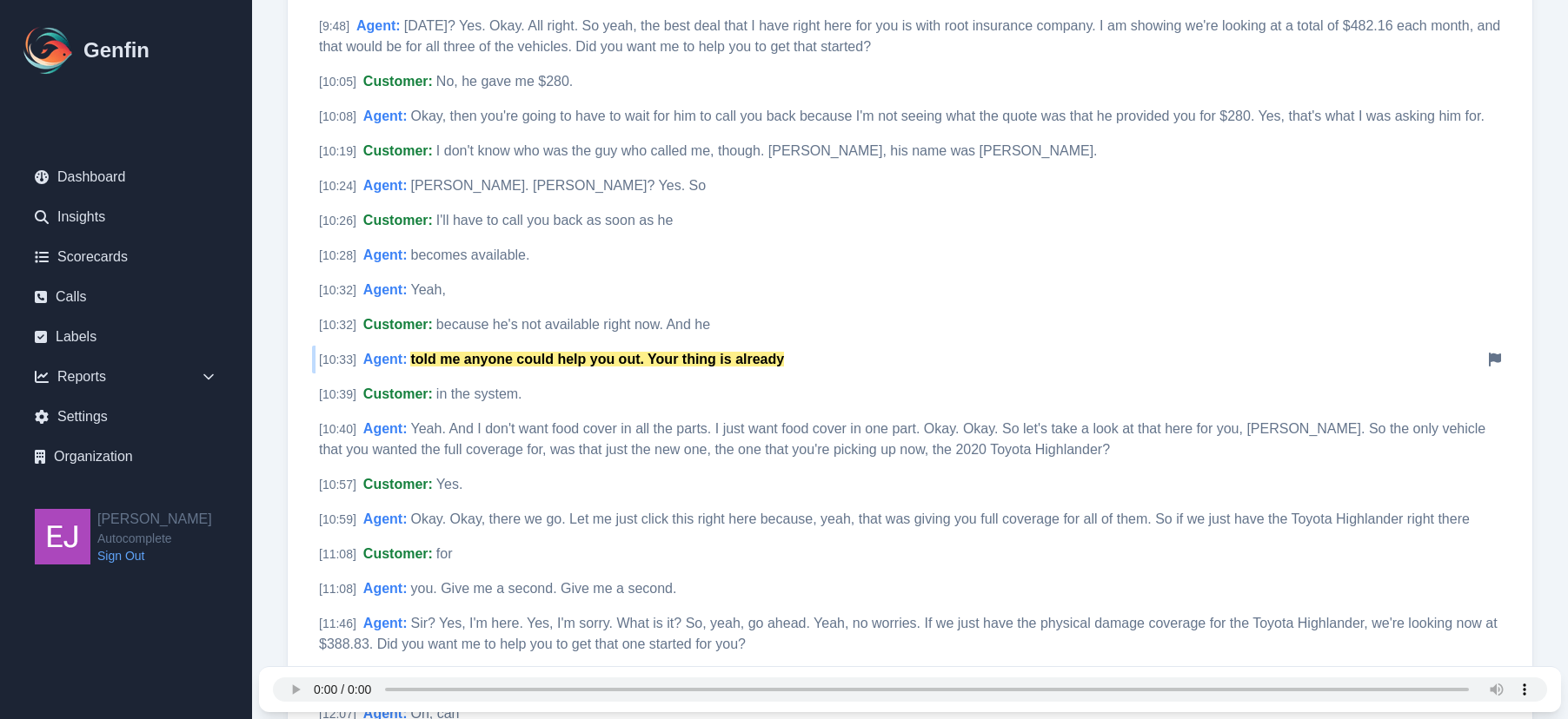
click at [736, 355] on mark "told me anyone could help you out. Your thing is already" at bounding box center [597, 359] width 374 height 14
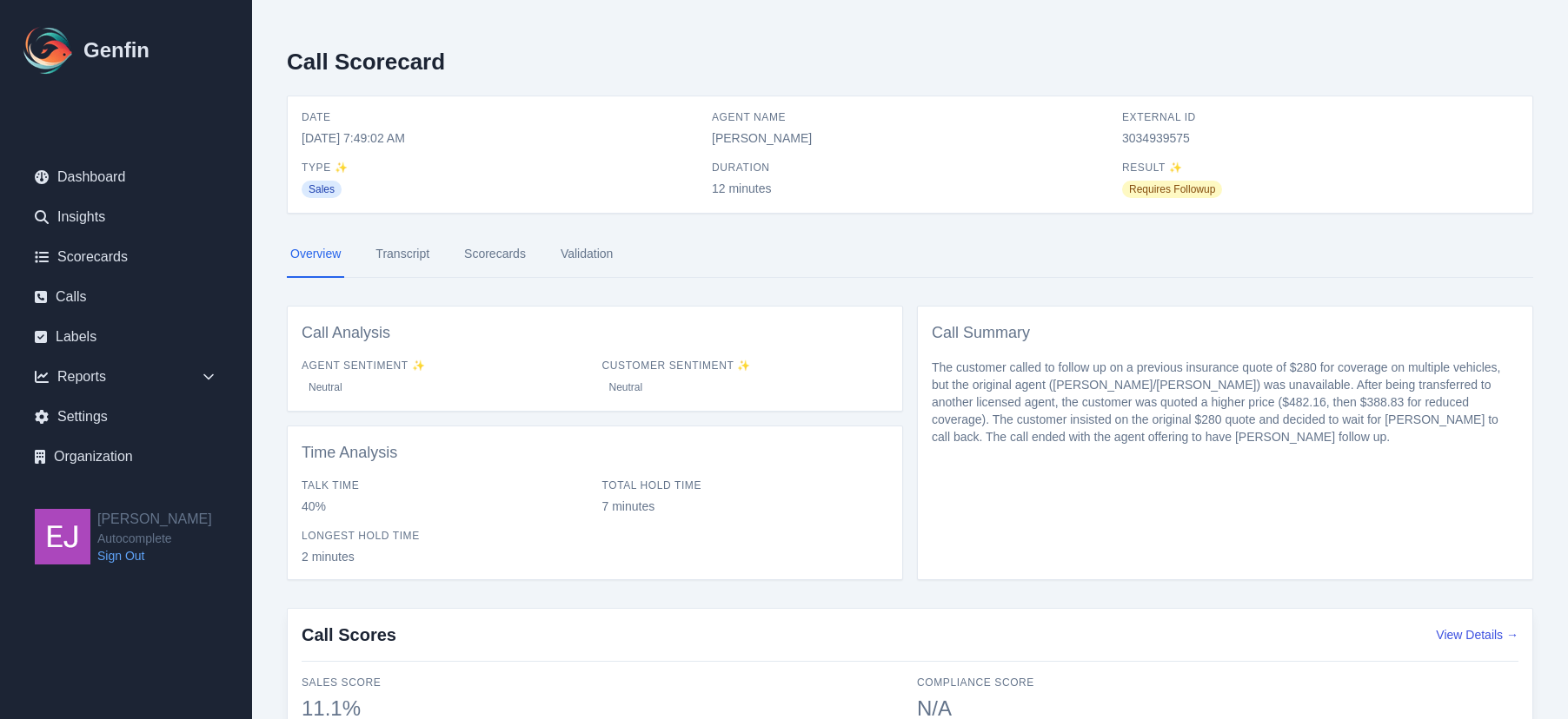
click at [489, 260] on link "Scorecards" at bounding box center [495, 255] width 69 height 47
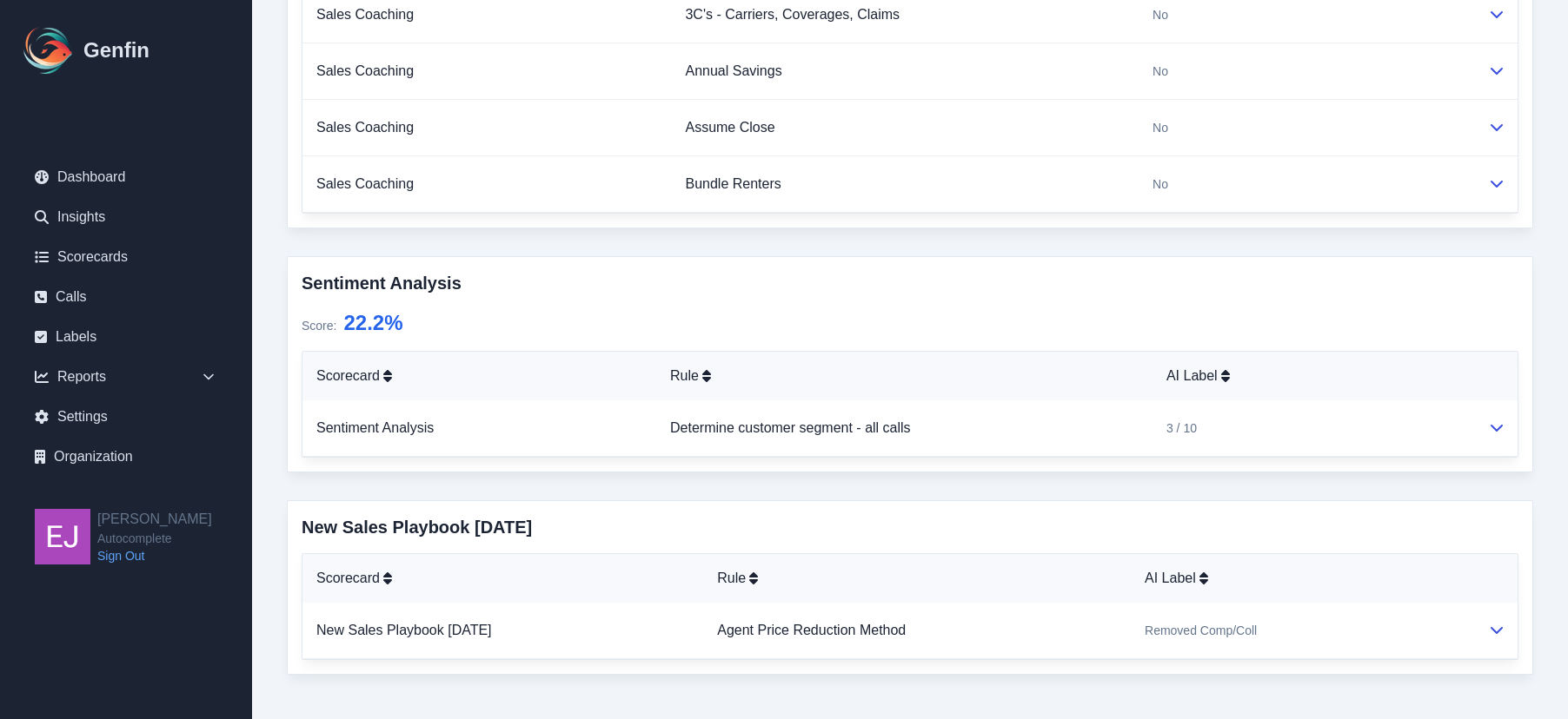
scroll to position [1229, 0]
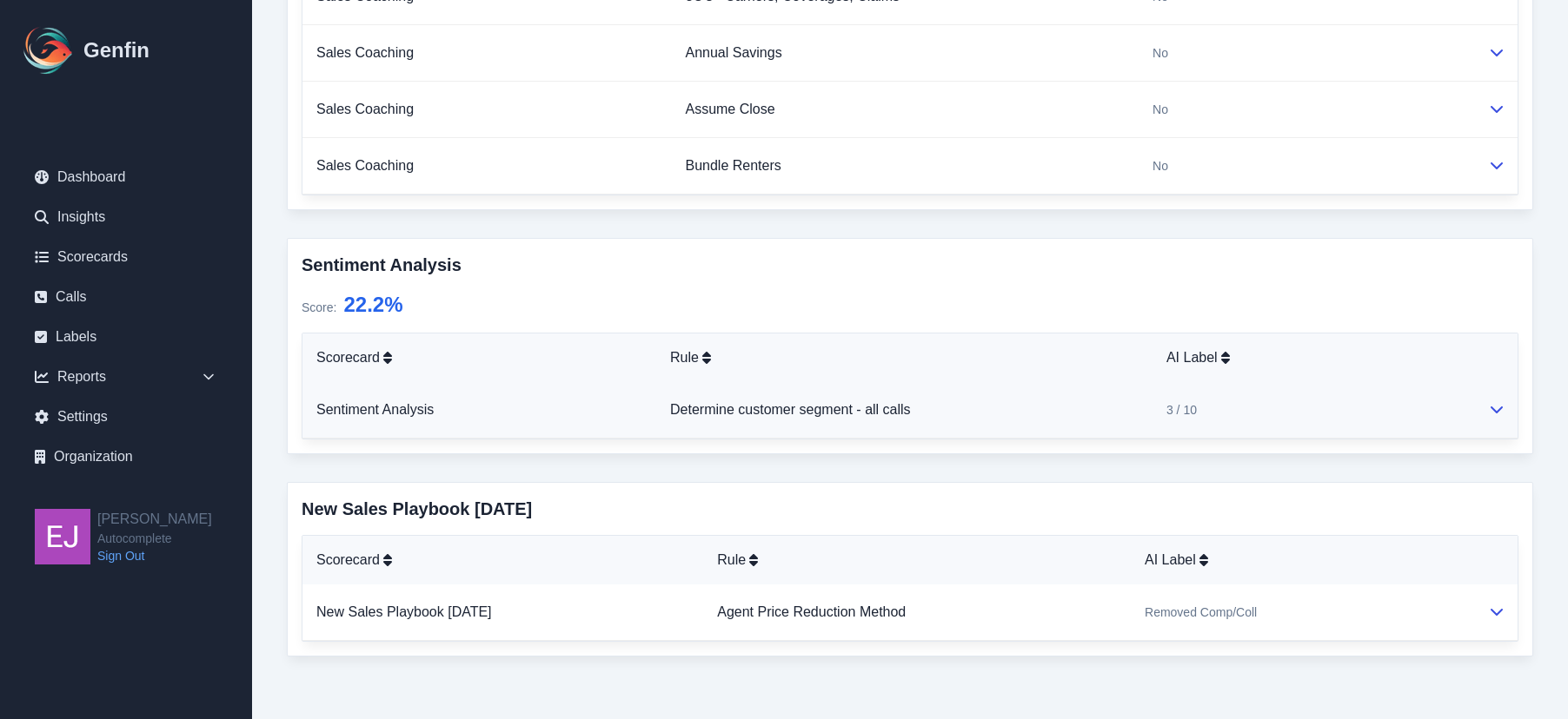
click at [1469, 407] on td "3 / 10" at bounding box center [1313, 410] width 321 height 56
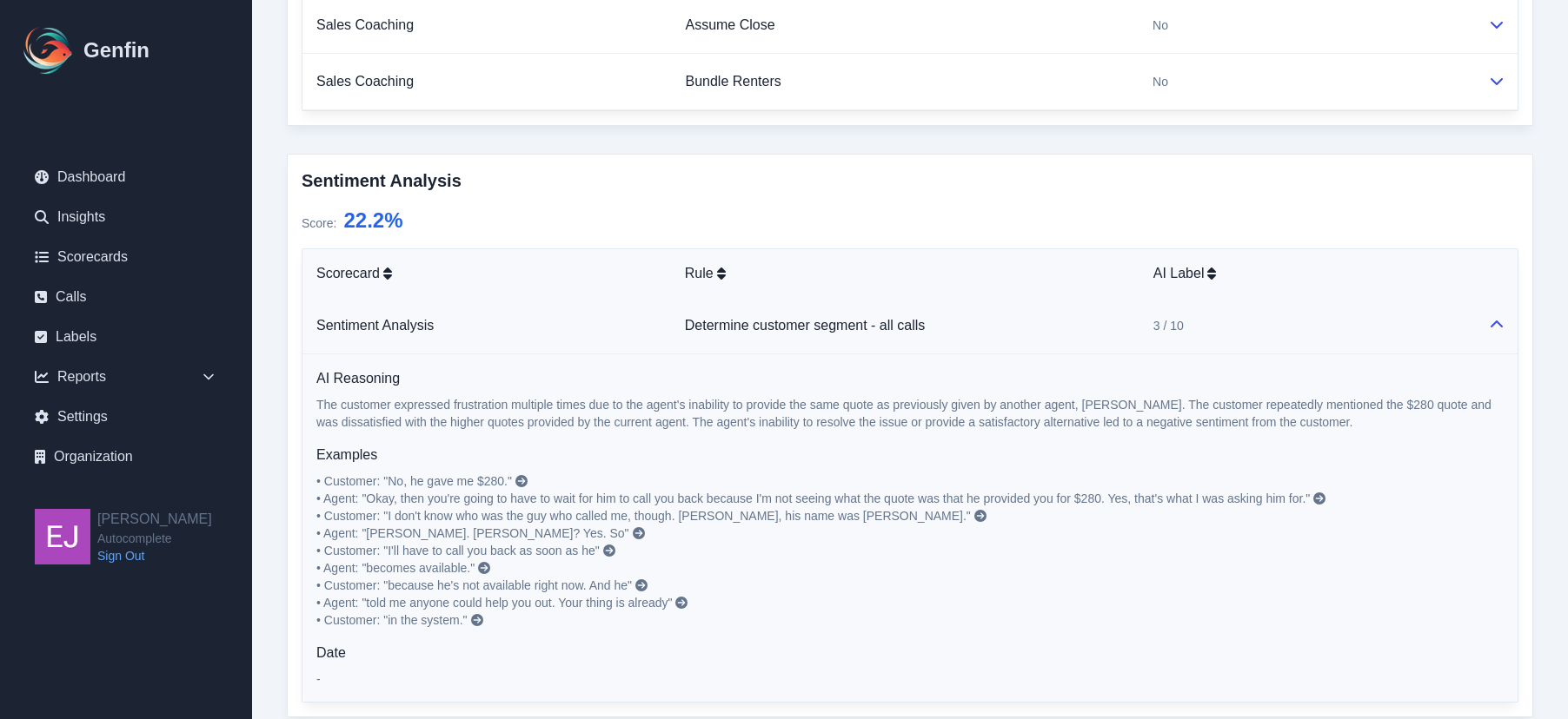
scroll to position [1316, 0]
